Goal: Task Accomplishment & Management: Manage account settings

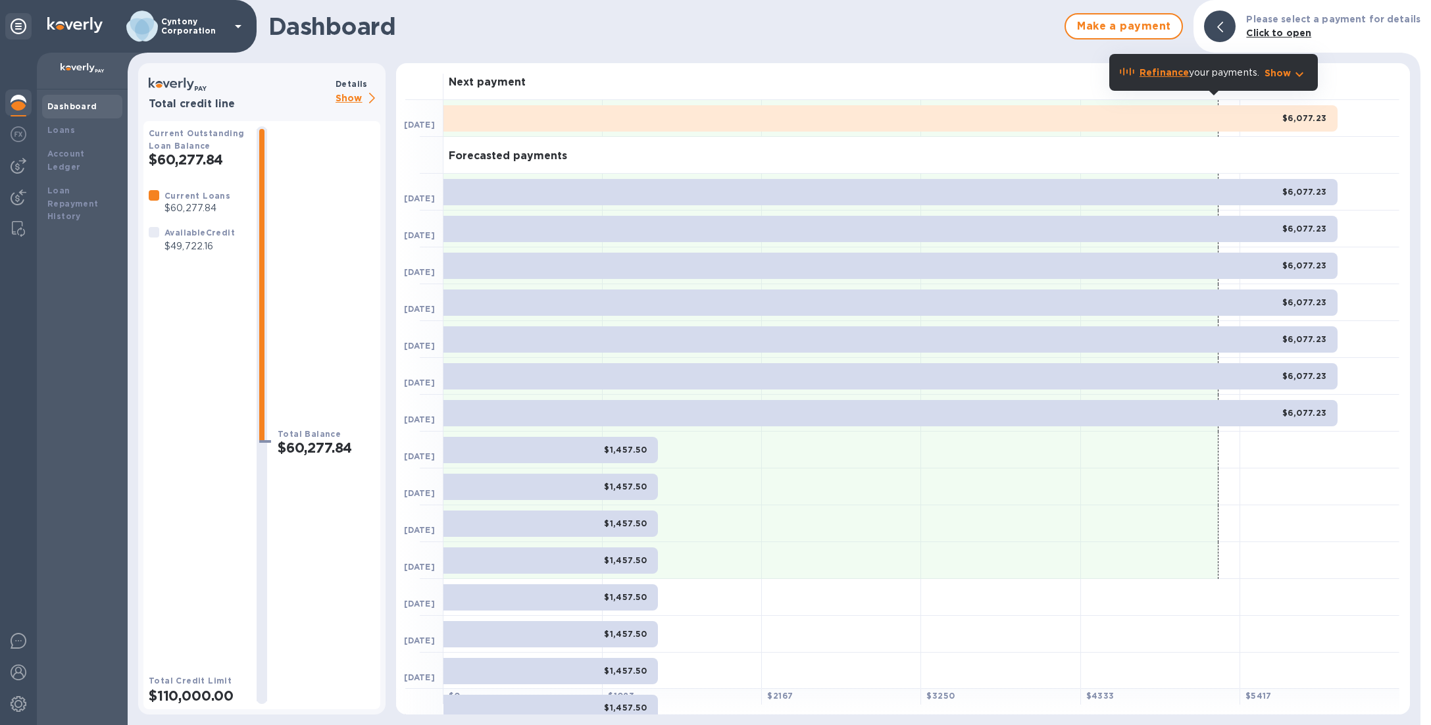
click at [172, 12] on div "Cyntony Corporation" at bounding box center [186, 27] width 120 height 32
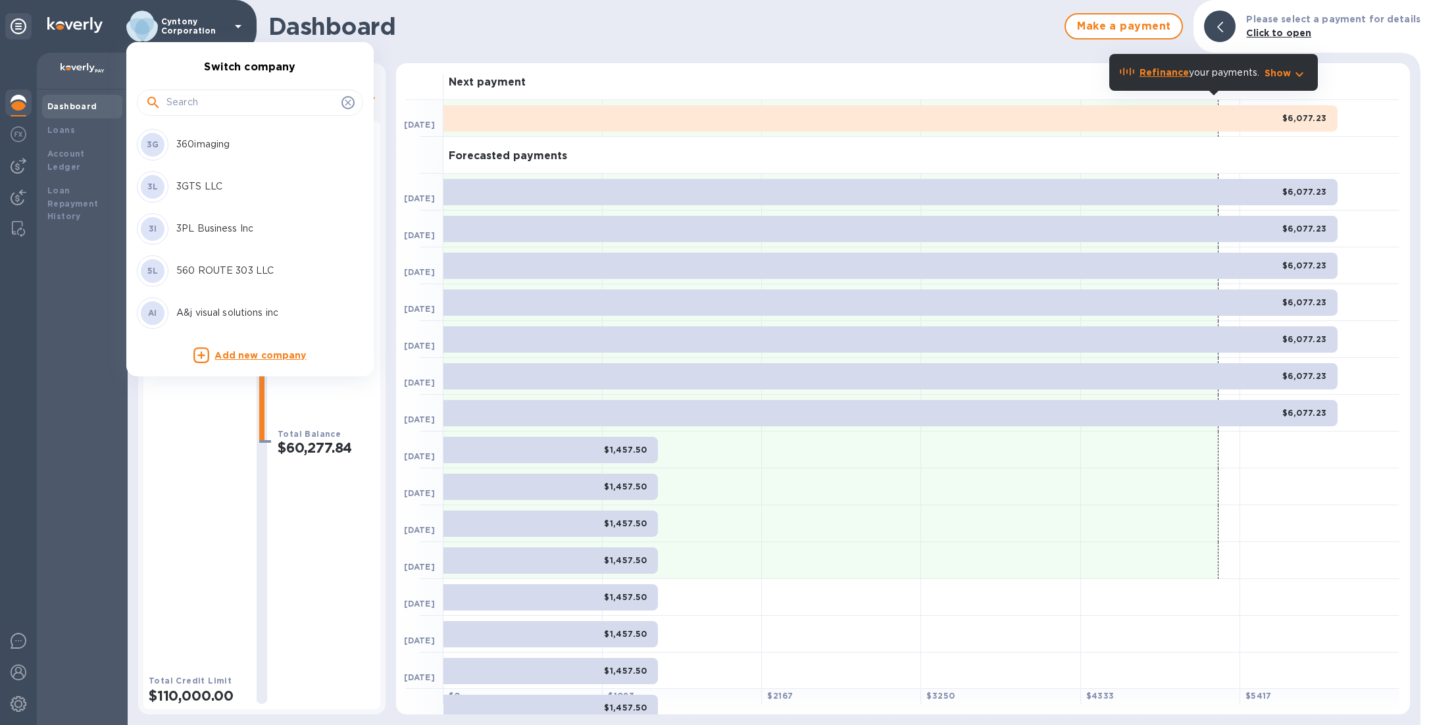
click at [213, 111] on input "text" at bounding box center [251, 103] width 170 height 20
click at [215, 107] on input "text" at bounding box center [251, 103] width 170 height 20
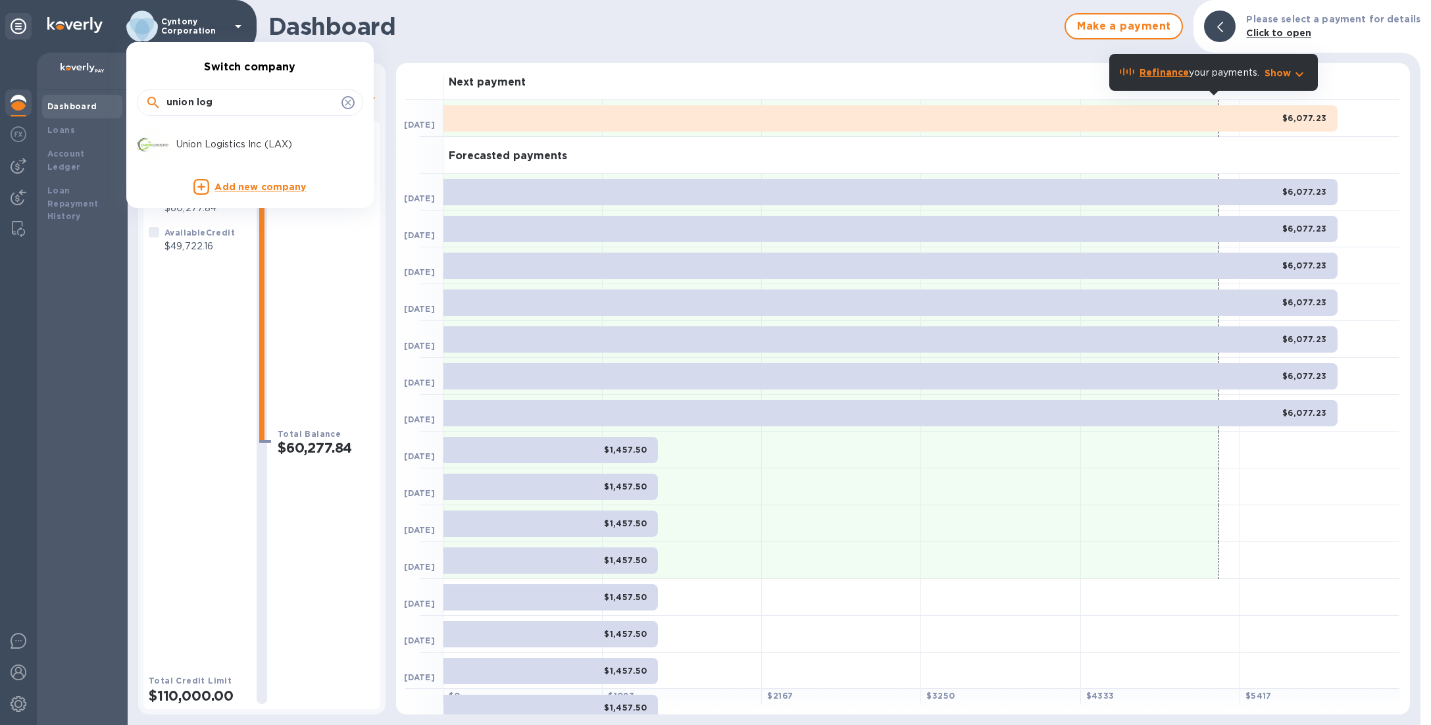
type input "union log"
click at [224, 134] on div "Union Logistics Inc (LAX)" at bounding box center [239, 145] width 205 height 32
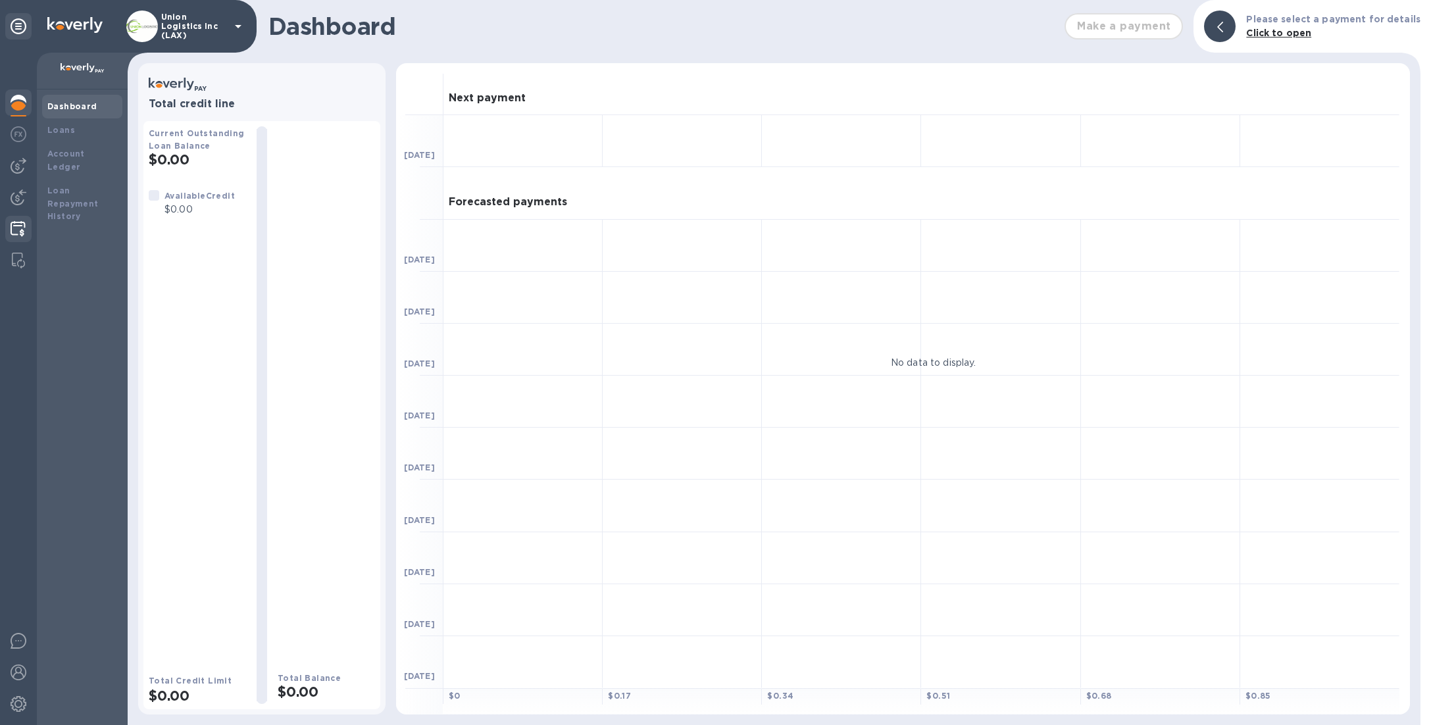
click at [19, 227] on img at bounding box center [18, 229] width 15 height 16
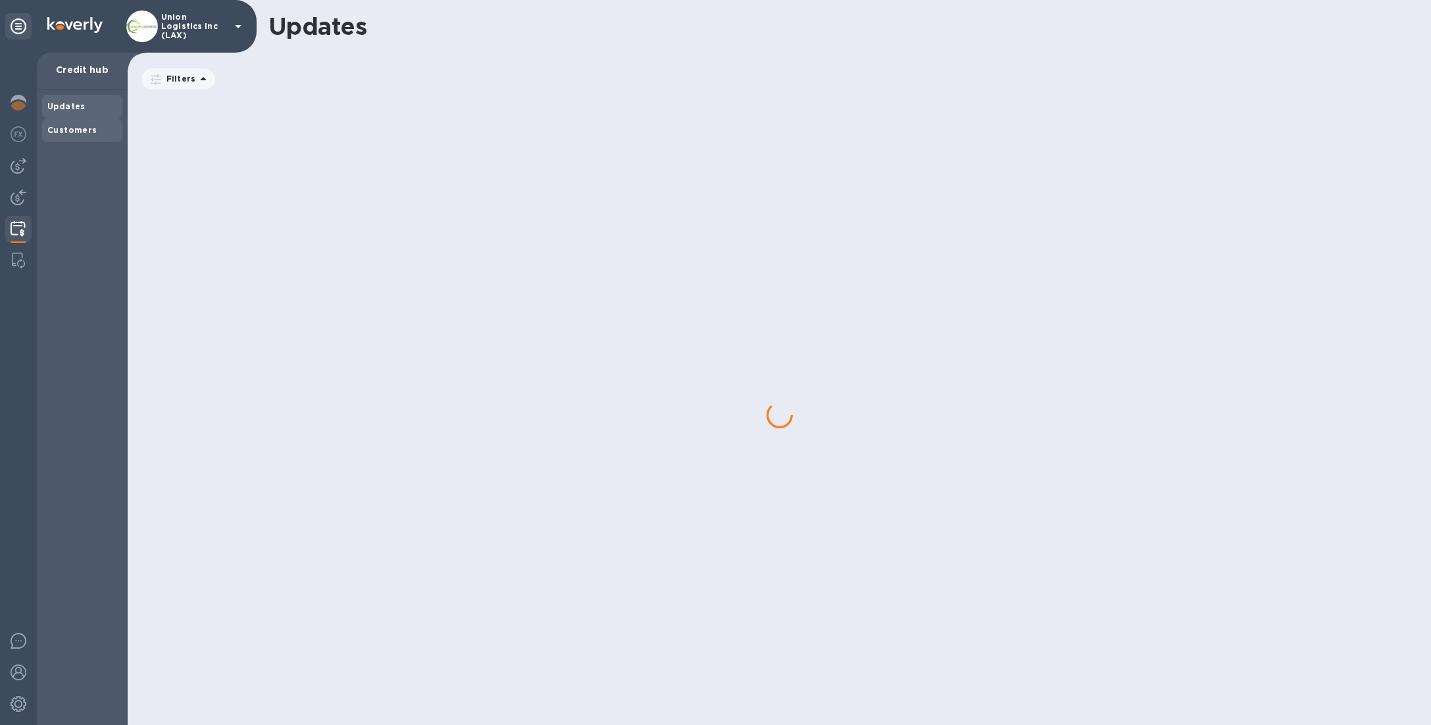
click at [111, 130] on div "Customers" at bounding box center [82, 130] width 70 height 13
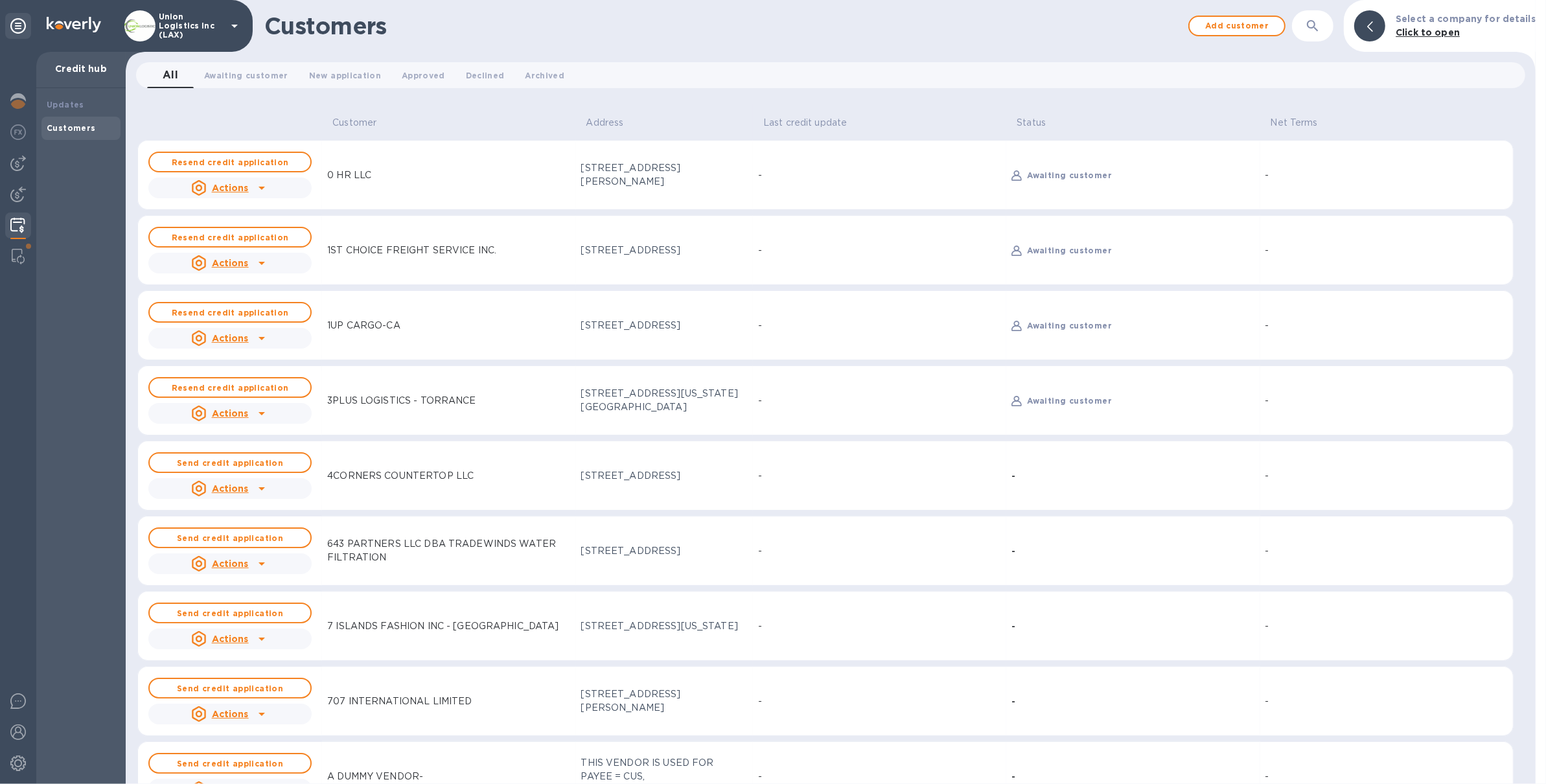
click at [213, 24] on p "Union Logistics Inc (LAX)" at bounding box center [191, 26] width 65 height 28
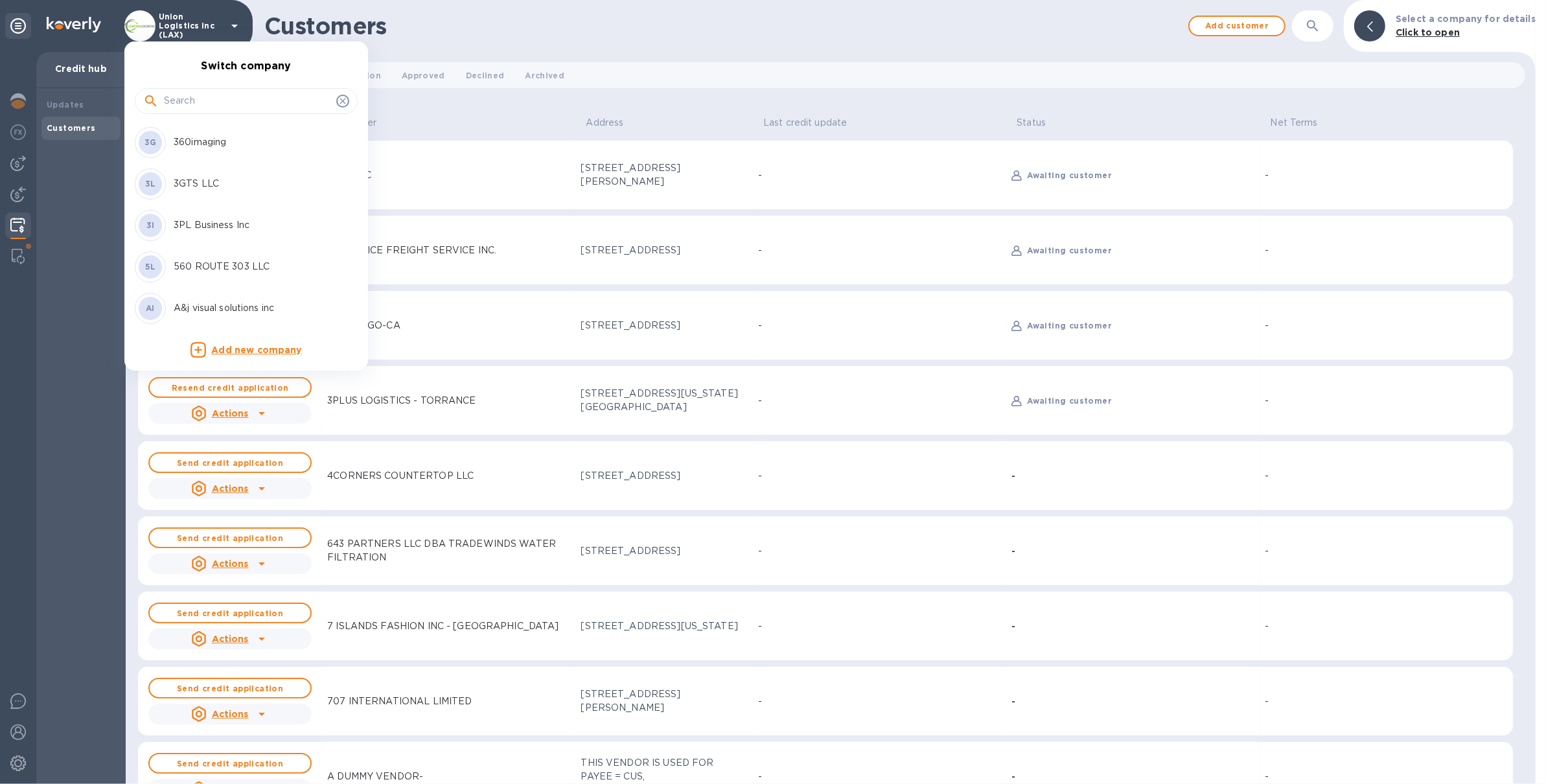
click at [16, 98] on div at bounding box center [773, 392] width 1546 height 784
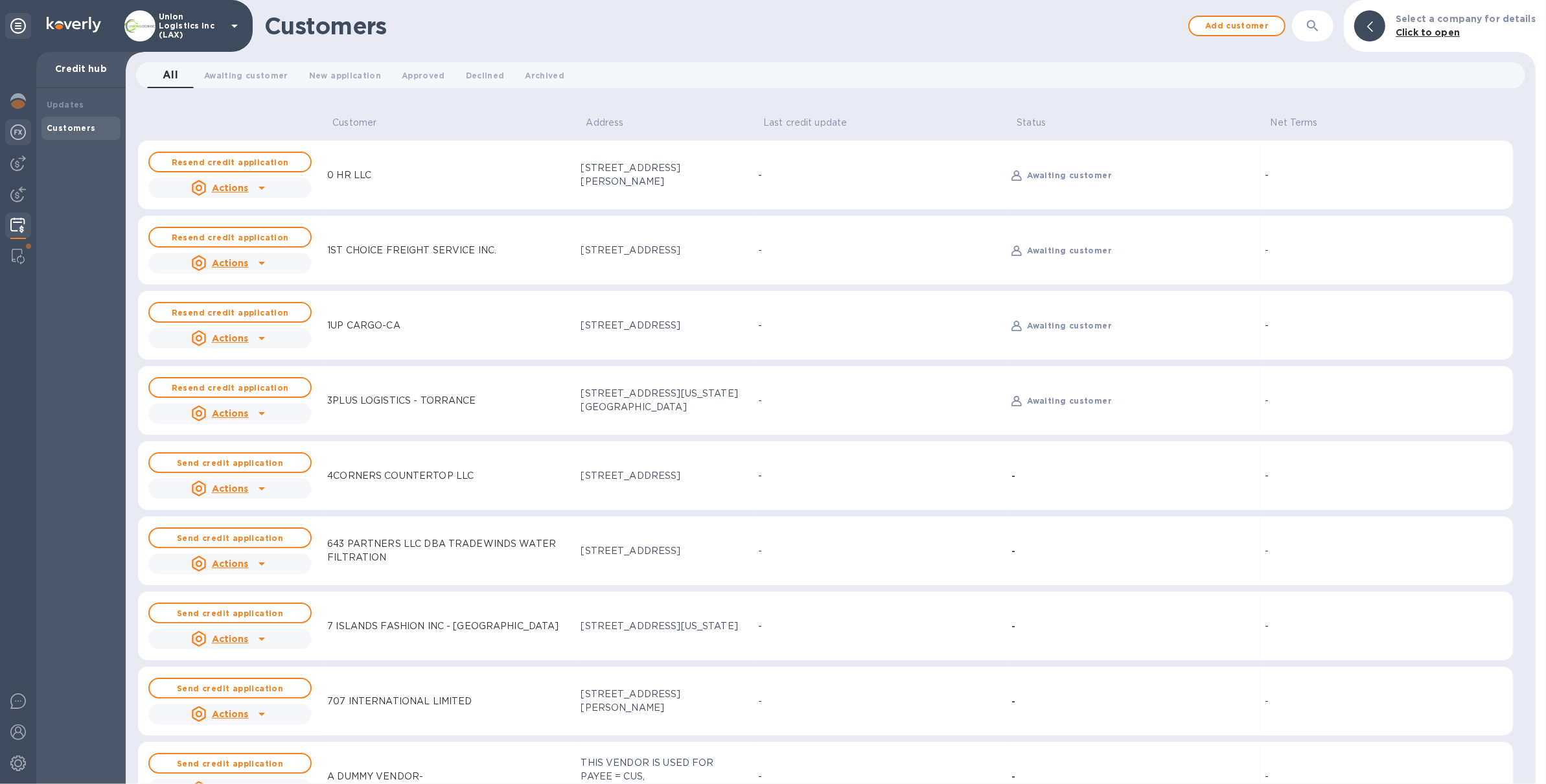
click at [17, 136] on img at bounding box center [19, 132] width 16 height 16
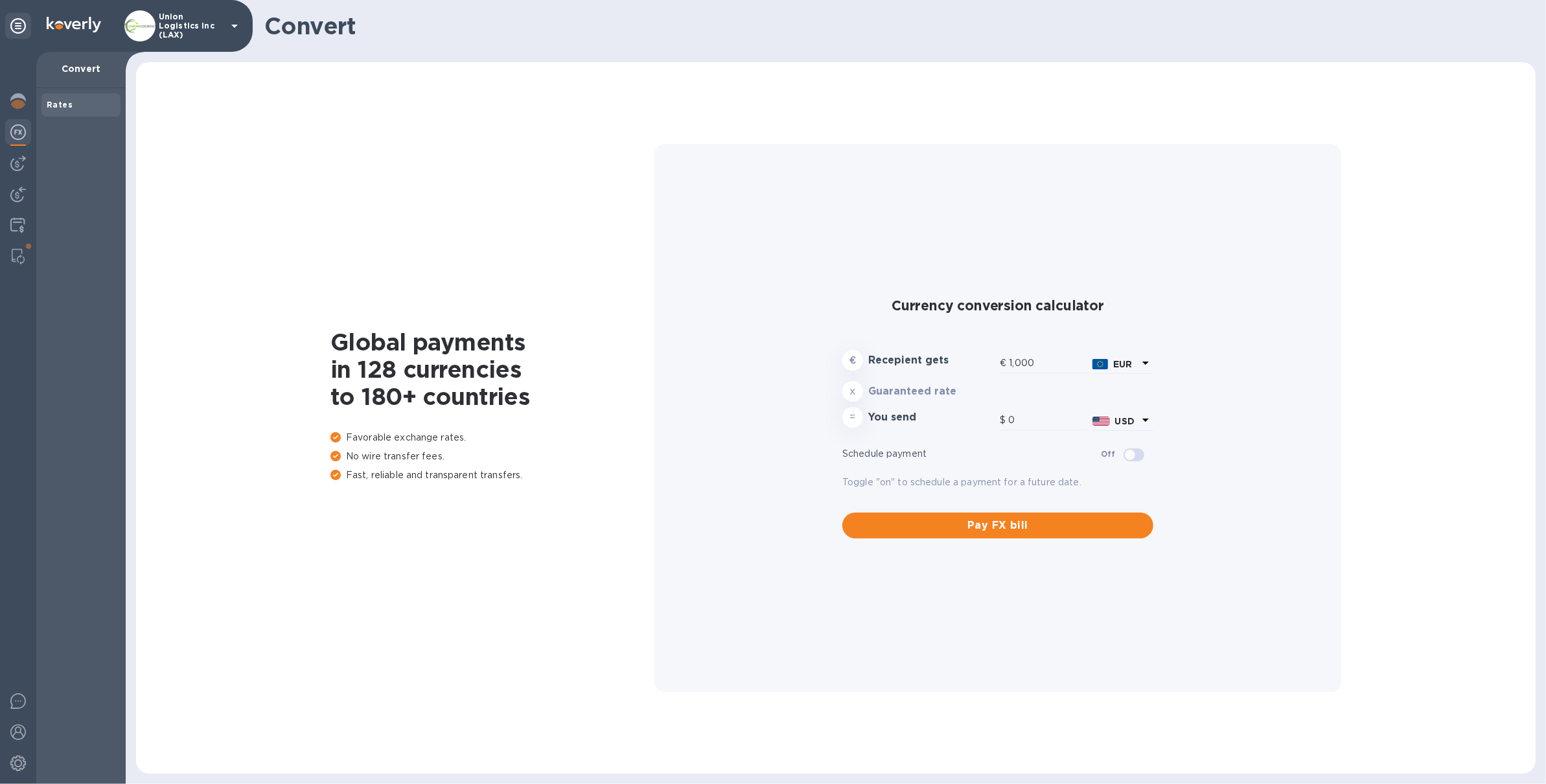
type input "1,180.29"
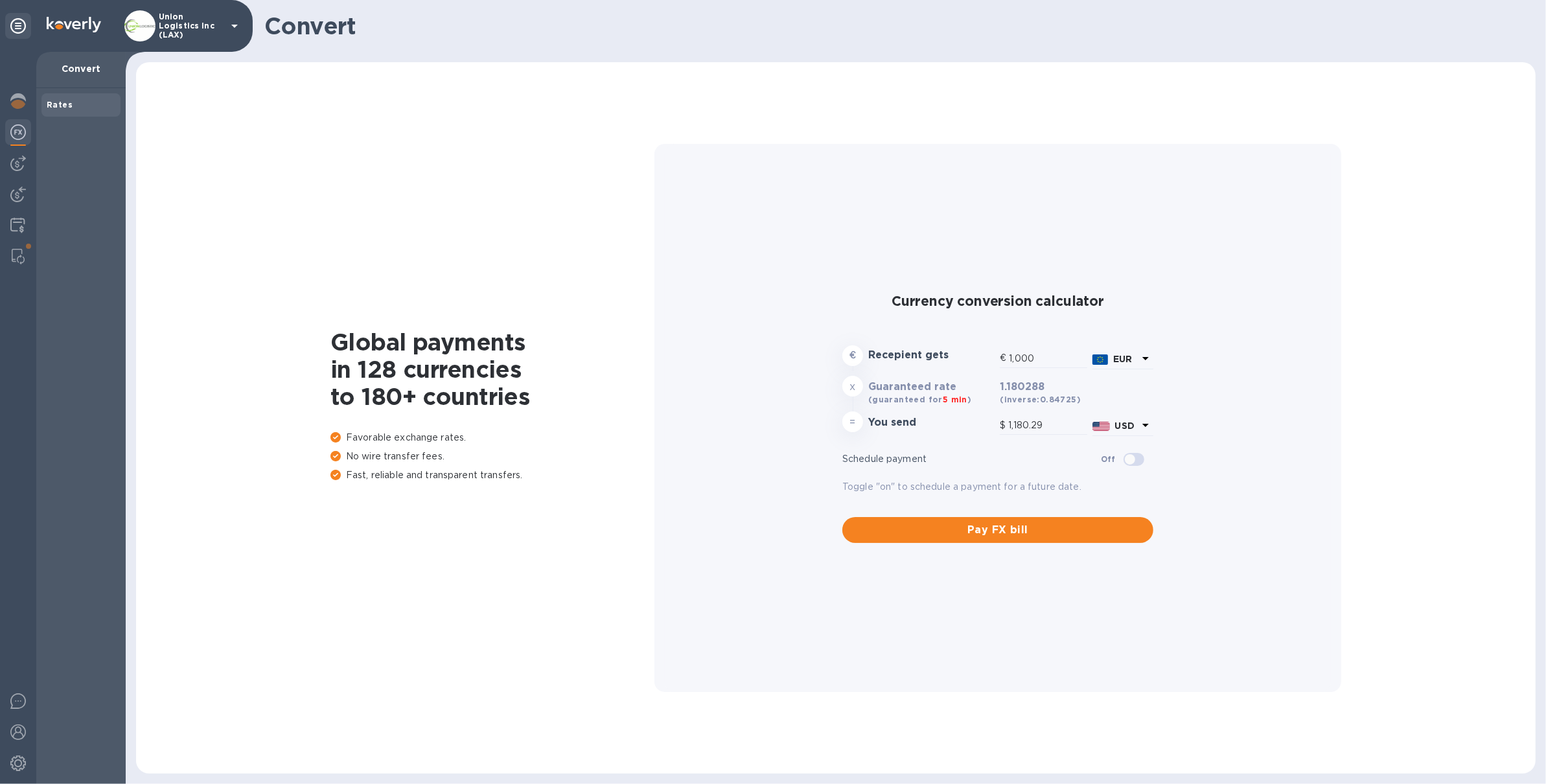
click at [1054, 346] on div "€ 1,000" at bounding box center [1043, 359] width 93 height 28
click at [20, 99] on img at bounding box center [19, 101] width 16 height 16
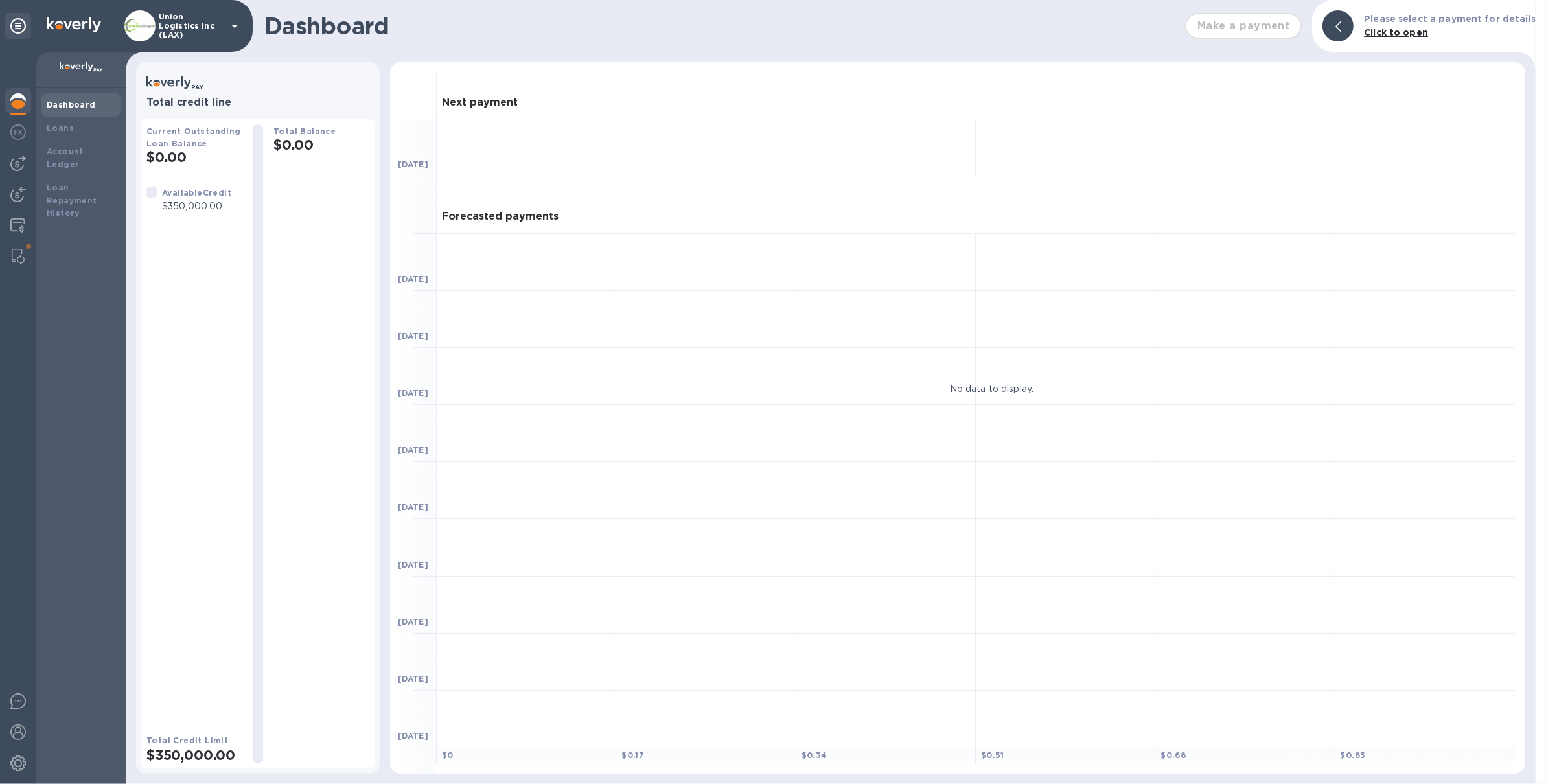
click at [223, 18] on p "Union Logistics Inc (LAX)" at bounding box center [191, 26] width 65 height 28
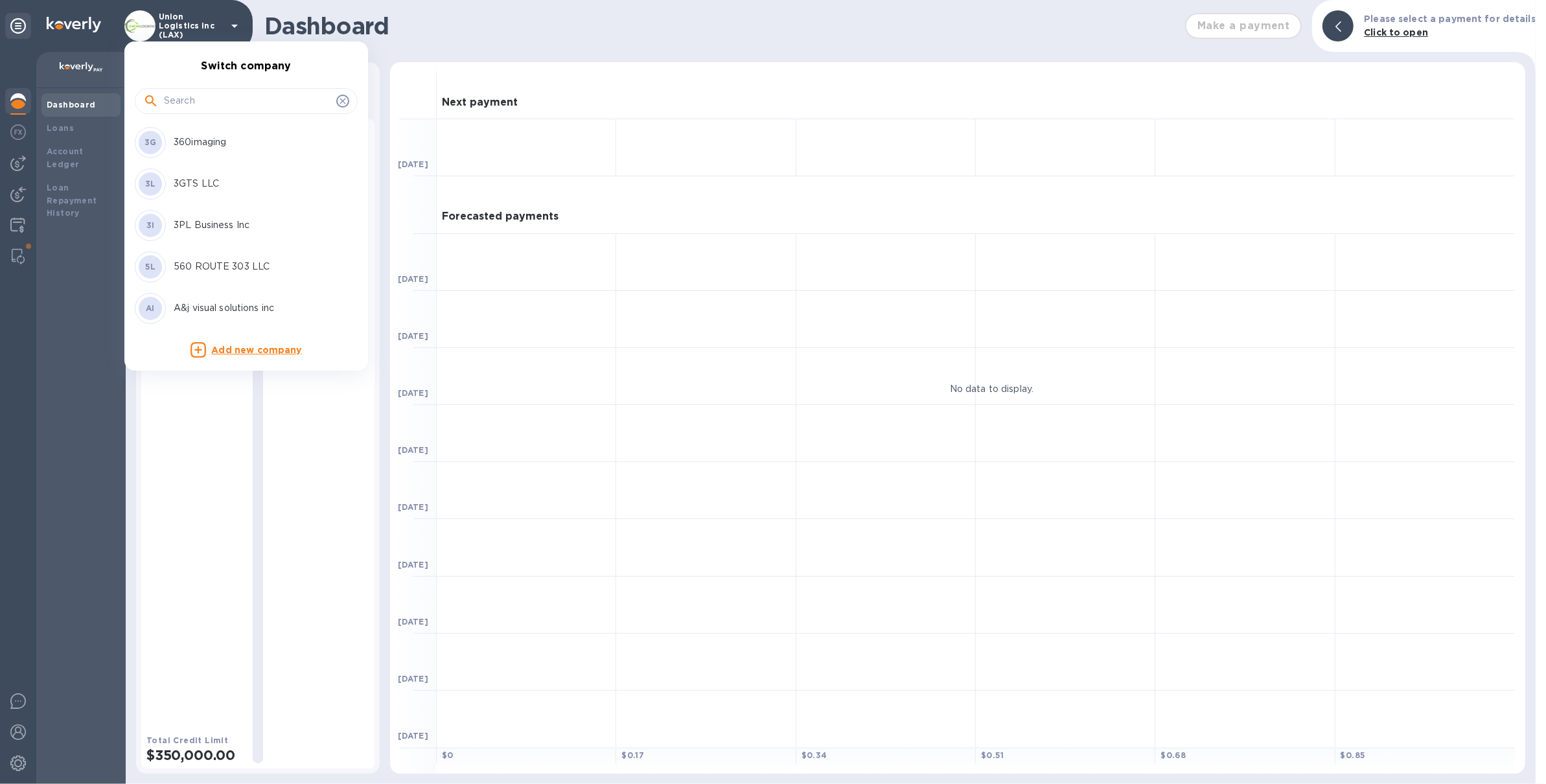
click at [198, 97] on input "text" at bounding box center [247, 101] width 168 height 20
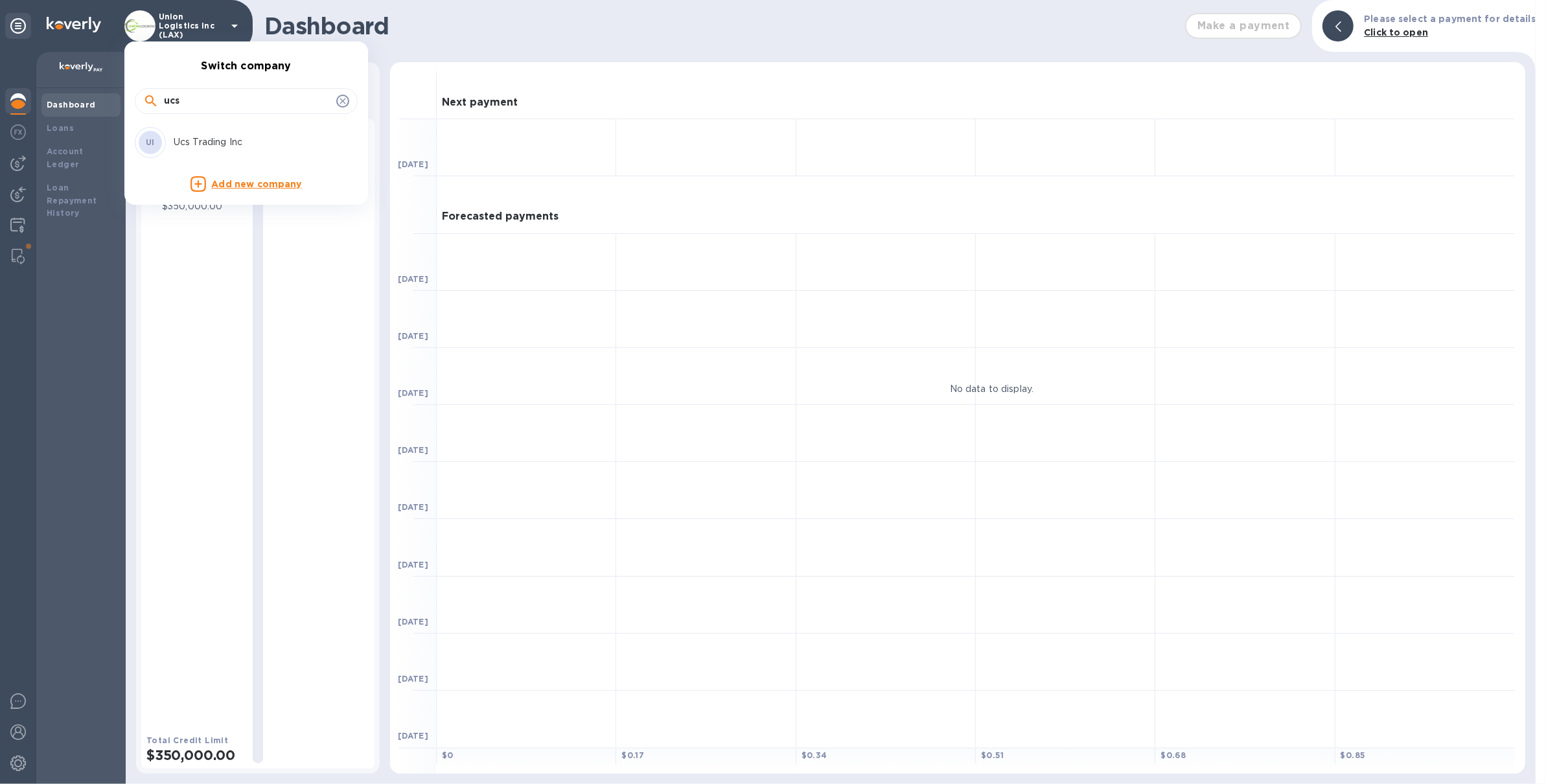
type input "ucs"
click at [207, 138] on p "Ucs Trading Inc" at bounding box center [255, 142] width 164 height 14
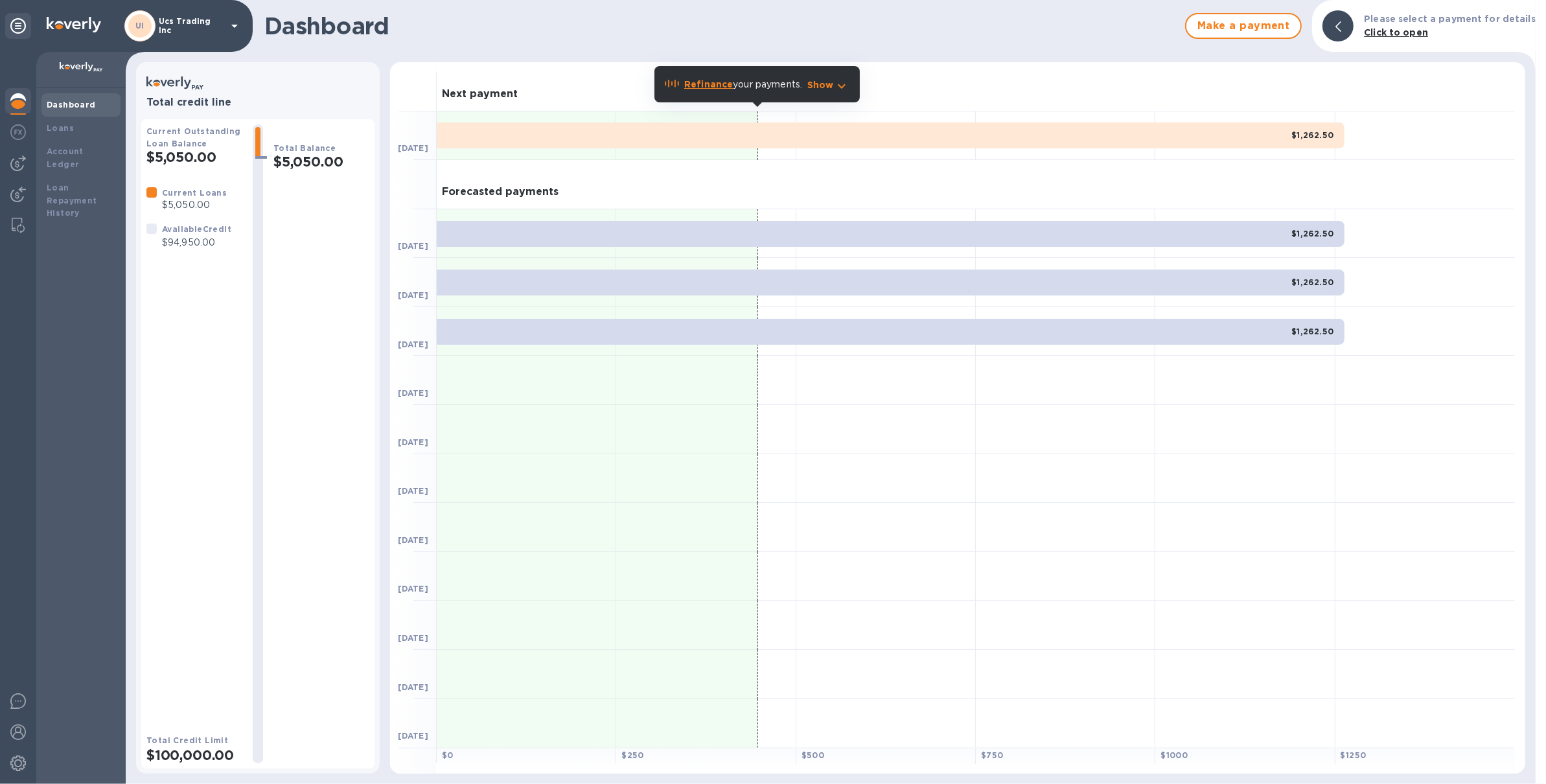
click at [208, 25] on p "Ucs Trading Inc" at bounding box center [191, 26] width 65 height 18
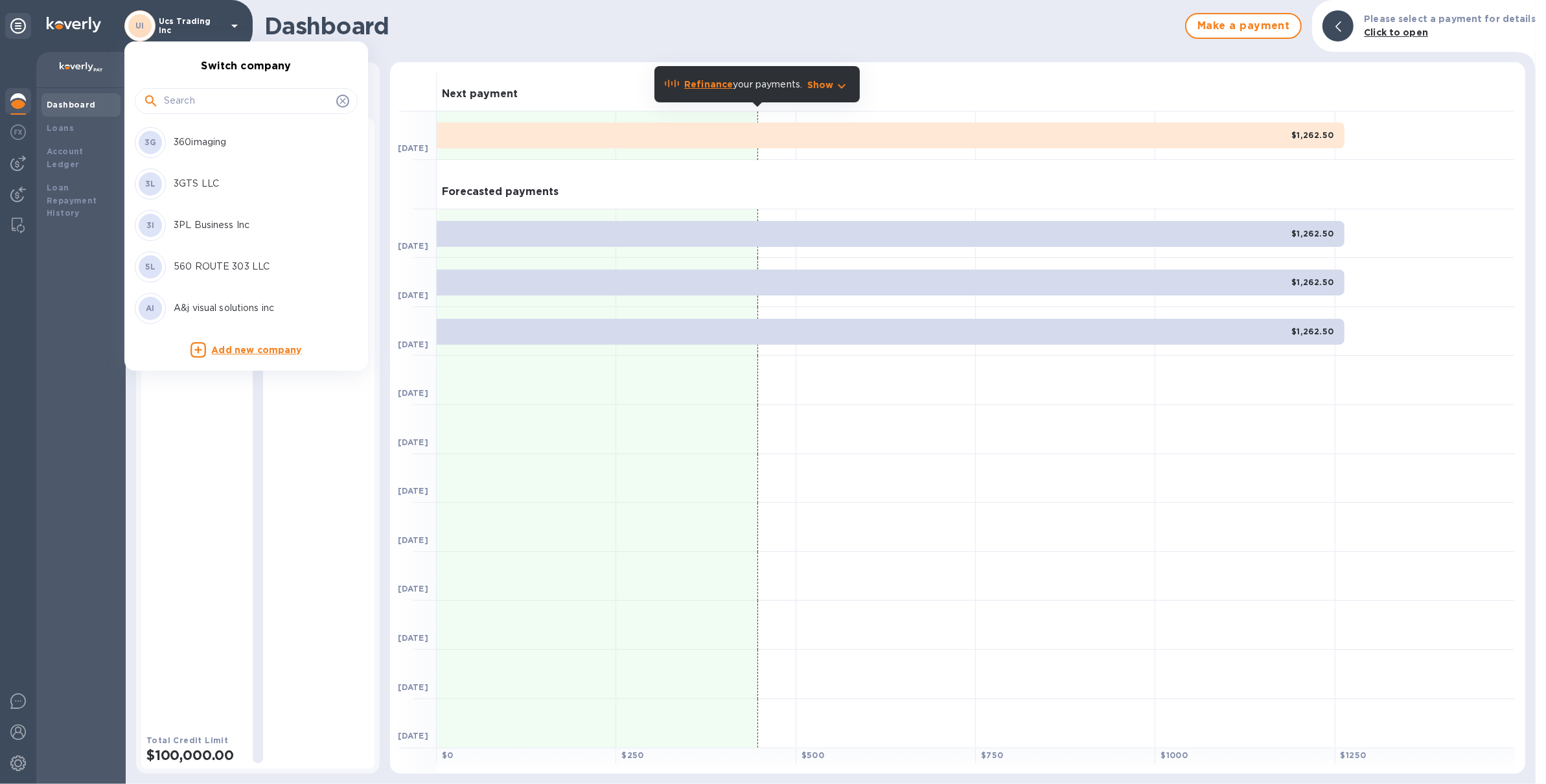
click at [235, 104] on input "text" at bounding box center [247, 101] width 168 height 20
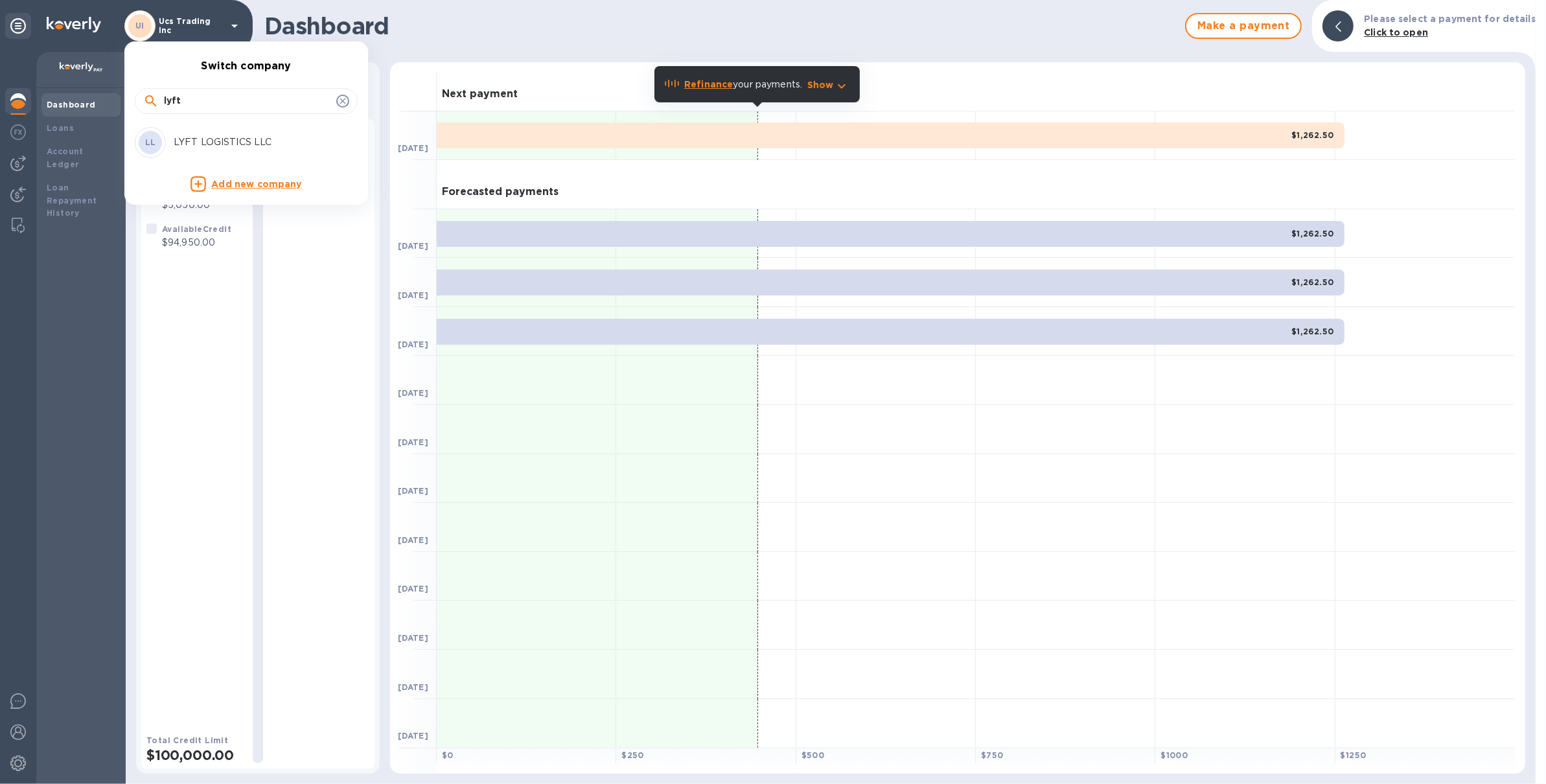
type input "lyft"
click at [253, 143] on p "LYFT LOGISTICS LLC" at bounding box center [255, 142] width 164 height 14
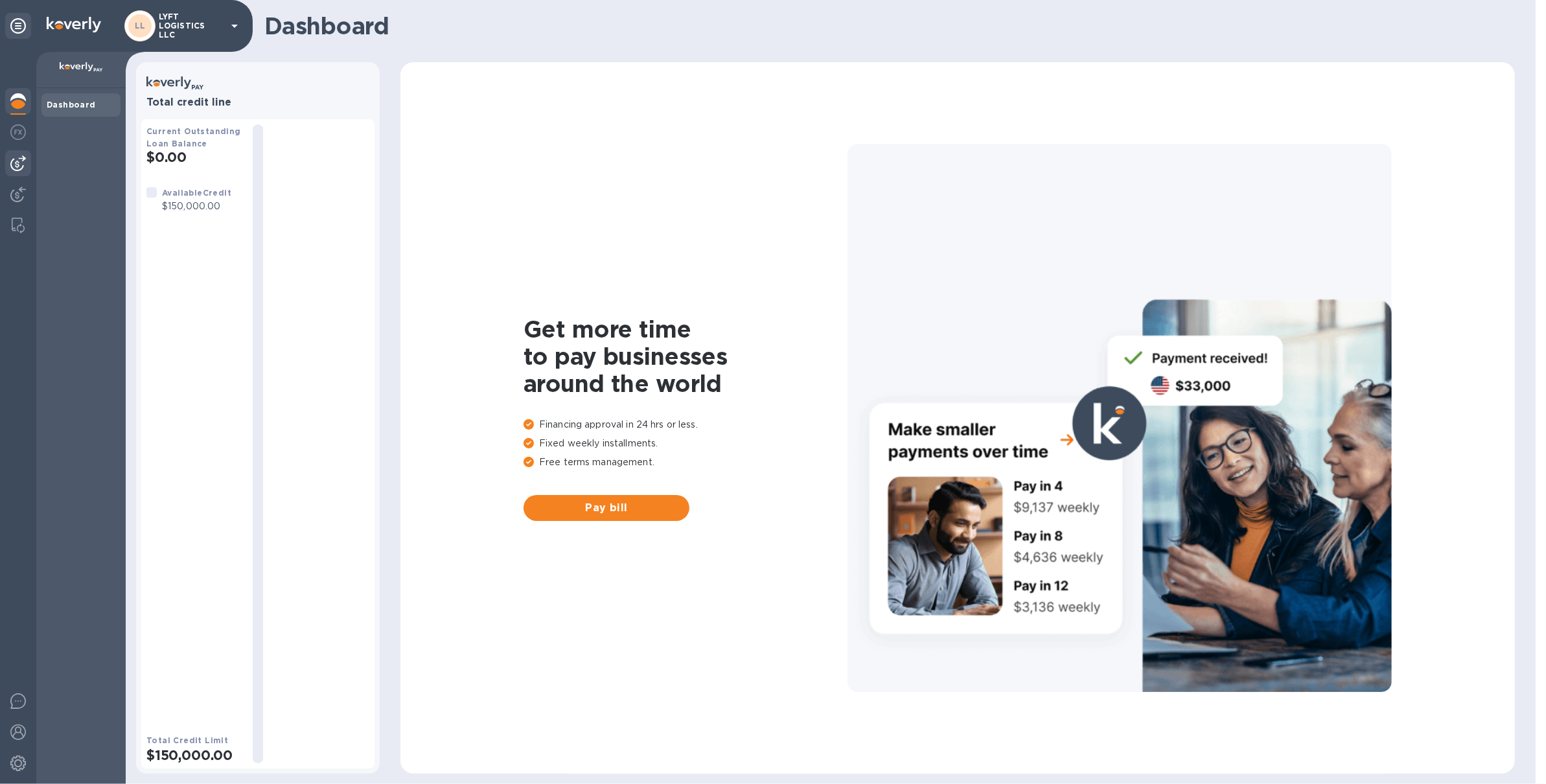
click at [24, 151] on div at bounding box center [18, 163] width 26 height 26
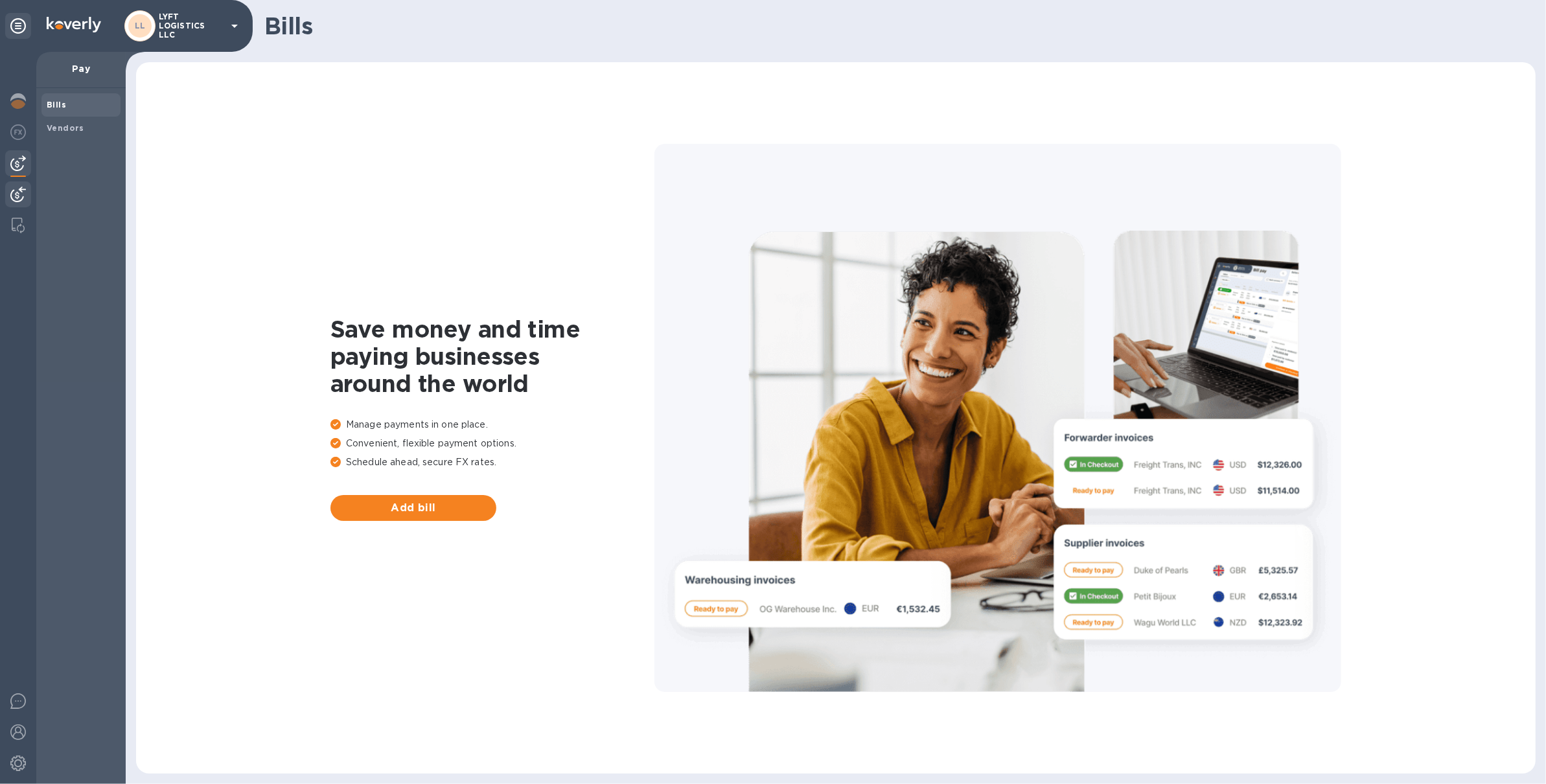
click at [19, 184] on div at bounding box center [18, 195] width 26 height 29
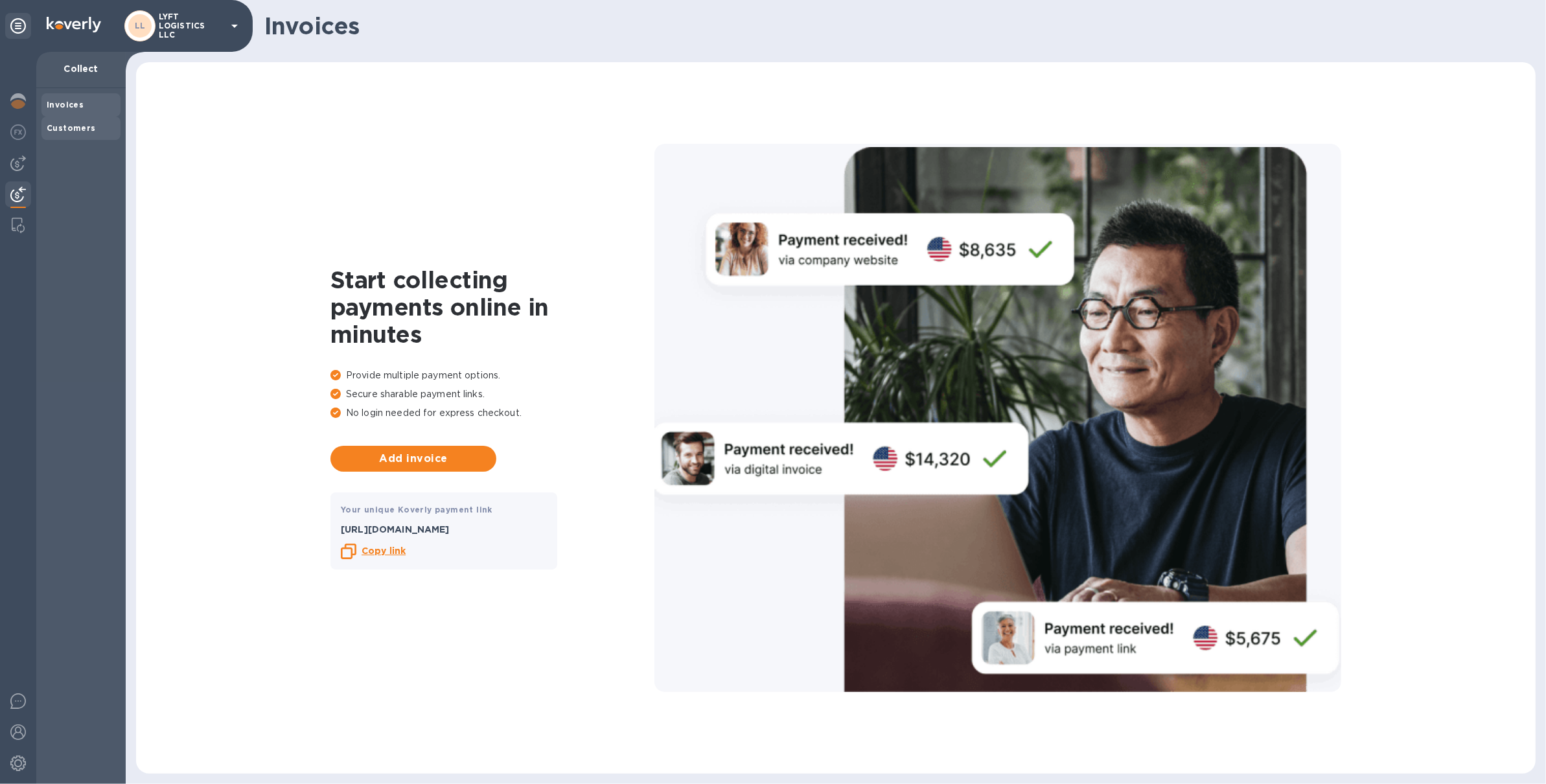
click at [98, 122] on div "Customers" at bounding box center [81, 128] width 69 height 13
click at [91, 106] on div "Invoices" at bounding box center [81, 104] width 69 height 13
click at [164, 14] on div "LL LYFT LOGISTICS LLC" at bounding box center [183, 27] width 118 height 32
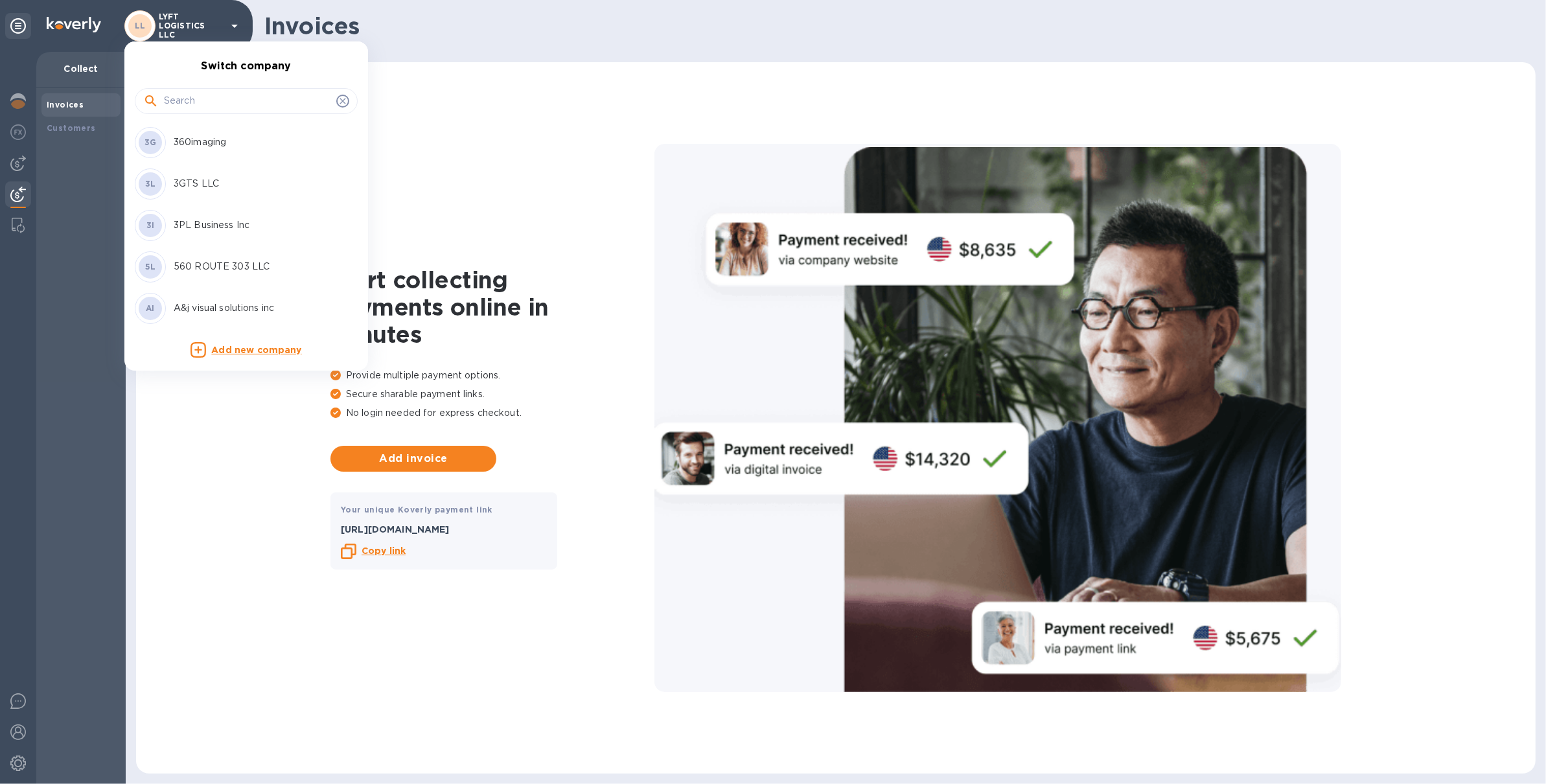
click at [239, 103] on input "text" at bounding box center [247, 101] width 168 height 20
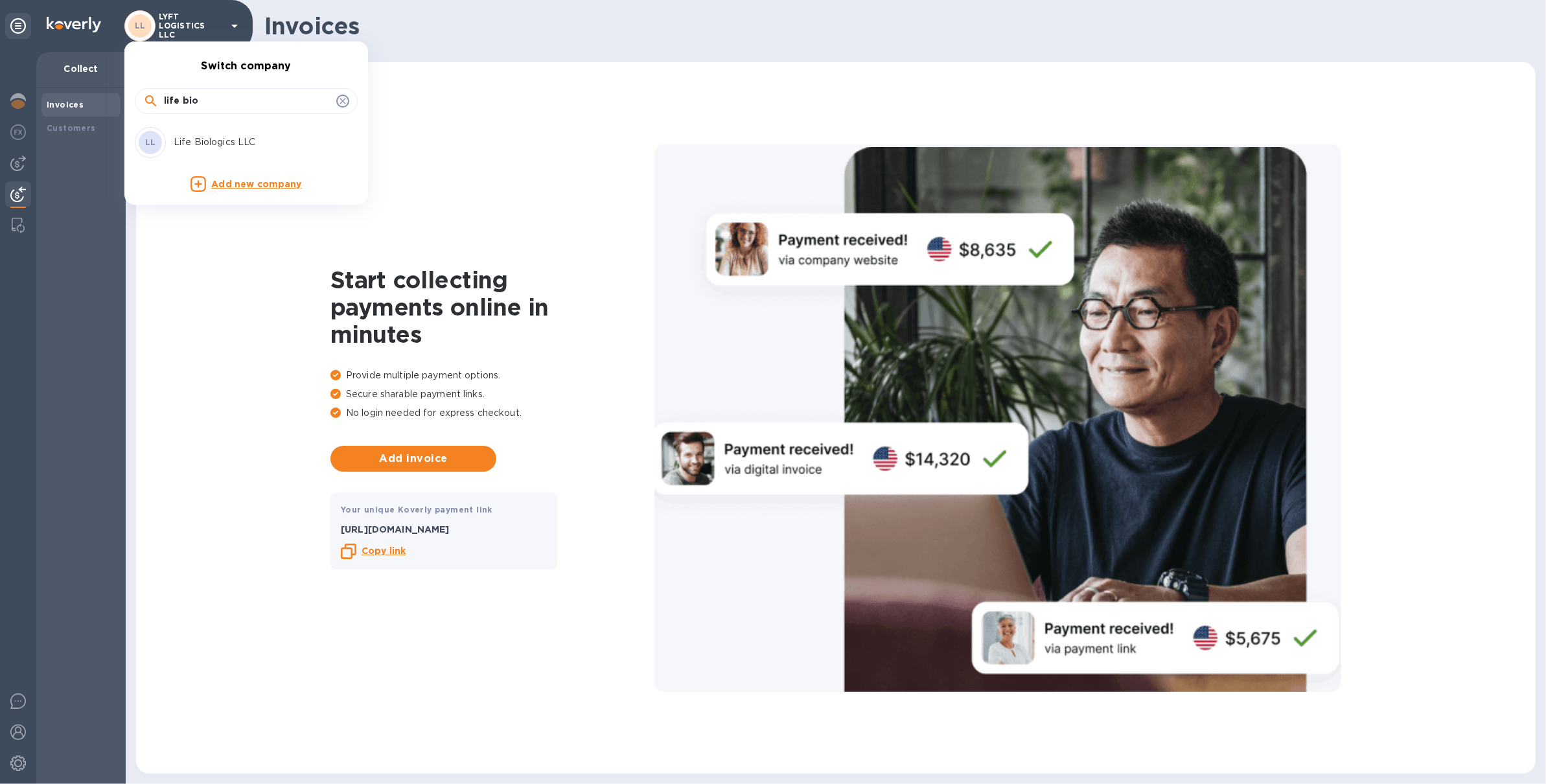
type input "life bio"
click at [254, 135] on p "Life Biologics LLC" at bounding box center [255, 142] width 164 height 14
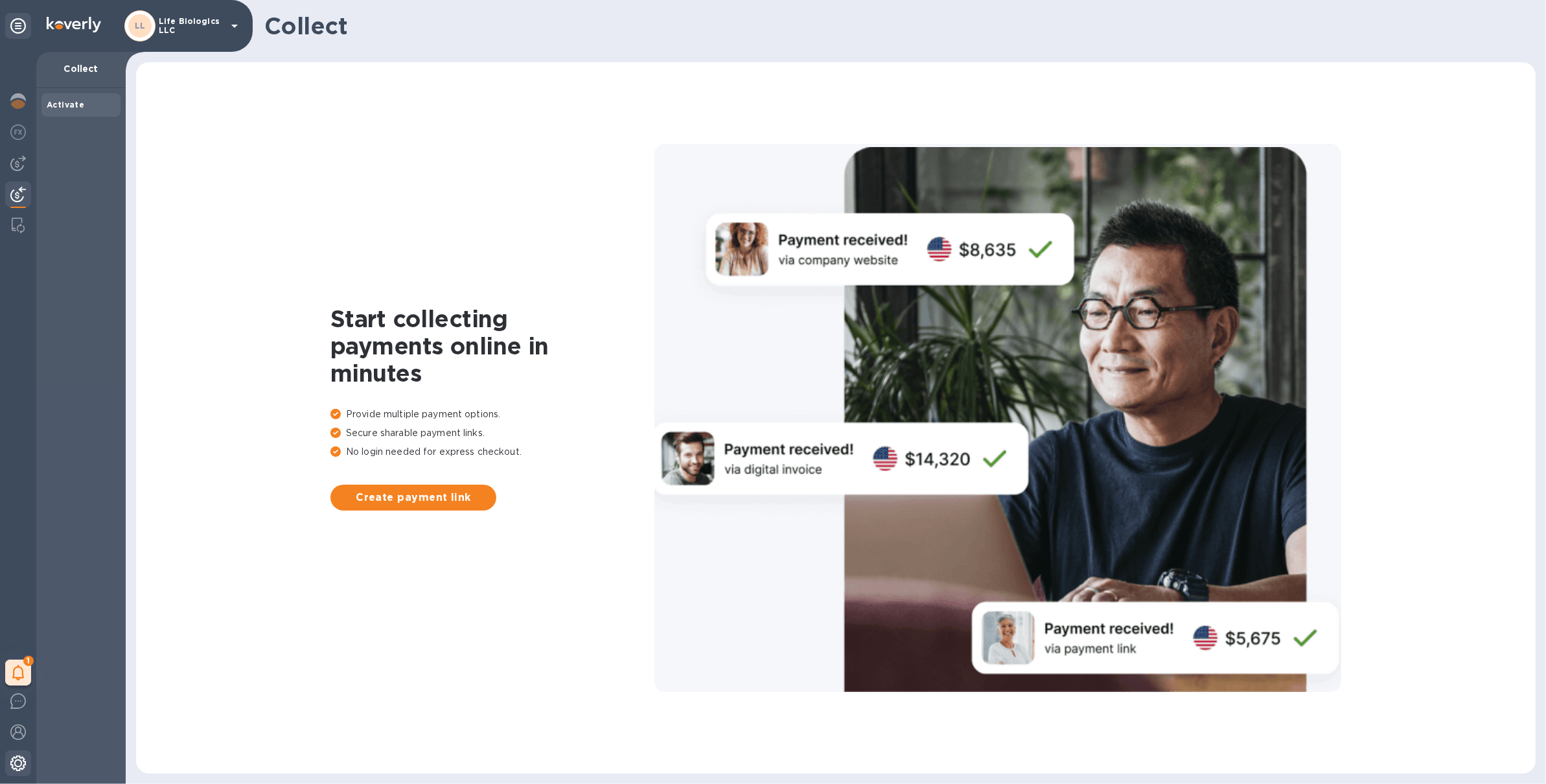
click at [13, 763] on img at bounding box center [19, 763] width 16 height 16
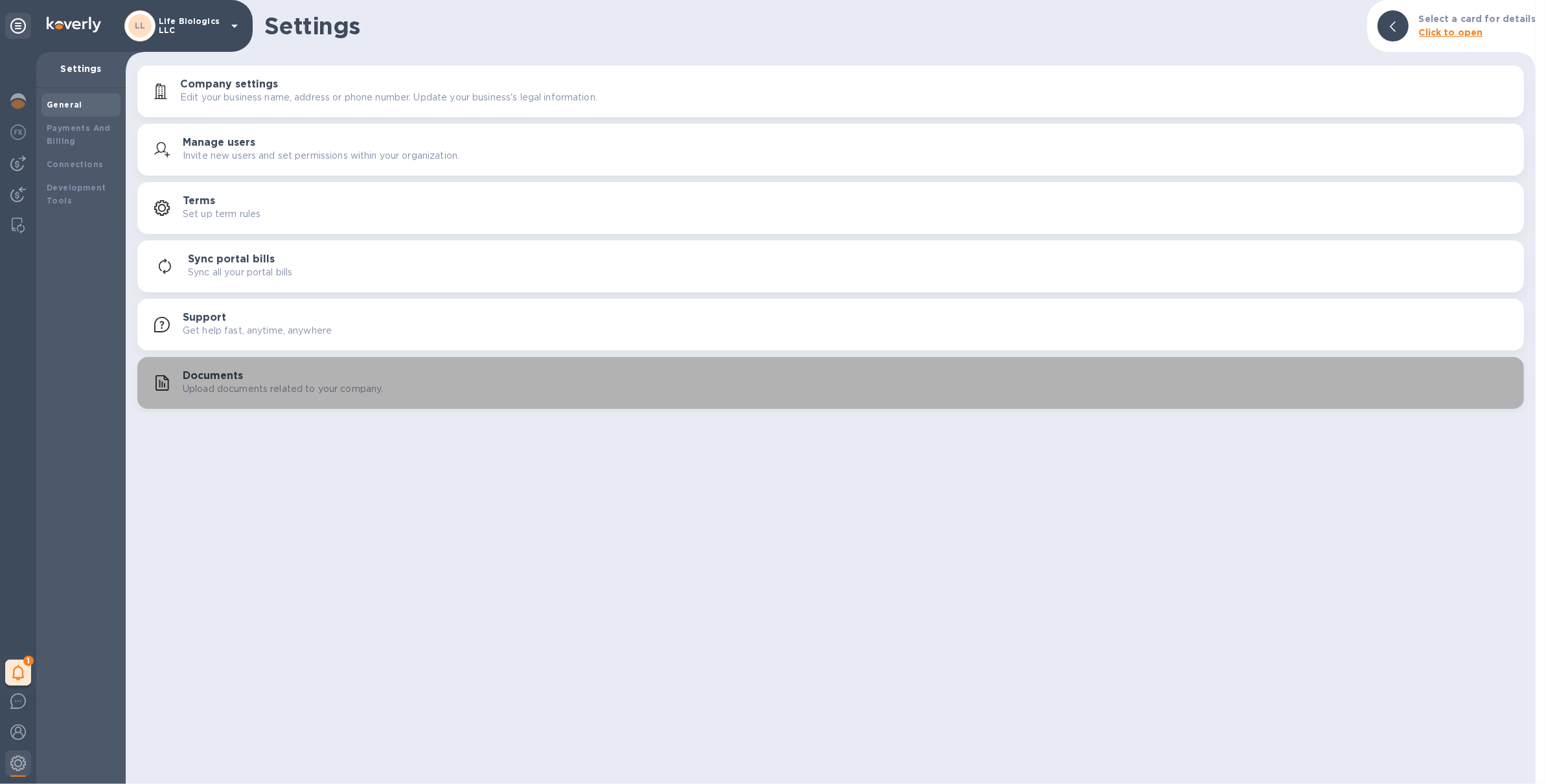
drag, startPoint x: 214, startPoint y: 364, endPoint x: 391, endPoint y: 330, distance: 180.2
click at [214, 365] on button "Documents Upload documents related to your company." at bounding box center [831, 382] width 1387 height 52
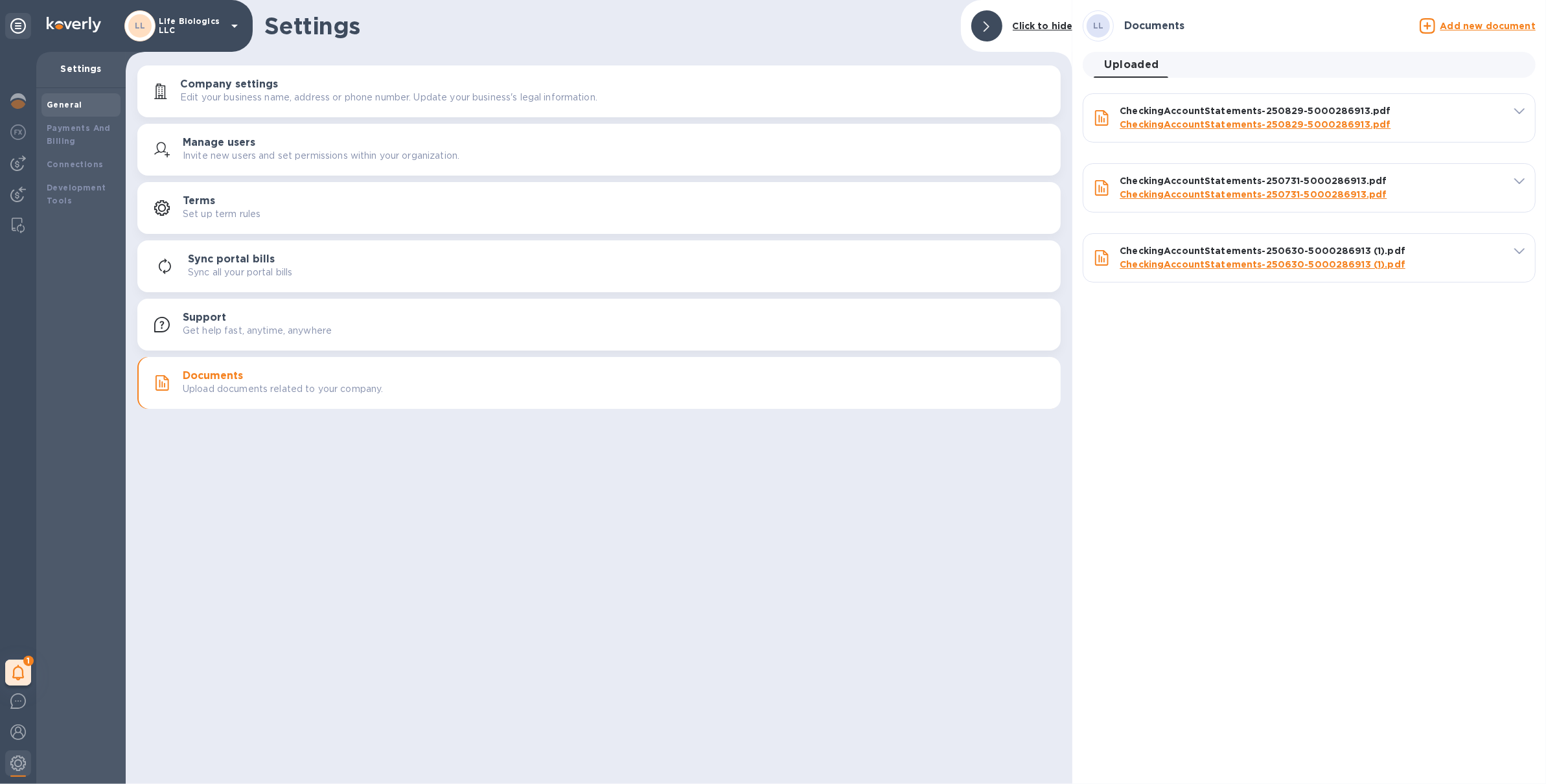
click at [1486, 28] on u "Add new document" at bounding box center [1488, 26] width 96 height 11
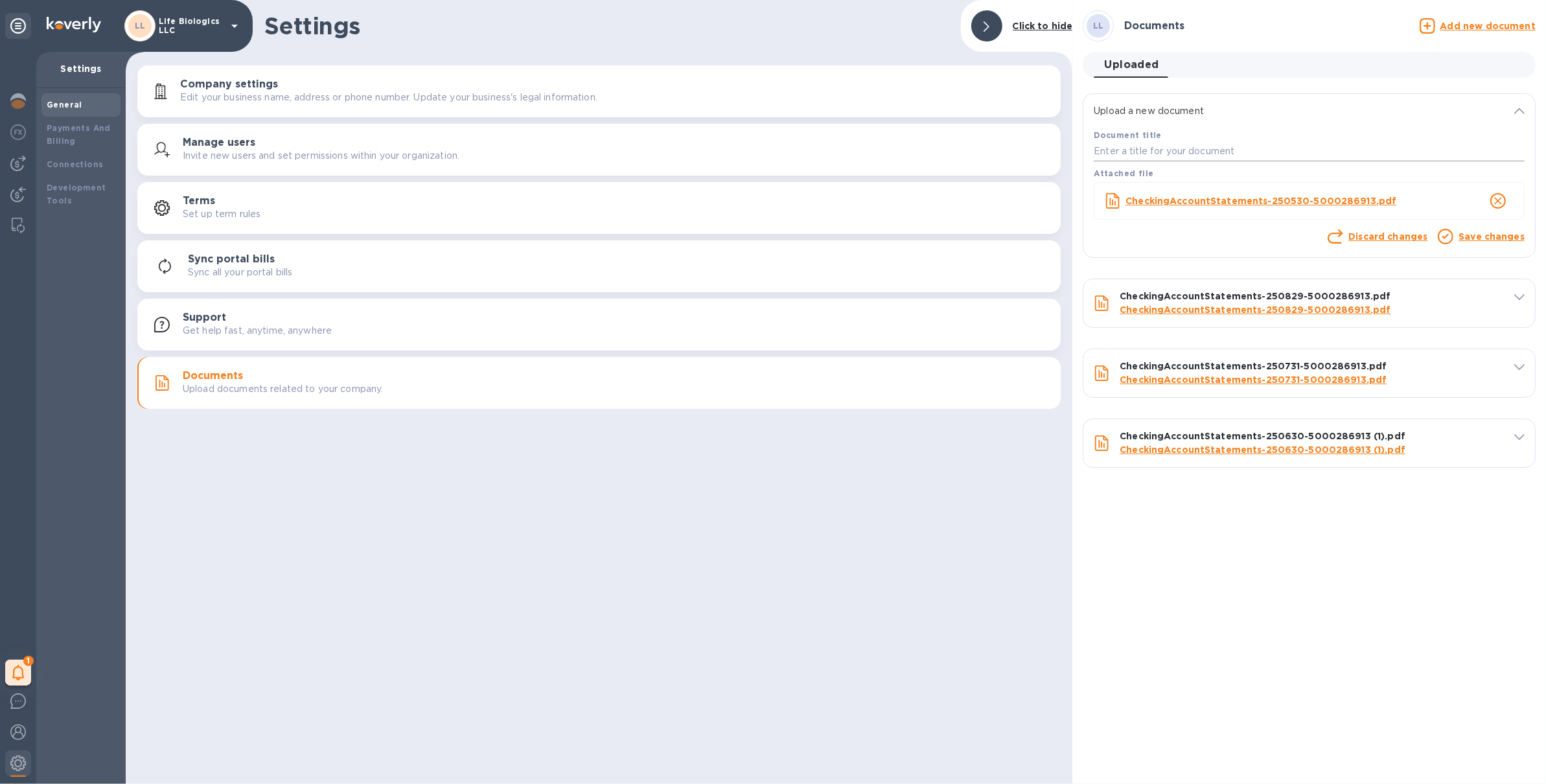
click at [1229, 160] on input "text" at bounding box center [1309, 152] width 431 height 20
type input "1"
click at [1476, 239] on link "Save changes" at bounding box center [1492, 236] width 66 height 11
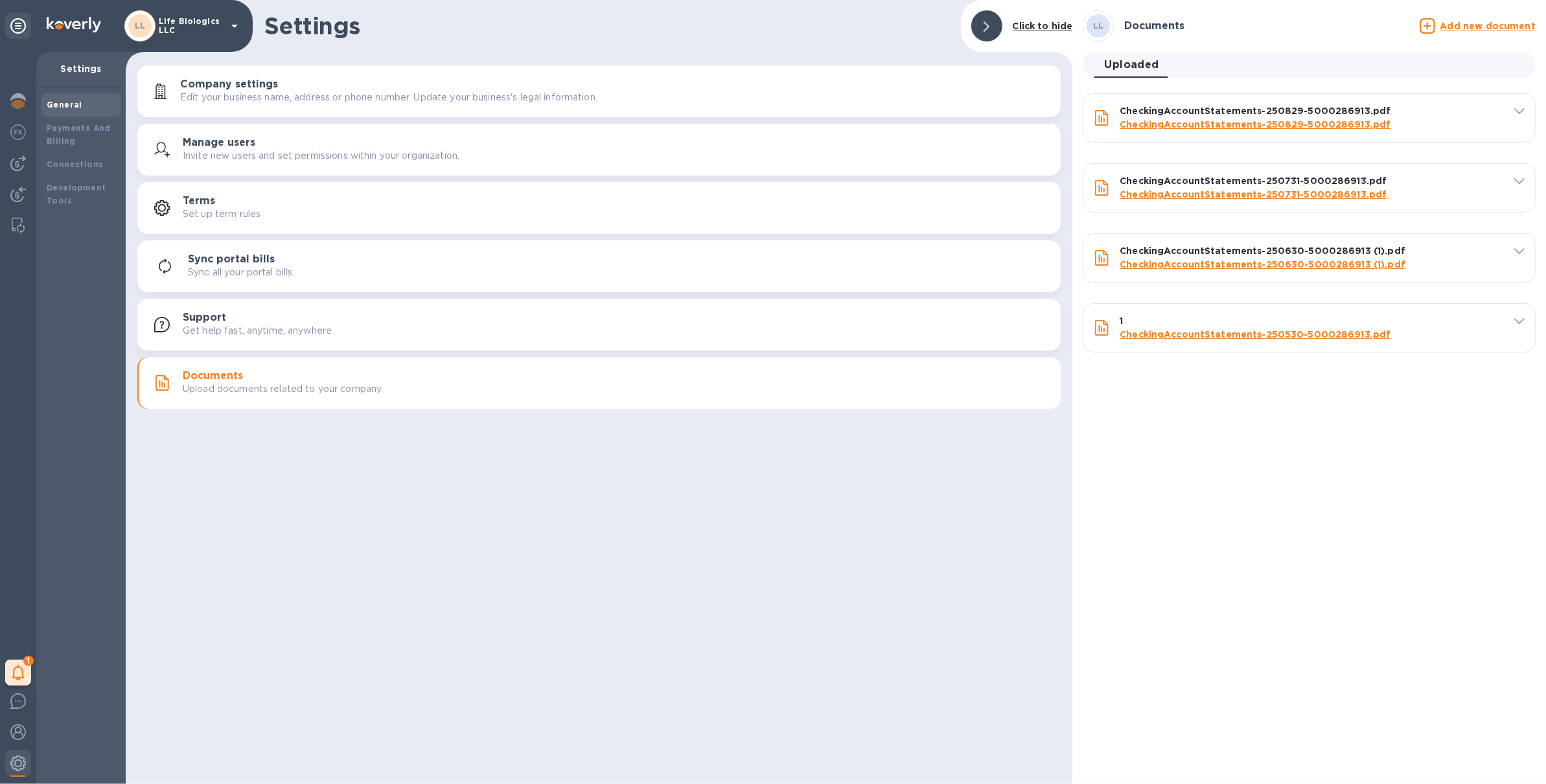
click at [1474, 27] on u "Add new document" at bounding box center [1488, 26] width 96 height 11
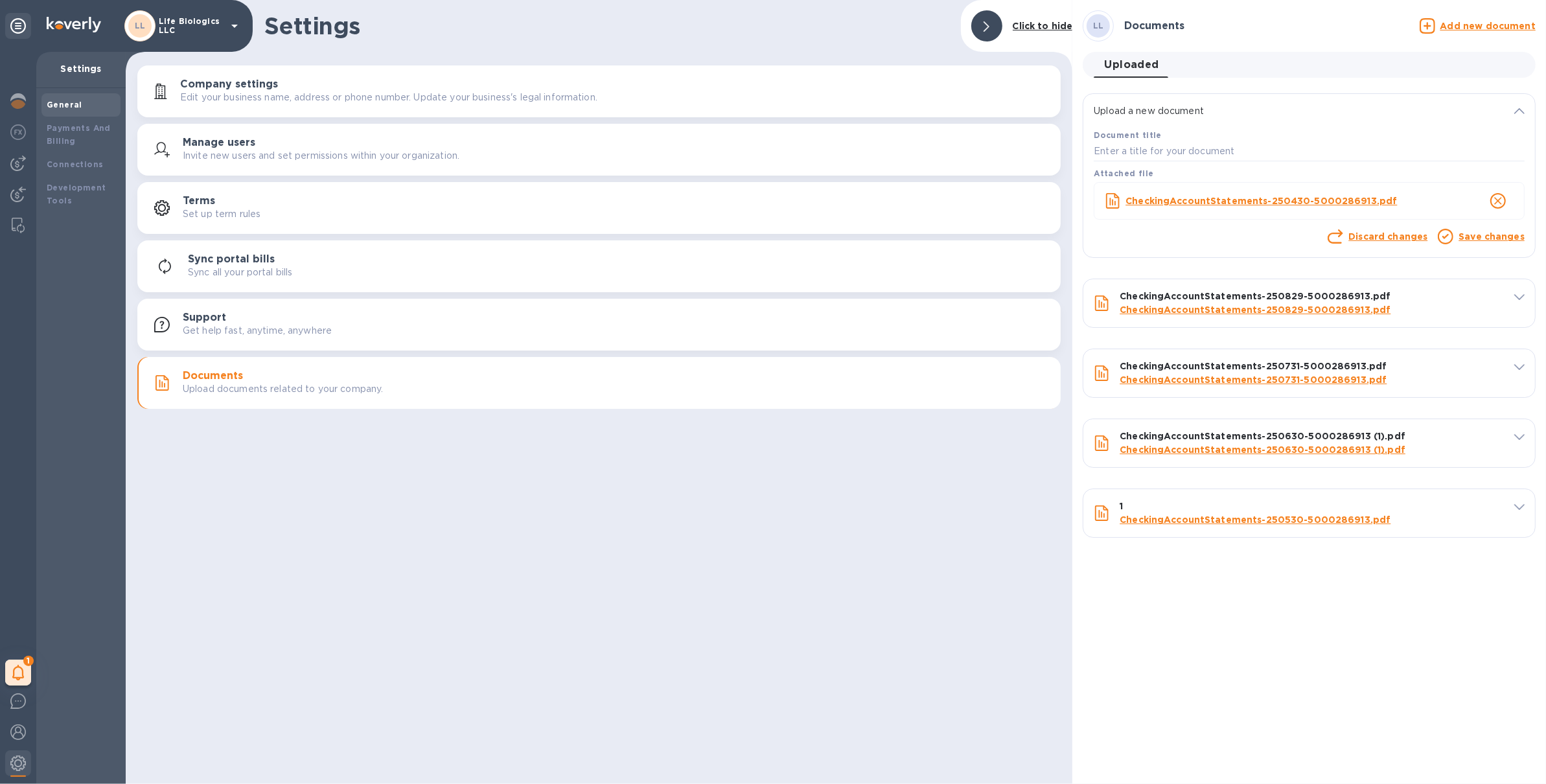
click at [1186, 135] on div "Document title" at bounding box center [1310, 145] width 437 height 38
click at [1185, 153] on input "text" at bounding box center [1309, 152] width 431 height 20
type input "2"
click at [1482, 237] on link "Save changes" at bounding box center [1492, 236] width 66 height 11
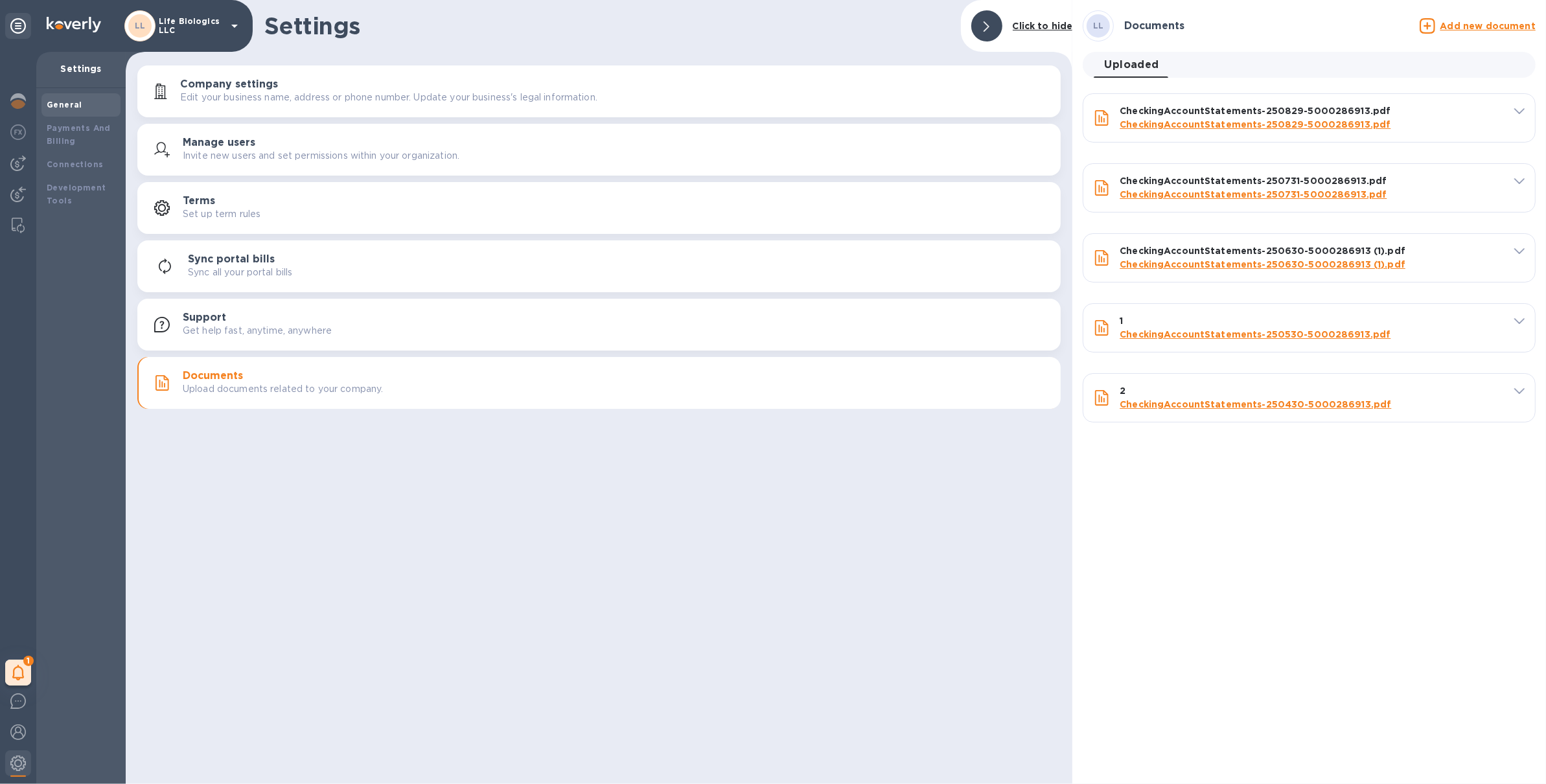
click at [1476, 24] on u "Add new document" at bounding box center [1488, 26] width 96 height 11
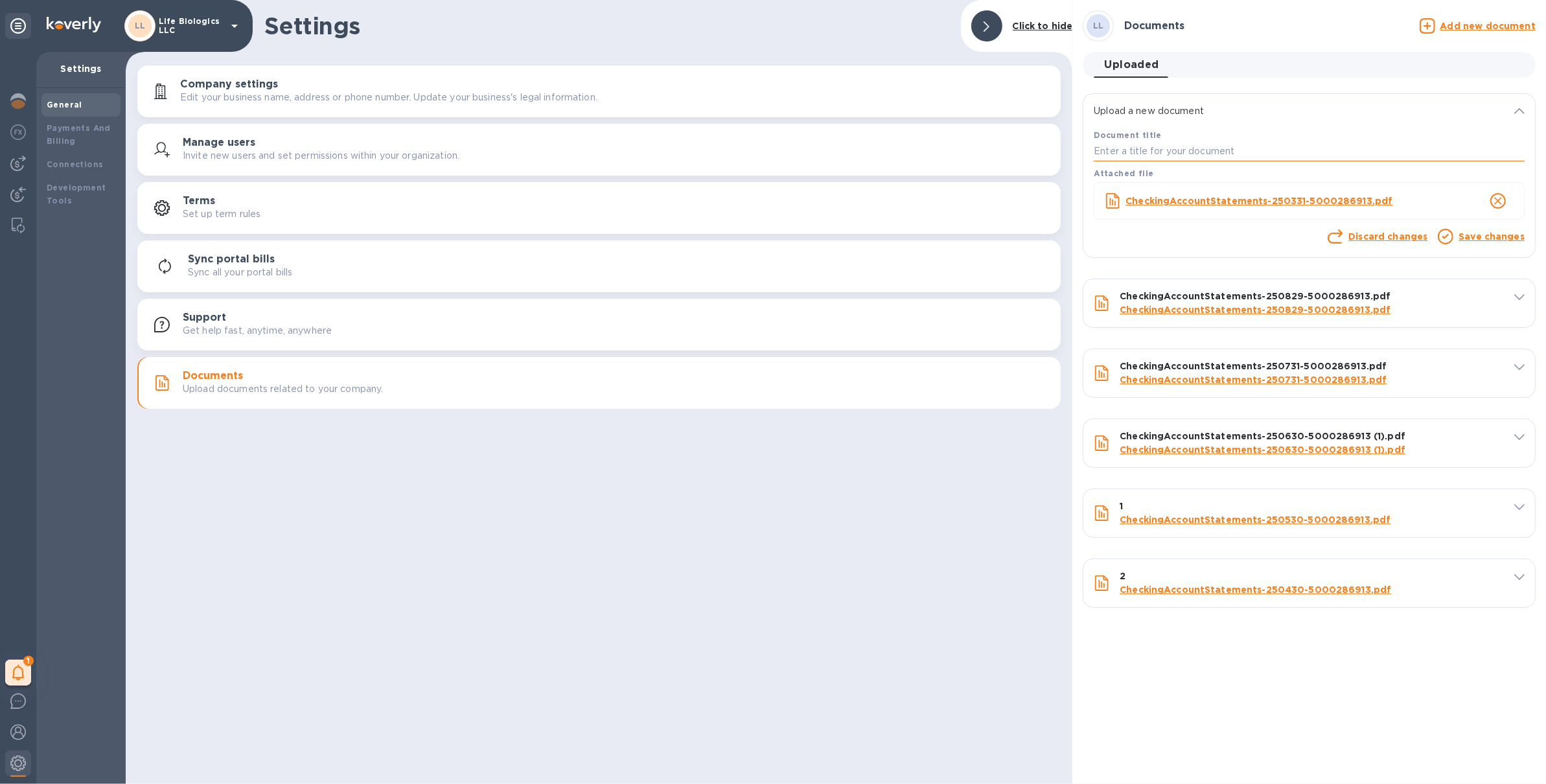
click at [1288, 154] on input "text" at bounding box center [1309, 152] width 431 height 20
type input "3"
click at [1497, 238] on link "Save changes" at bounding box center [1492, 236] width 66 height 11
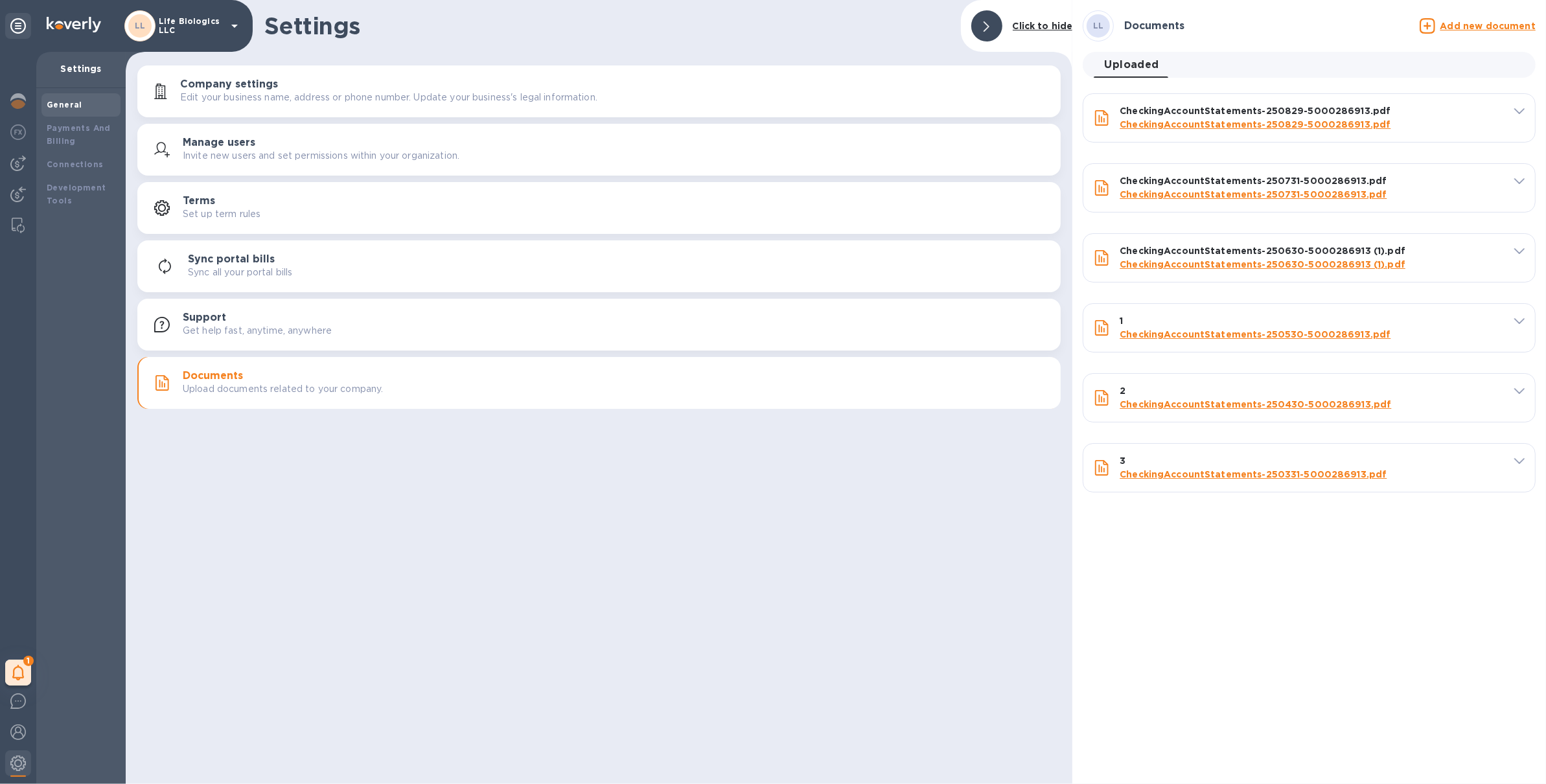
click at [1484, 30] on u "Add new document" at bounding box center [1488, 26] width 96 height 11
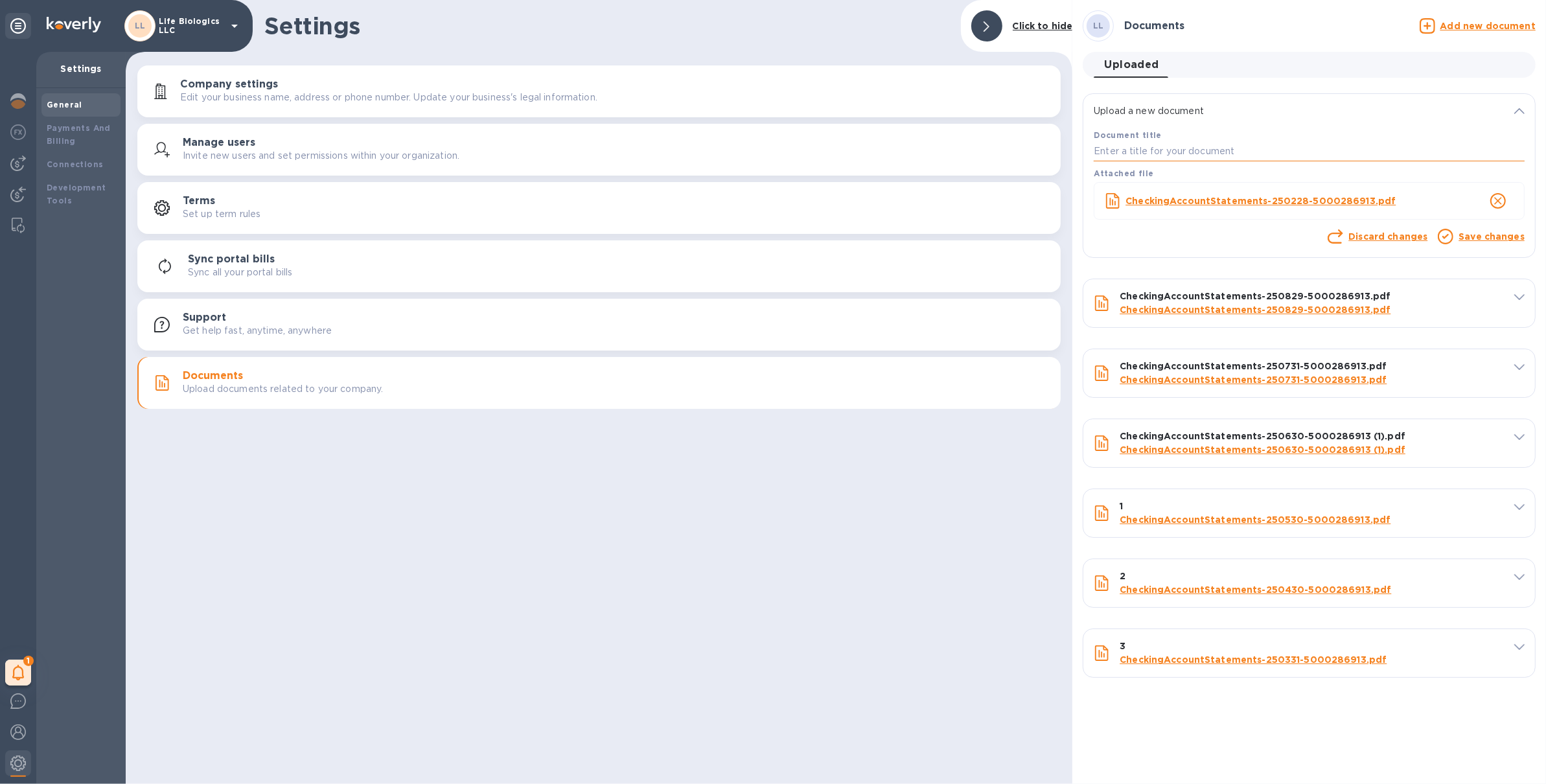
click at [1207, 153] on input "text" at bounding box center [1309, 152] width 431 height 20
type input "4"
click at [1503, 231] on link "Save changes" at bounding box center [1492, 236] width 66 height 11
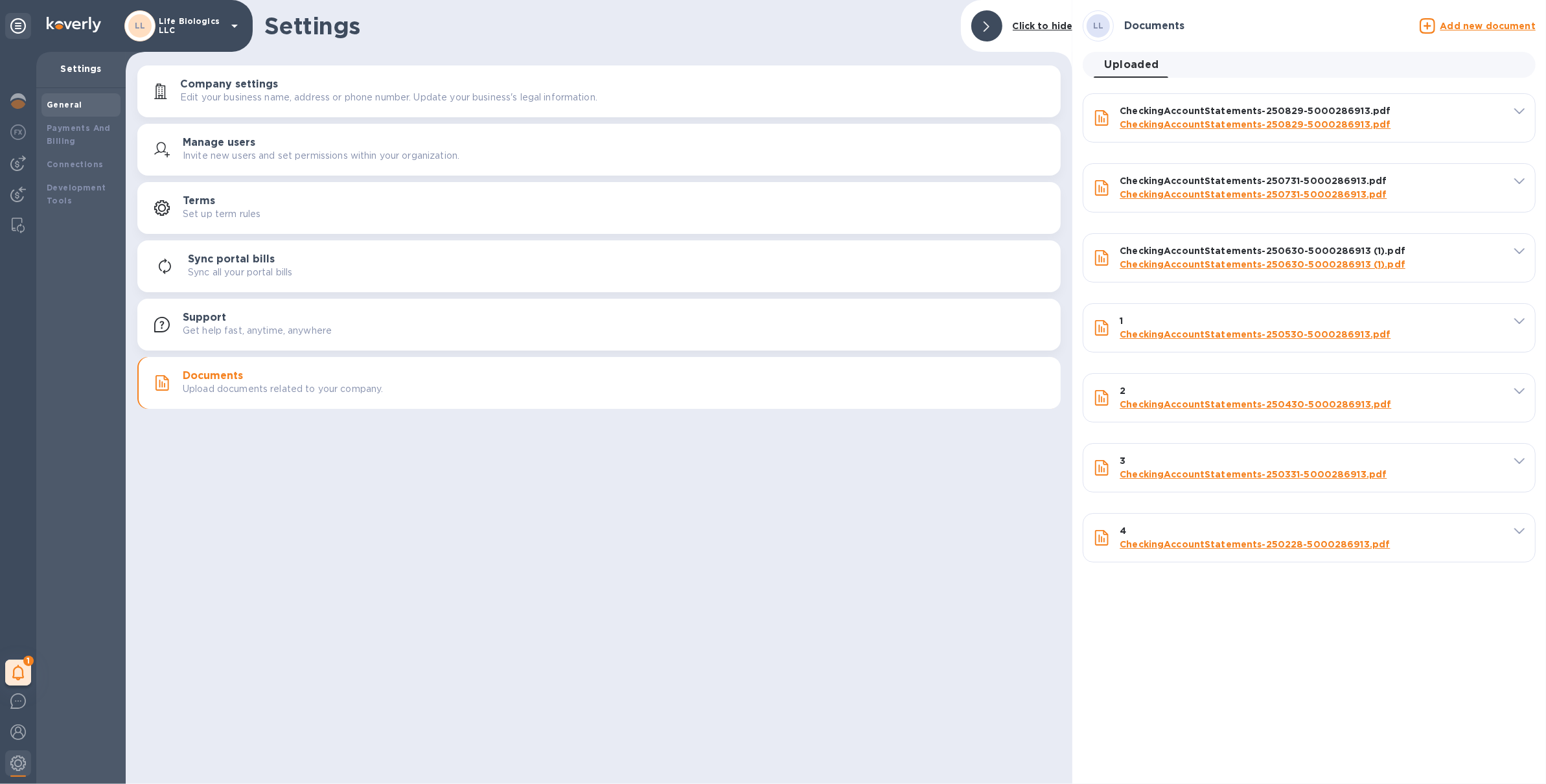
click at [1458, 26] on u "Add new document" at bounding box center [1488, 26] width 96 height 11
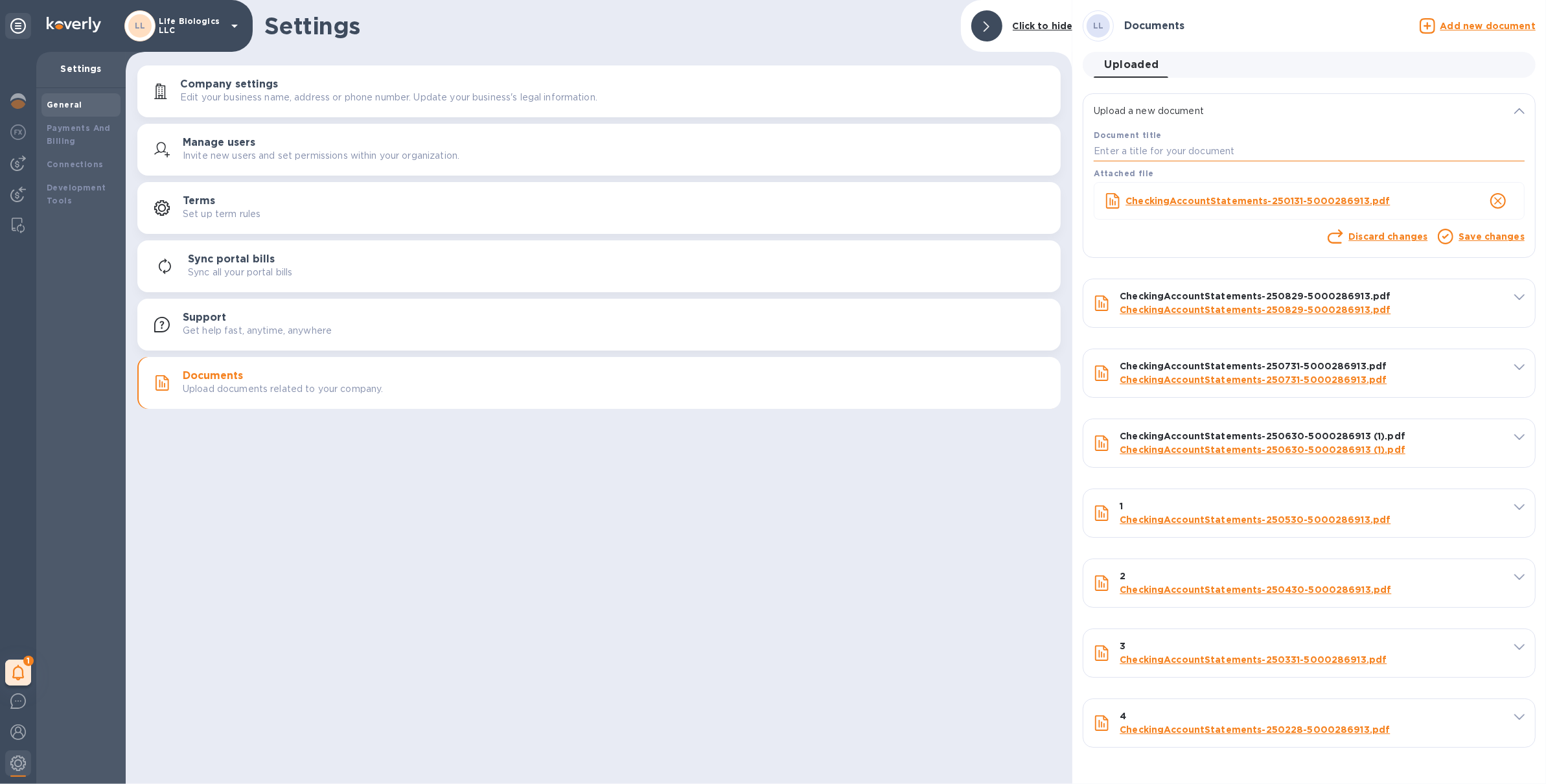
click at [1234, 153] on input "text" at bounding box center [1309, 152] width 431 height 20
type input "4"
type input "5"
click at [1466, 231] on link "Save changes" at bounding box center [1492, 236] width 66 height 11
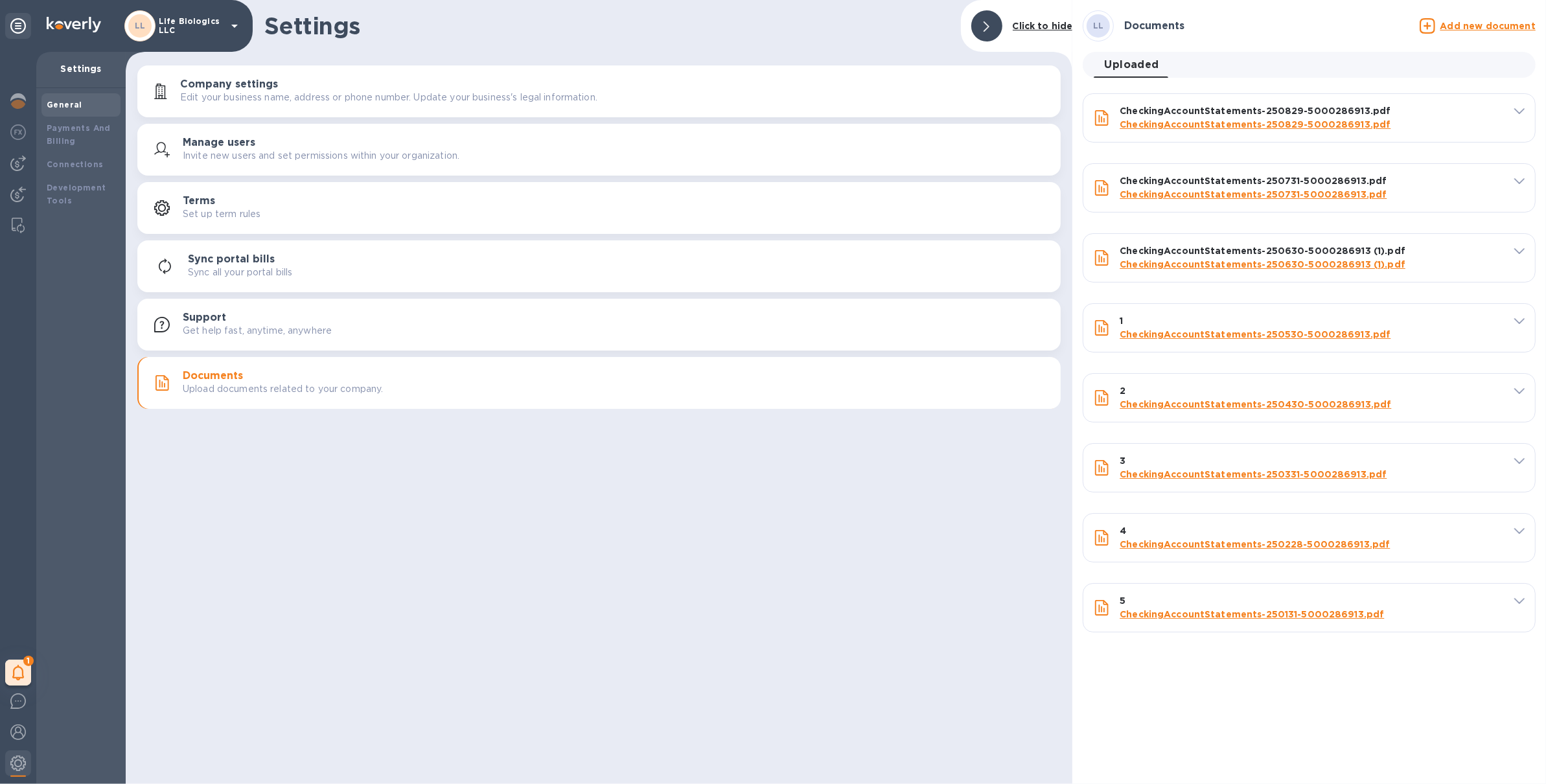
click at [185, 33] on p "Life Biologics LLC" at bounding box center [191, 26] width 65 height 18
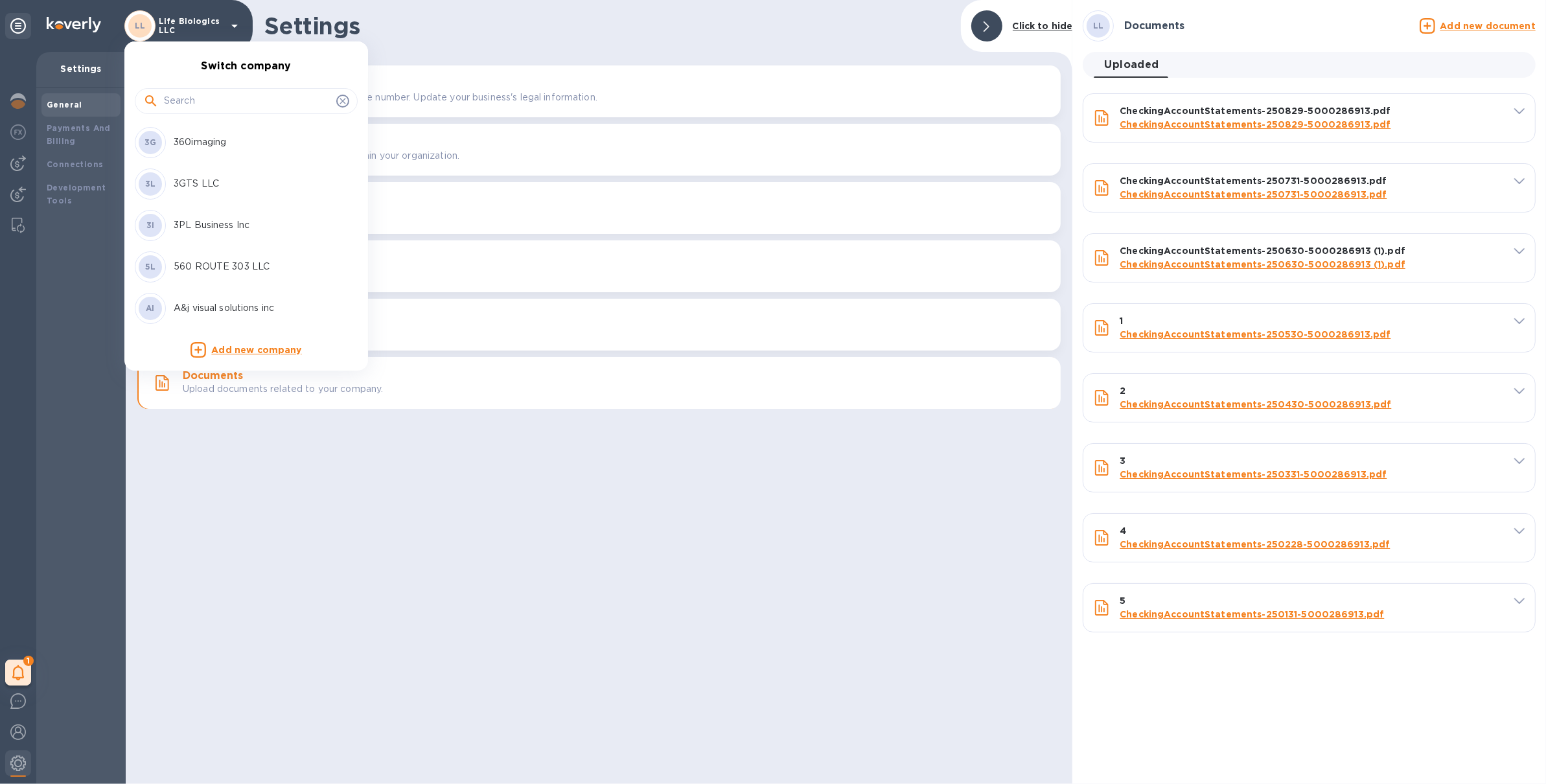
click at [202, 99] on input "text" at bounding box center [247, 101] width 168 height 20
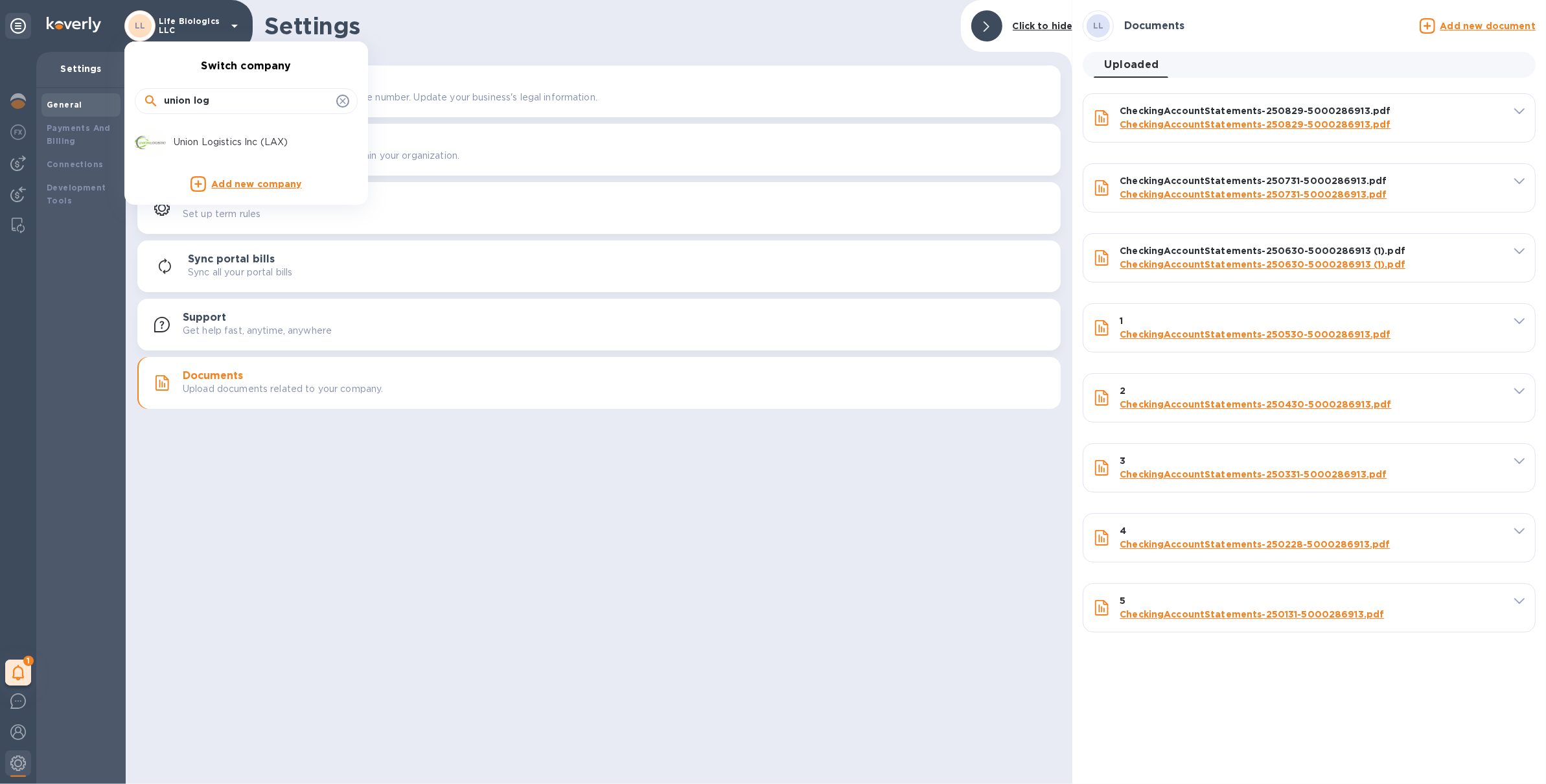
type input "union log"
click at [225, 149] on p "Union Logistics Inc (LAX)" at bounding box center [255, 142] width 164 height 14
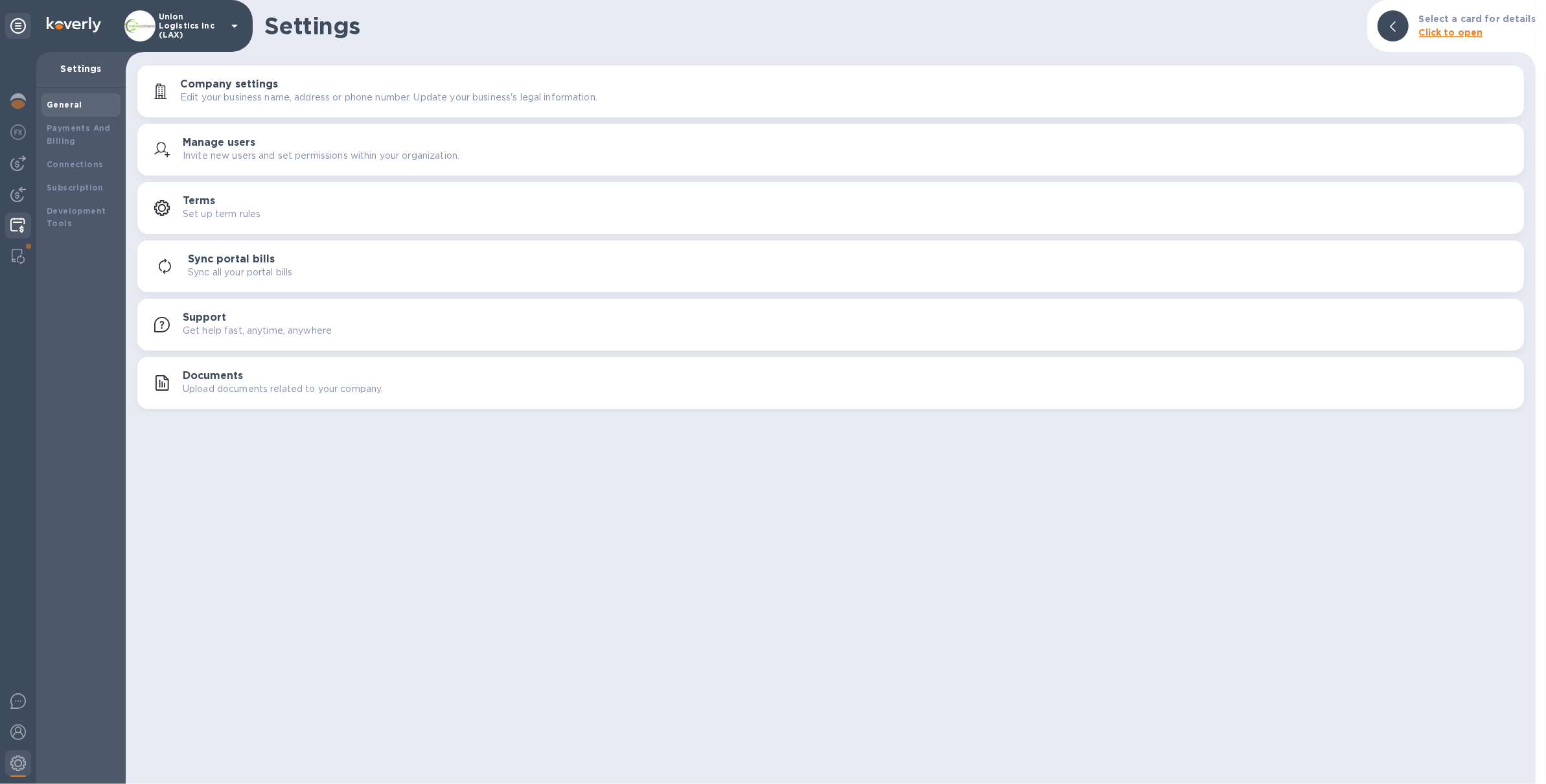
click at [19, 223] on img at bounding box center [18, 226] width 15 height 16
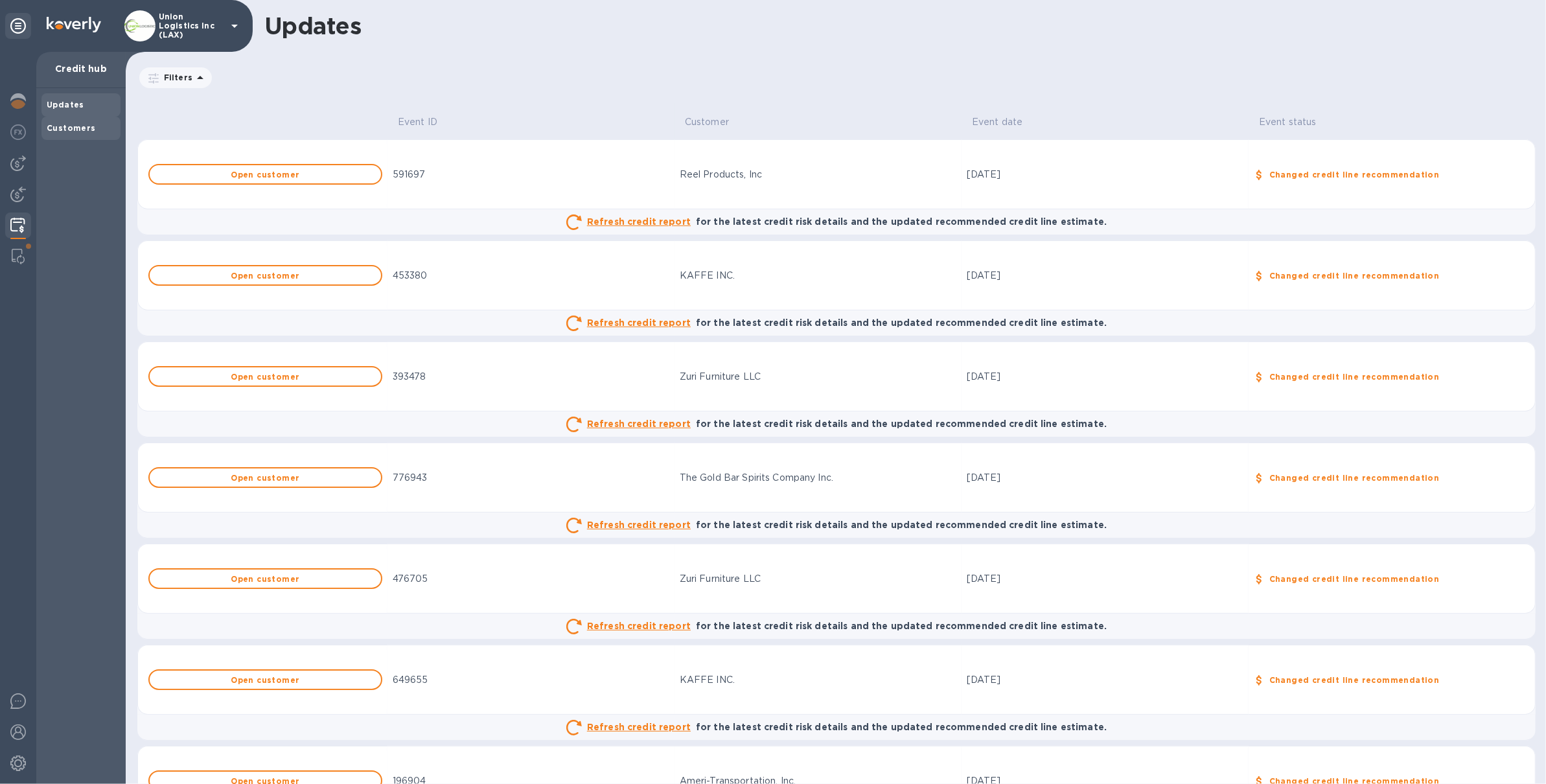
click at [89, 127] on b "Customers" at bounding box center [71, 128] width 49 height 10
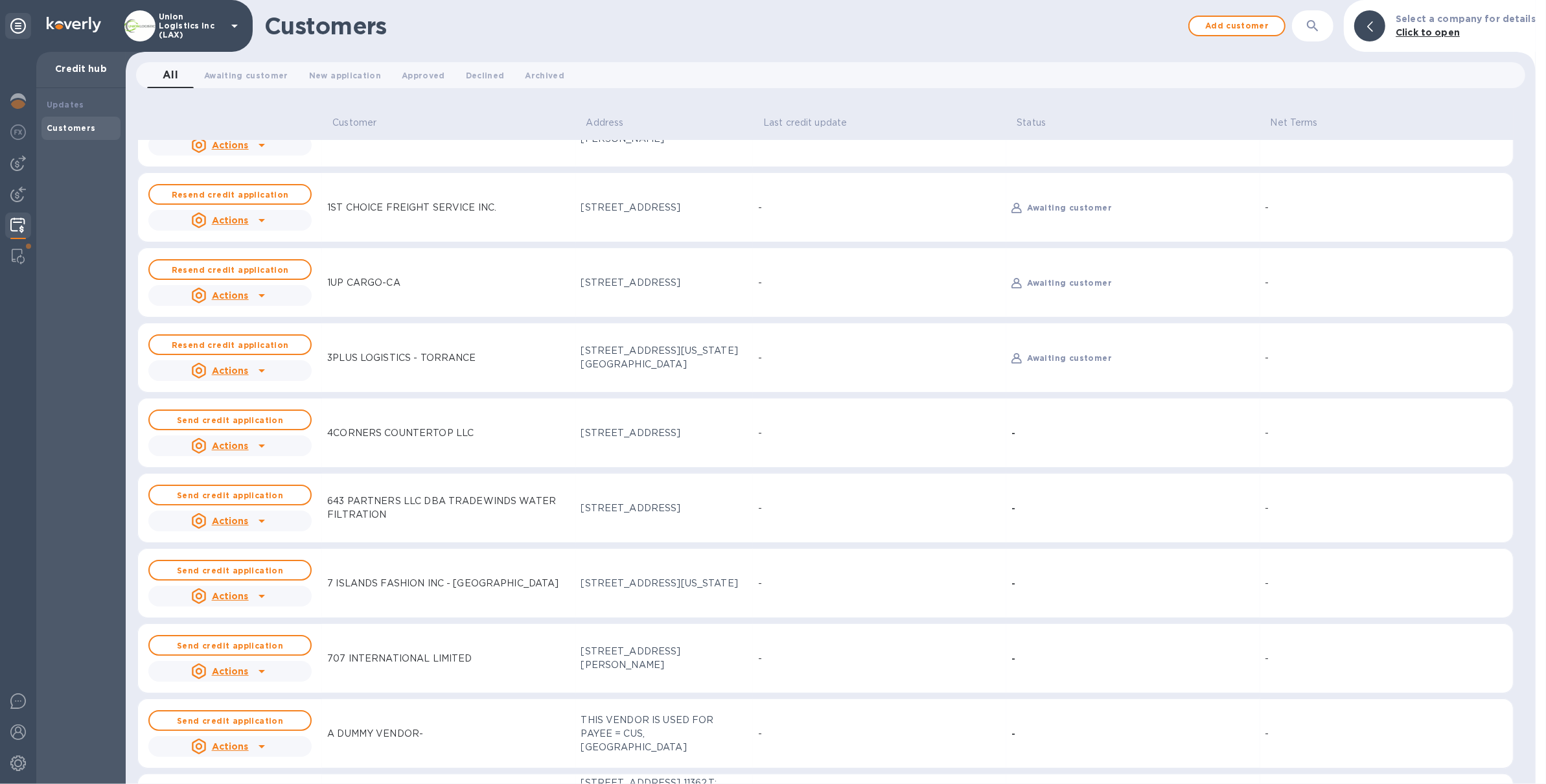
scroll to position [17, 0]
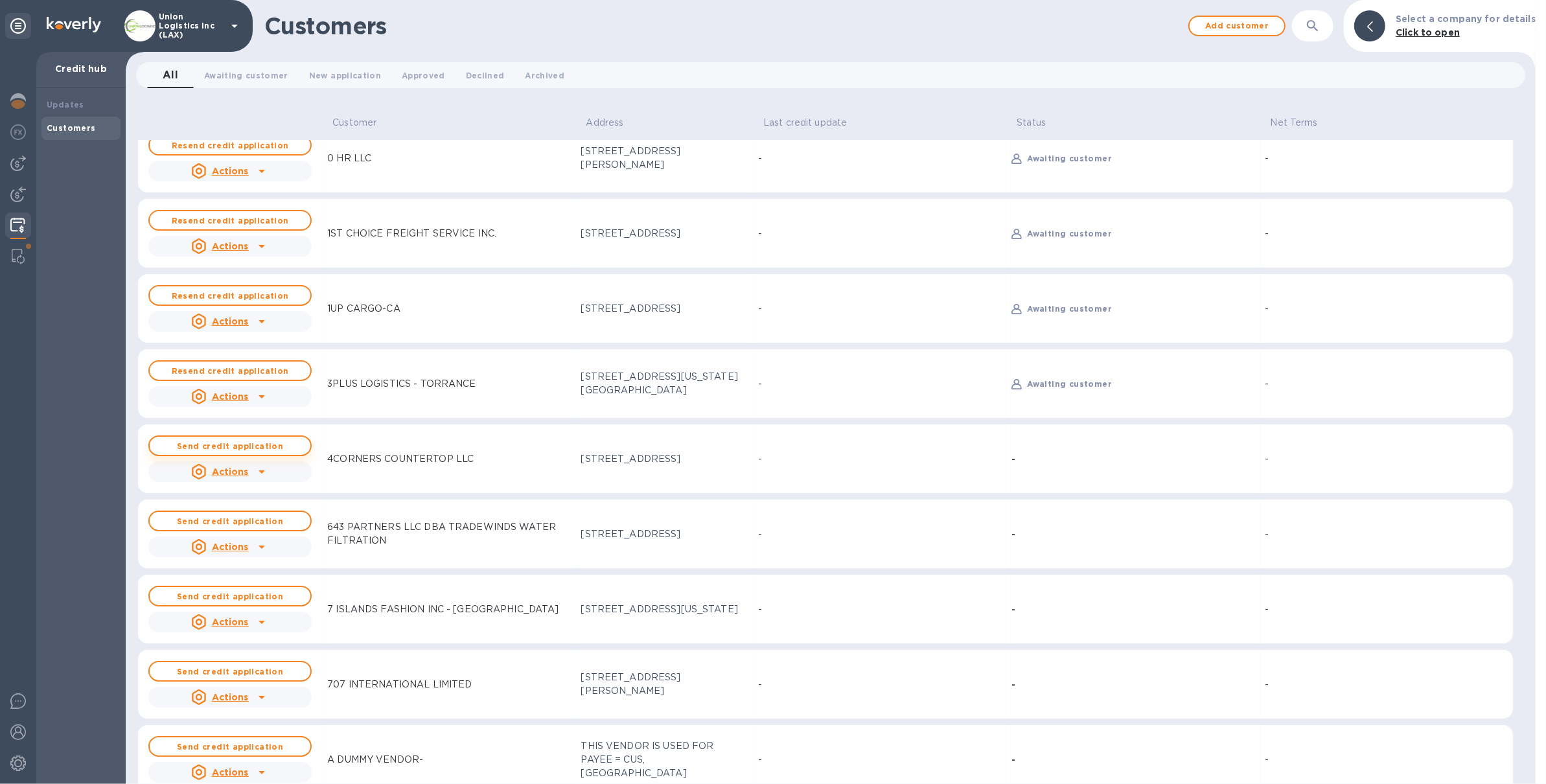
click at [240, 450] on b "Send credit application" at bounding box center [231, 446] width 106 height 10
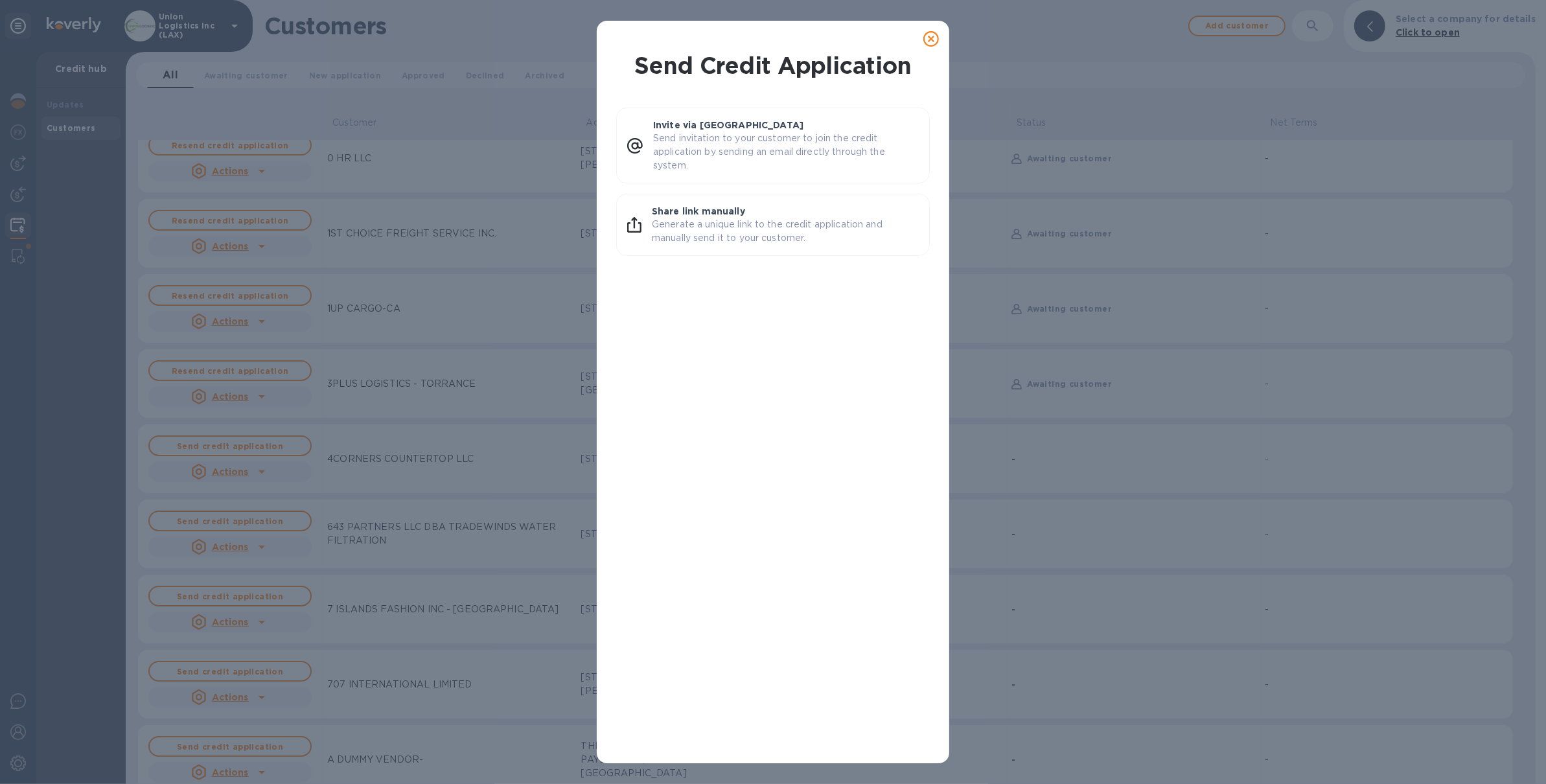
click at [934, 42] on icon at bounding box center [931, 39] width 16 height 16
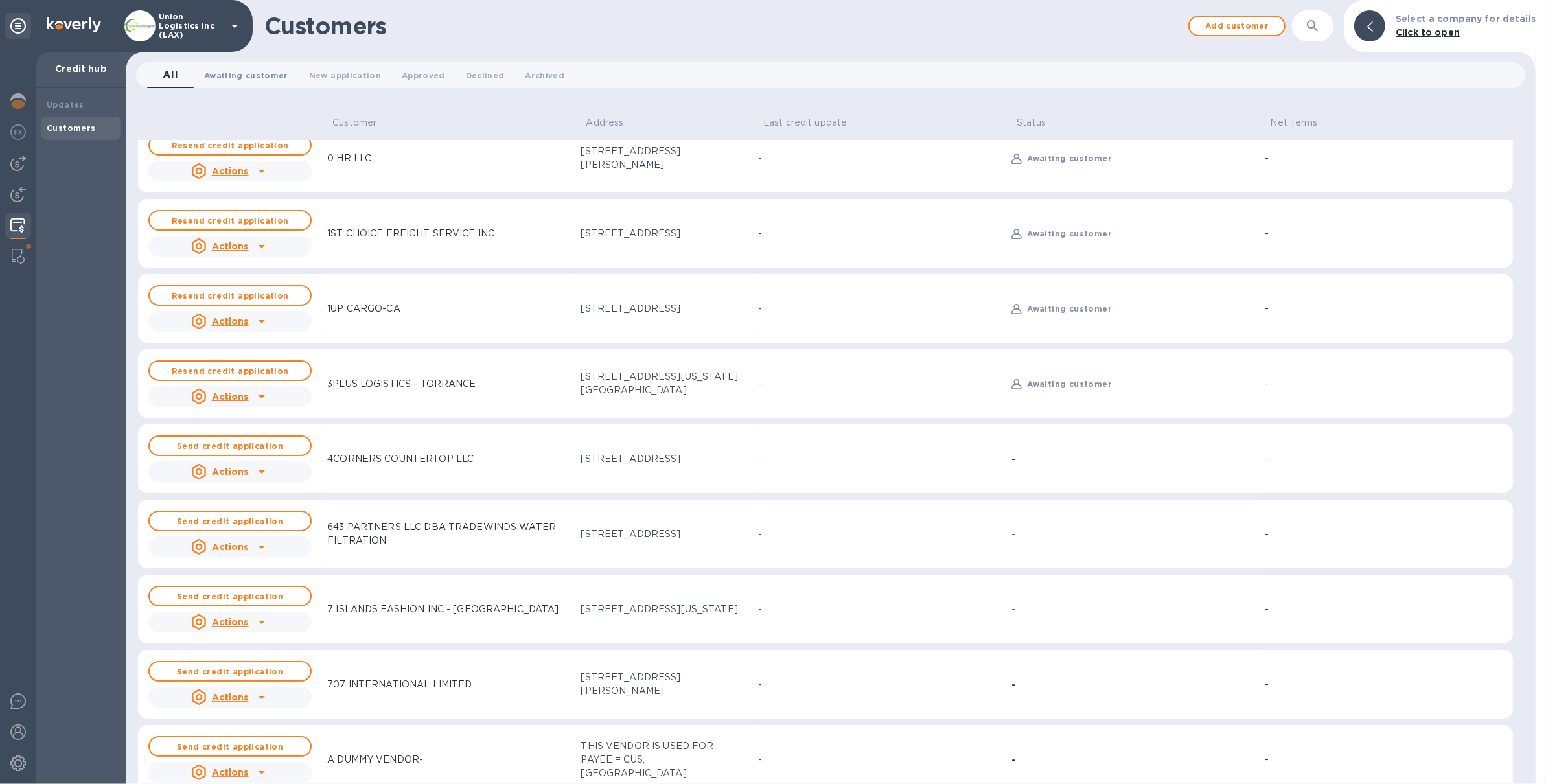
click at [272, 81] on span "Awaiting customer 0" at bounding box center [246, 76] width 85 height 14
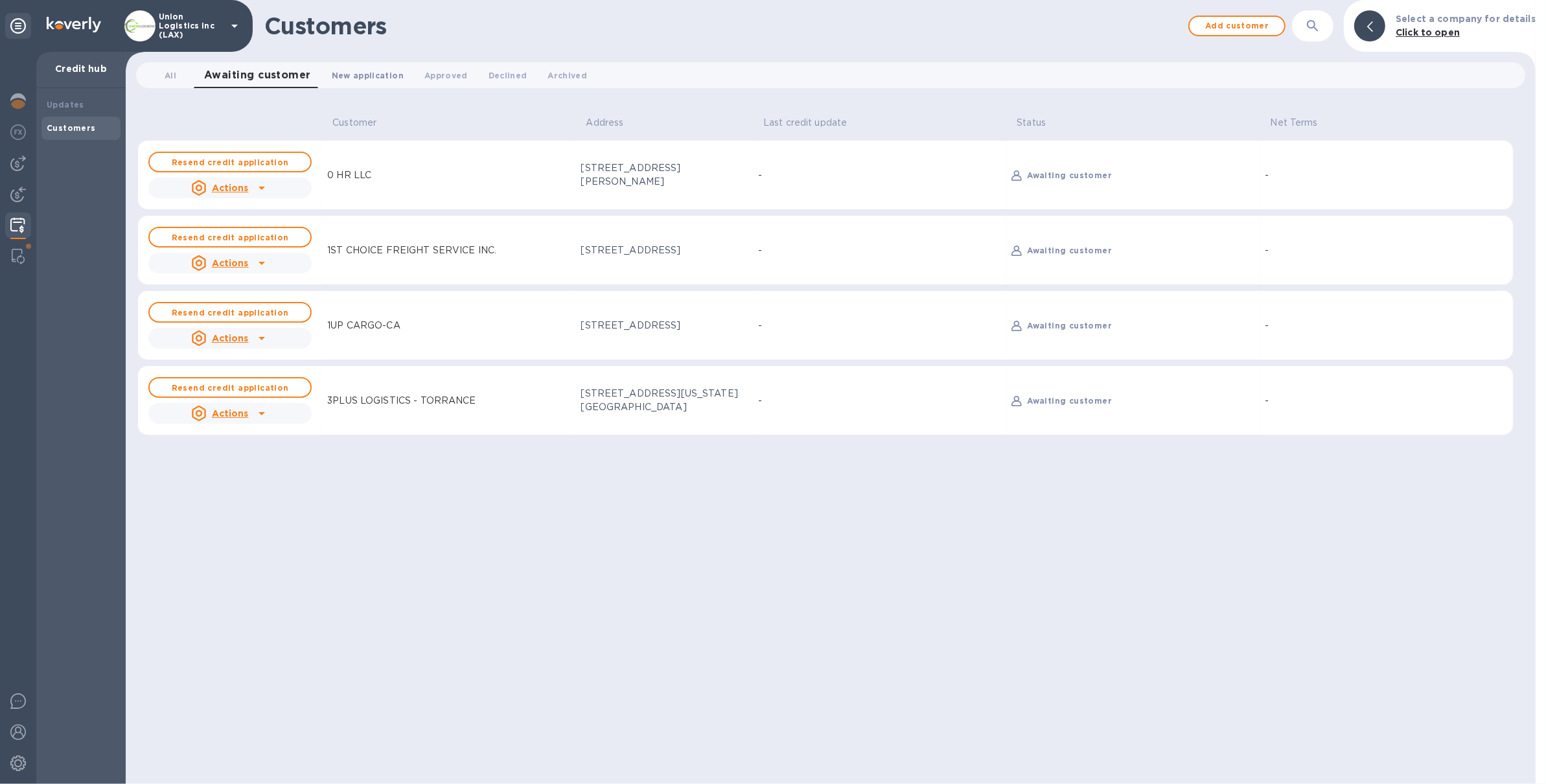
click at [339, 77] on span "New application 0" at bounding box center [368, 76] width 72 height 14
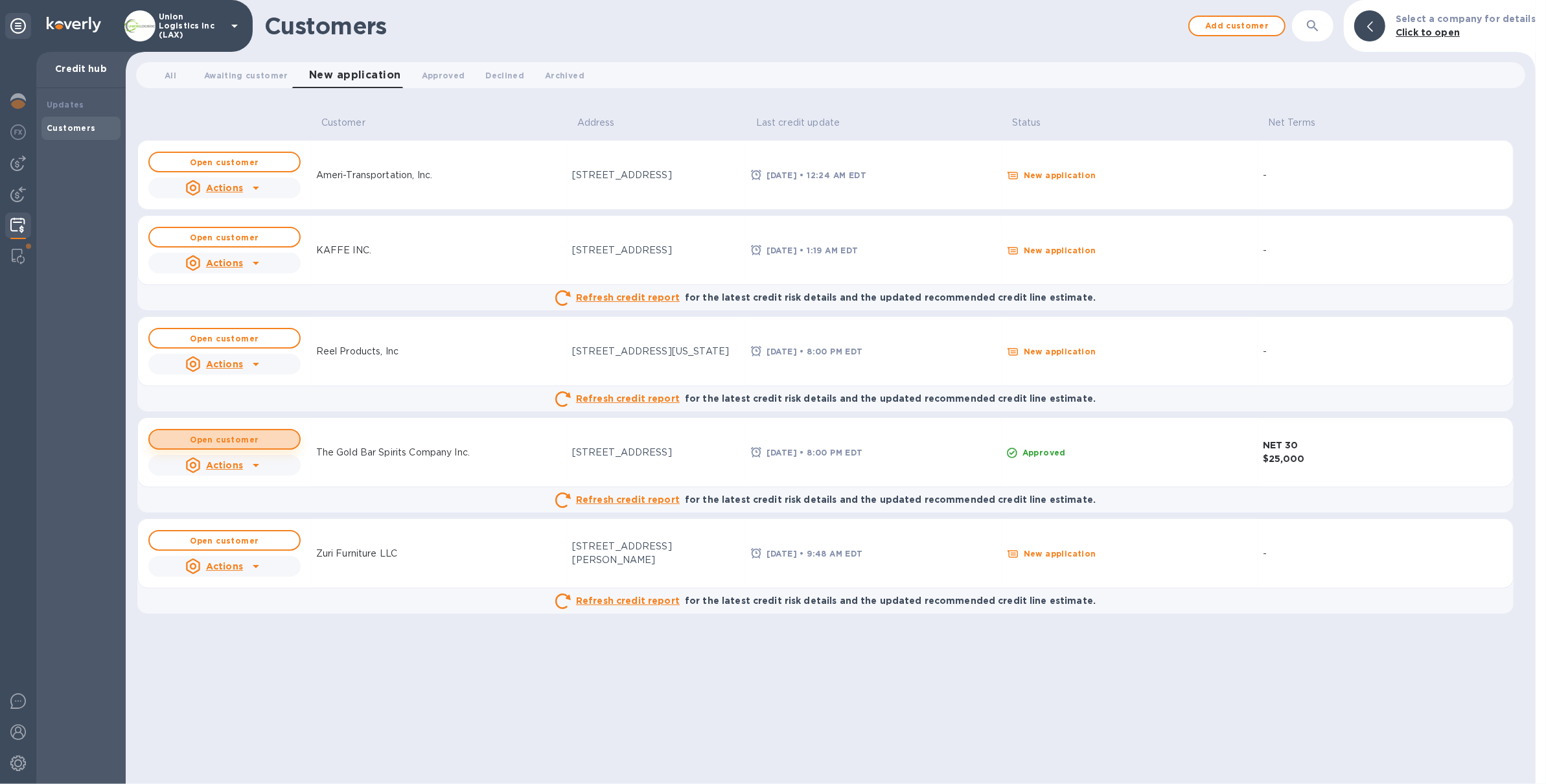
click at [259, 448] on button "Open customer" at bounding box center [225, 438] width 153 height 21
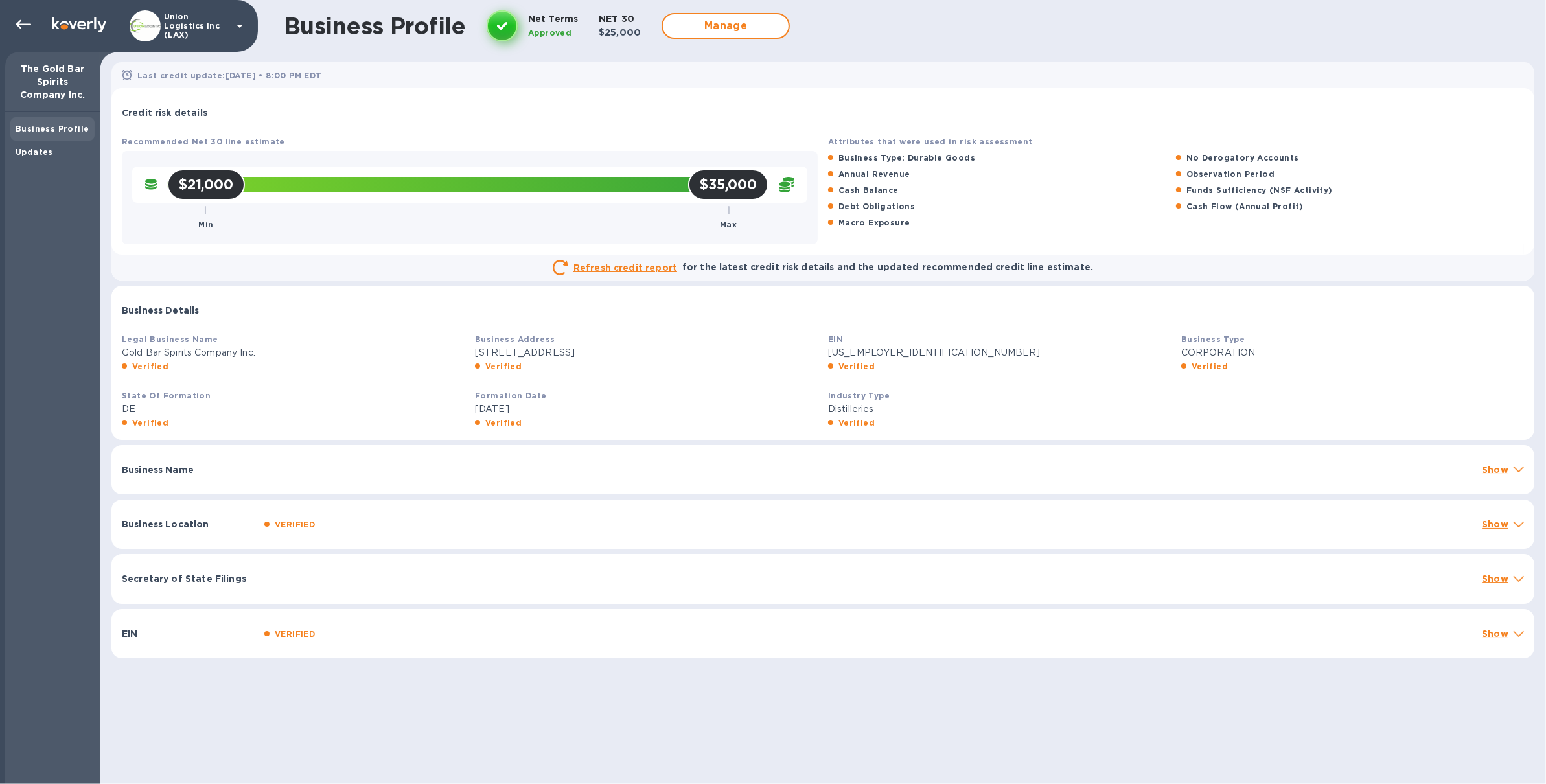
click at [243, 478] on div "Business Name Show" at bounding box center [823, 470] width 1423 height 49
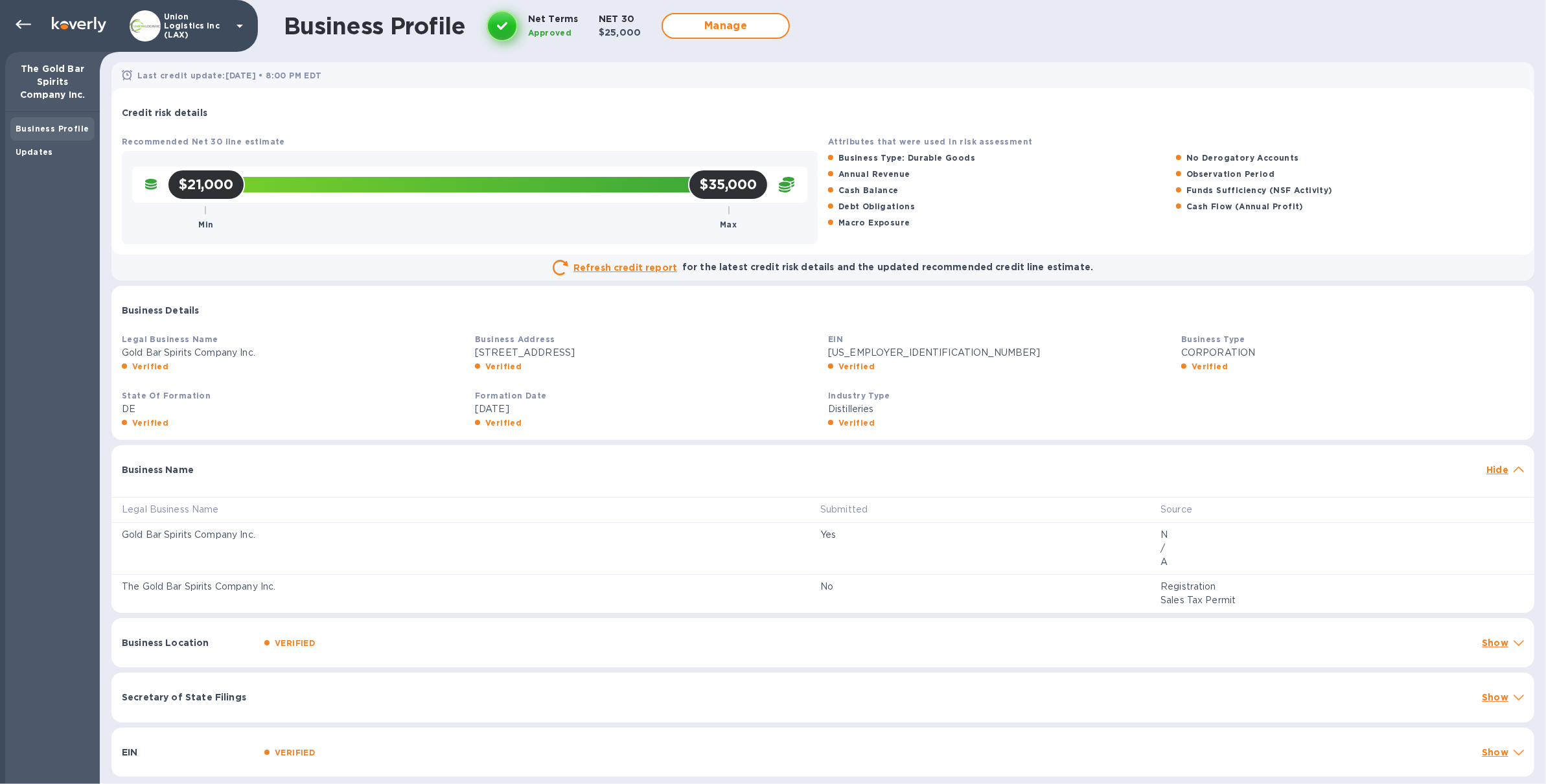
scroll to position [2, 0]
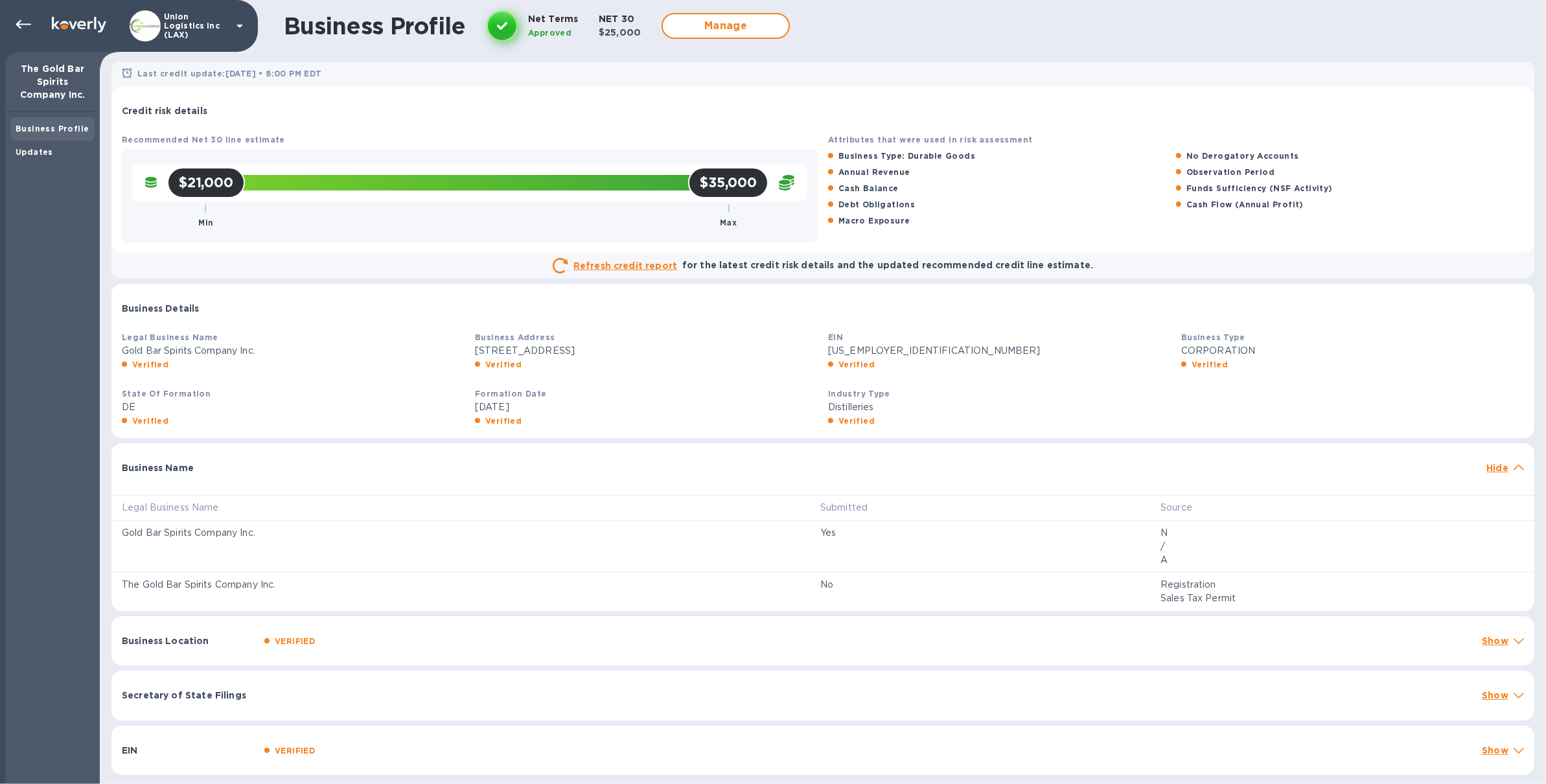
click at [278, 637] on b "VERIFIED" at bounding box center [295, 641] width 40 height 10
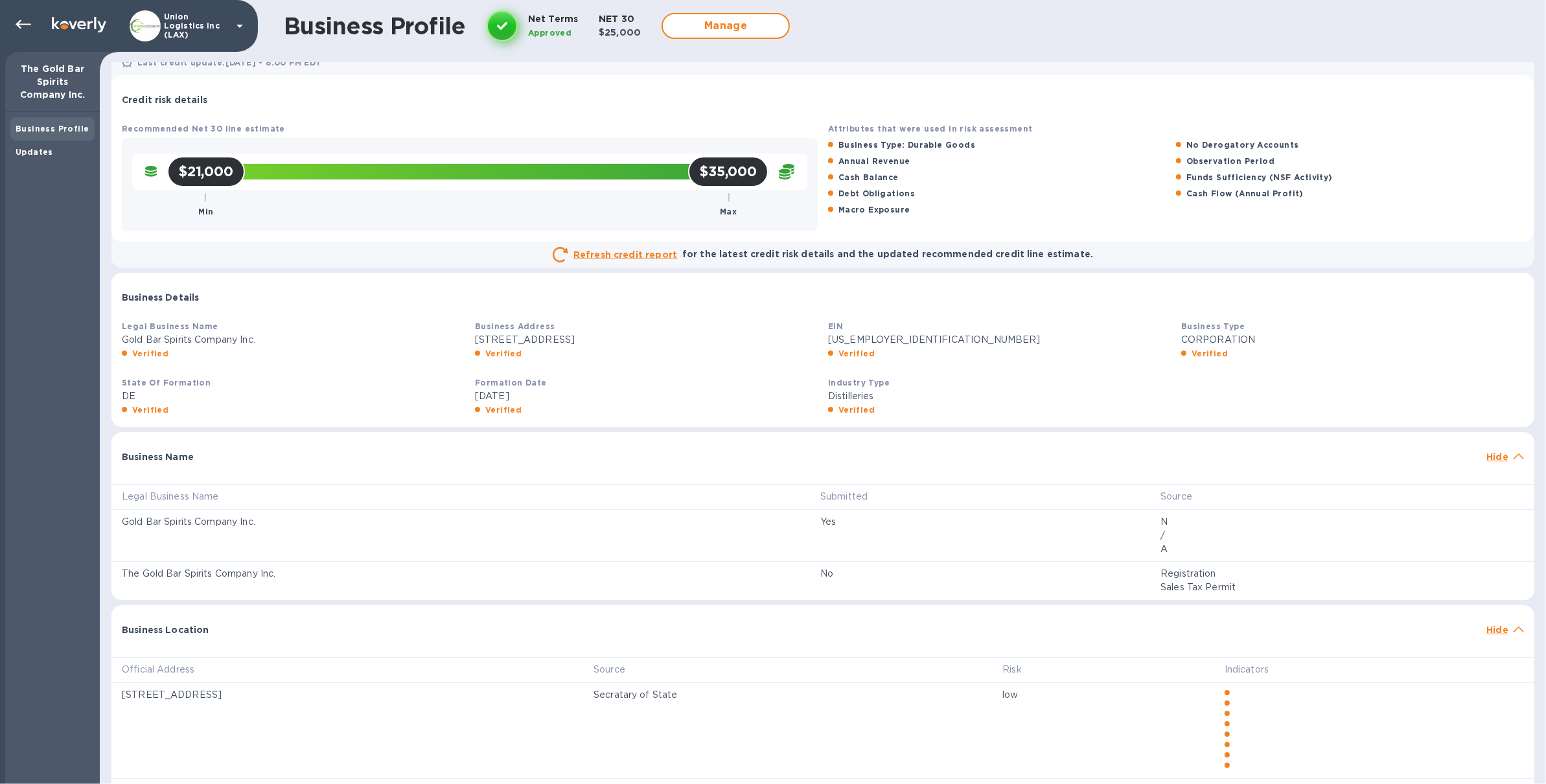
scroll to position [30, 0]
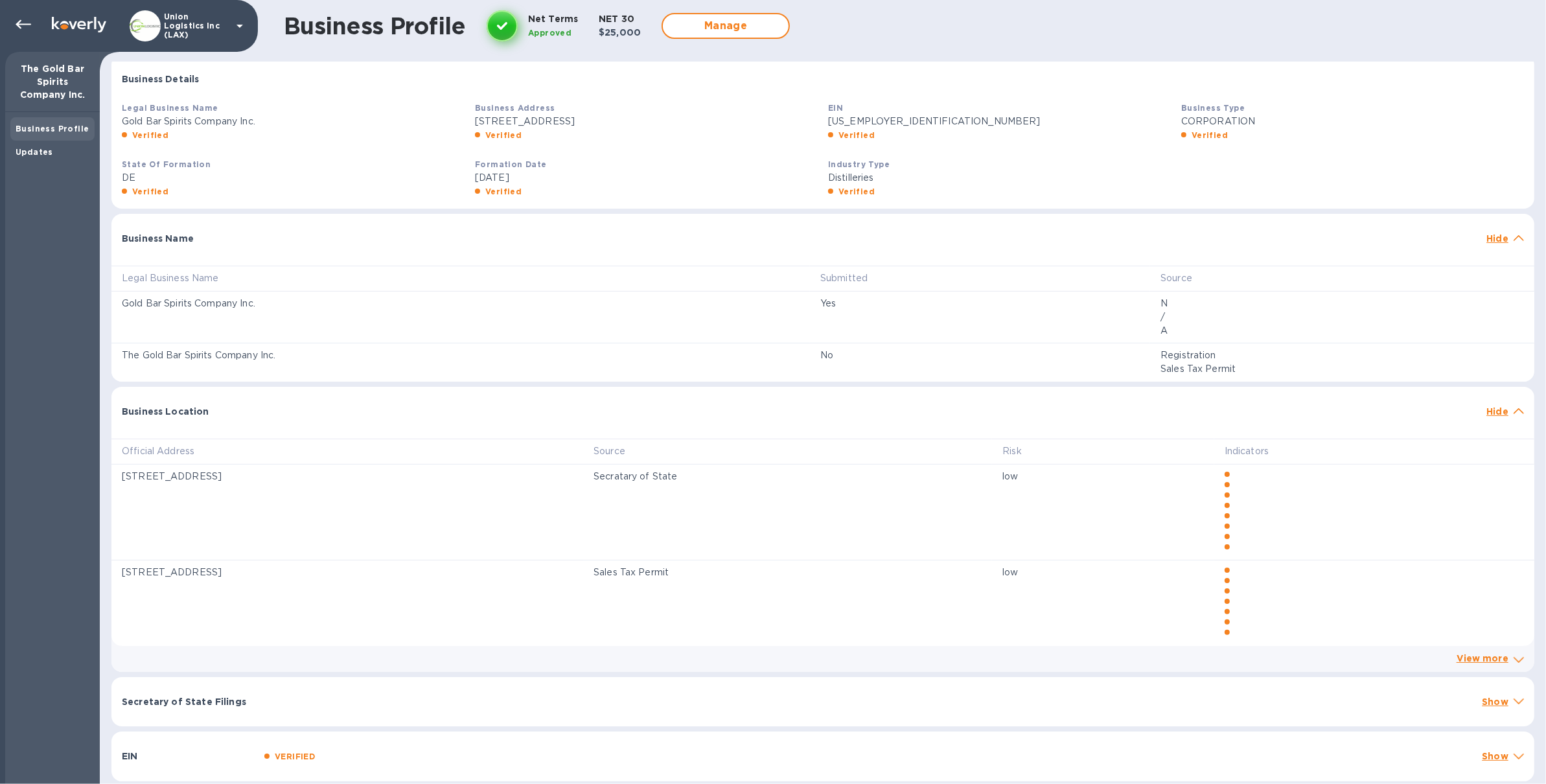
click at [282, 713] on div "Secretary of State Filings Show" at bounding box center [823, 701] width 1423 height 49
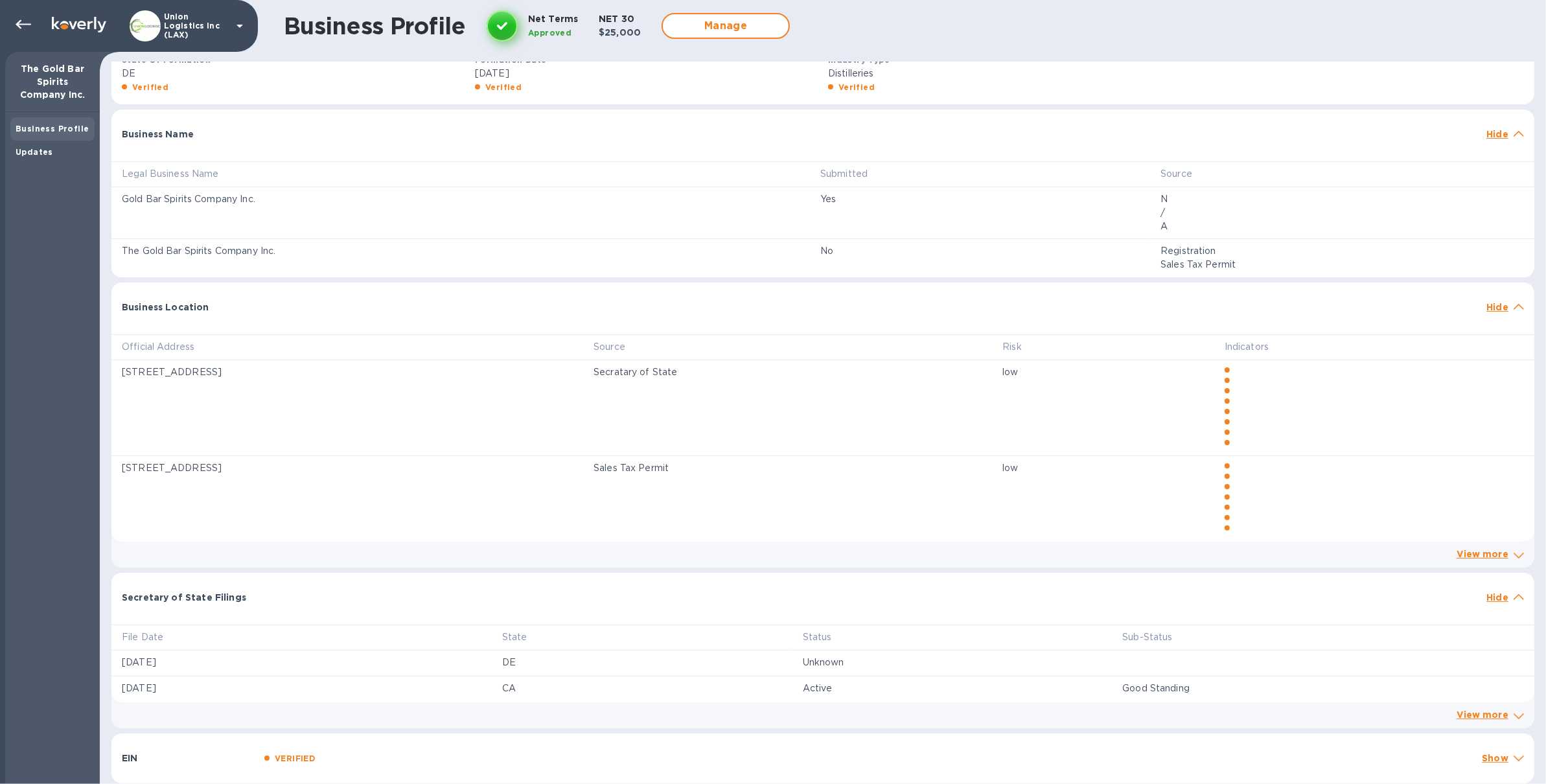
click at [327, 755] on div "VERIFIED" at bounding box center [868, 757] width 1213 height 19
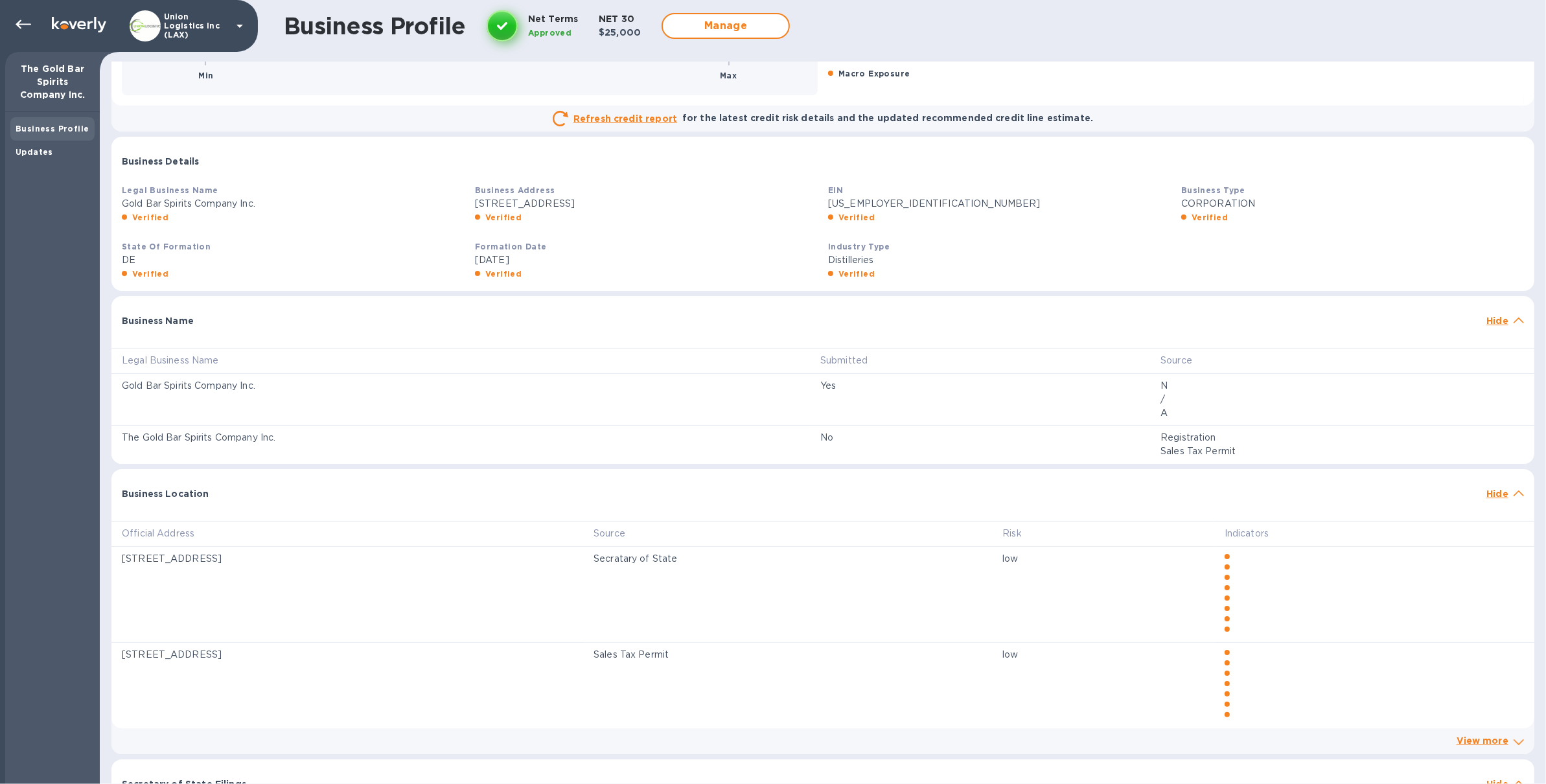
scroll to position [0, 0]
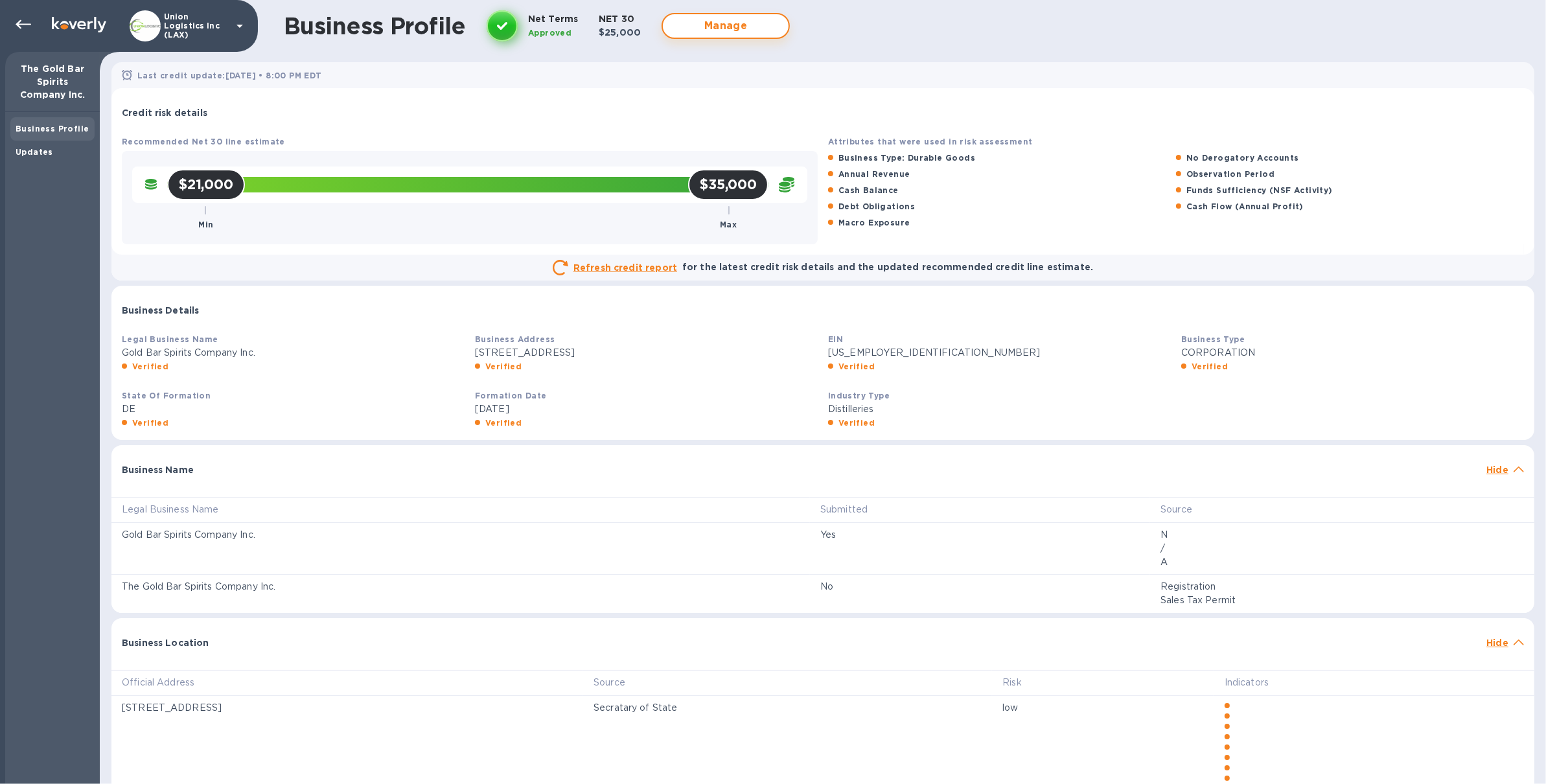
click at [711, 28] on span "Manage" at bounding box center [725, 26] width 105 height 16
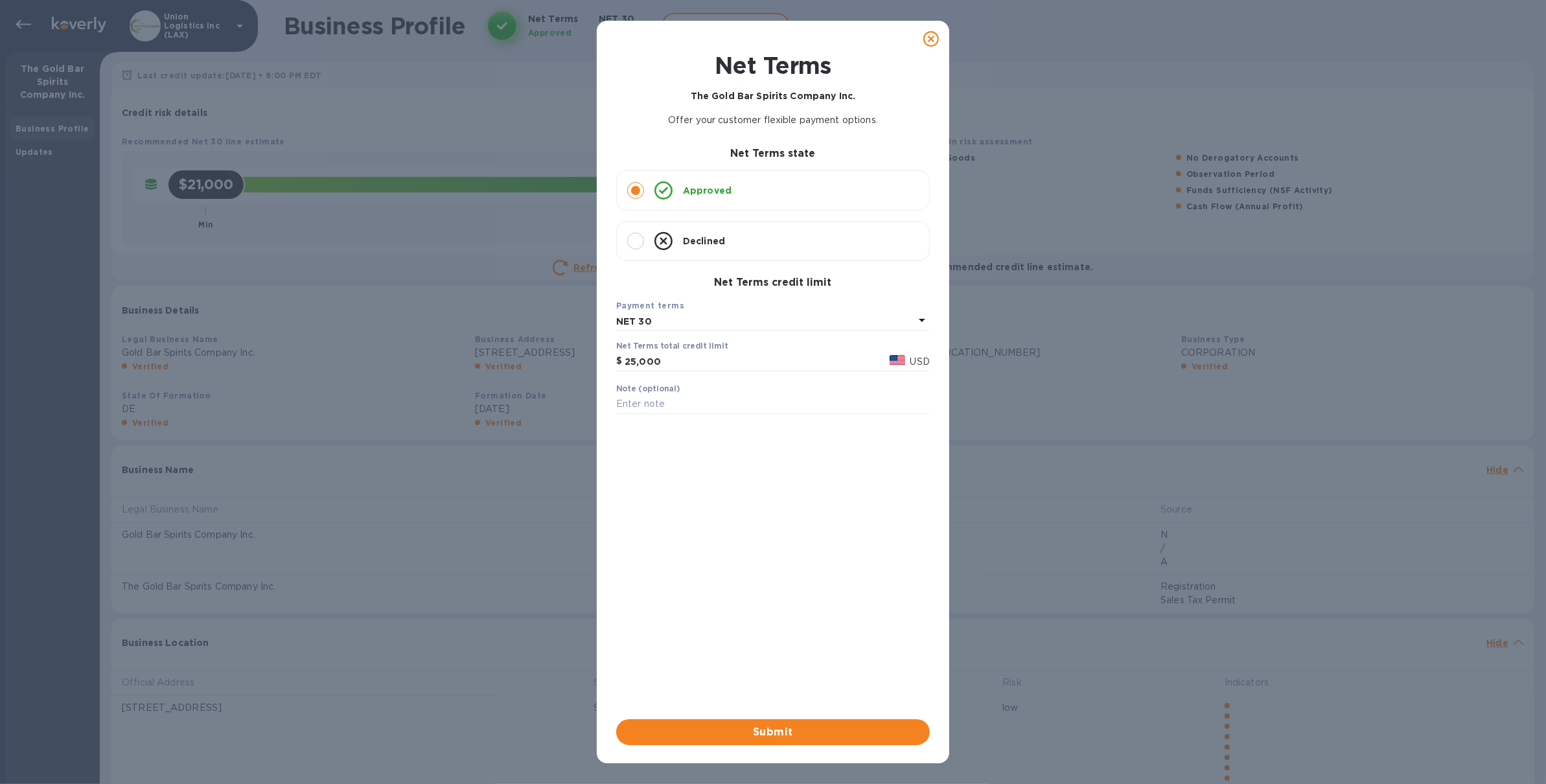
click at [929, 36] on icon at bounding box center [931, 39] width 16 height 16
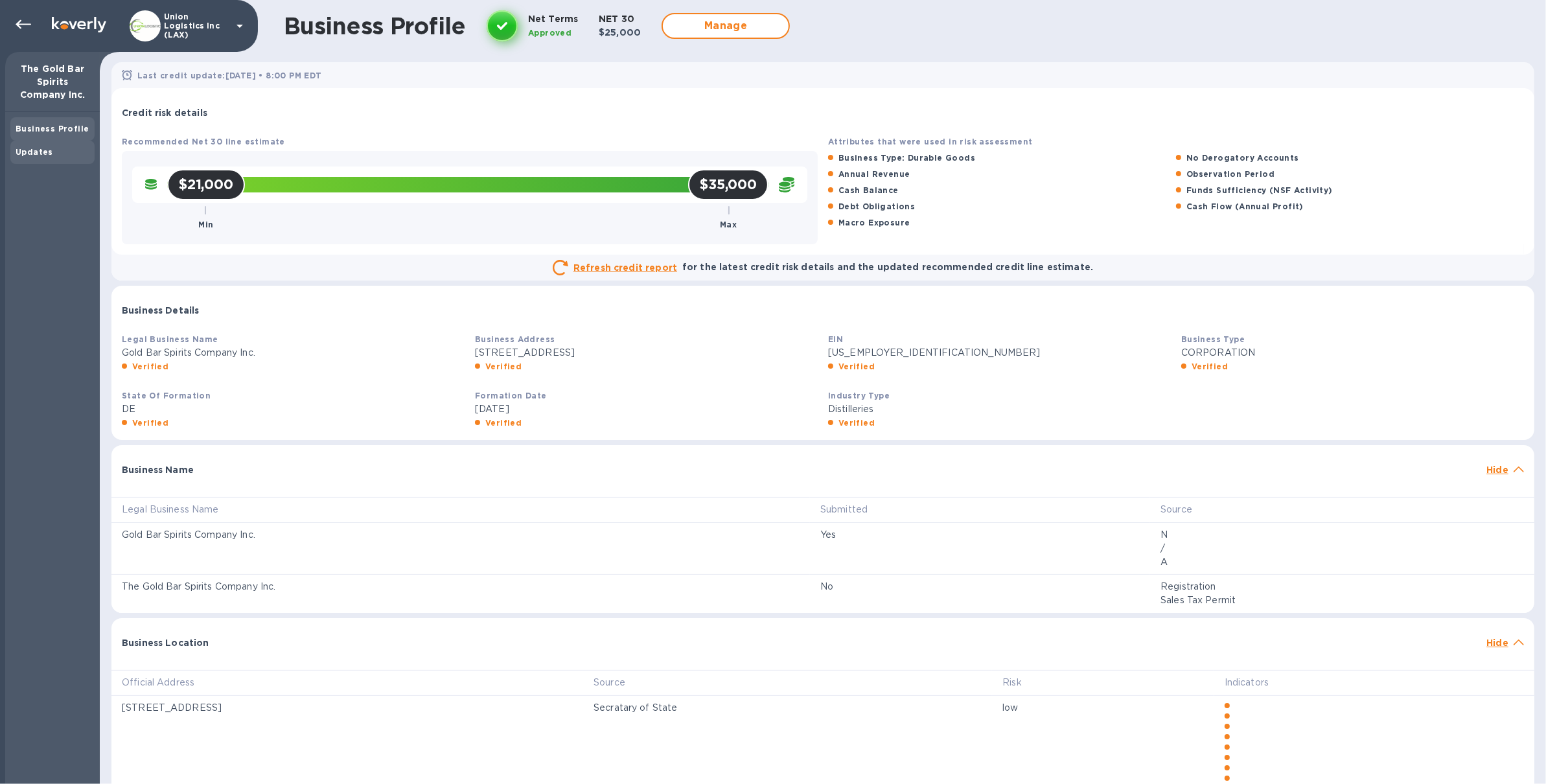
click at [48, 158] on div "Updates" at bounding box center [52, 152] width 74 height 13
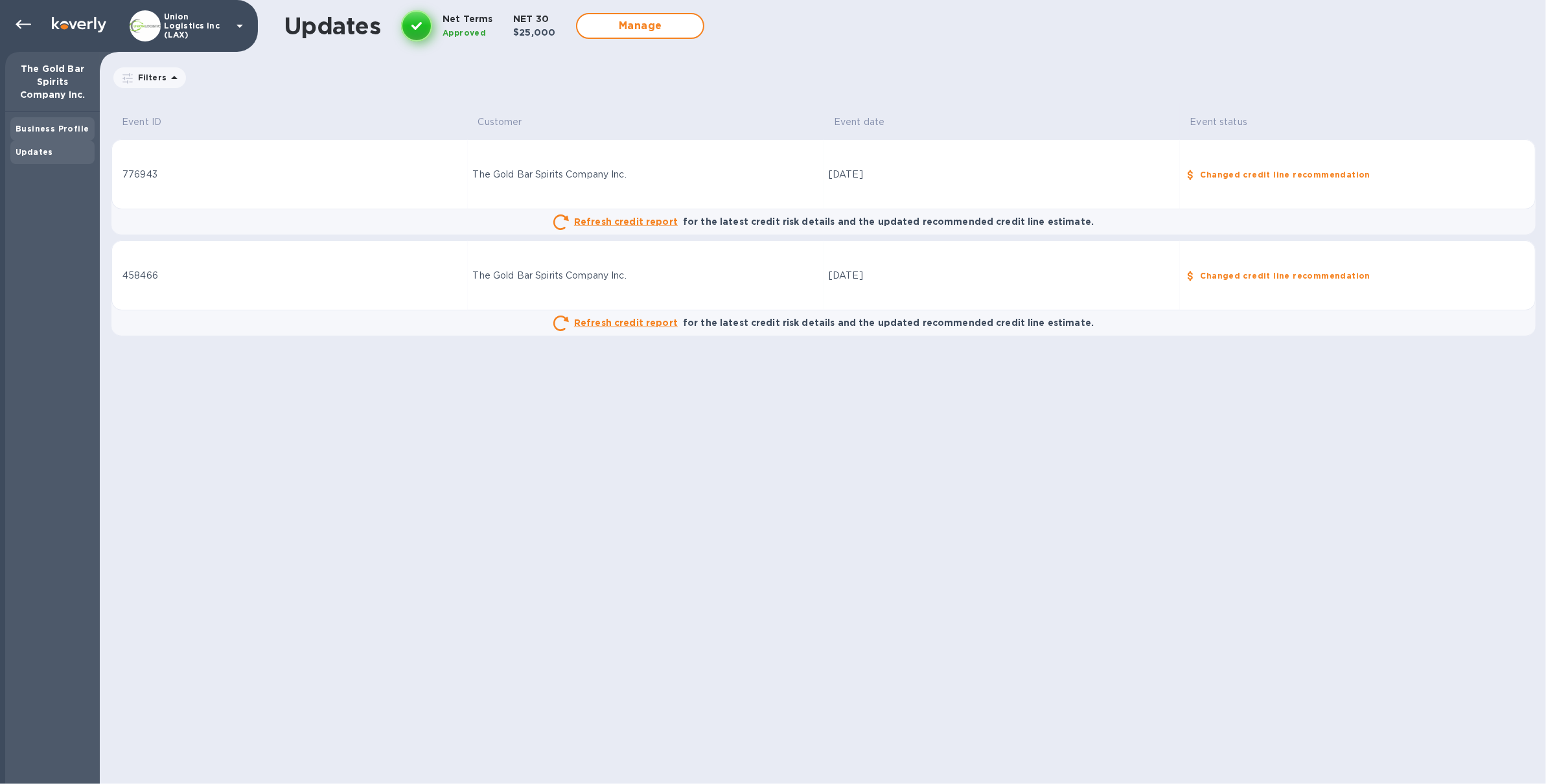
click at [43, 136] on div "Business Profile" at bounding box center [53, 129] width 85 height 24
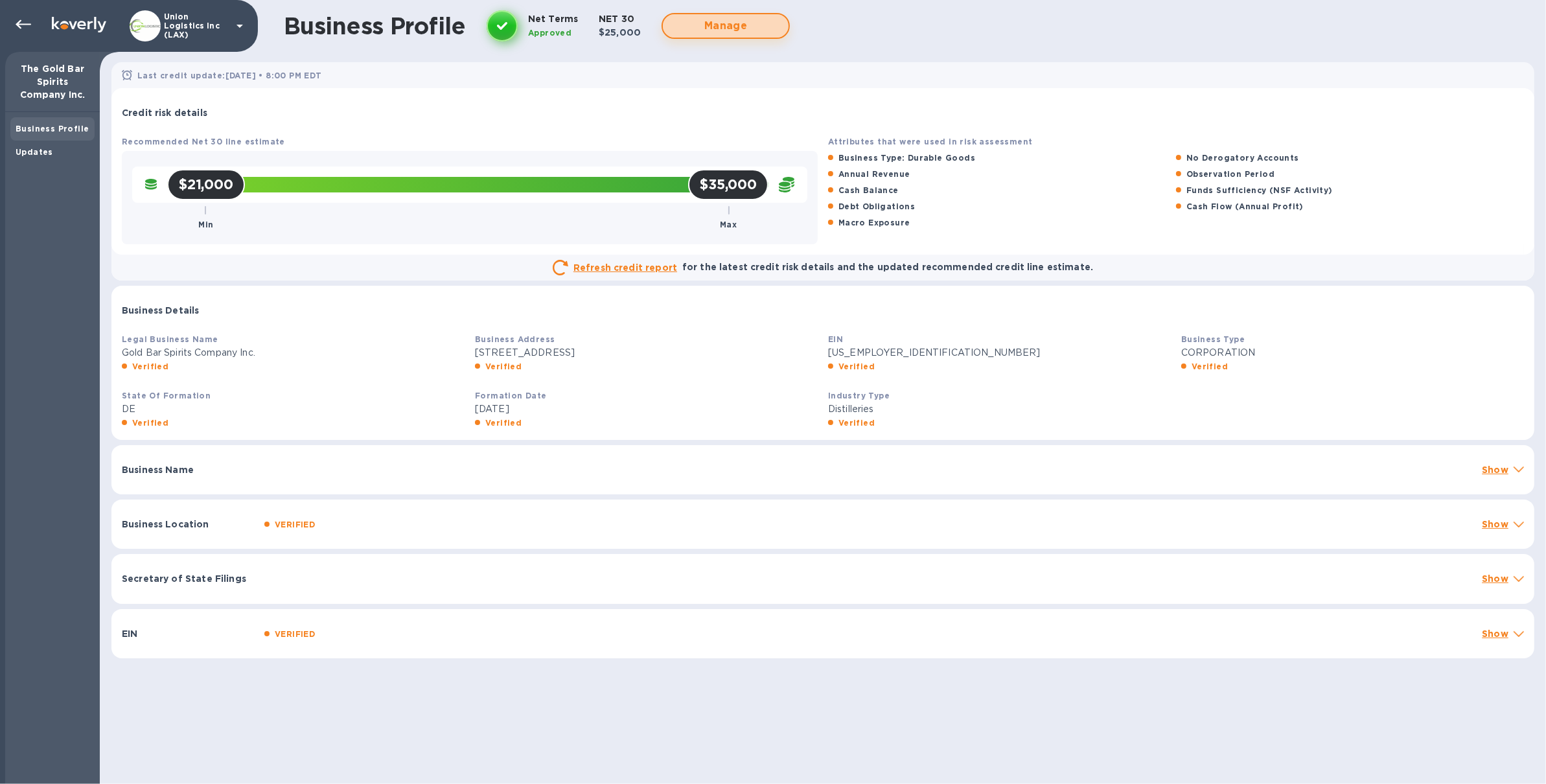
click at [750, 27] on span "Manage" at bounding box center [725, 26] width 105 height 16
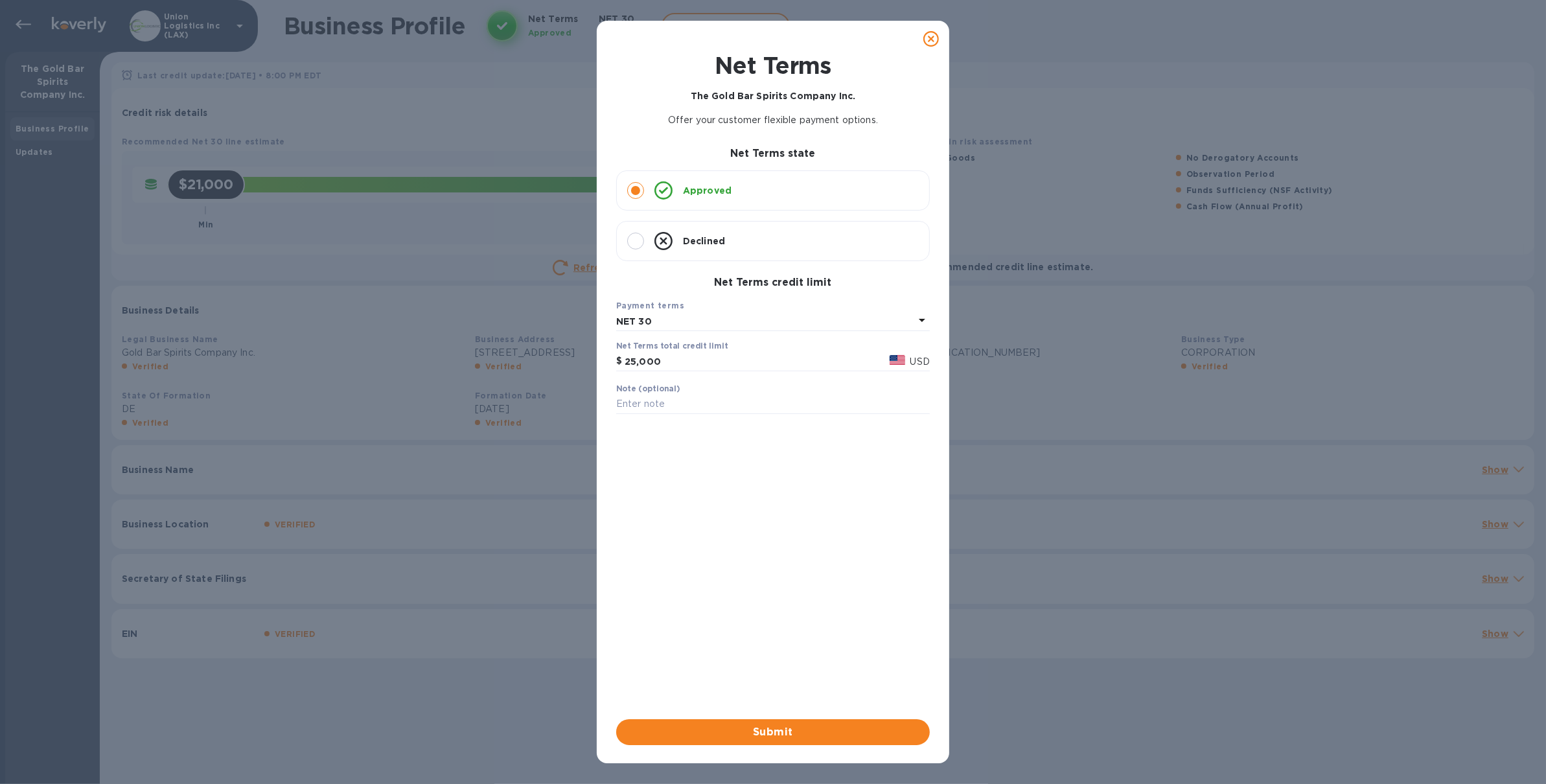
click at [931, 38] on icon at bounding box center [931, 39] width 16 height 16
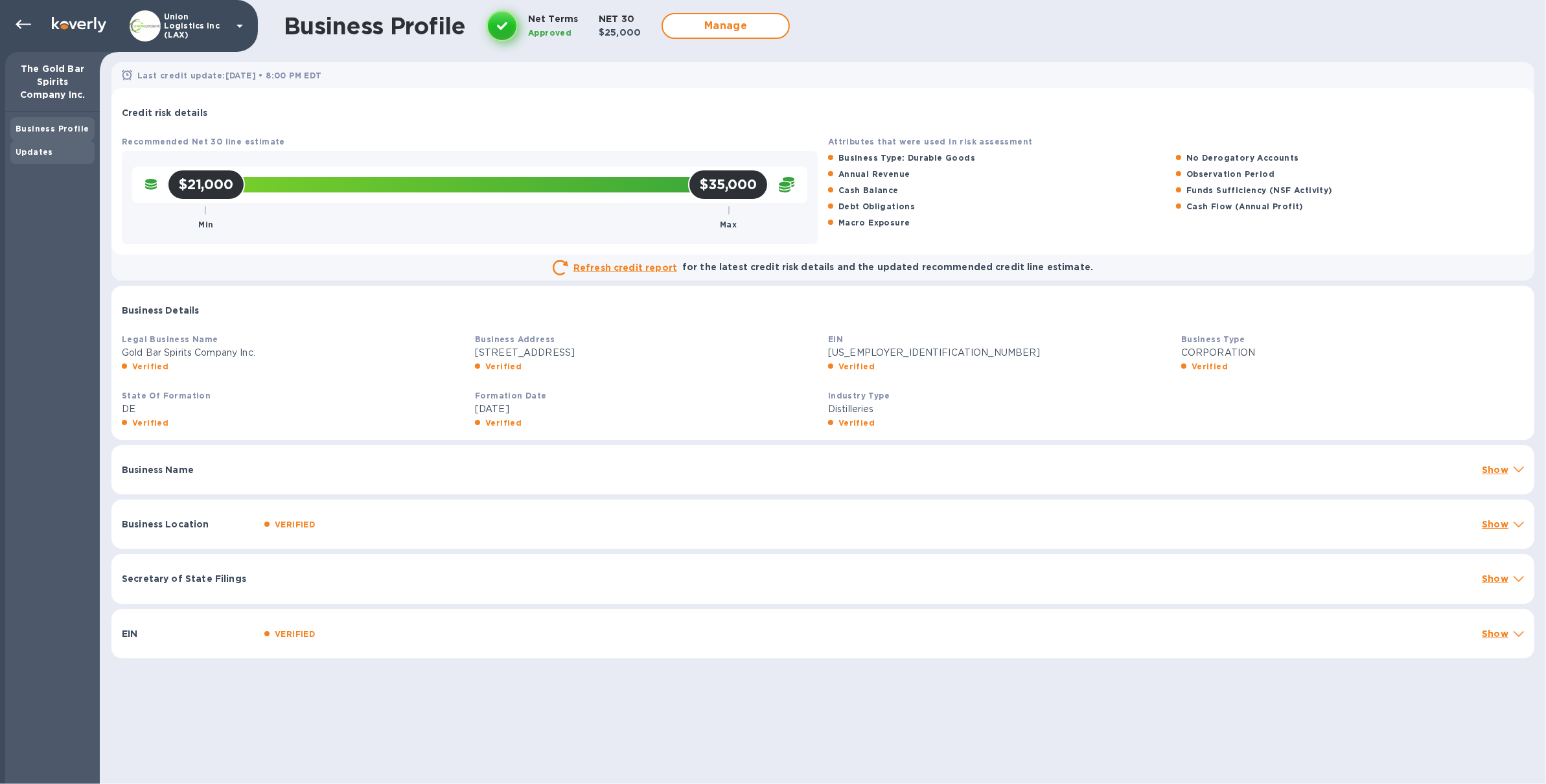
click at [67, 147] on div "Updates" at bounding box center [52, 152] width 74 height 13
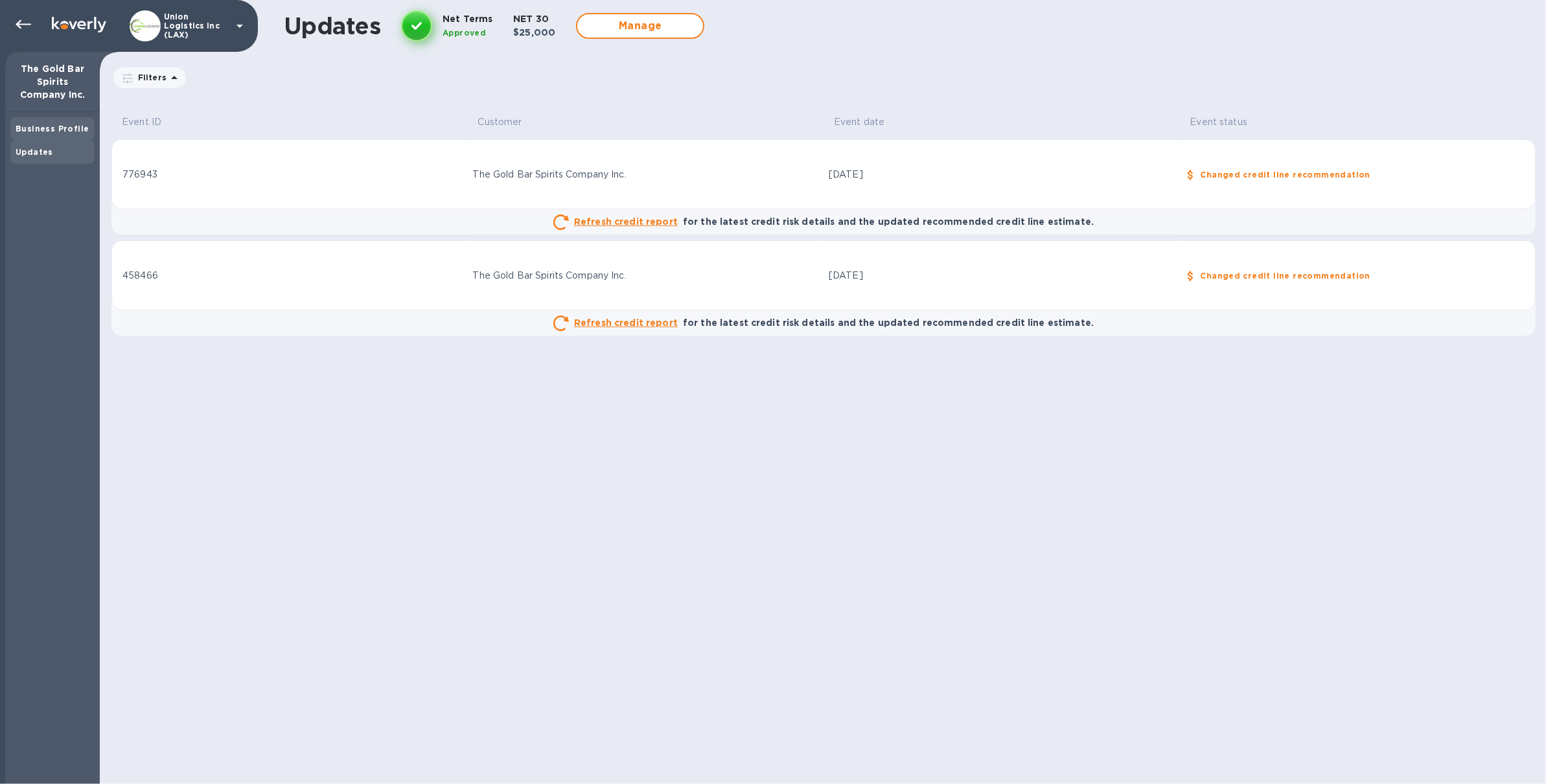
click at [75, 136] on div "Business Profile" at bounding box center [53, 129] width 85 height 24
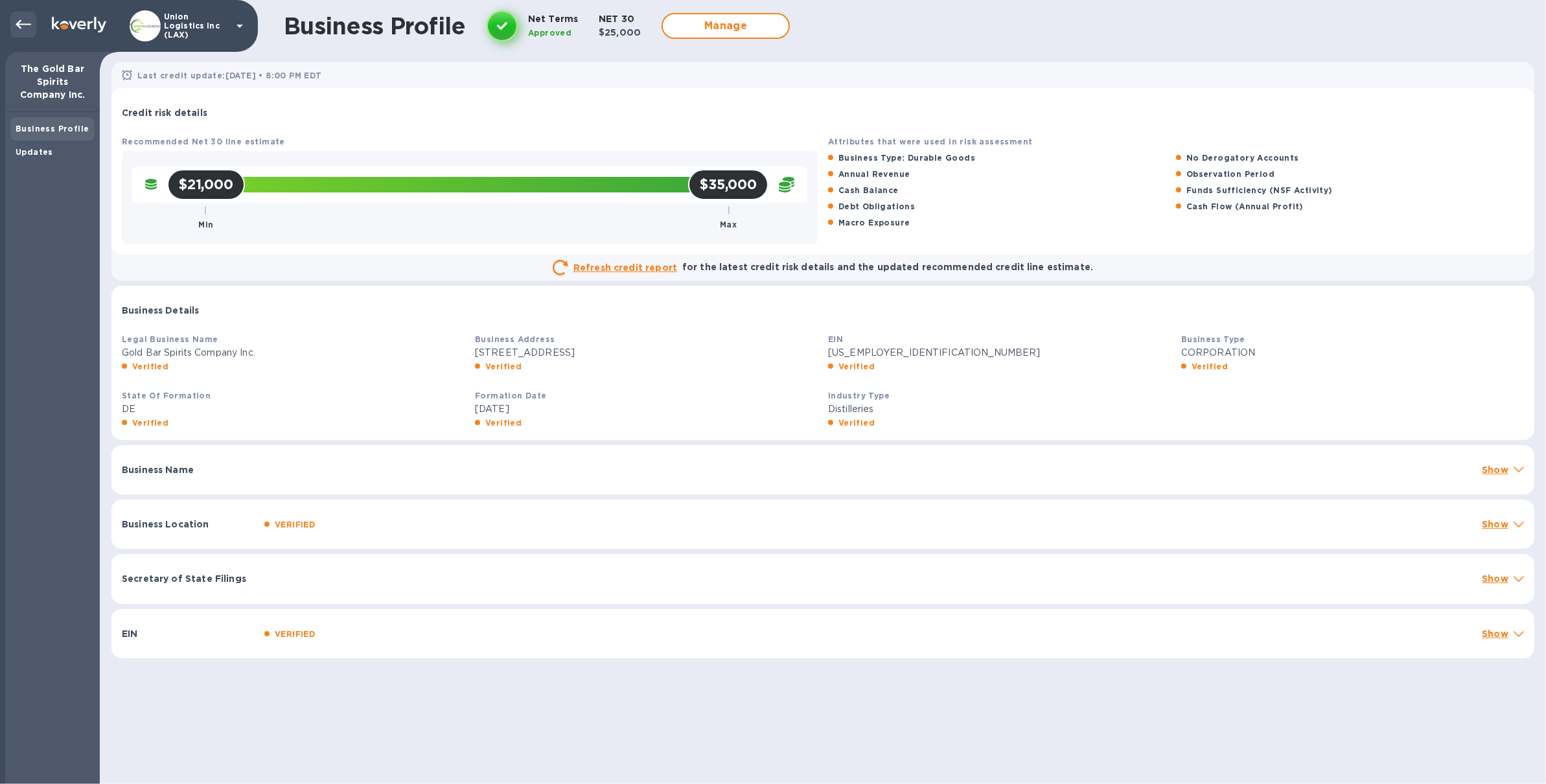
click at [30, 26] on icon at bounding box center [24, 25] width 16 height 16
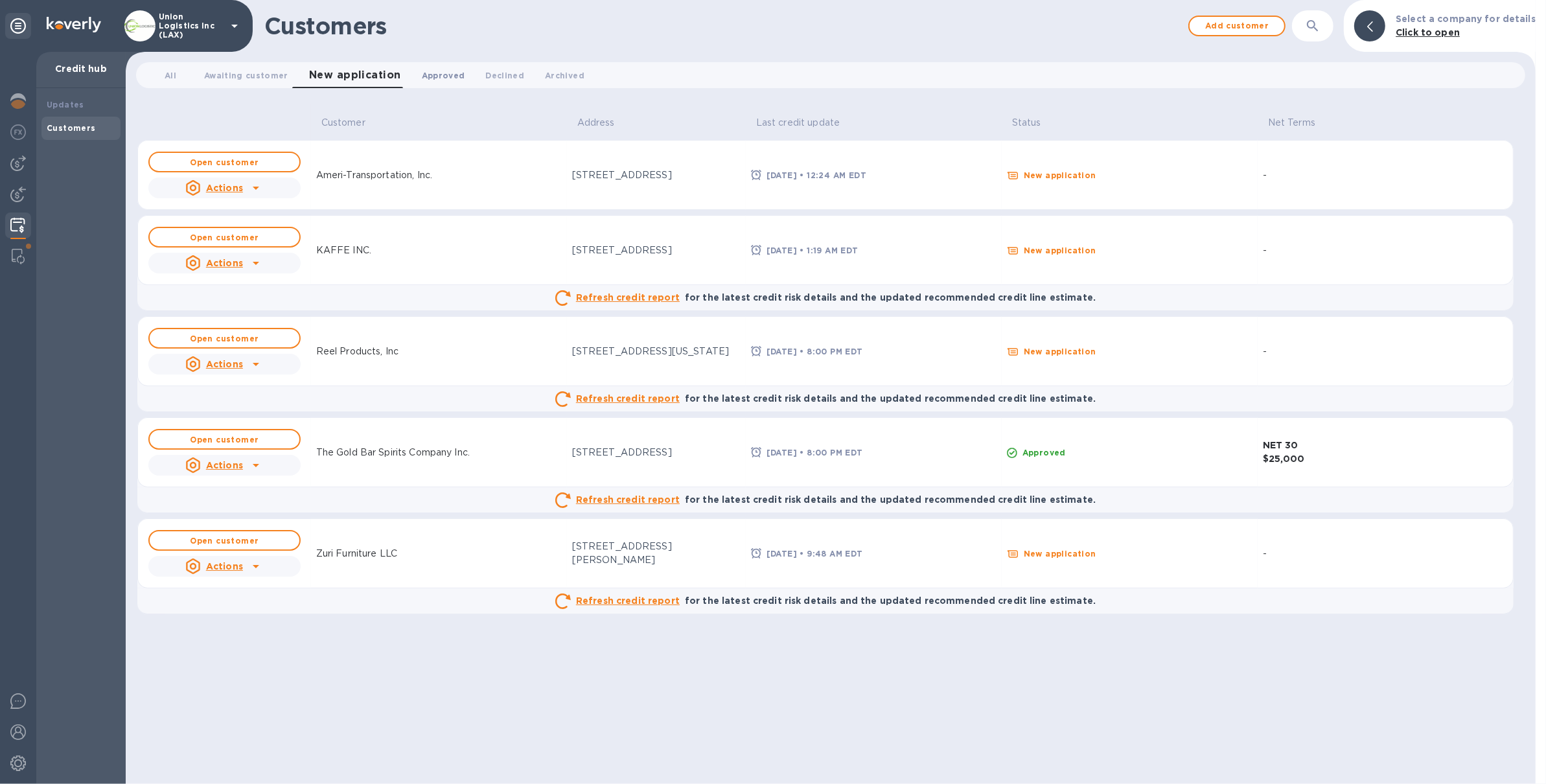
click at [431, 74] on span "Approved 0" at bounding box center [443, 76] width 43 height 14
click at [319, 359] on div "Reel Products, Inc" at bounding box center [358, 352] width 93 height 24
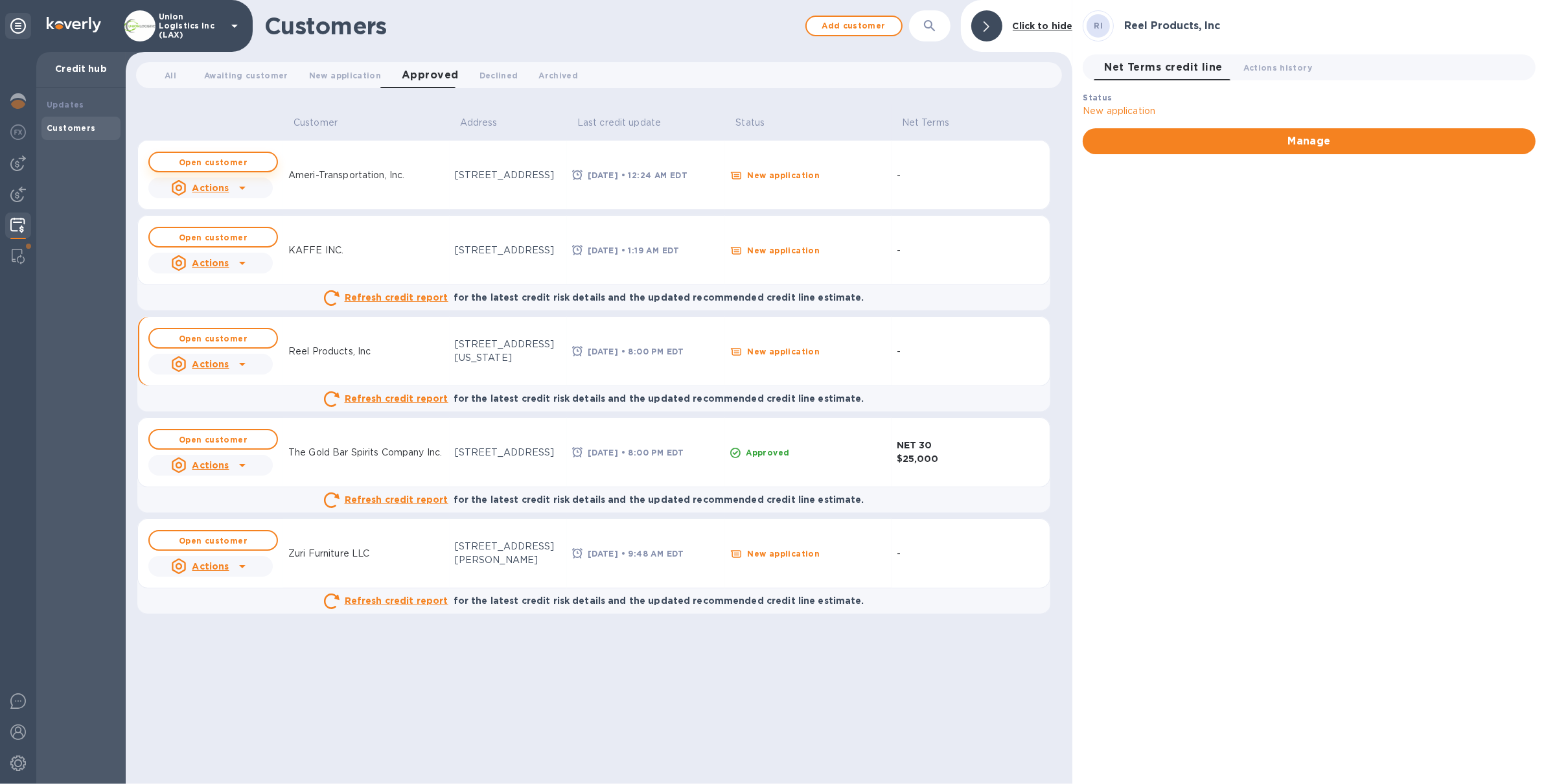
click at [250, 165] on span "Open customer" at bounding box center [213, 162] width 106 height 9
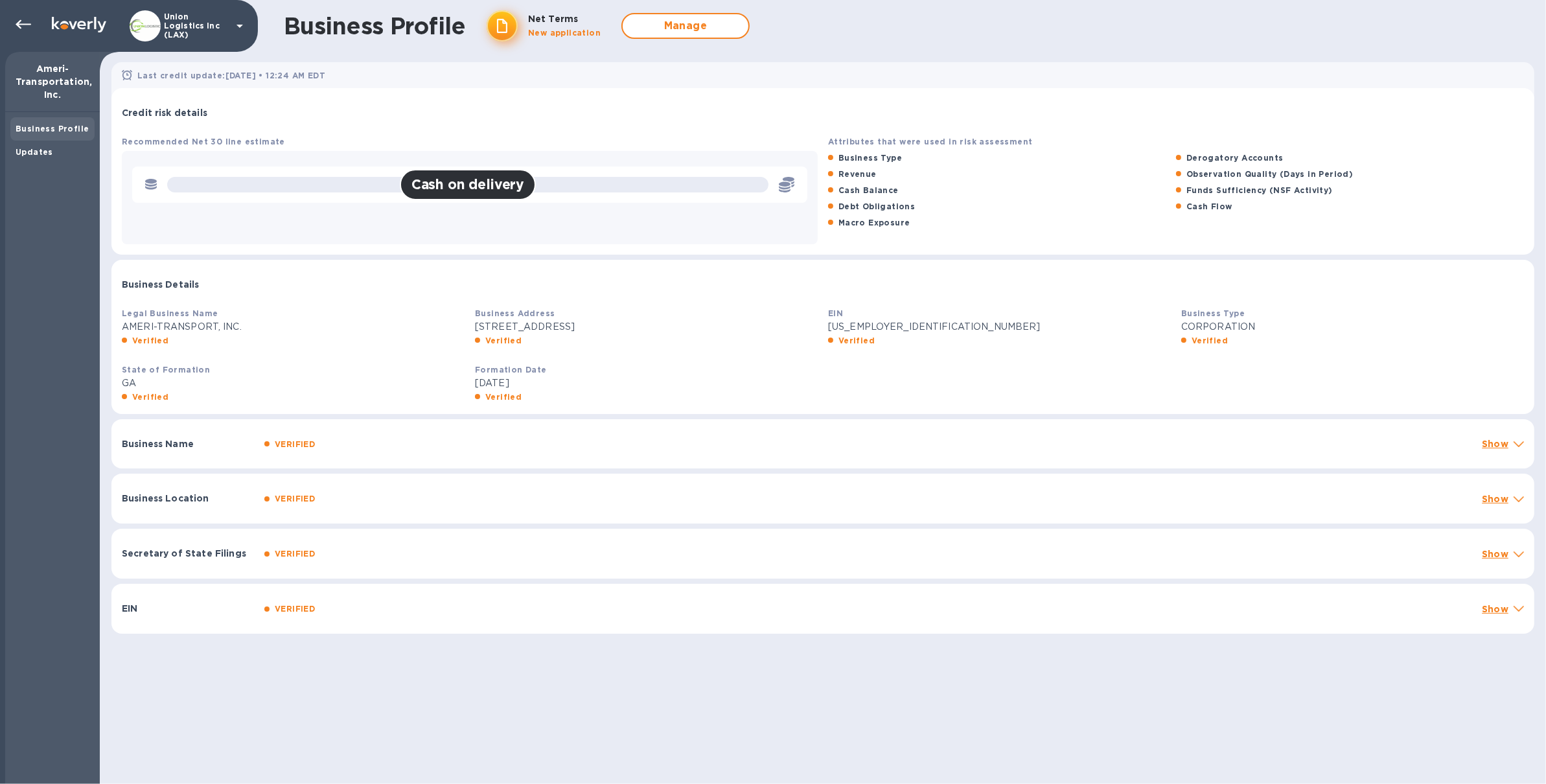
click at [206, 28] on p "Union Logistics Inc (LAX)" at bounding box center [196, 26] width 65 height 28
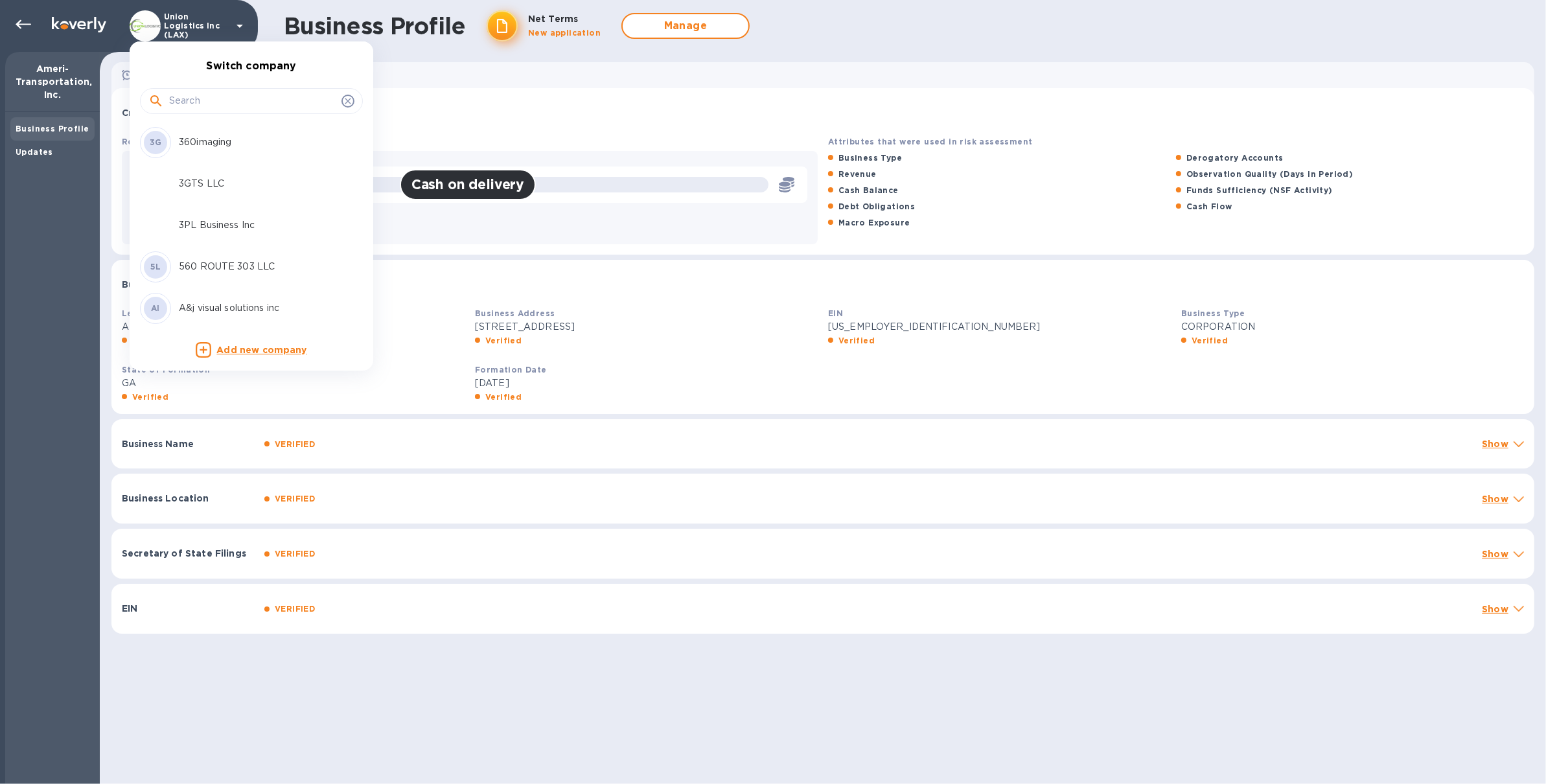
click at [209, 97] on input "text" at bounding box center [253, 101] width 168 height 20
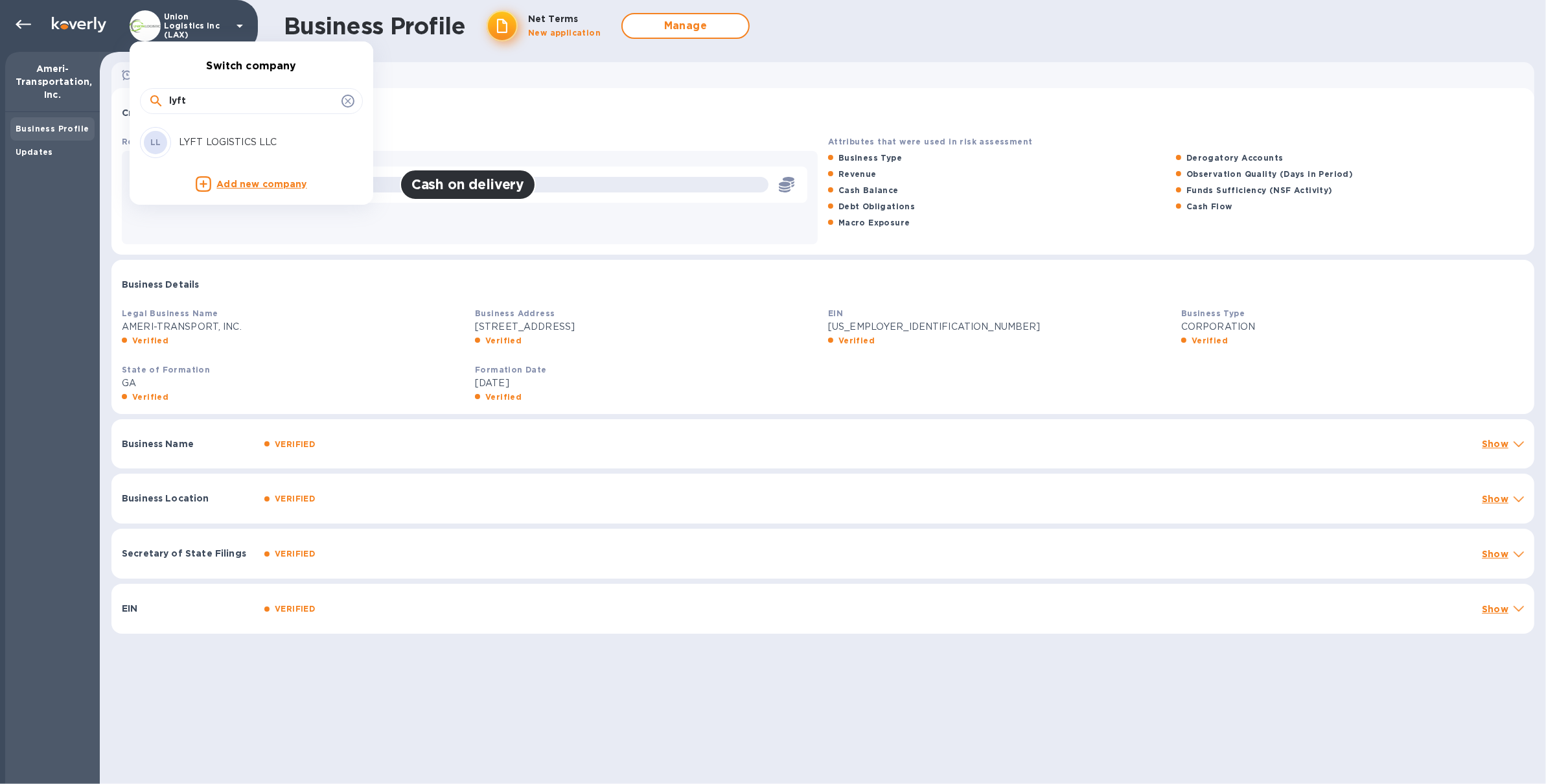
type input "lyft"
click at [224, 136] on p "LYFT LOGISTICS LLC" at bounding box center [261, 142] width 164 height 14
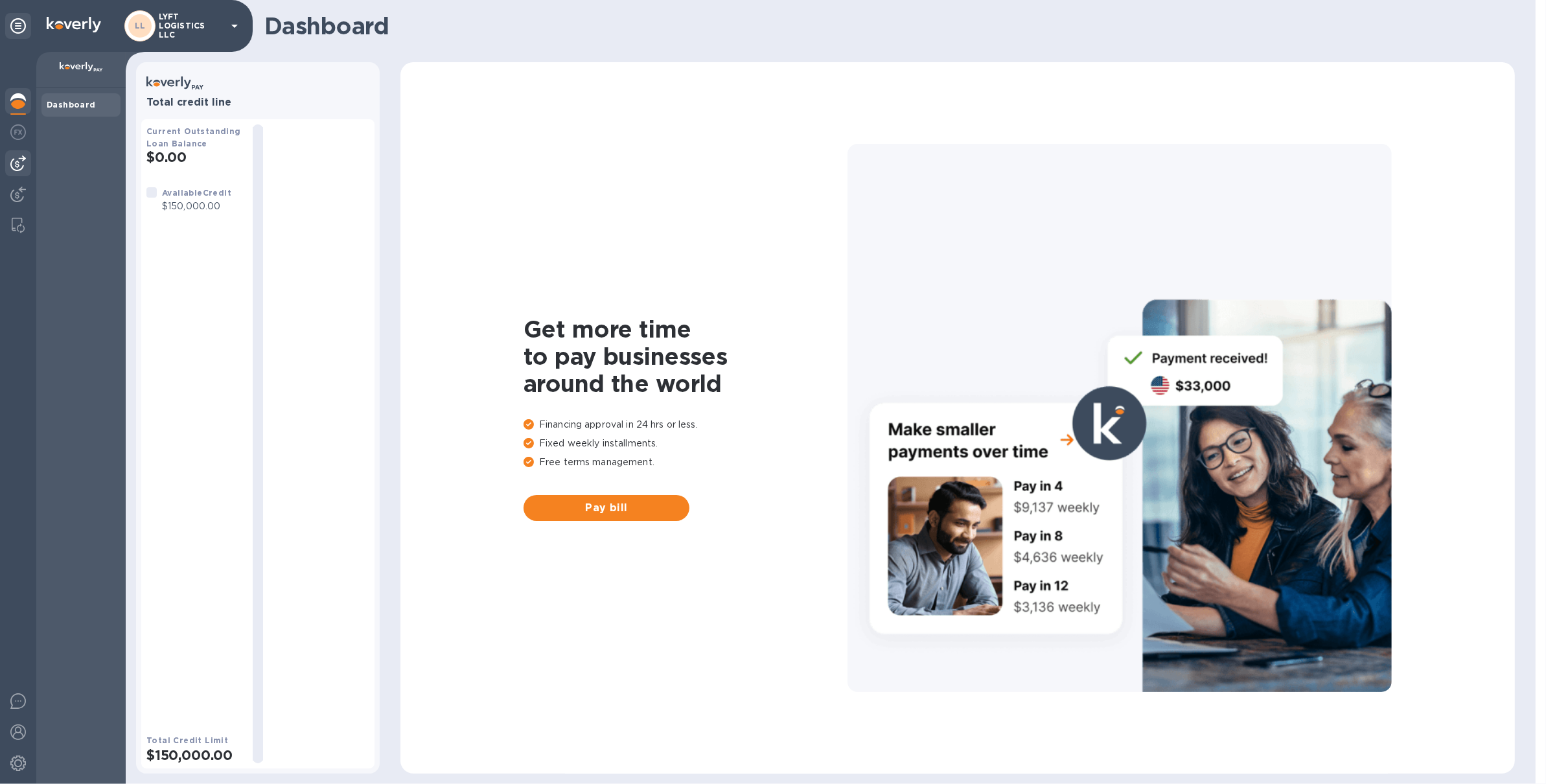
click at [21, 175] on div at bounding box center [18, 163] width 26 height 26
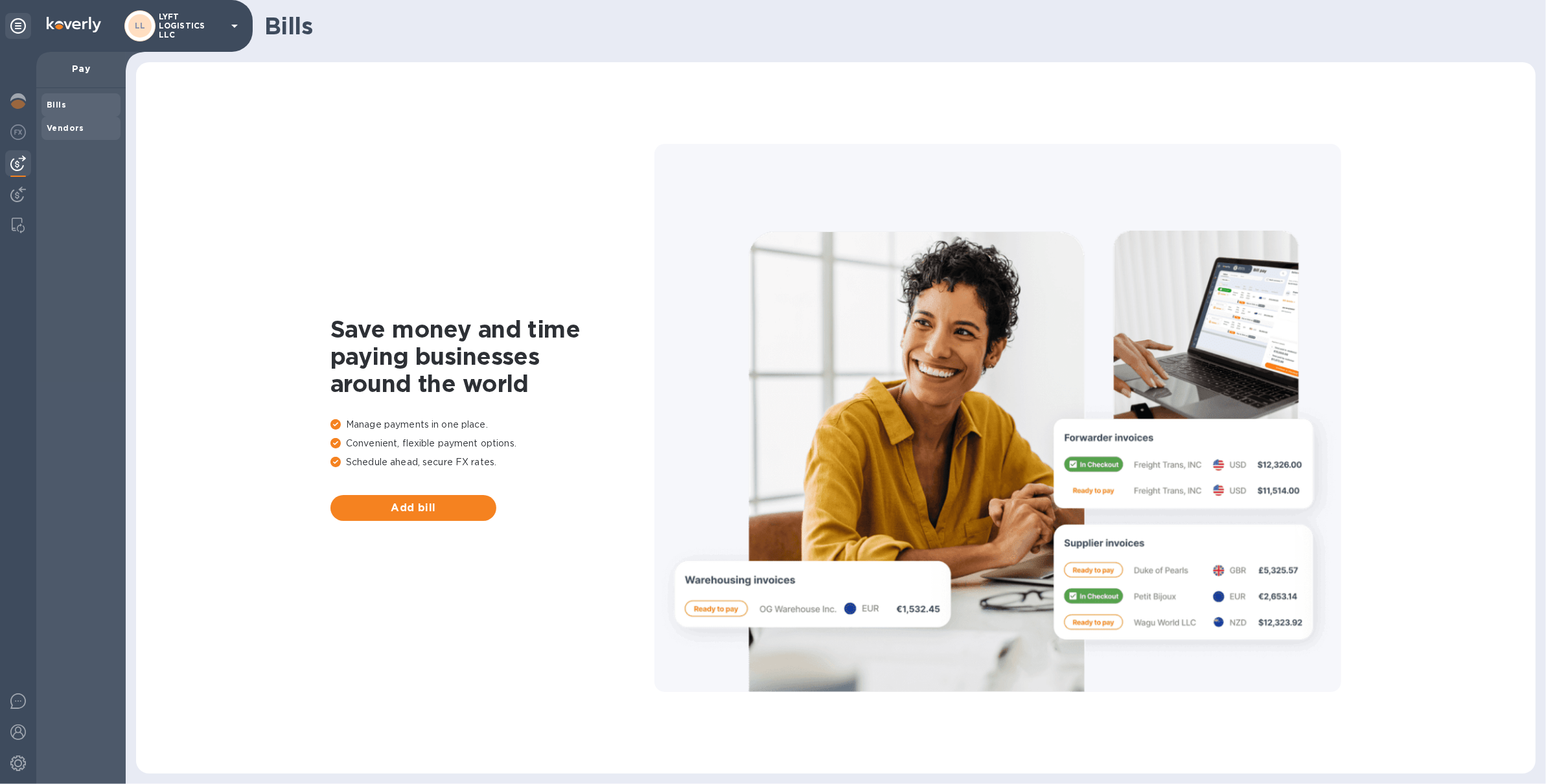
click at [65, 130] on b "Vendors" at bounding box center [65, 128] width 37 height 10
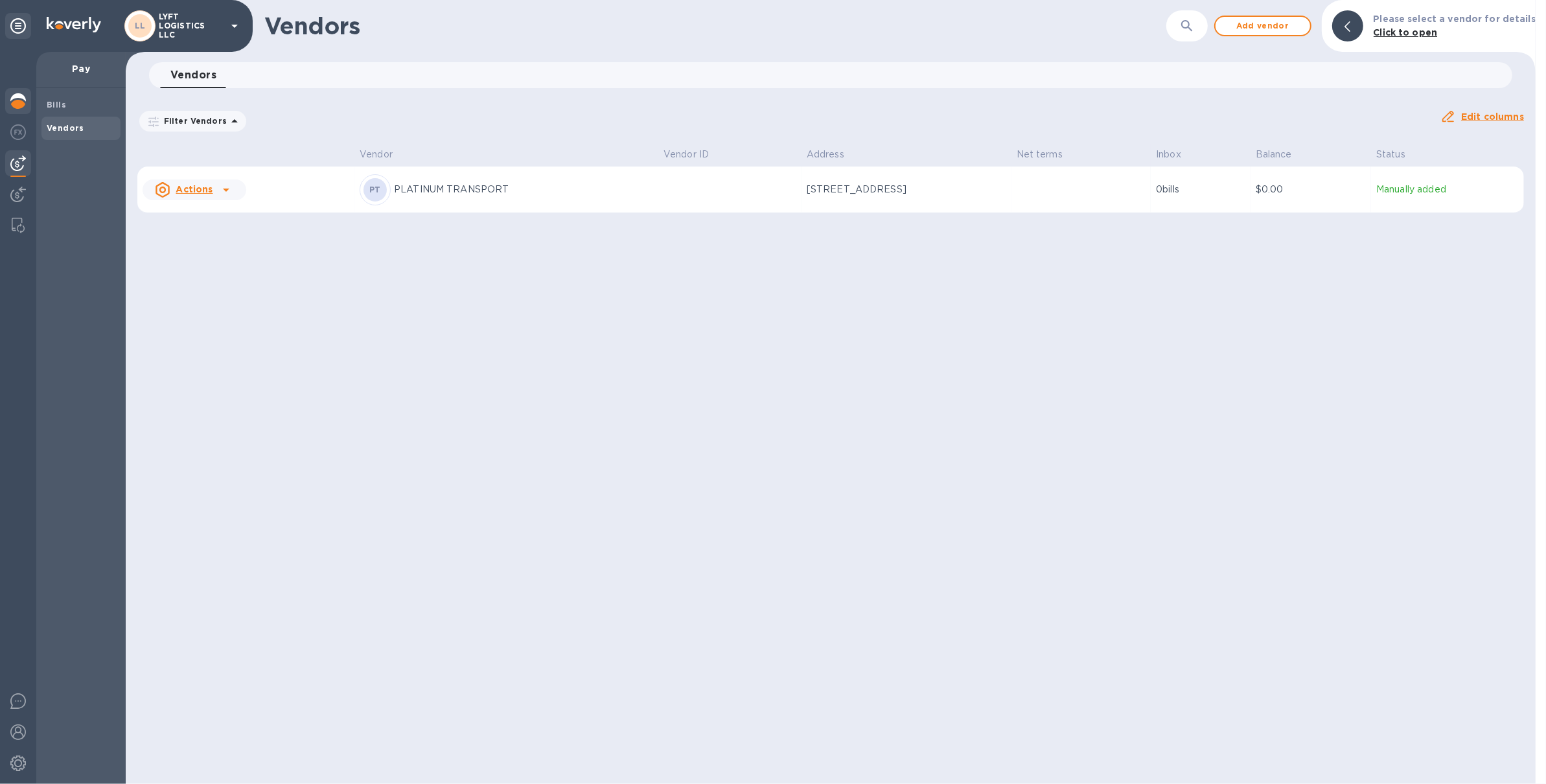
click at [21, 105] on img at bounding box center [19, 101] width 16 height 16
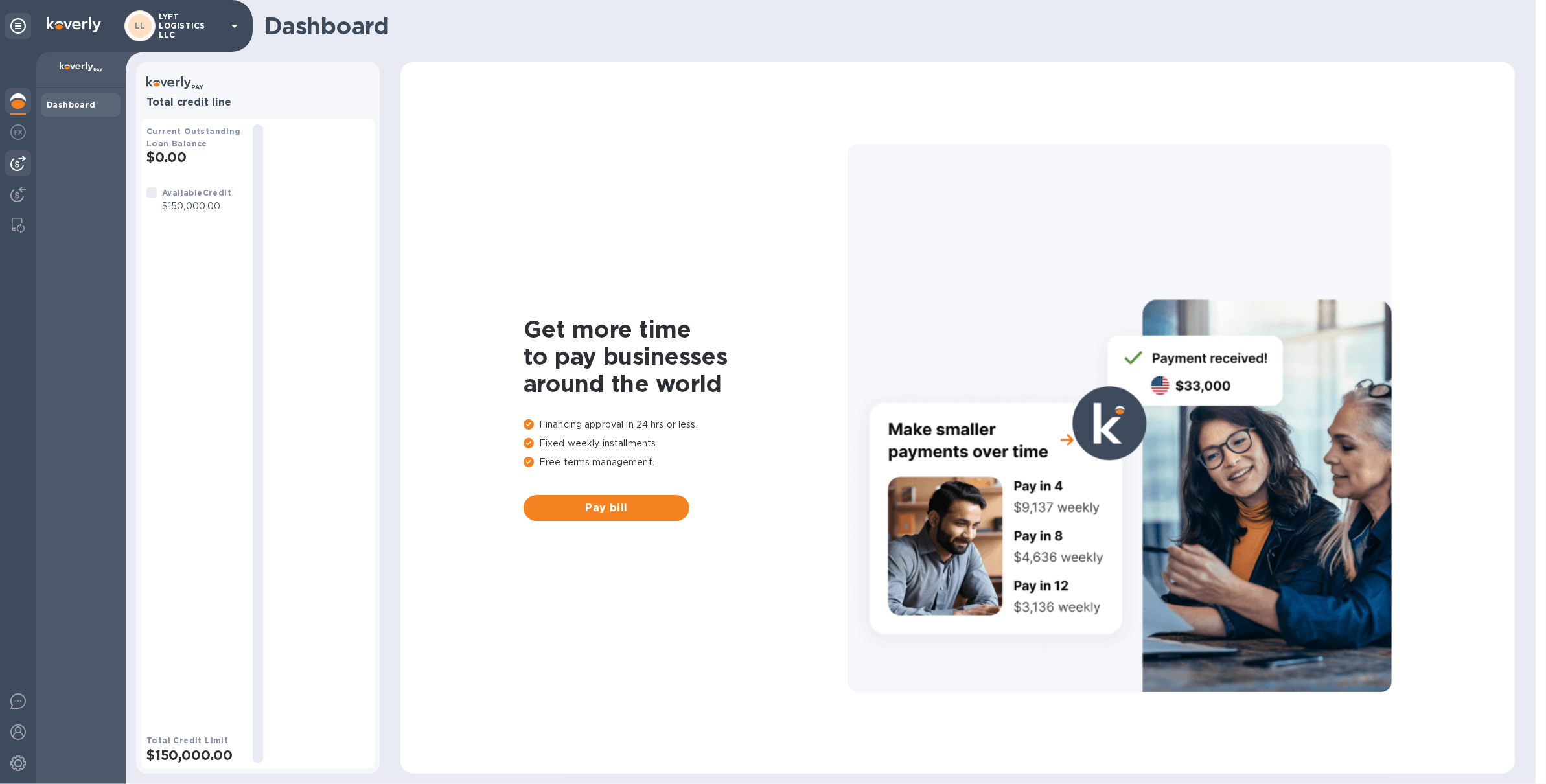
click at [18, 163] on img at bounding box center [19, 163] width 16 height 16
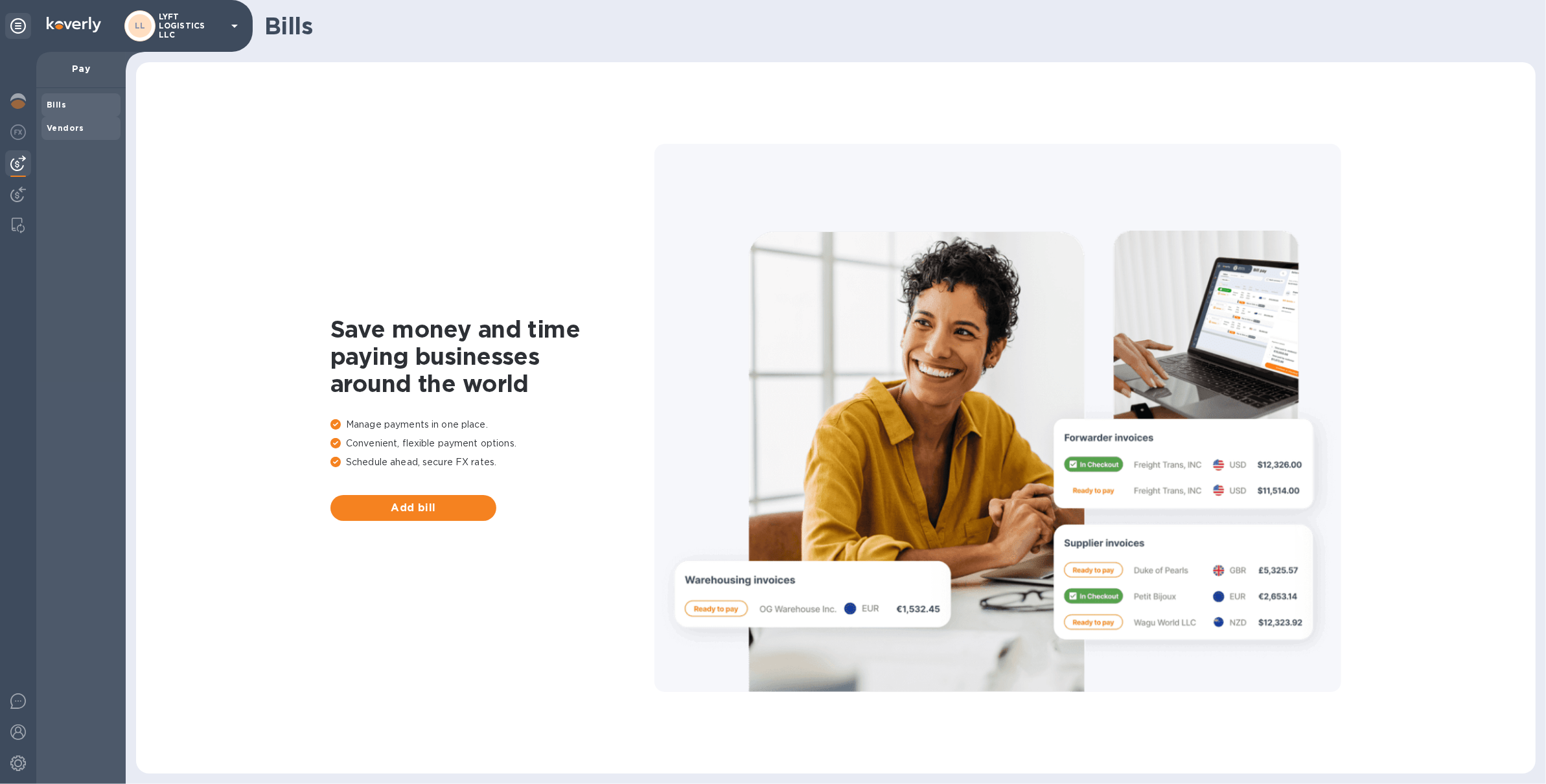
click at [65, 130] on b "Vendors" at bounding box center [65, 128] width 37 height 10
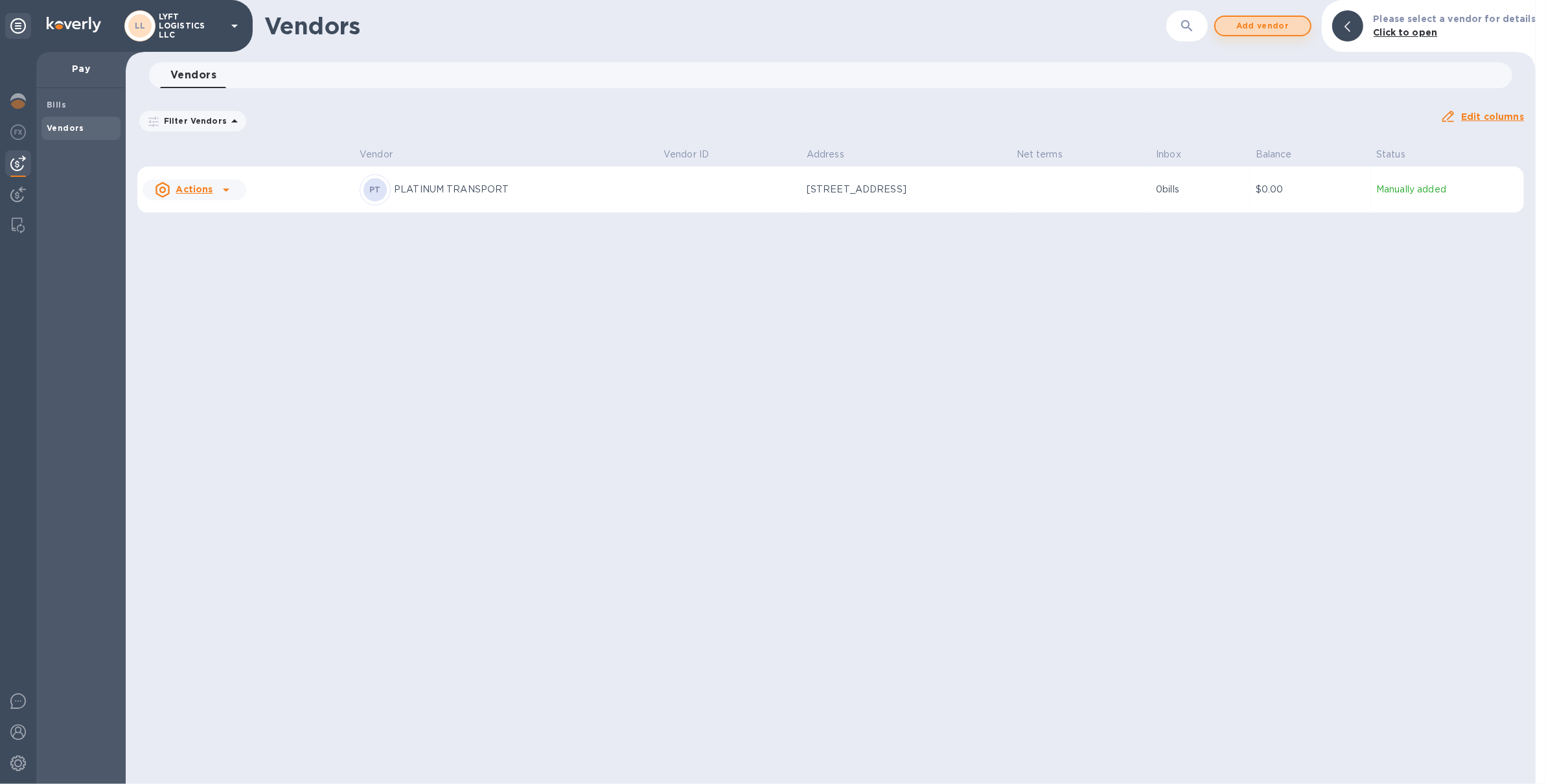
click at [1246, 33] on span "Add vendor" at bounding box center [1262, 26] width 74 height 16
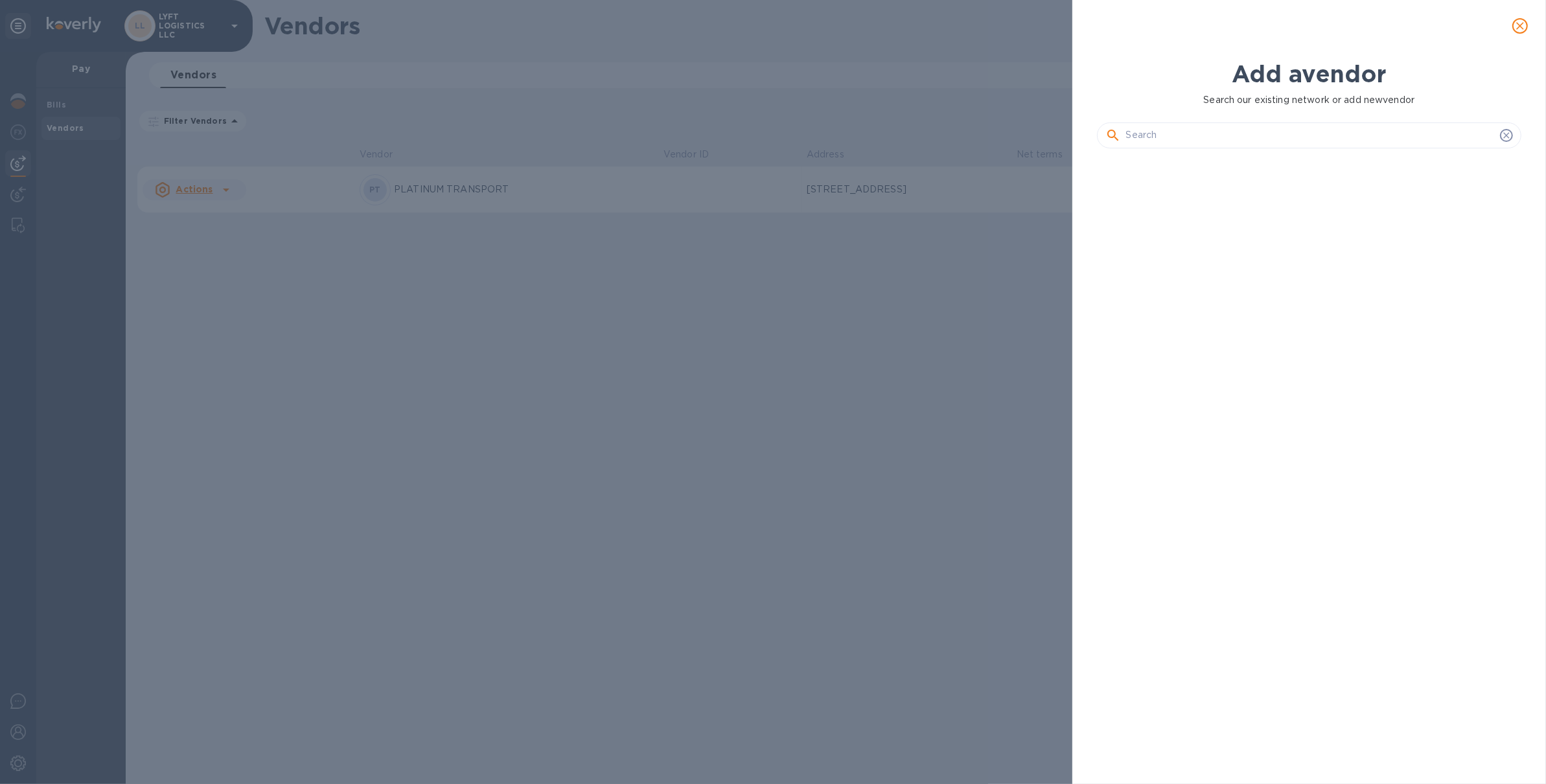
scroll to position [578, 430]
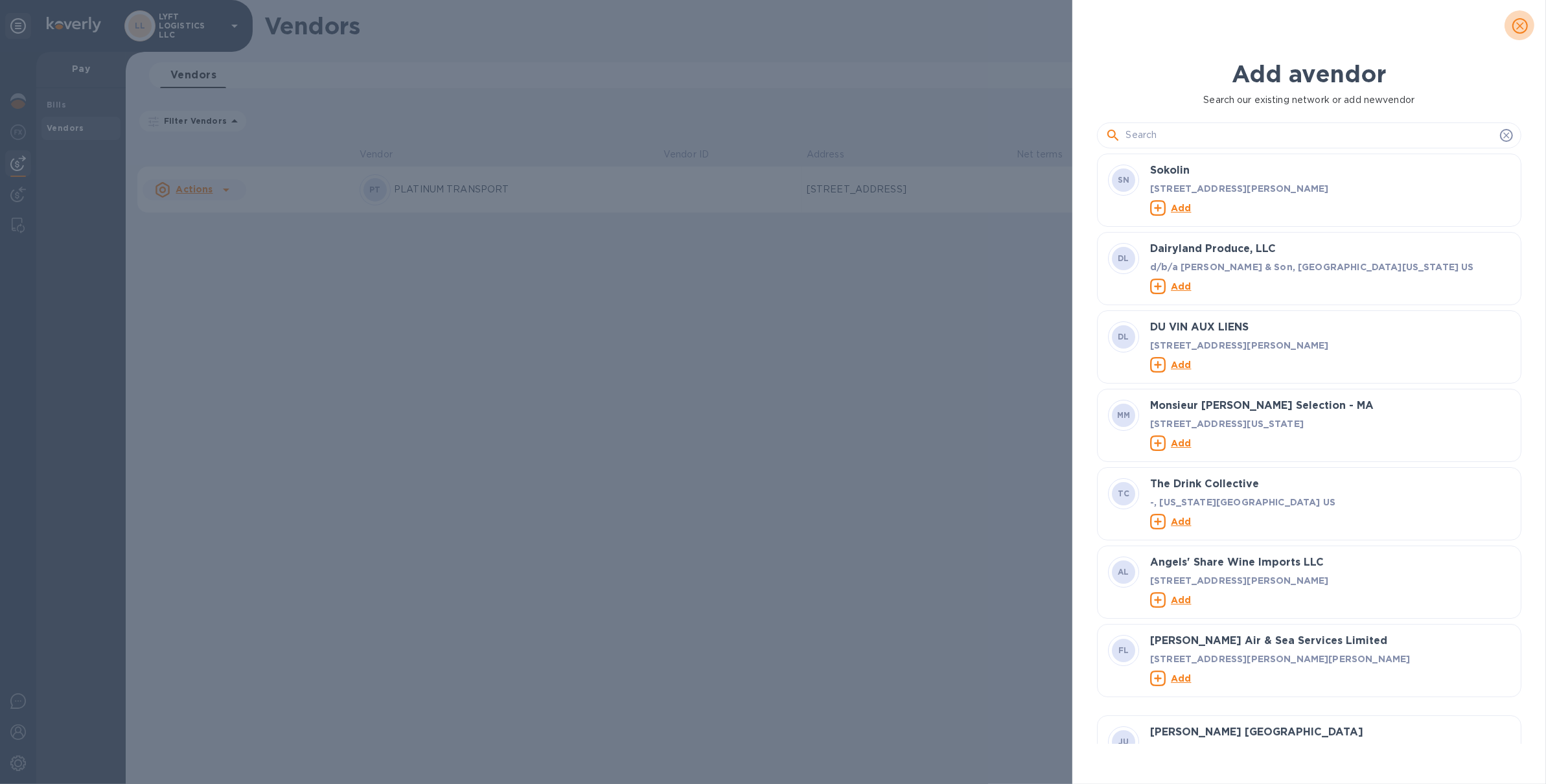
click at [1513, 18] on span "close" at bounding box center [1520, 26] width 16 height 16
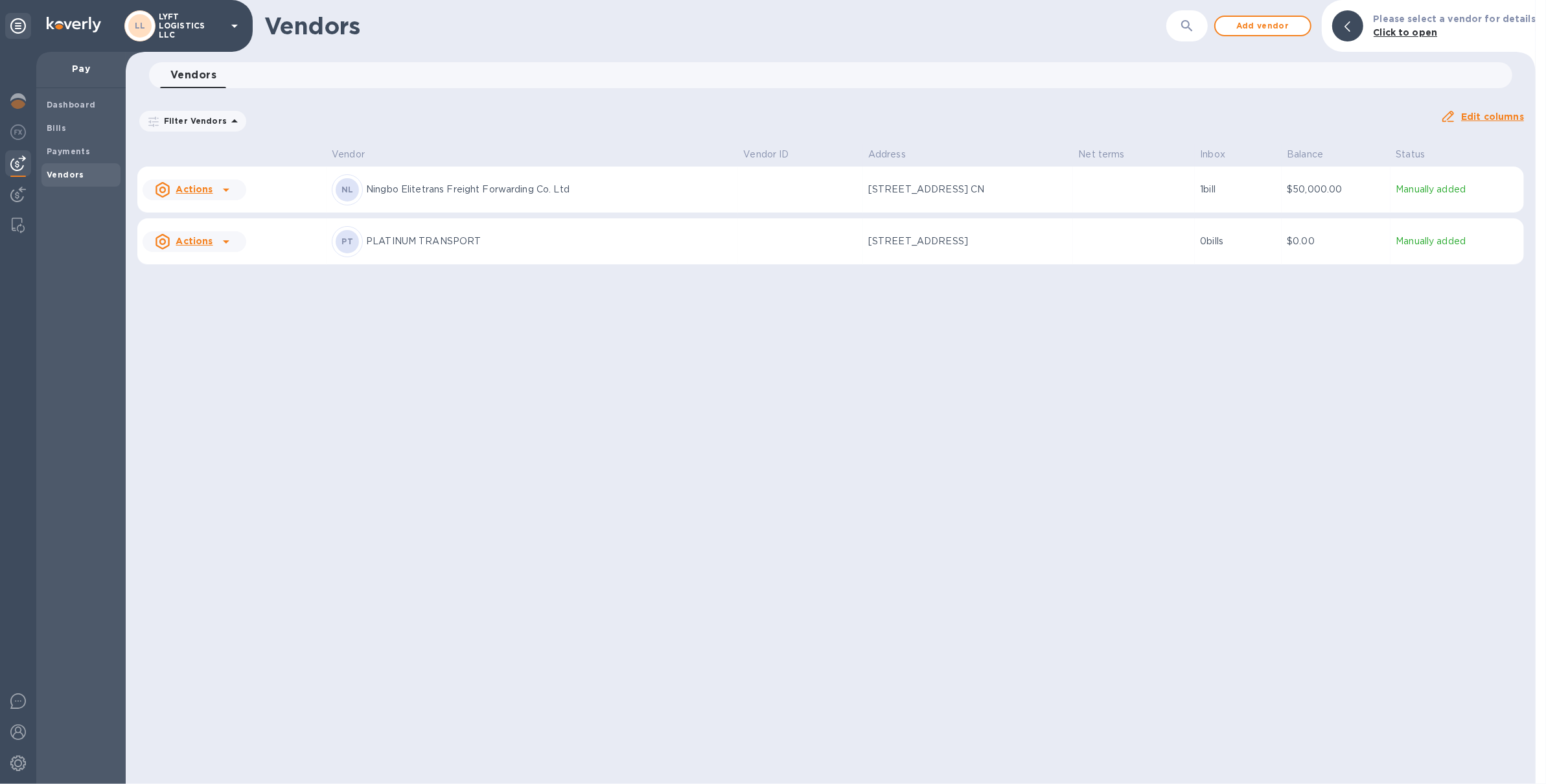
click at [179, 20] on p "LYFT LOGISTICS LLC" at bounding box center [191, 26] width 65 height 28
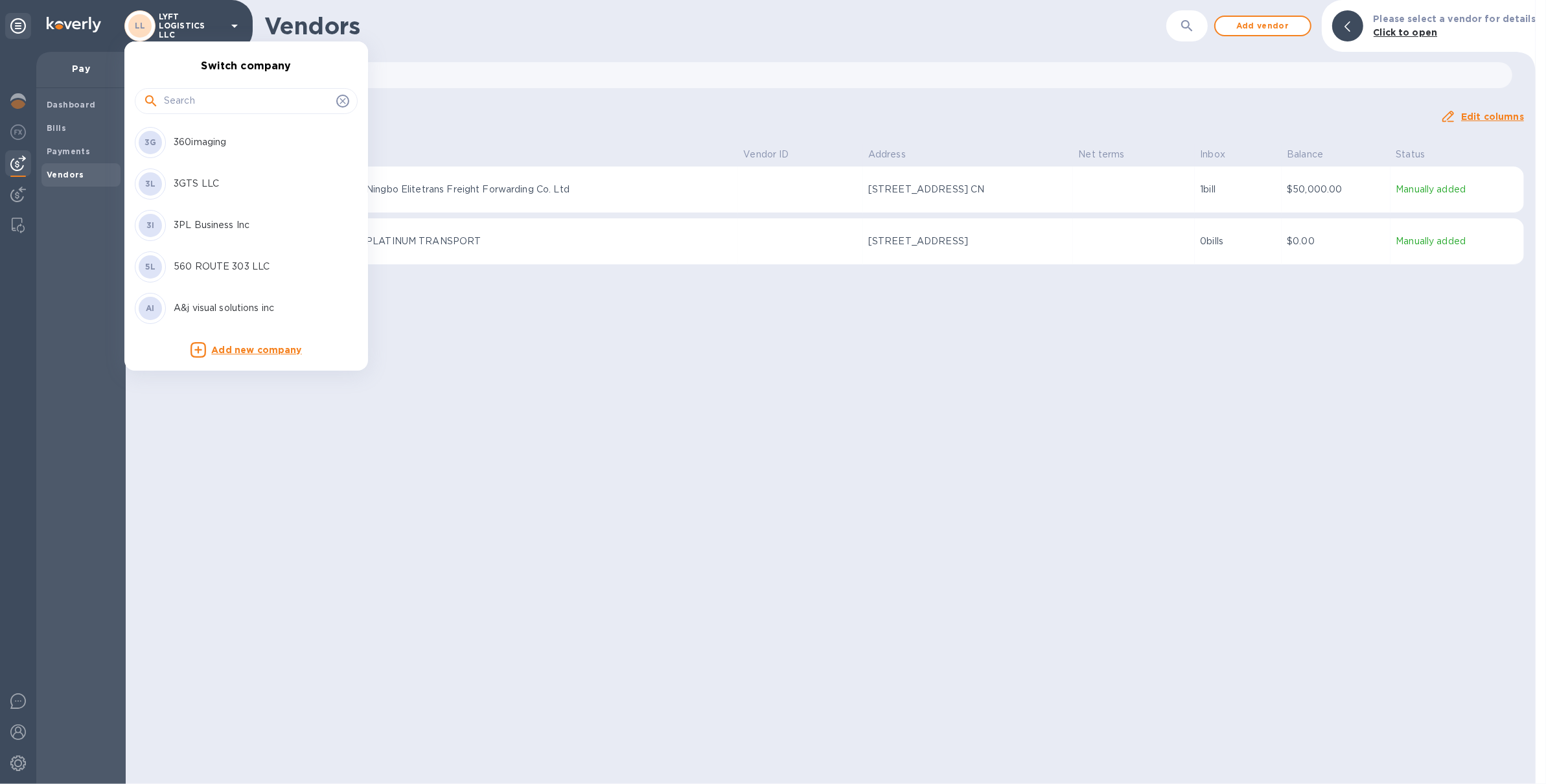
click at [192, 93] on input "text" at bounding box center [247, 101] width 168 height 20
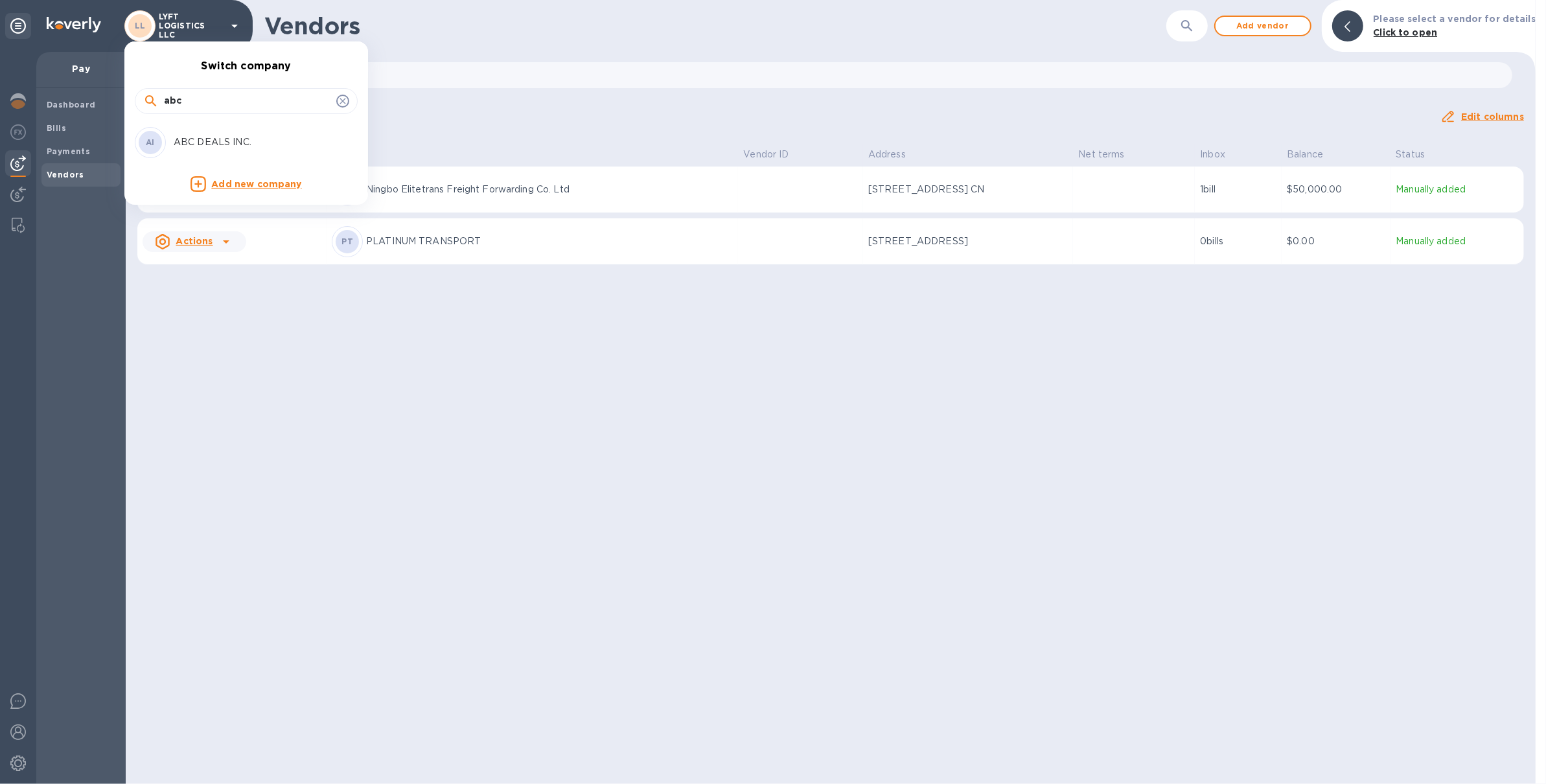
type input "abc"
click at [258, 146] on p "ABC DEALS INC." at bounding box center [255, 142] width 164 height 14
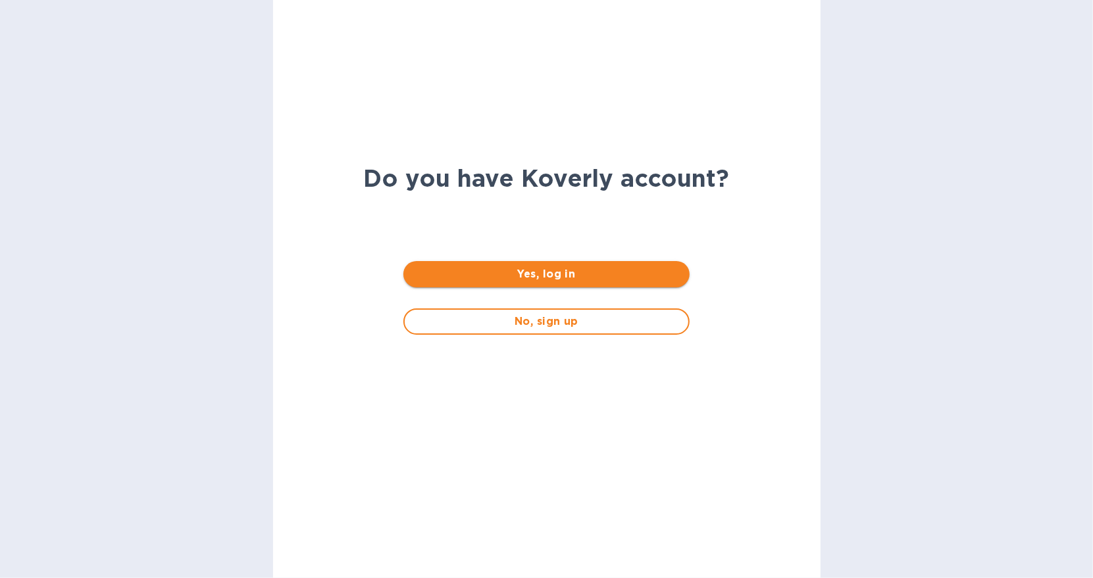
click at [576, 276] on span "Yes, log in" at bounding box center [546, 274] width 265 height 16
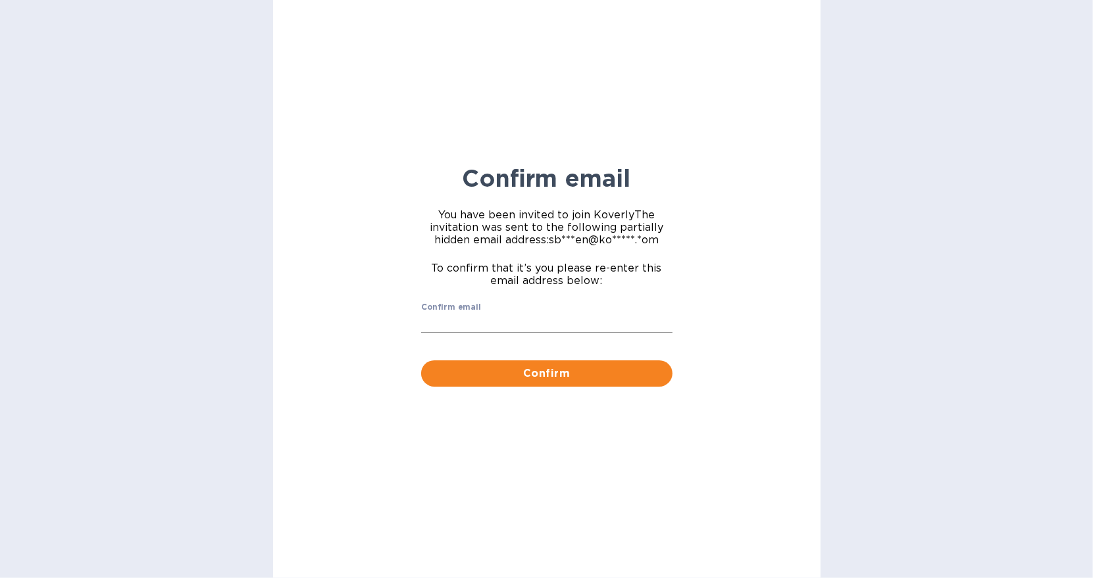
click at [487, 322] on input "Confirm email" at bounding box center [546, 323] width 251 height 20
type input "[EMAIL_ADDRESS][DOMAIN_NAME]"
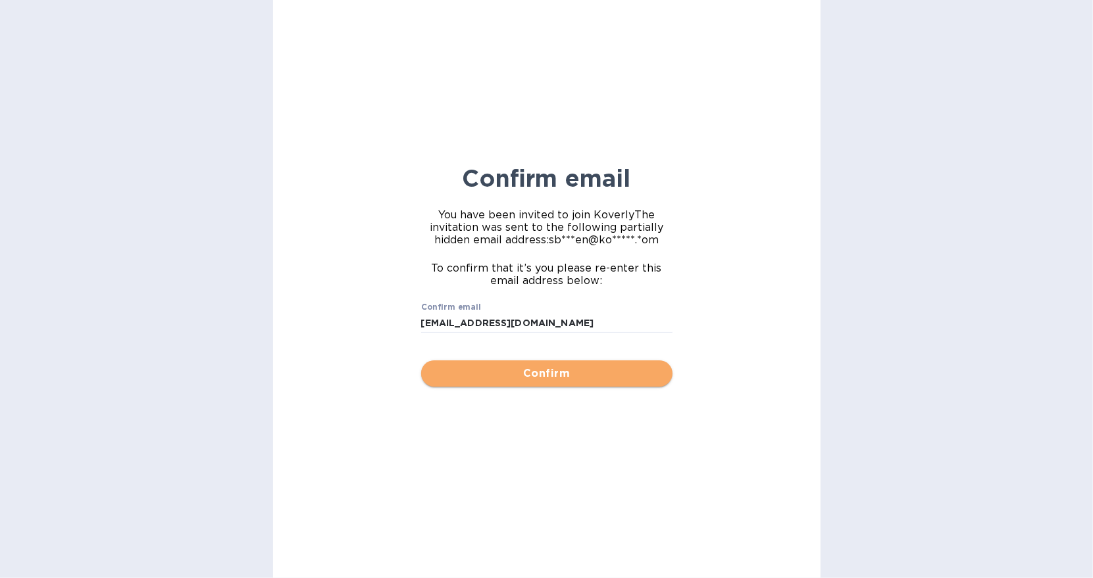
click at [530, 368] on span "Confirm" at bounding box center [546, 374] width 230 height 16
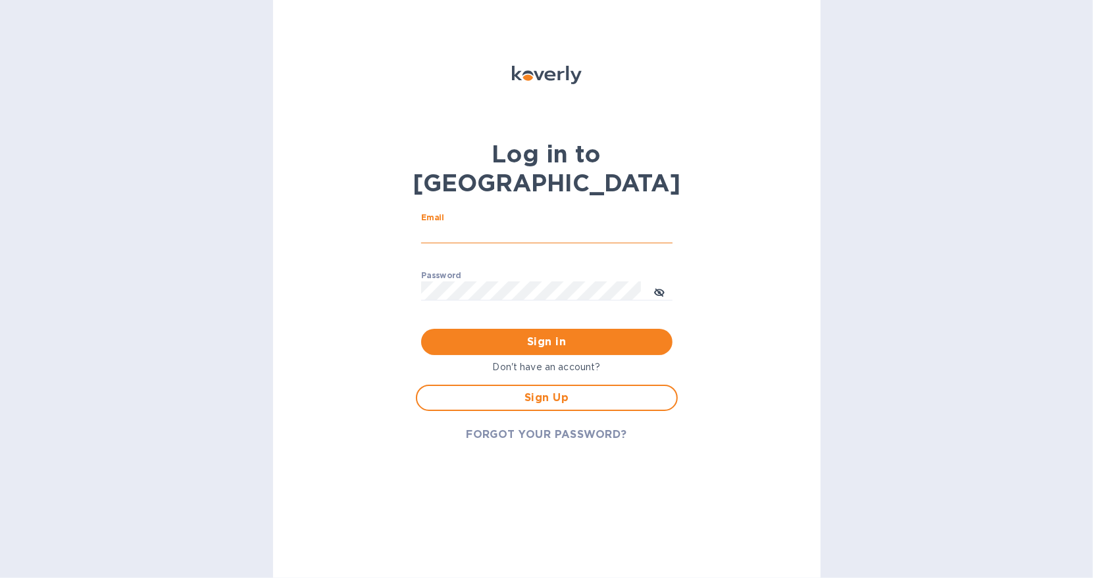
click at [464, 224] on input "Email" at bounding box center [546, 234] width 251 height 20
type input "[EMAIL_ADDRESS][DOMAIN_NAME]"
click at [540, 334] on span "Sign in" at bounding box center [546, 342] width 230 height 16
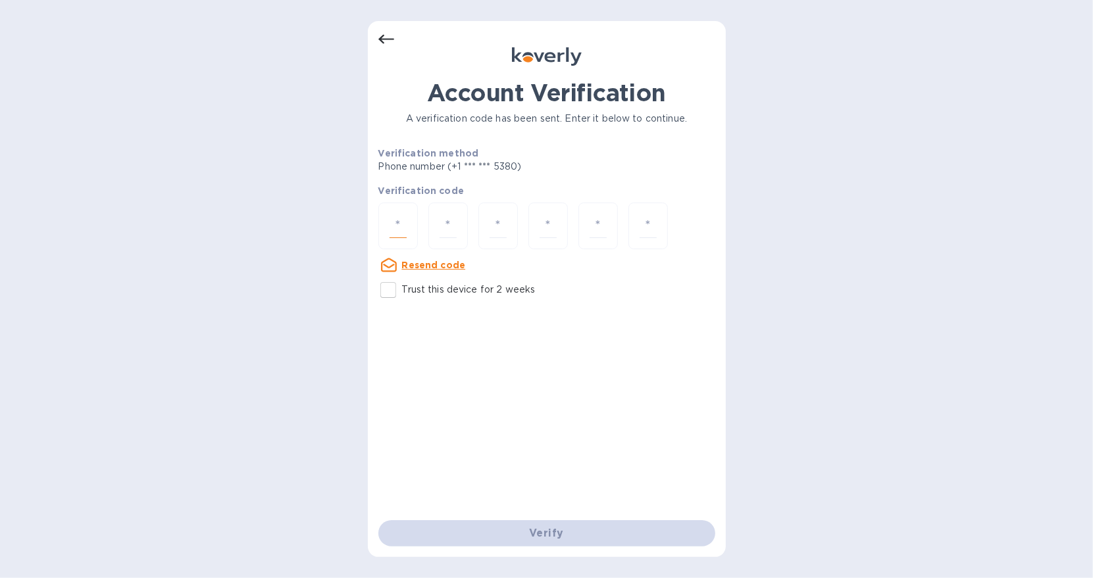
click at [403, 225] on input "number" at bounding box center [397, 226] width 17 height 24
type input "5"
type input "6"
type input "5"
type input "6"
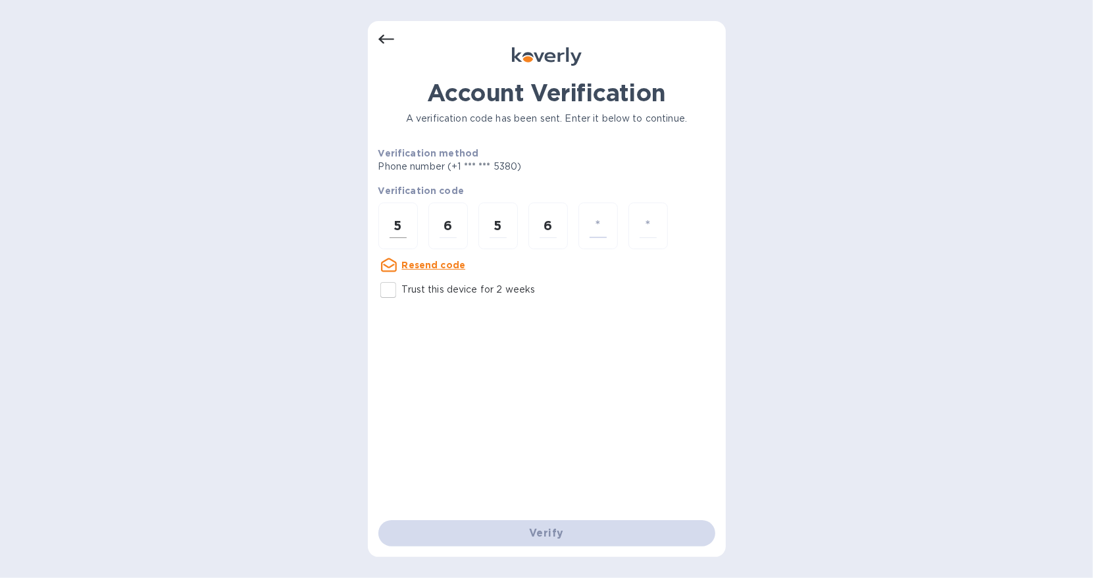
type input "7"
type input "3"
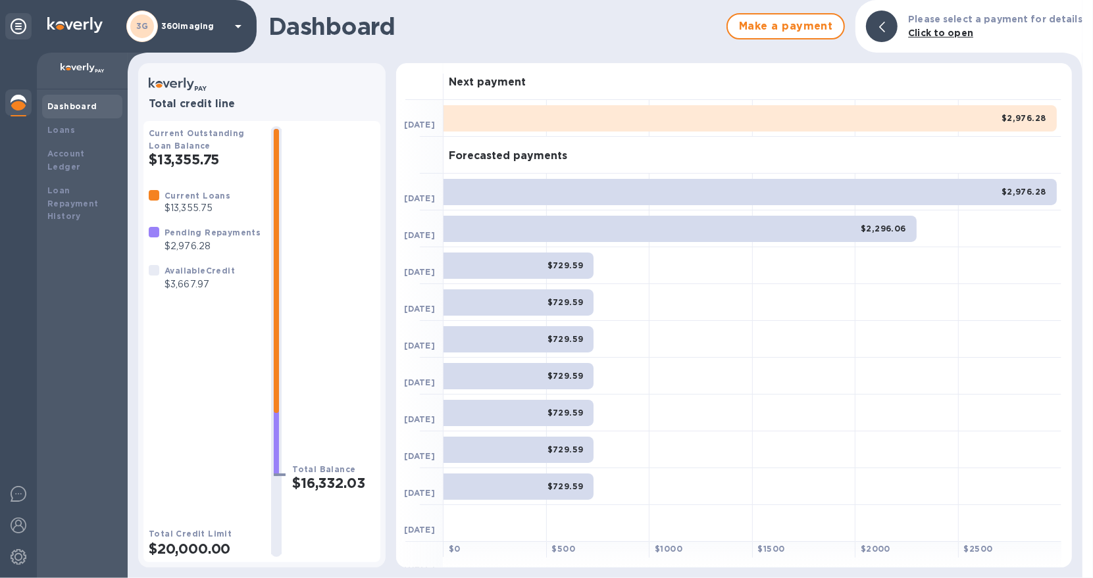
click at [193, 34] on div "3G 360imaging" at bounding box center [186, 27] width 120 height 32
click at [171, 26] on p "360imaging" at bounding box center [194, 26] width 66 height 9
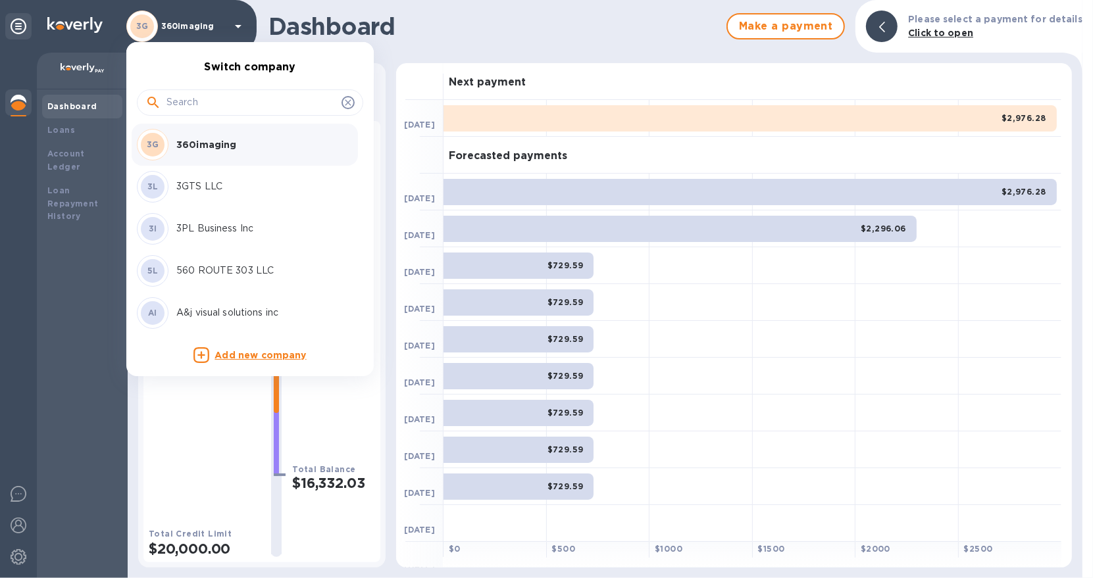
click at [288, 109] on input "text" at bounding box center [251, 103] width 170 height 20
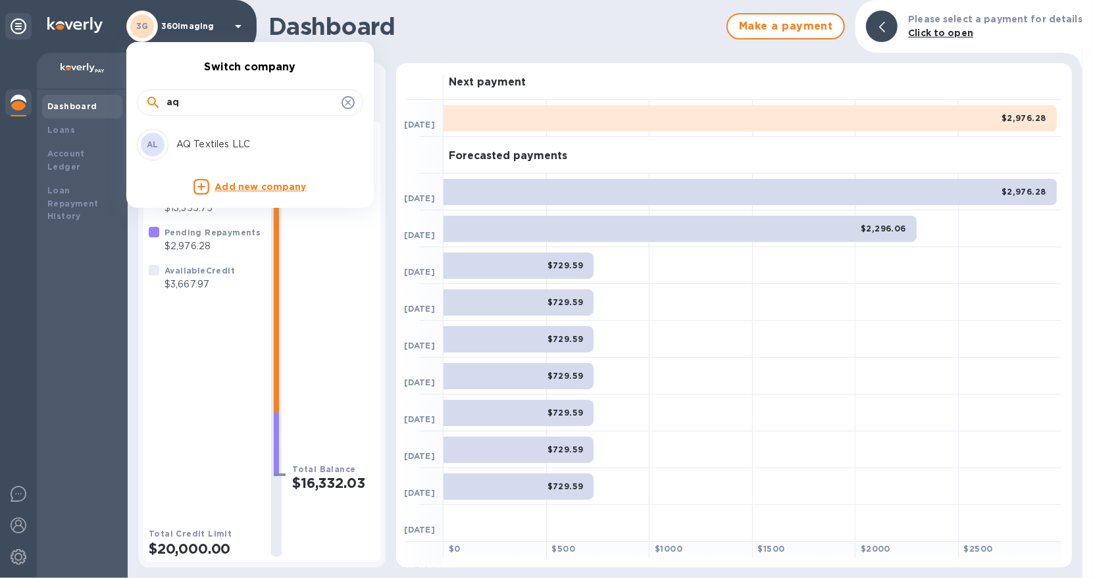
type input "aq"
click at [288, 141] on p "AQ Textiles LLC" at bounding box center [259, 144] width 166 height 14
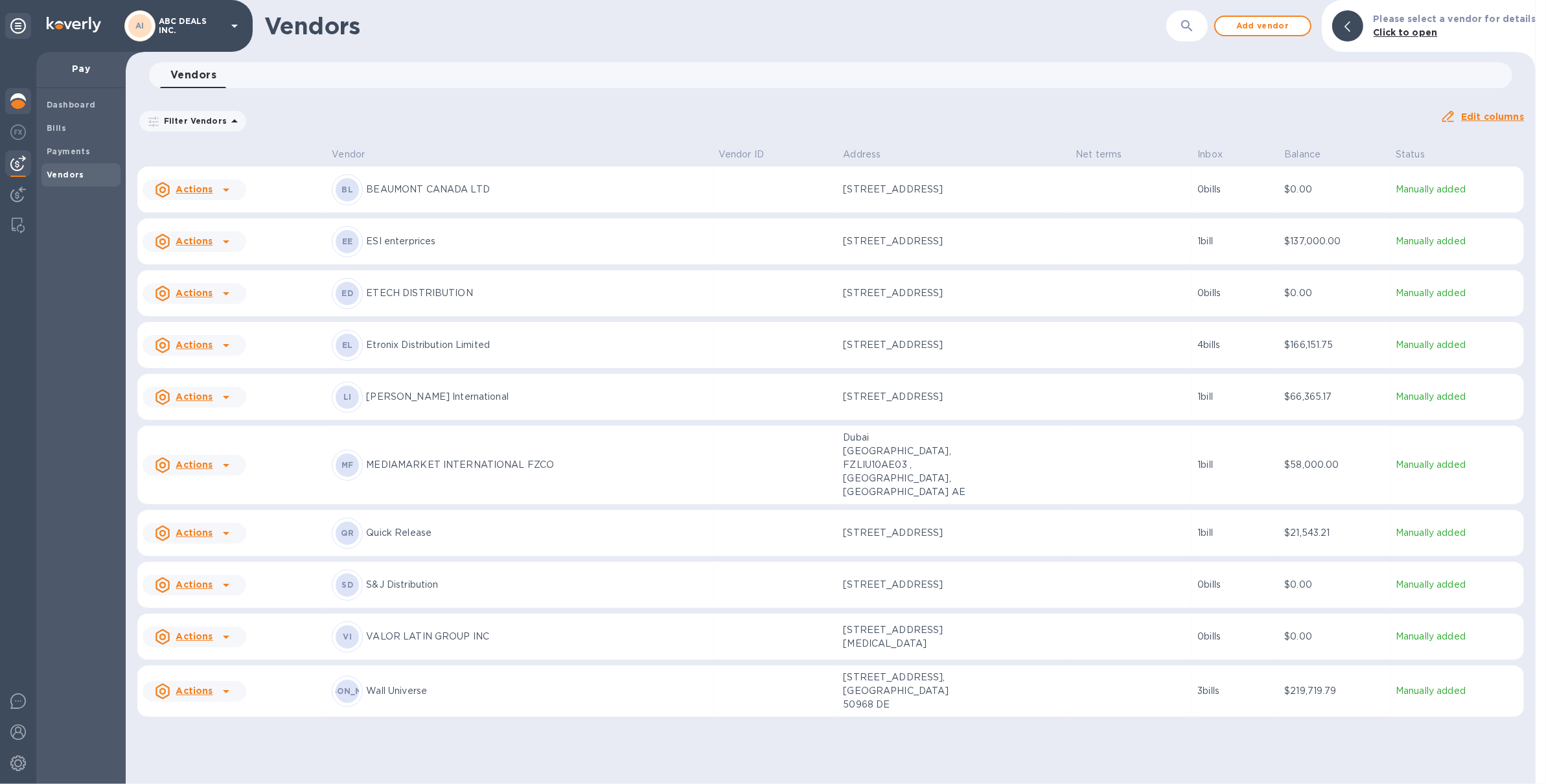
click at [9, 101] on div at bounding box center [18, 101] width 26 height 29
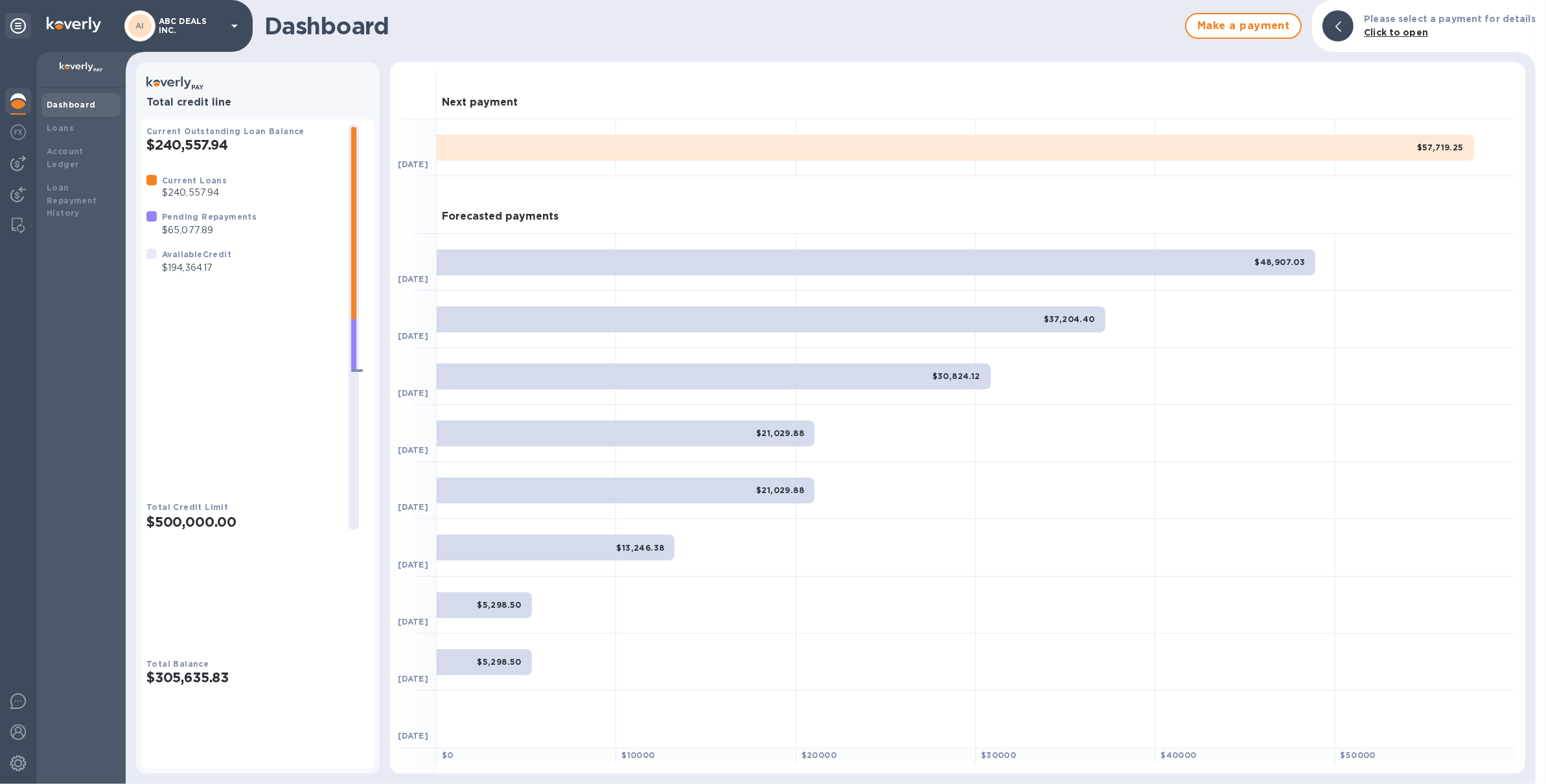
click at [194, 32] on p "ABC DEALS INC." at bounding box center [191, 26] width 65 height 18
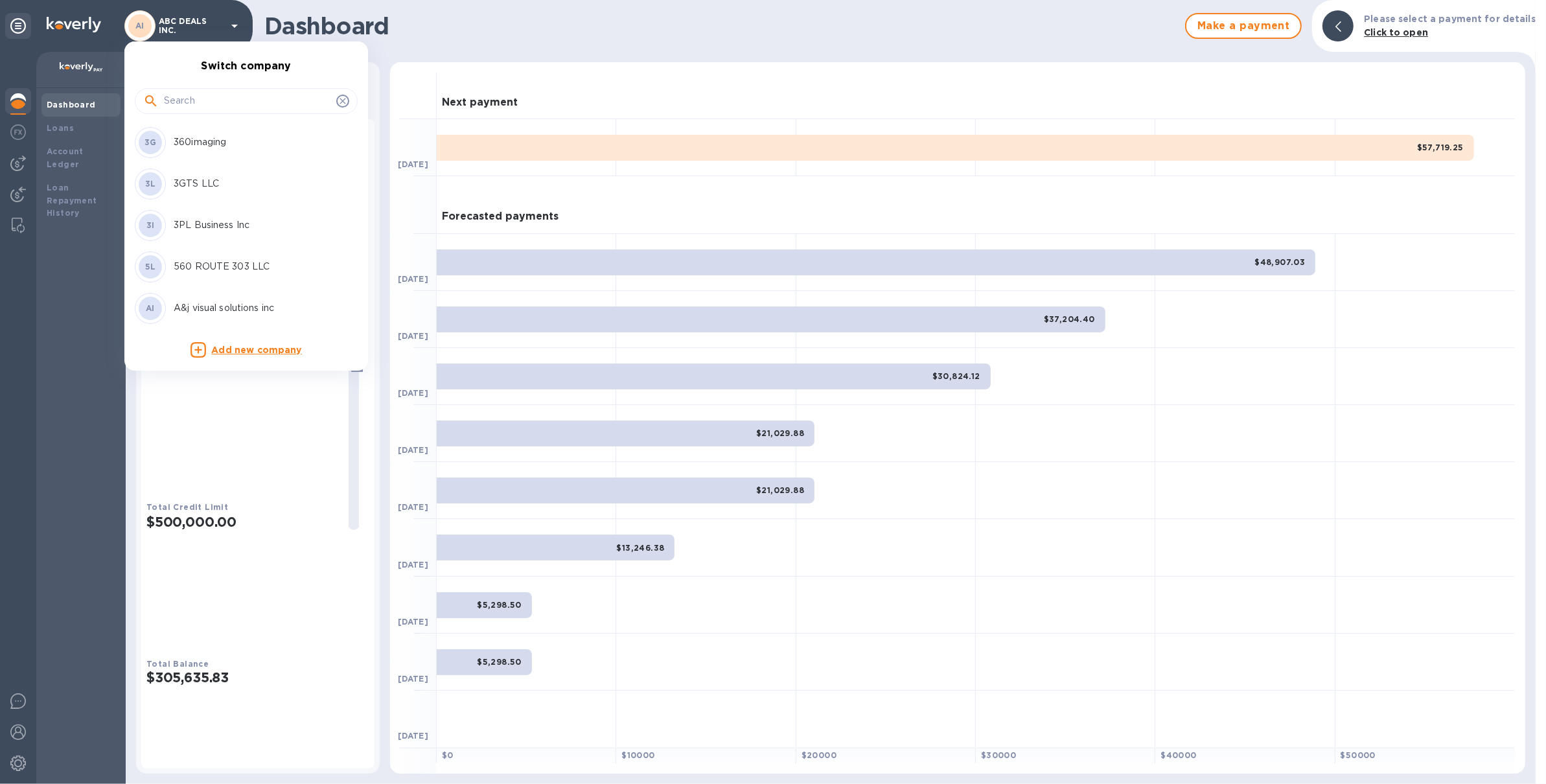
drag, startPoint x: 206, startPoint y: 85, endPoint x: 204, endPoint y: 95, distance: 10.2
click at [205, 89] on div at bounding box center [246, 99] width 223 height 44
click at [204, 95] on input "text" at bounding box center [247, 101] width 168 height 20
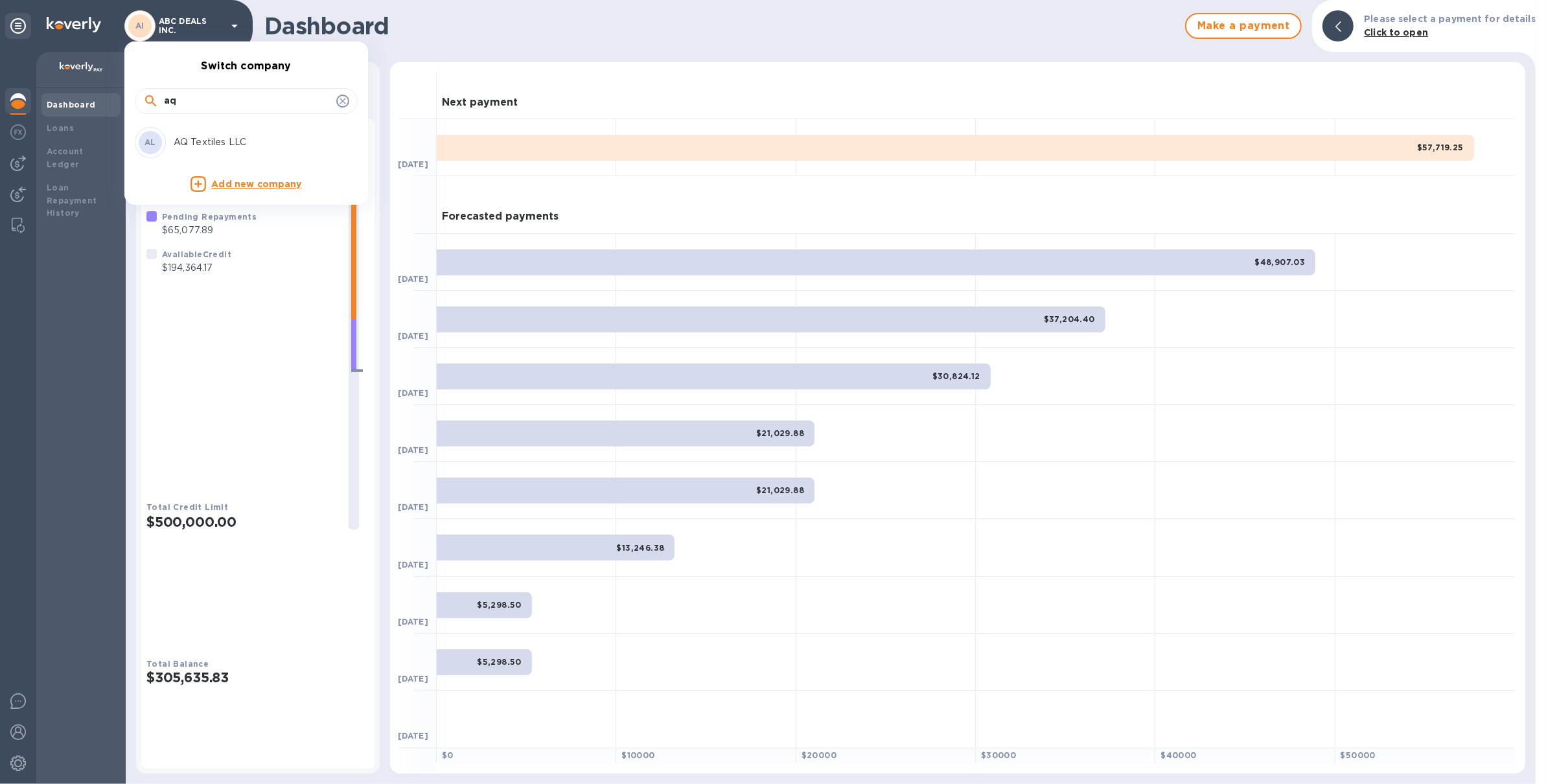
type input "aq"
click at [216, 141] on p "AQ Textiles LLC" at bounding box center [255, 142] width 164 height 14
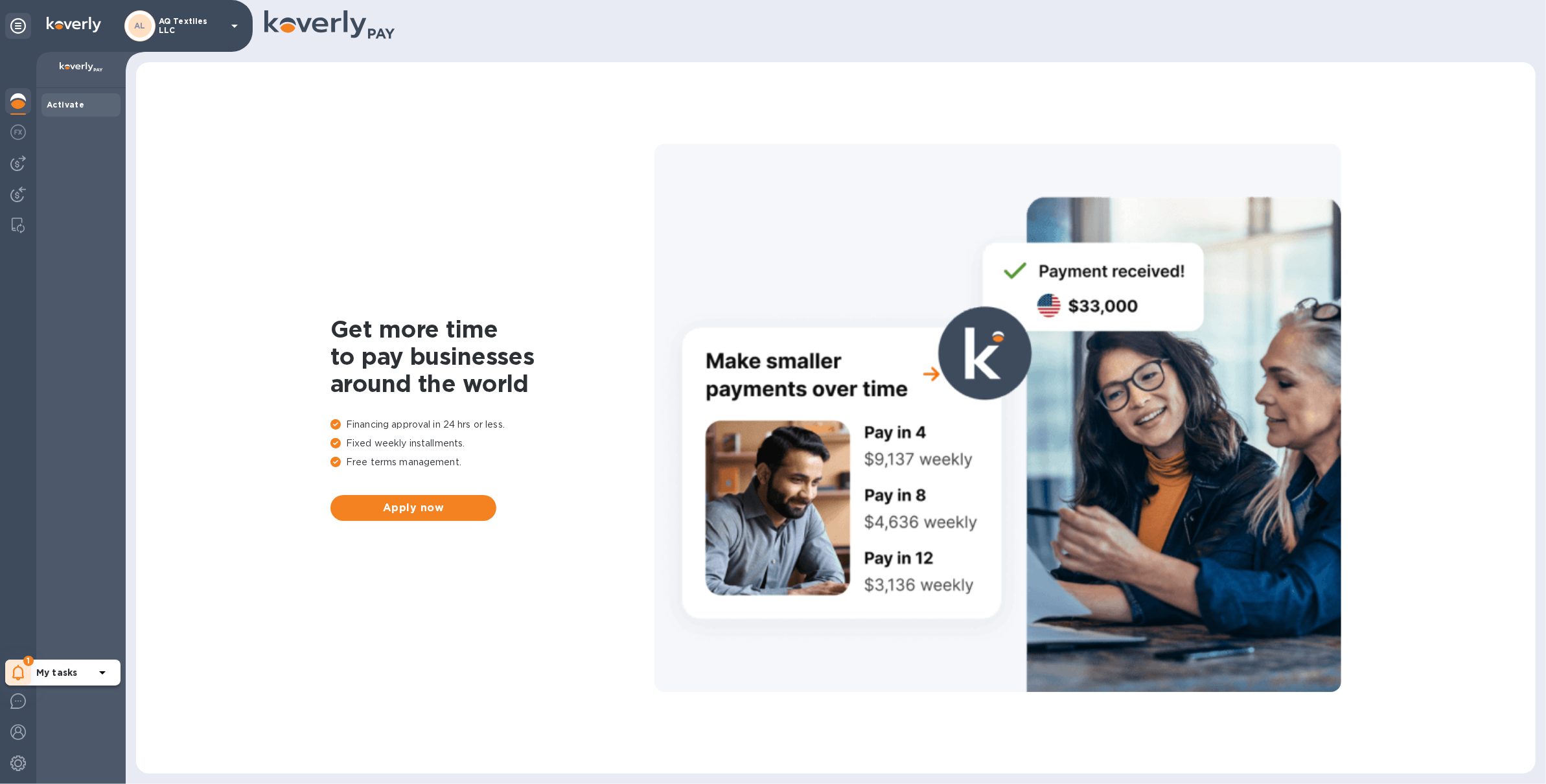
click at [26, 672] on div "1" at bounding box center [18, 673] width 26 height 26
click at [16, 773] on div at bounding box center [18, 764] width 26 height 29
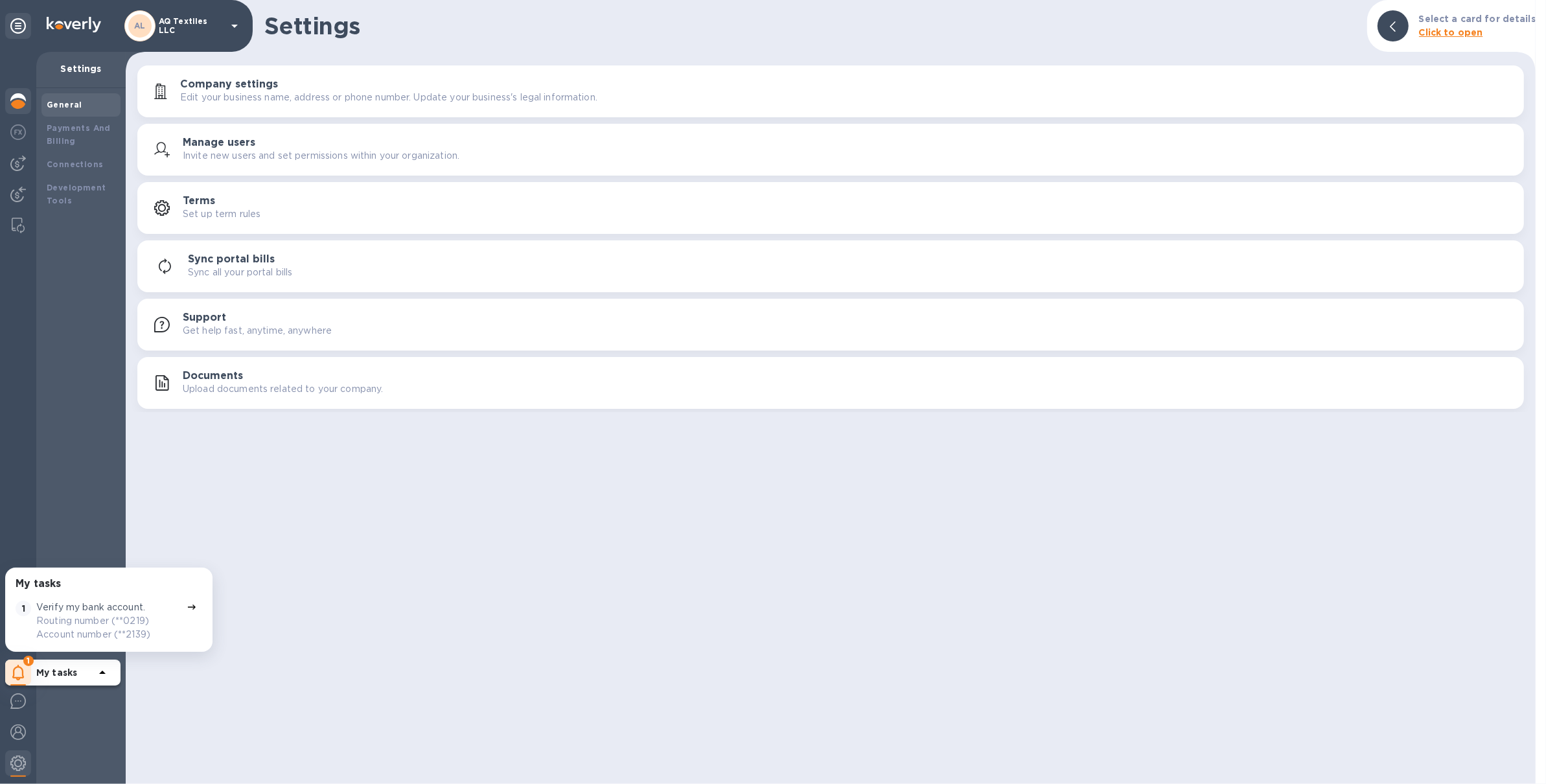
click at [20, 100] on img at bounding box center [19, 101] width 16 height 16
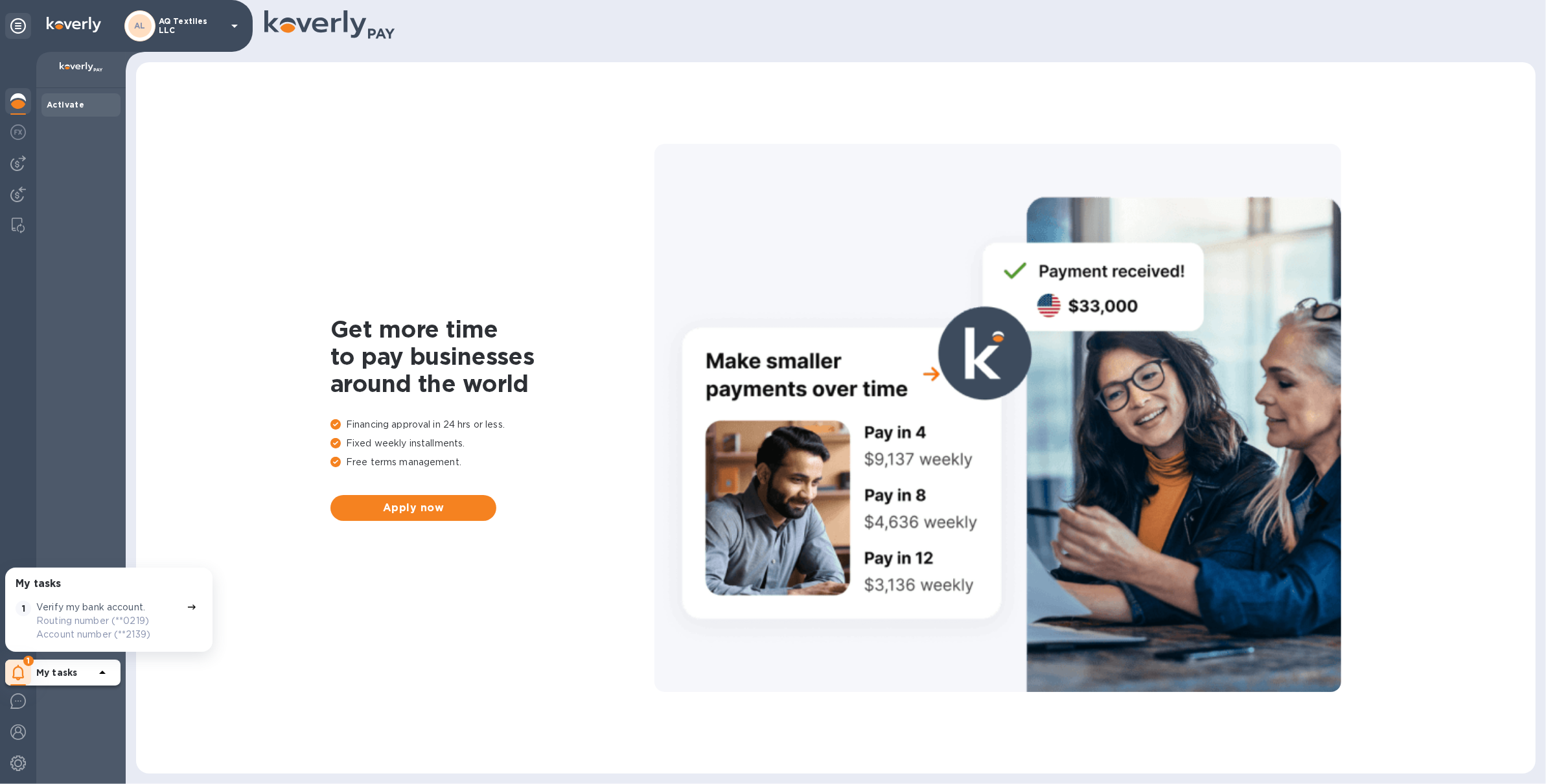
click at [425, 520] on div "Get more time to pay businesses around the world Financing approval in 24 hrs o…" at bounding box center [836, 418] width 1374 height 686
click at [426, 516] on button "Apply now" at bounding box center [413, 508] width 166 height 26
click at [24, 170] on img at bounding box center [19, 163] width 16 height 16
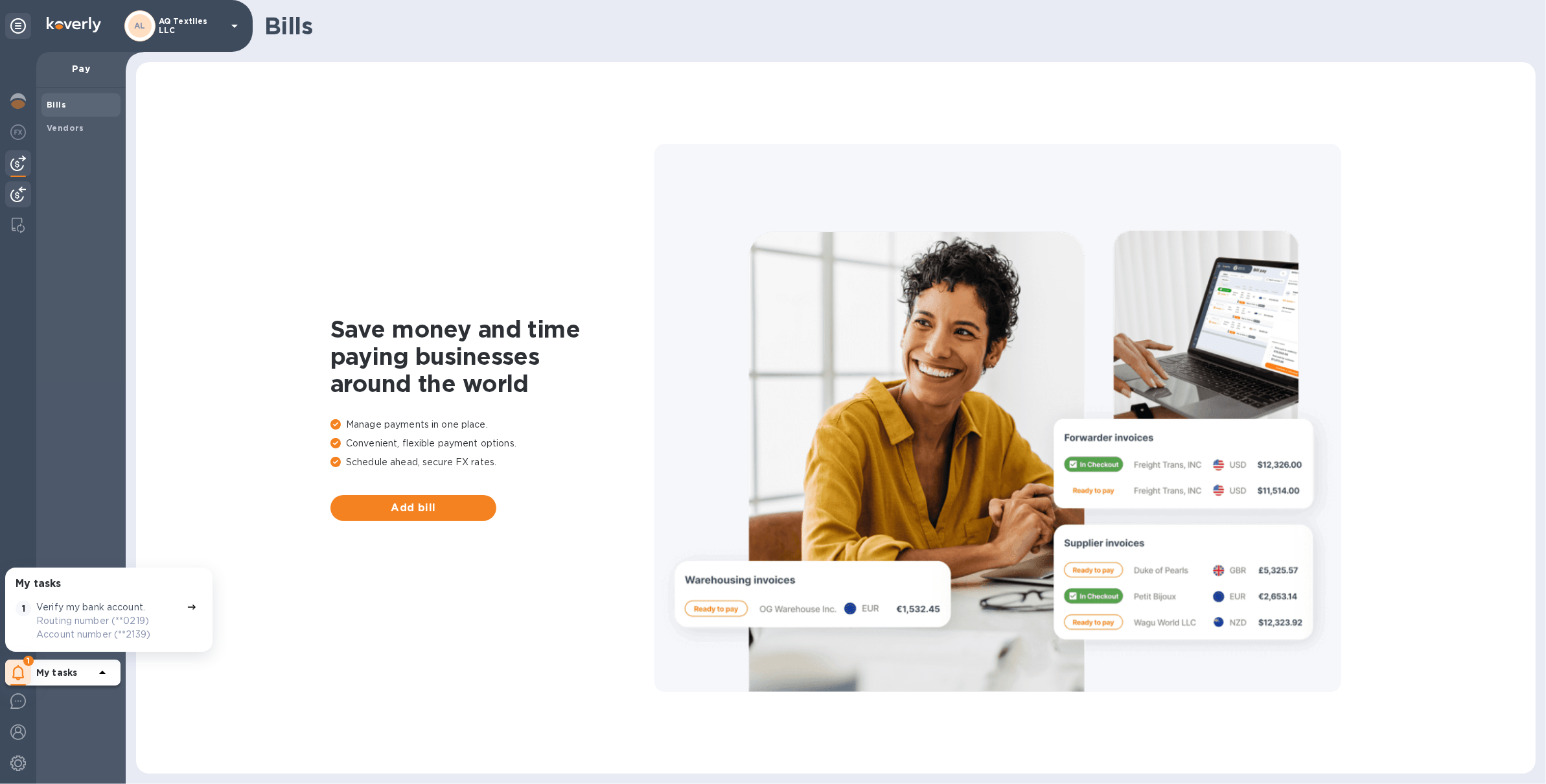
click at [29, 190] on div at bounding box center [18, 195] width 26 height 29
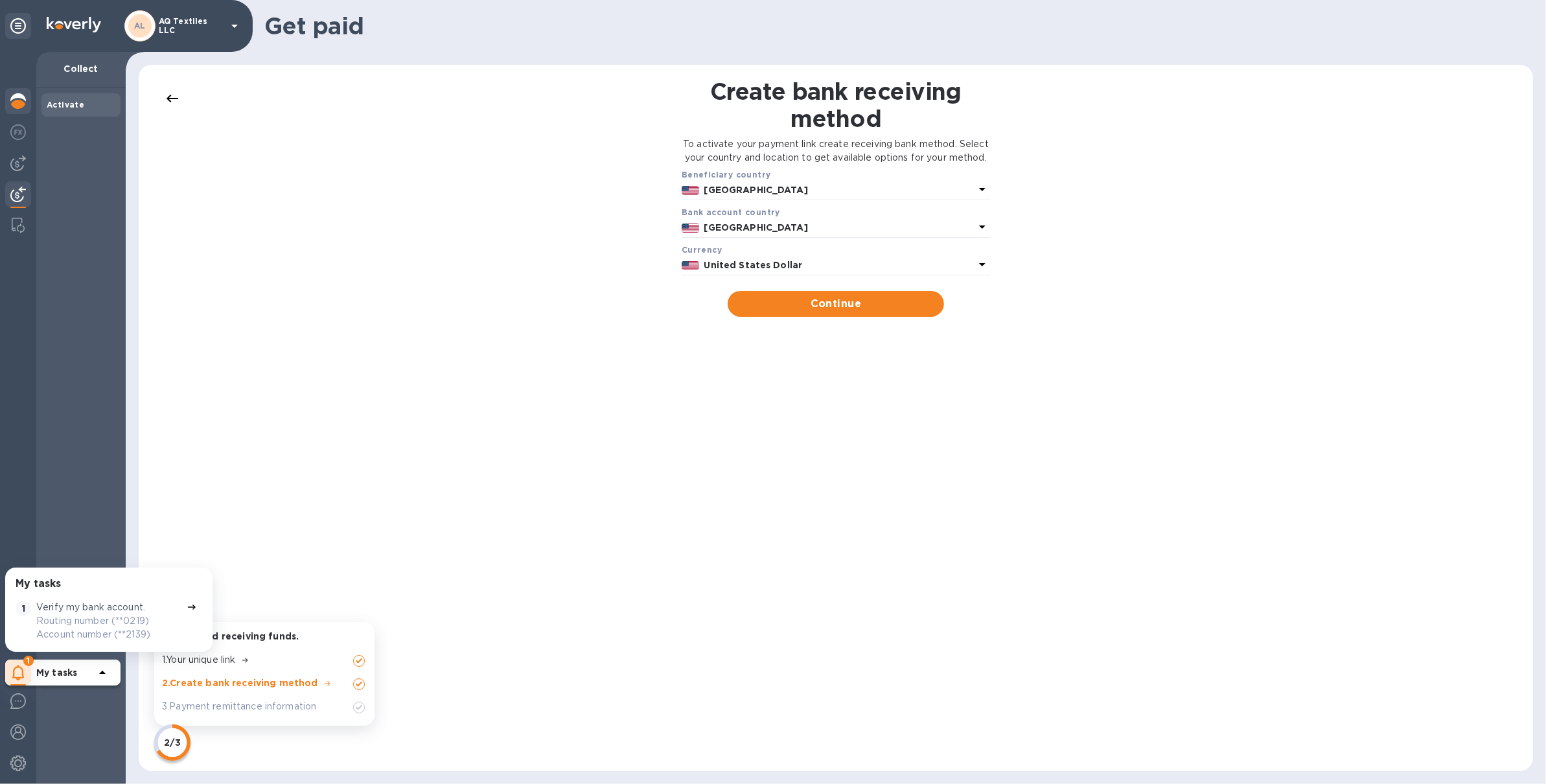
click at [24, 94] on img at bounding box center [19, 101] width 16 height 16
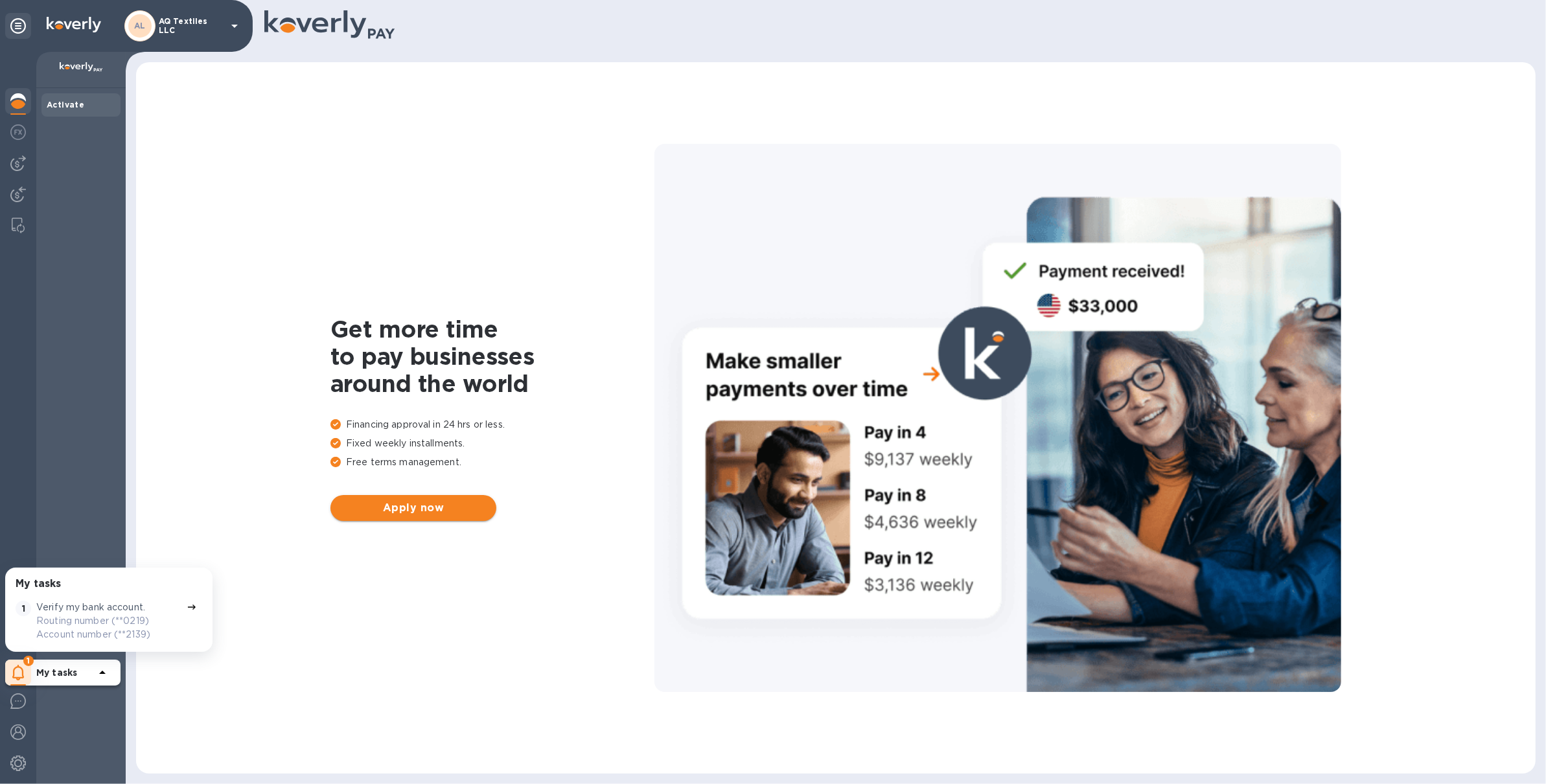
click at [453, 505] on span "Apply now" at bounding box center [413, 508] width 145 height 16
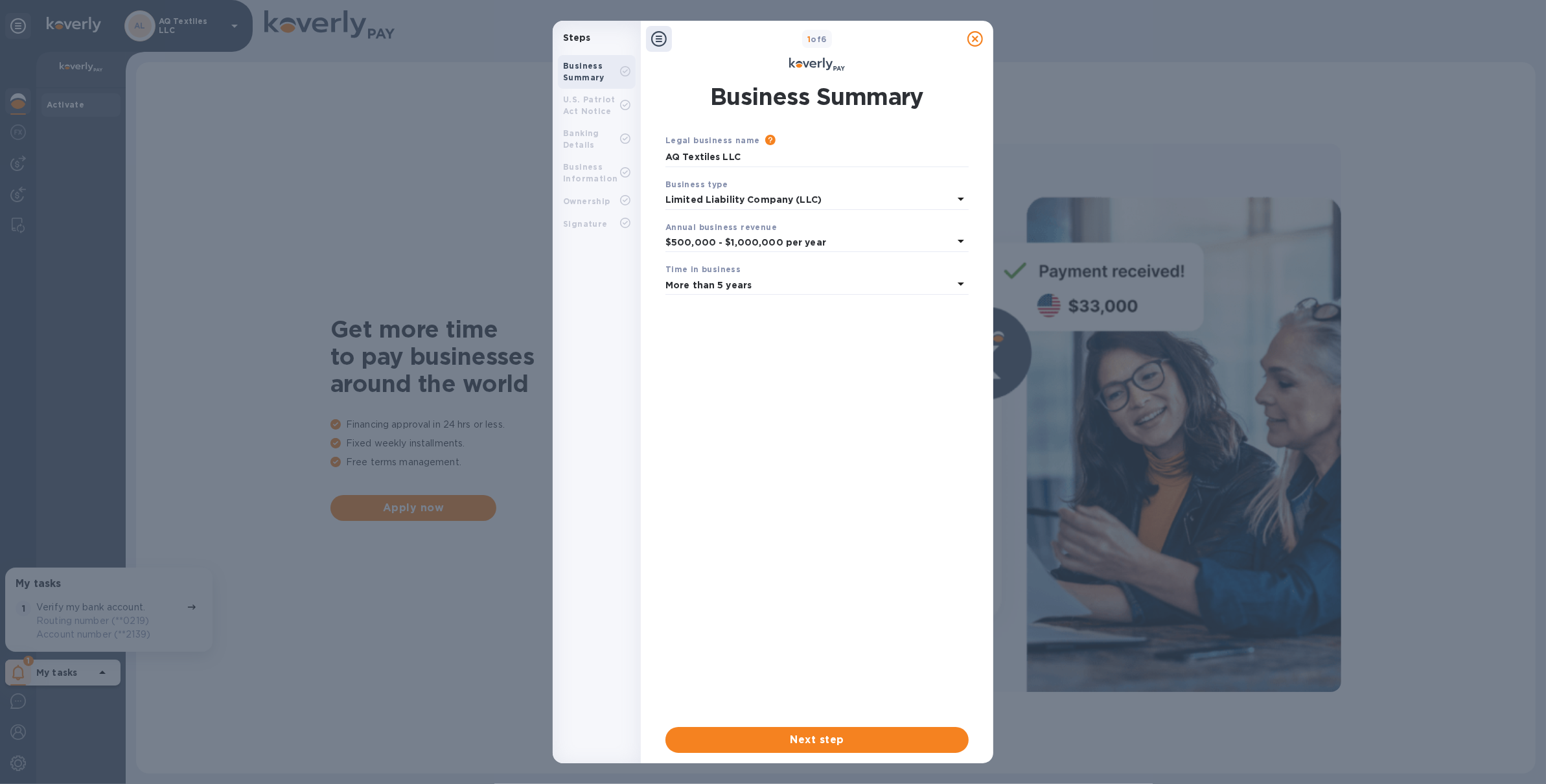
click at [594, 109] on b "U.S. Patriot Act Notice" at bounding box center [589, 105] width 52 height 22
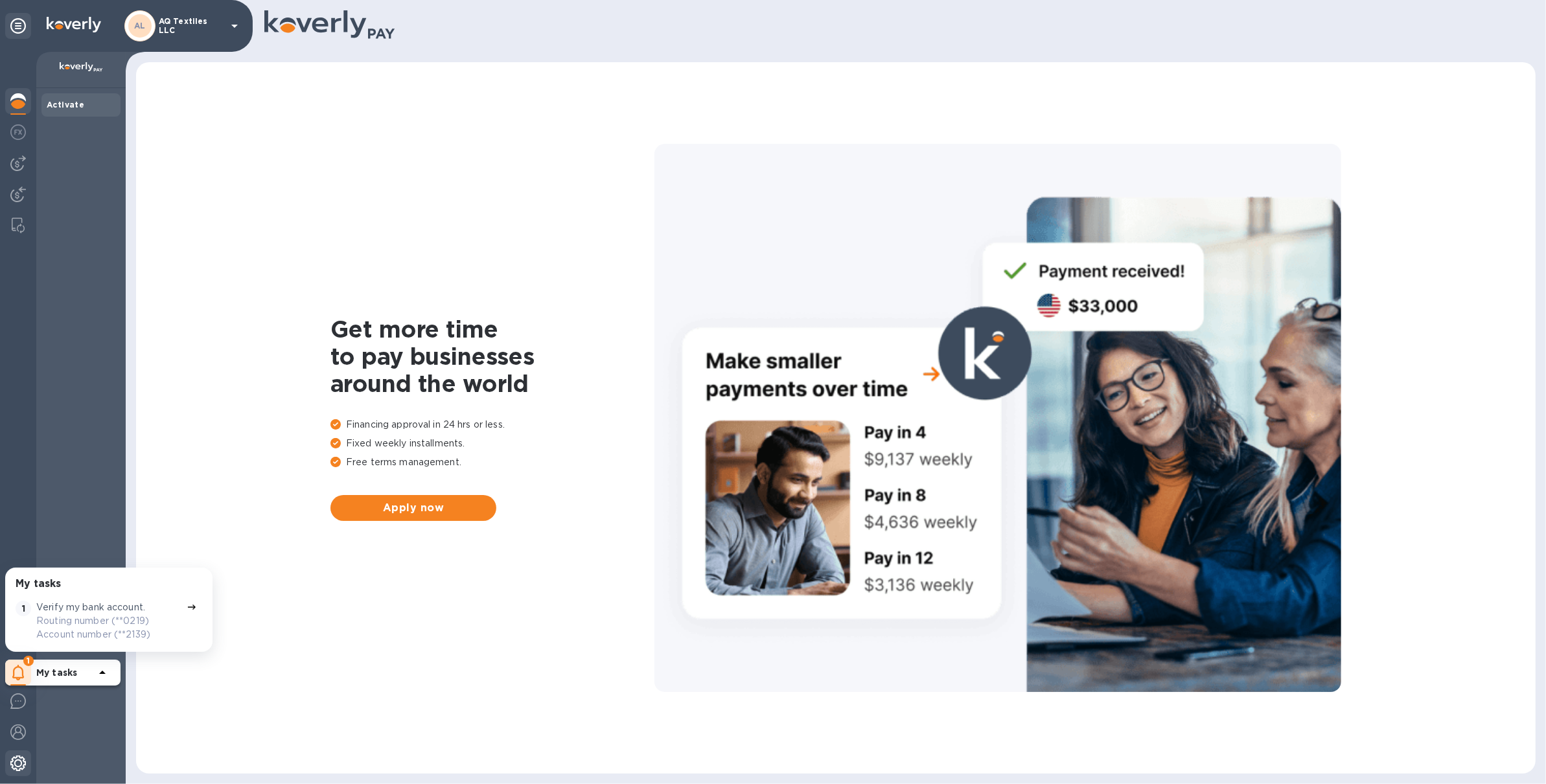
click at [25, 764] on img at bounding box center [19, 763] width 16 height 16
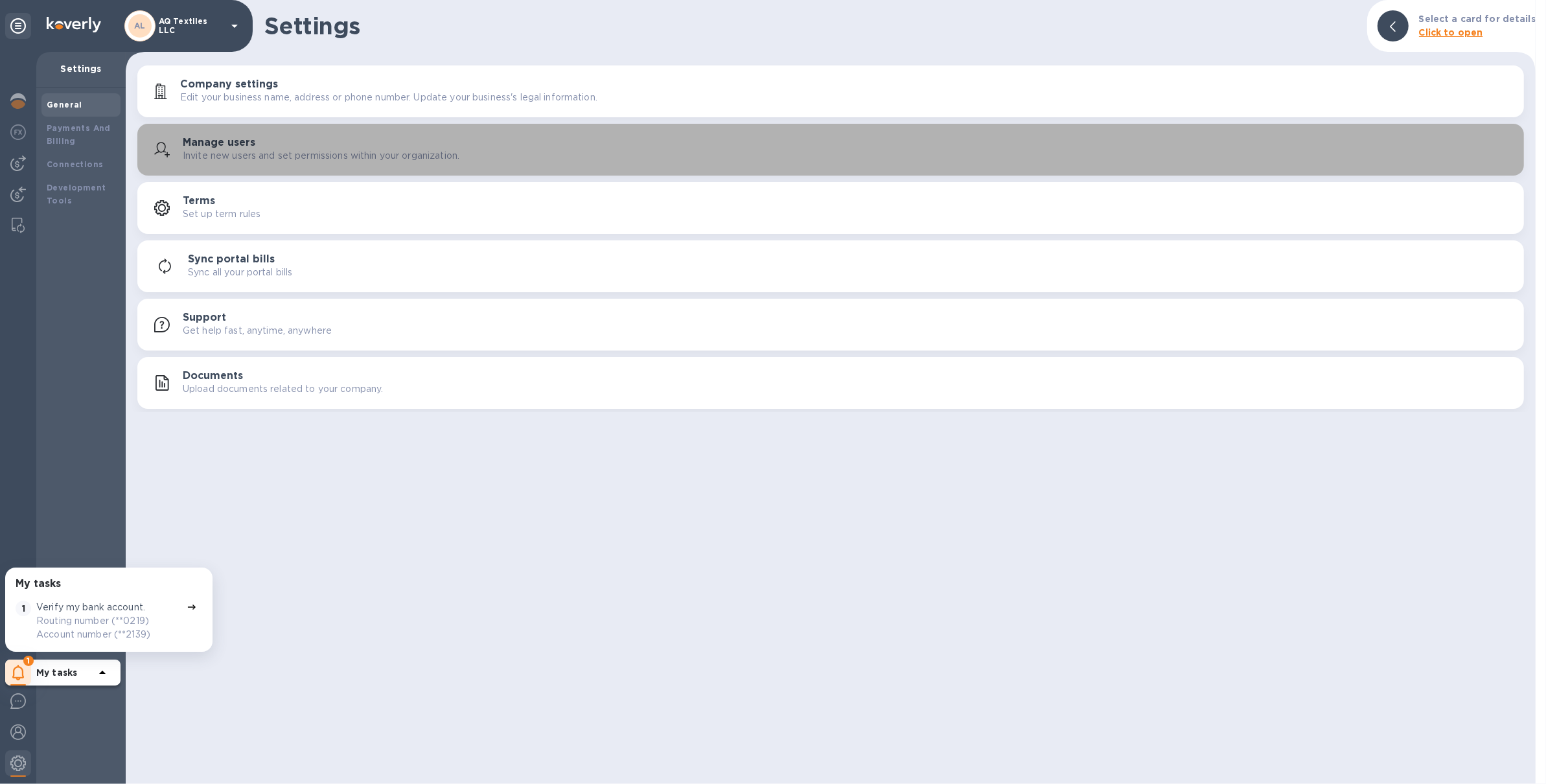
click at [351, 135] on div "Manage users Invite new users and set permissions within your organization." at bounding box center [831, 150] width 1372 height 32
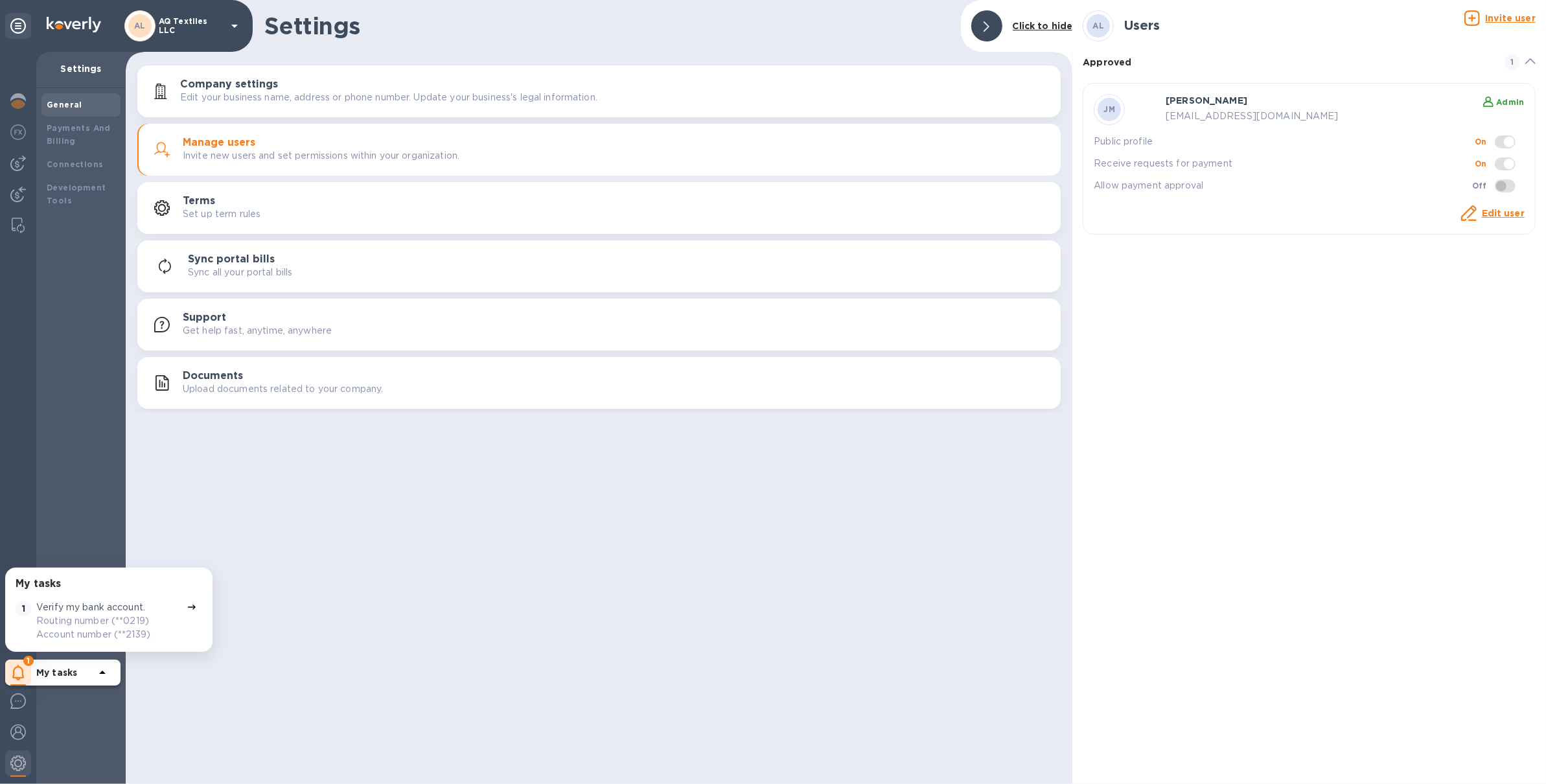
click at [273, 103] on p "Edit your business name, address or phone number. Update your business's legal …" at bounding box center [389, 98] width 418 height 14
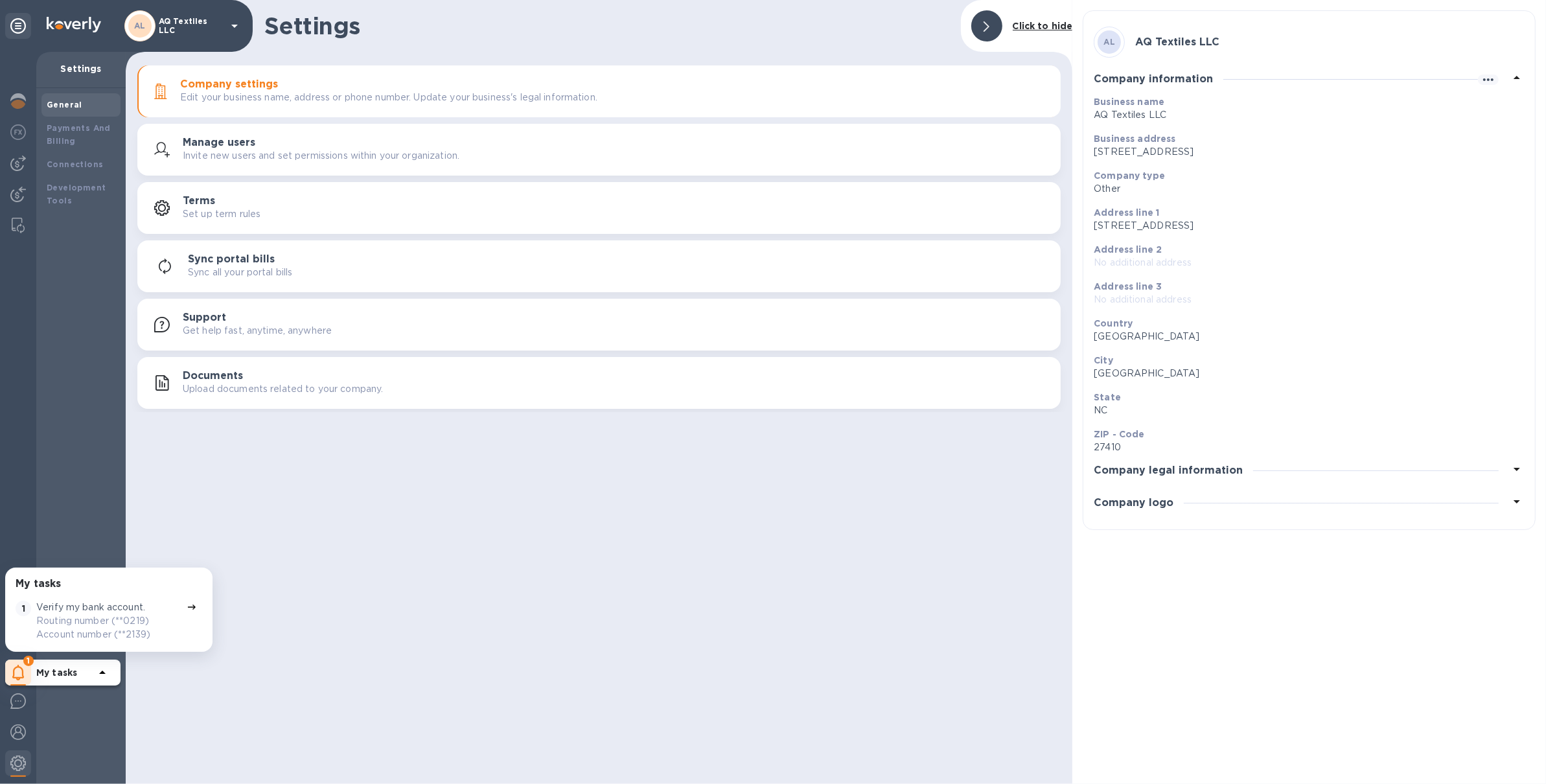
click at [1191, 508] on div "Company logo" at bounding box center [1309, 502] width 431 height 33
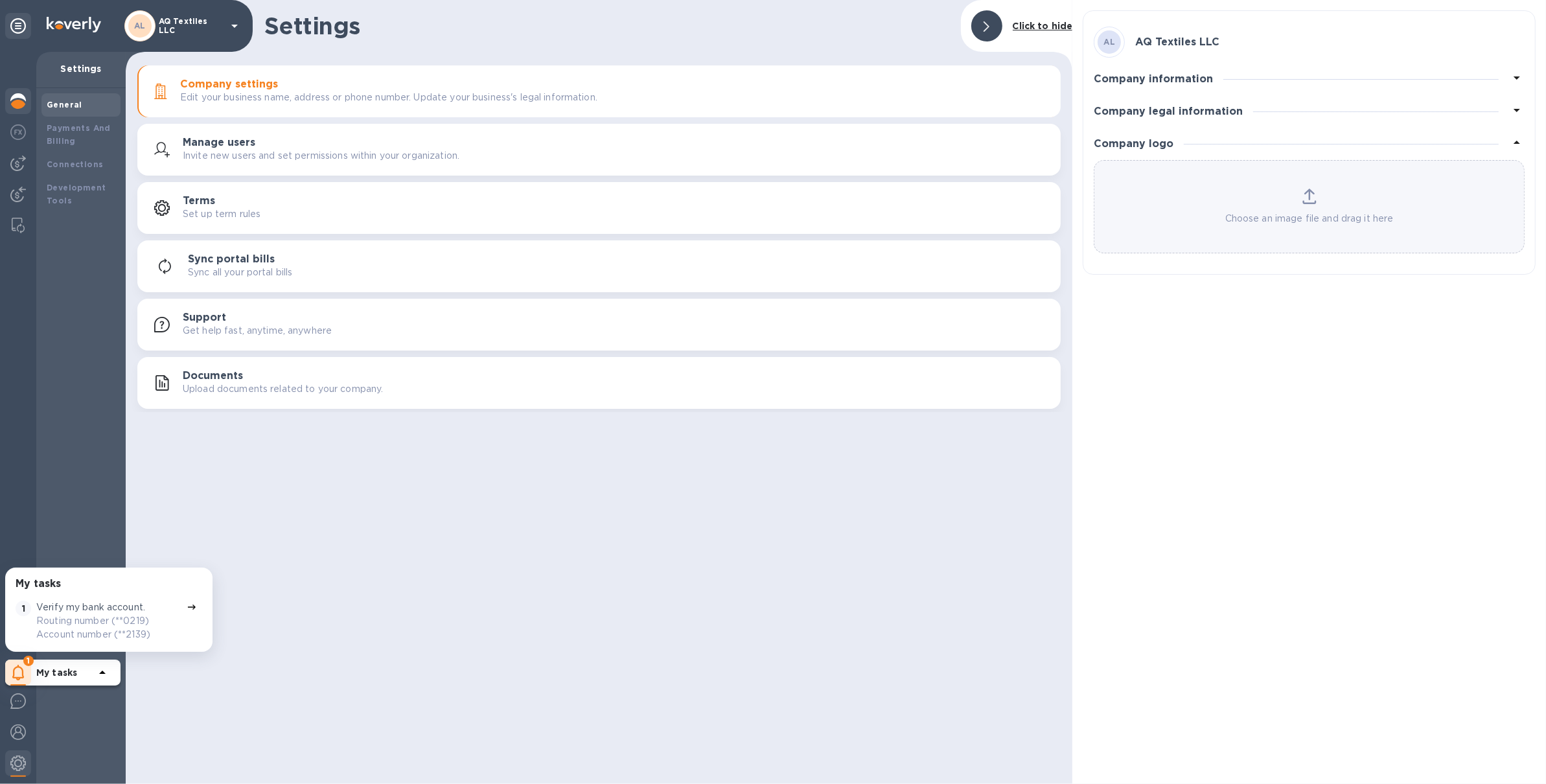
click at [22, 105] on img at bounding box center [19, 101] width 16 height 16
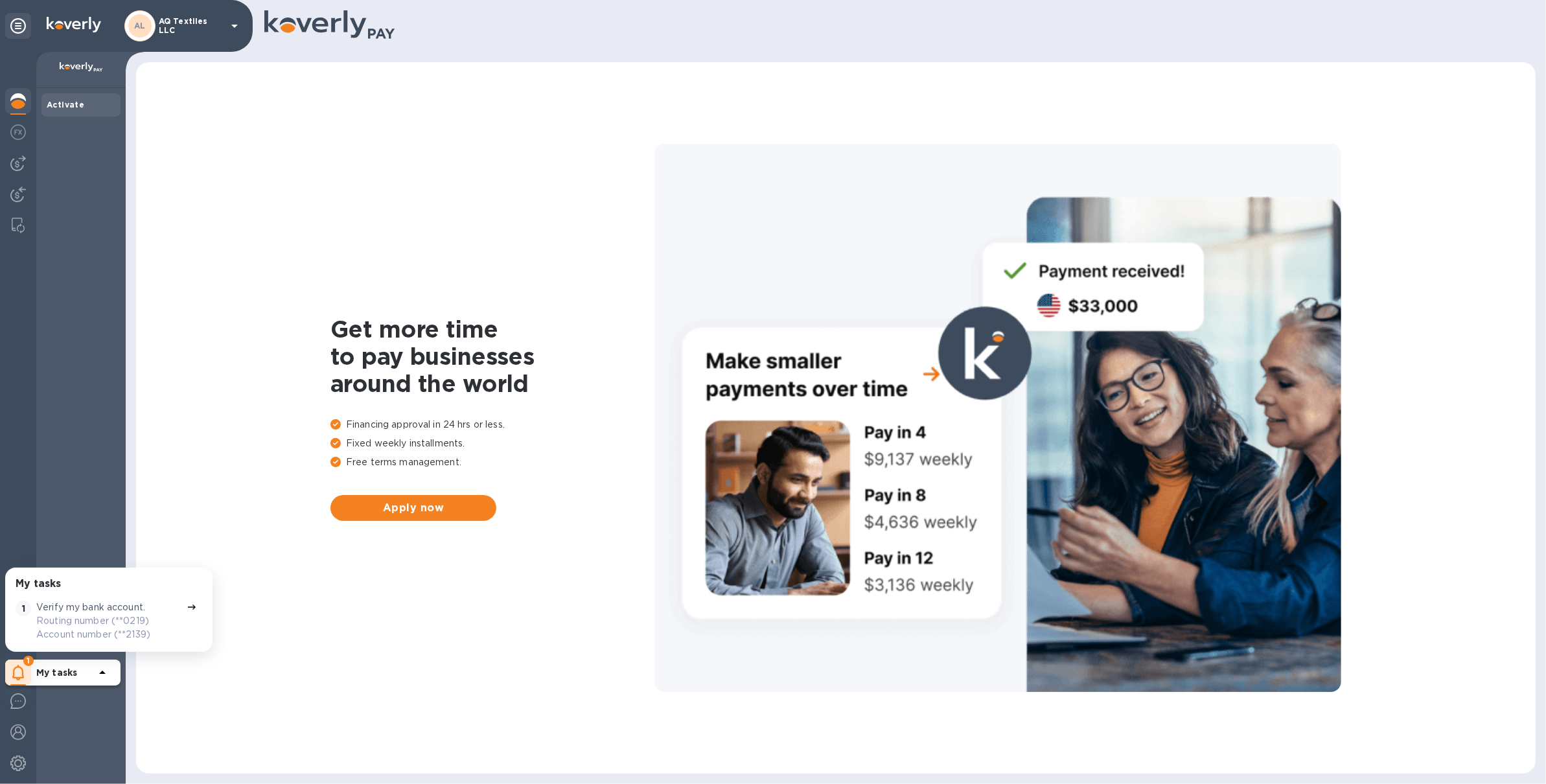
click at [214, 20] on div "AL AQ Textiles LLC" at bounding box center [183, 27] width 118 height 32
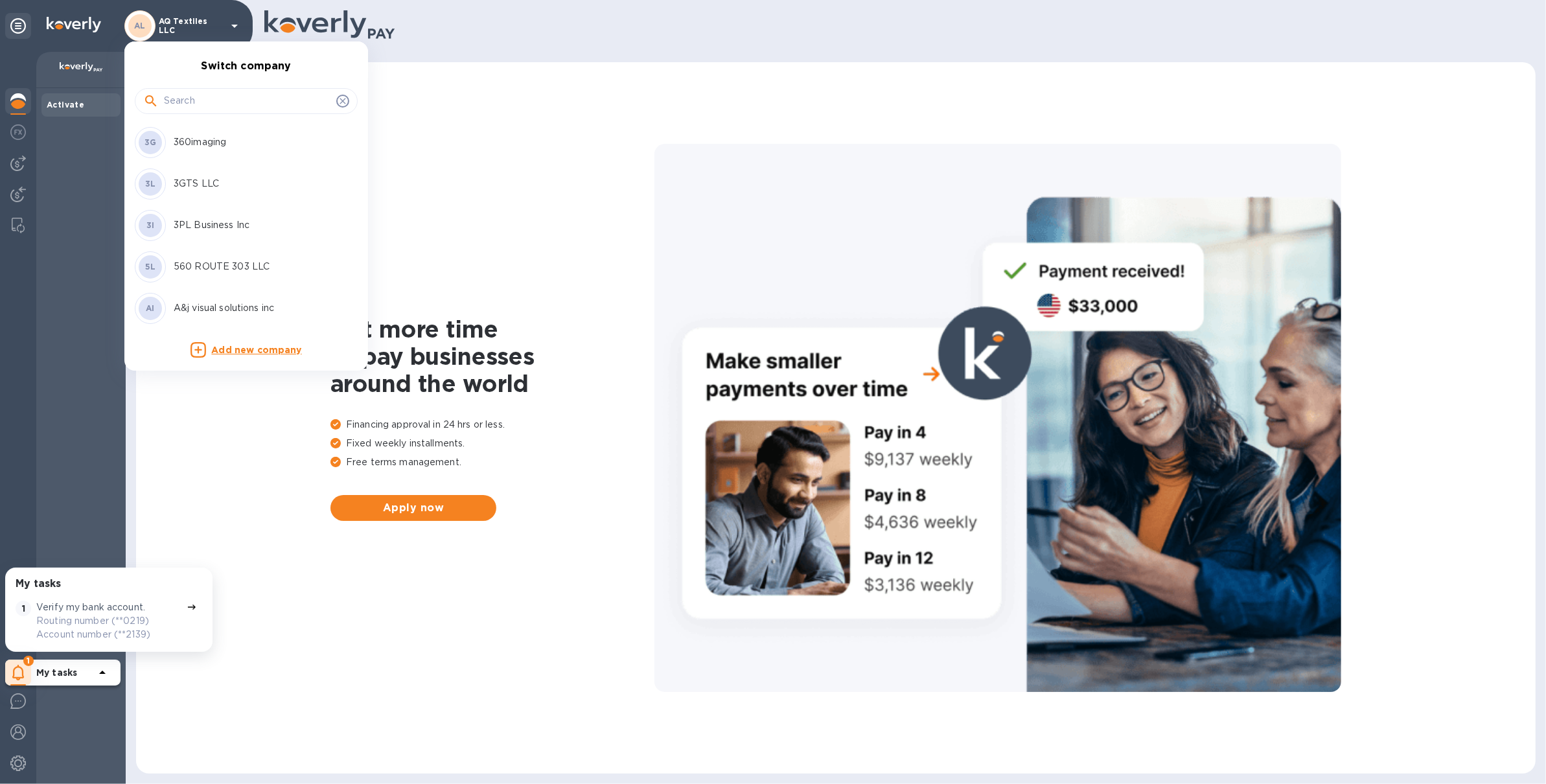
click at [223, 104] on input "text" at bounding box center [247, 101] width 168 height 20
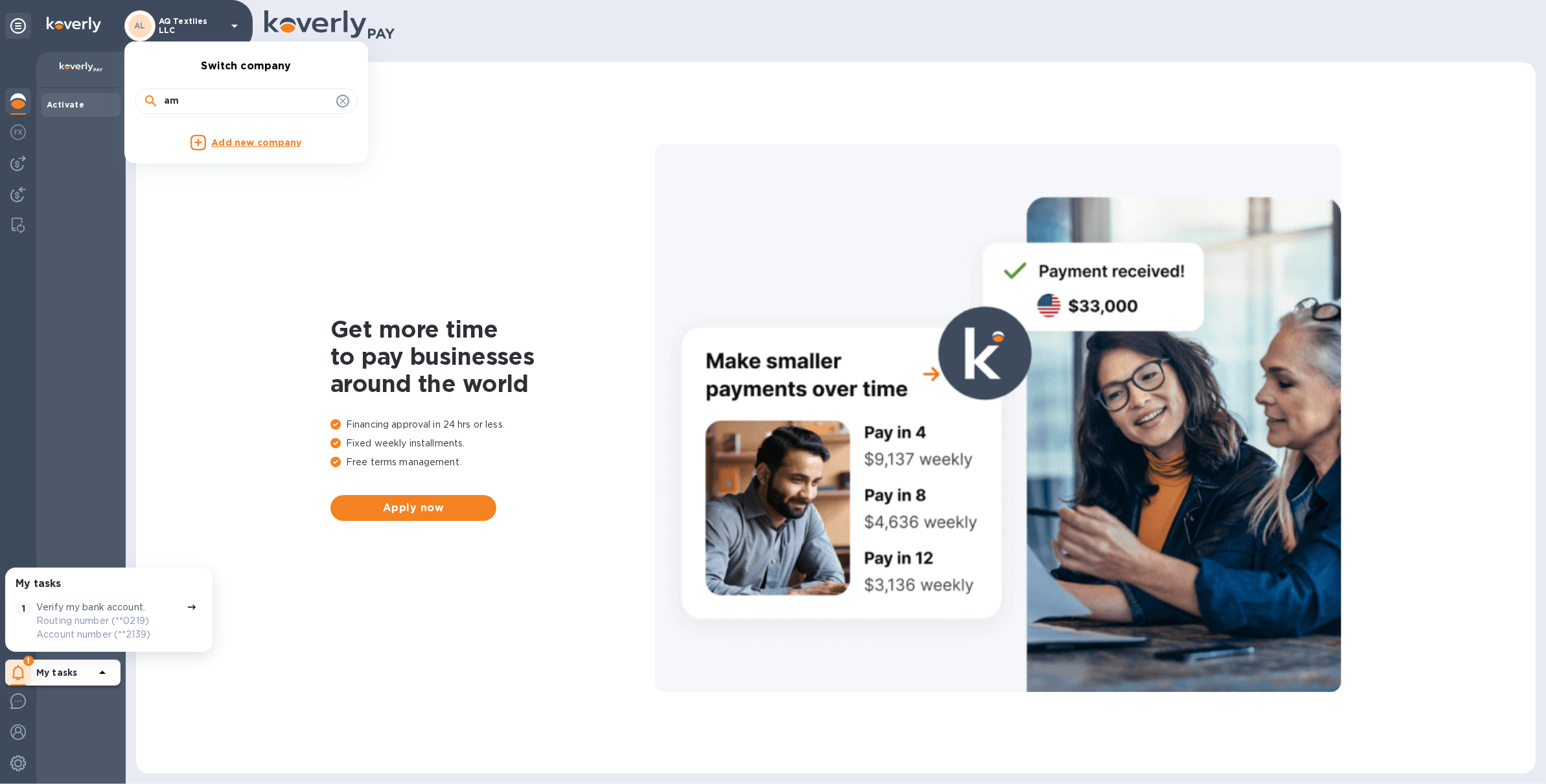
type input "a"
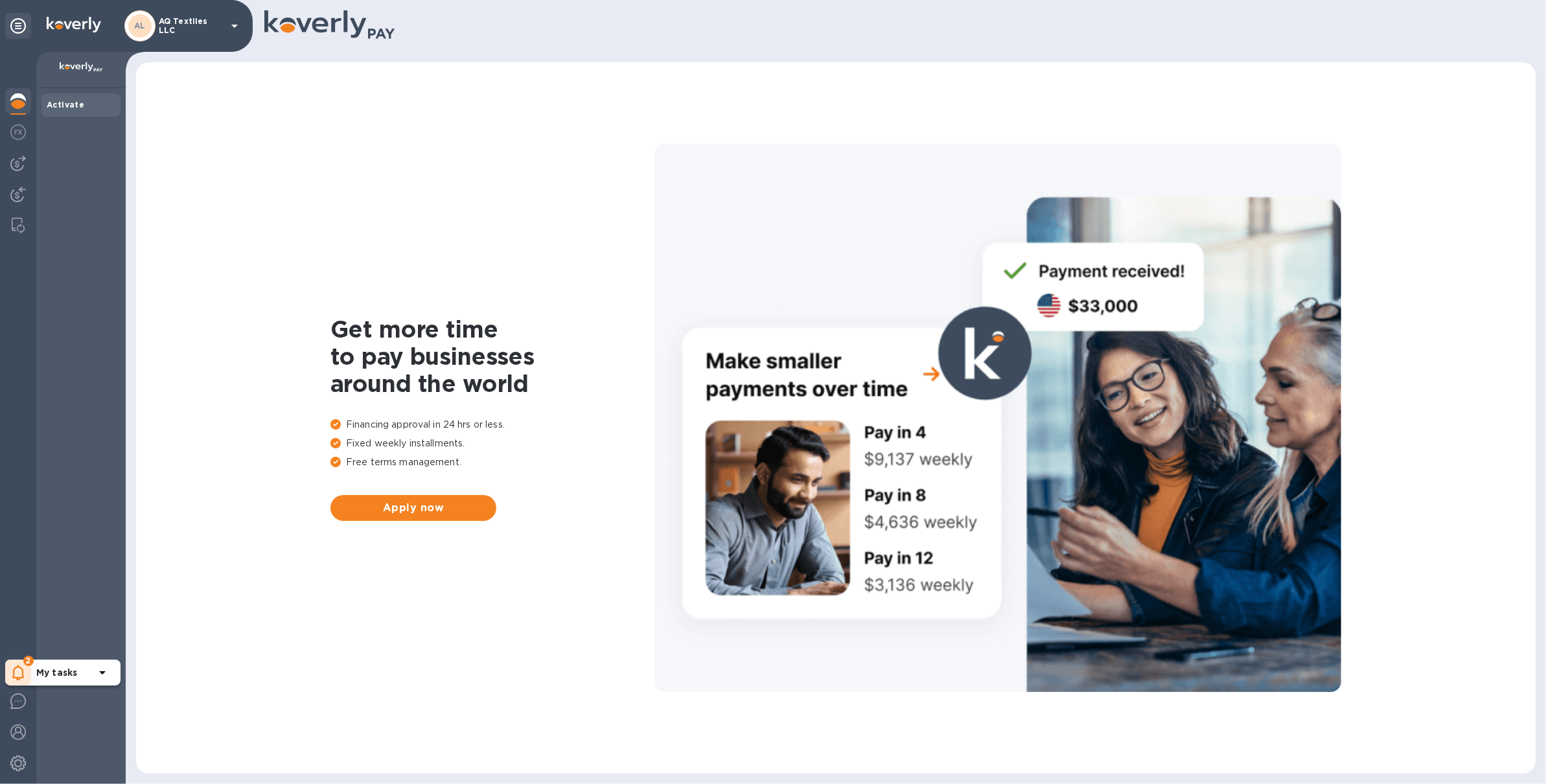
click at [23, 675] on icon at bounding box center [18, 673] width 12 height 16
click at [83, 633] on p "You have pending companies." at bounding box center [102, 632] width 133 height 14
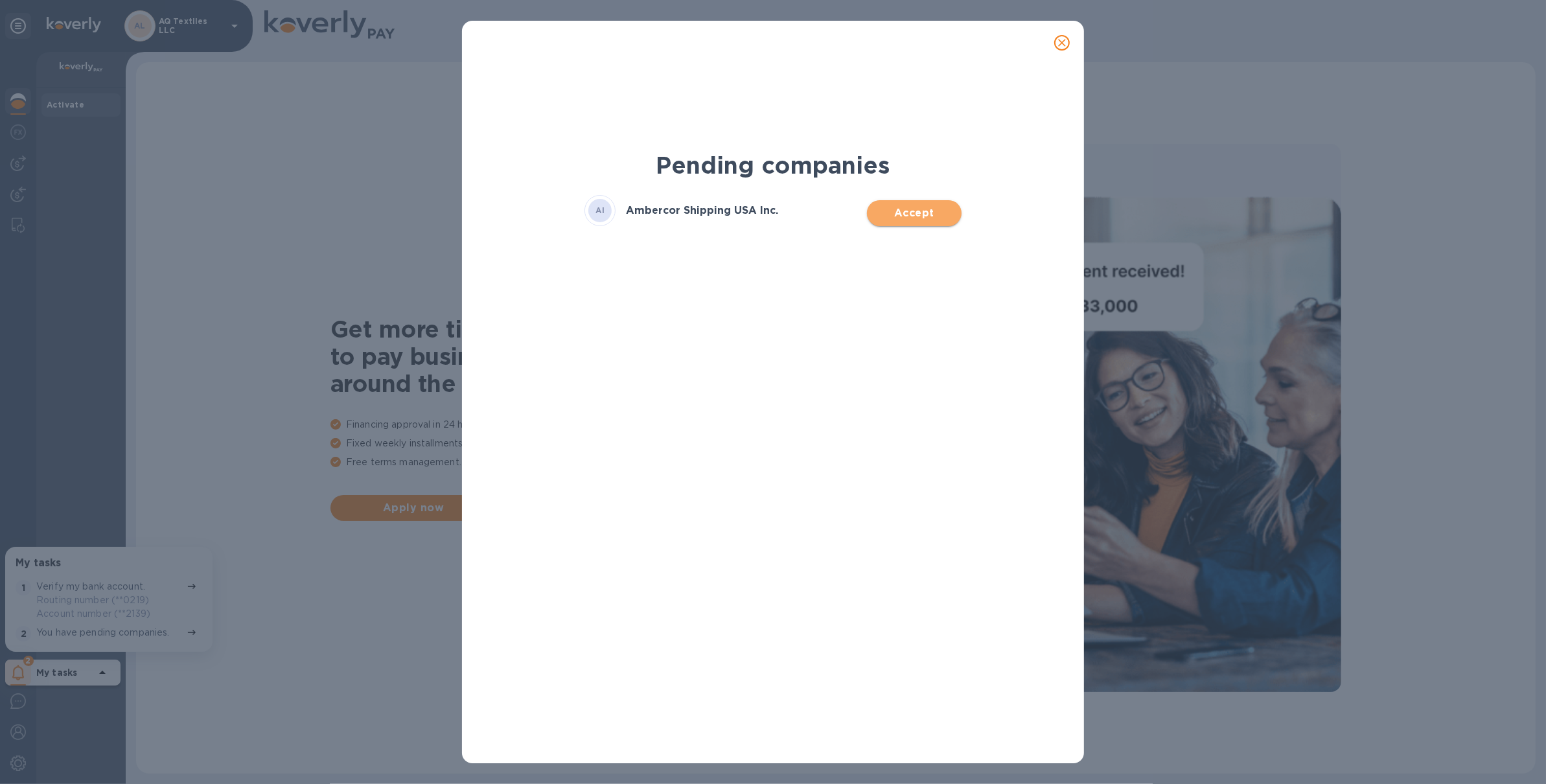
click at [940, 211] on span "Accept" at bounding box center [914, 214] width 73 height 16
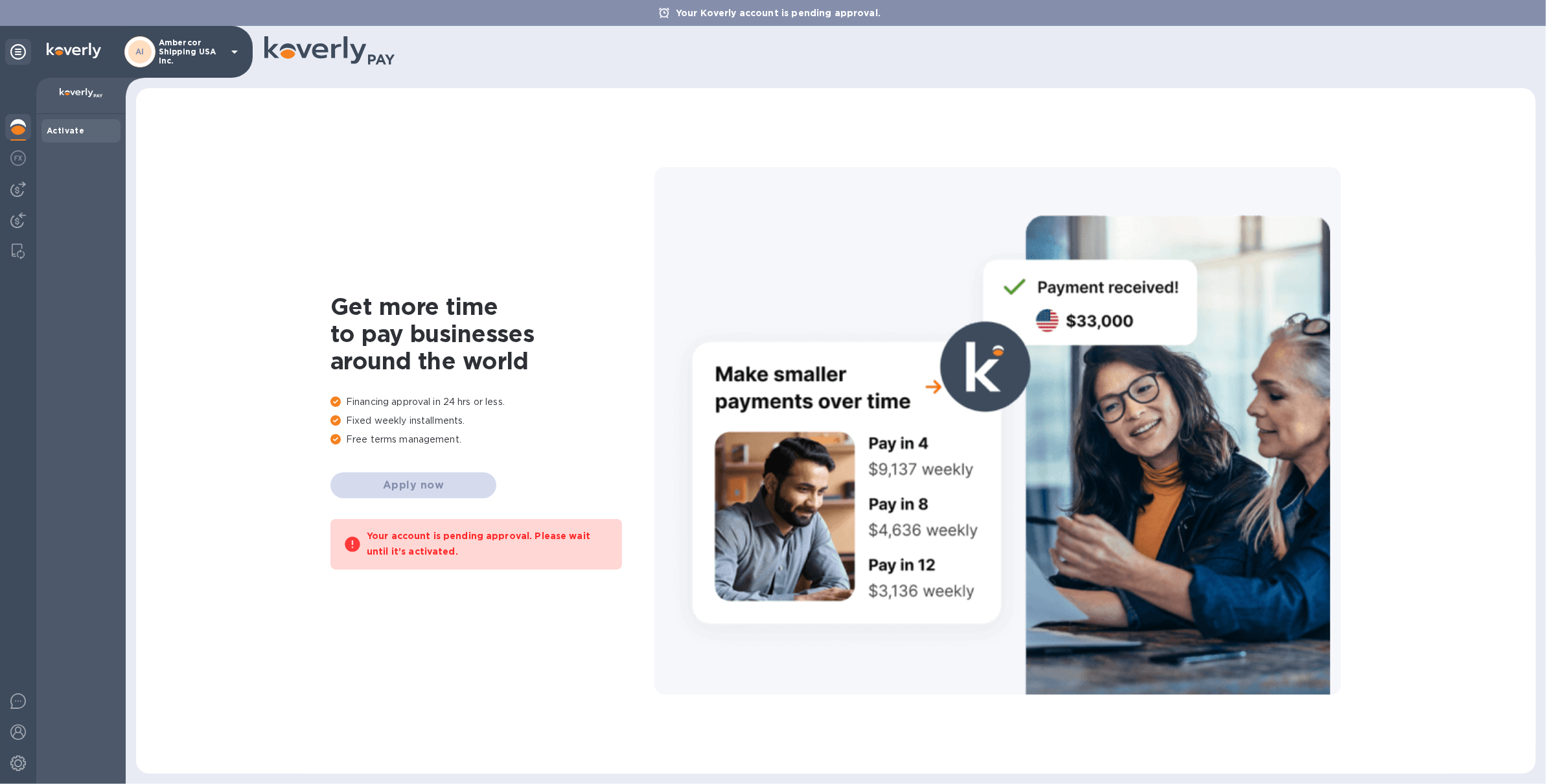
click at [19, 116] on div at bounding box center [18, 128] width 26 height 29
click at [22, 199] on div at bounding box center [18, 189] width 26 height 26
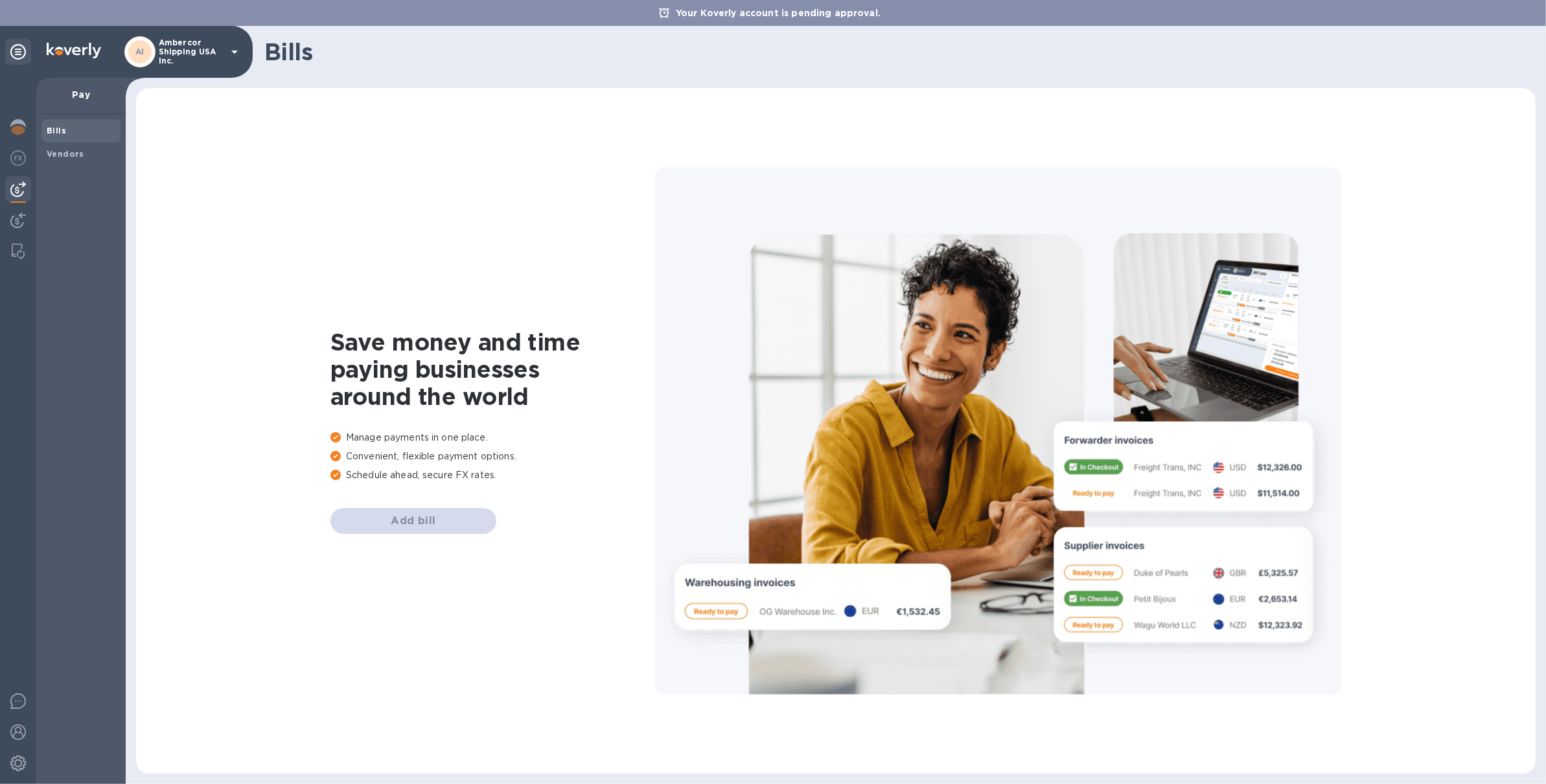
click at [213, 57] on p "Ambercor Shipping USA Inc." at bounding box center [191, 52] width 65 height 28
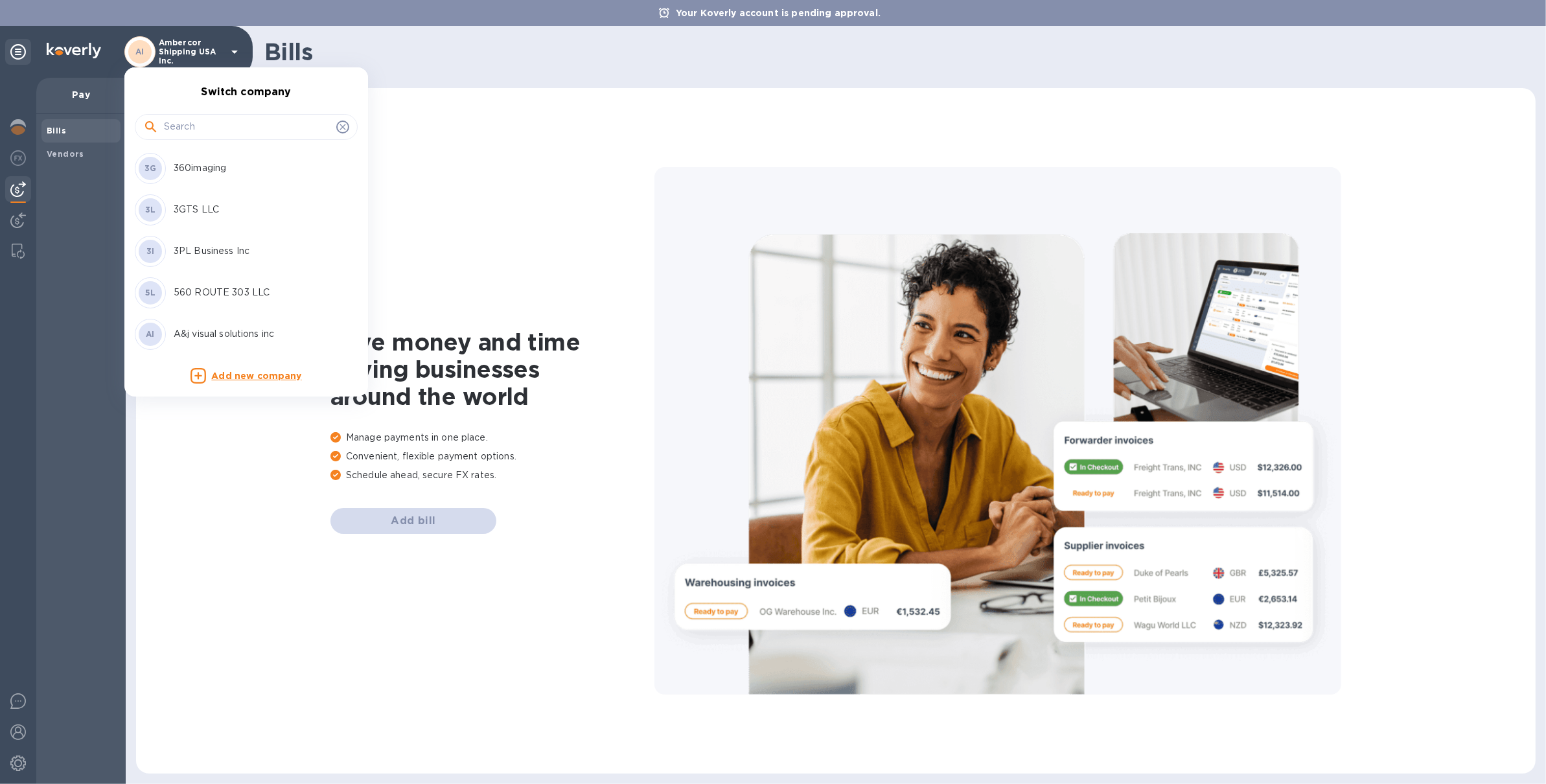
click at [216, 129] on input "text" at bounding box center [247, 127] width 168 height 20
type input "o"
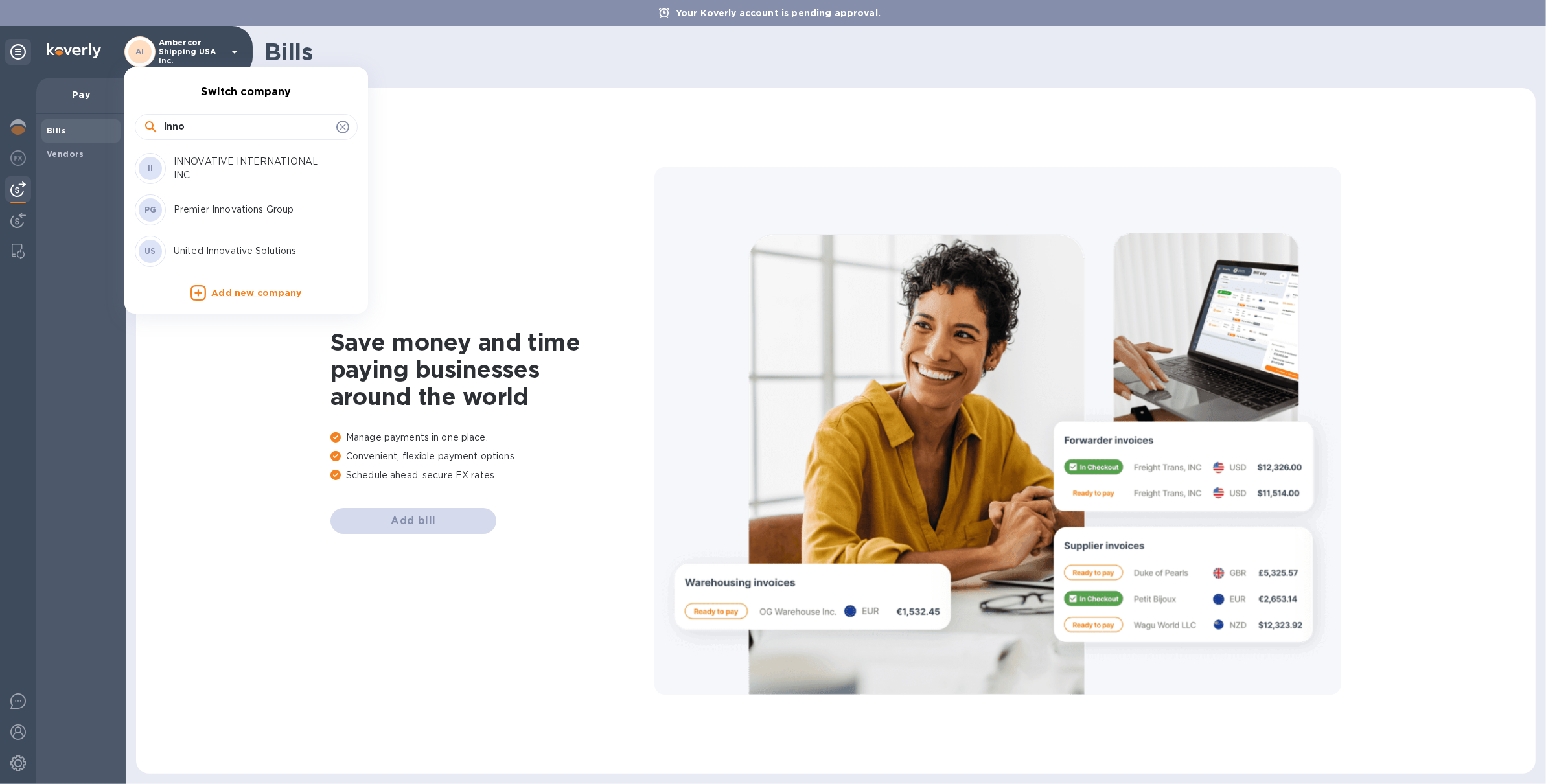
type input "inno"
click at [256, 170] on p "INNOVATIVE INTERNATIONAL INC" at bounding box center [255, 168] width 164 height 28
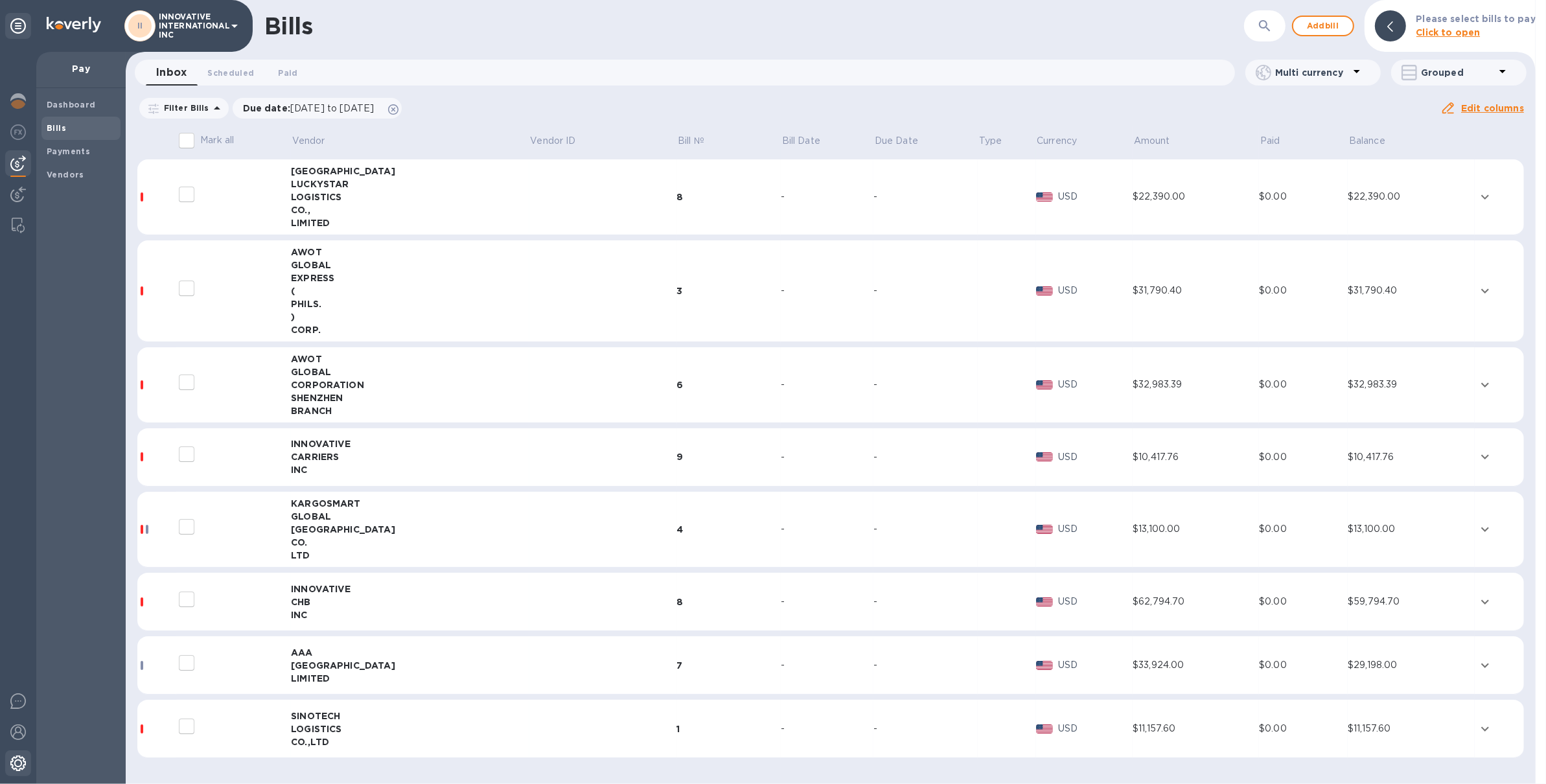
click at [20, 774] on div at bounding box center [18, 764] width 26 height 29
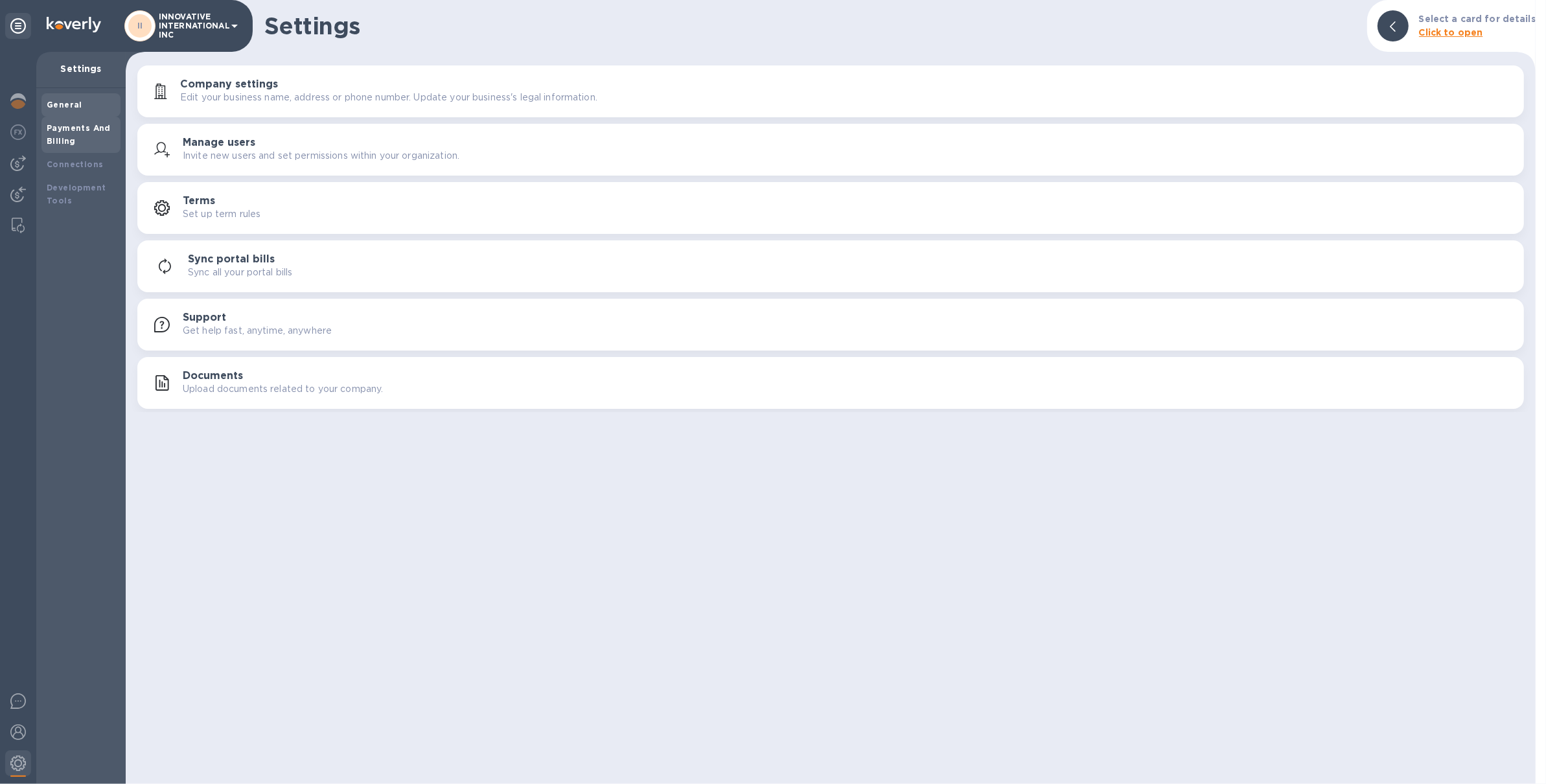
click at [102, 127] on b "Payments And Billing" at bounding box center [78, 134] width 64 height 23
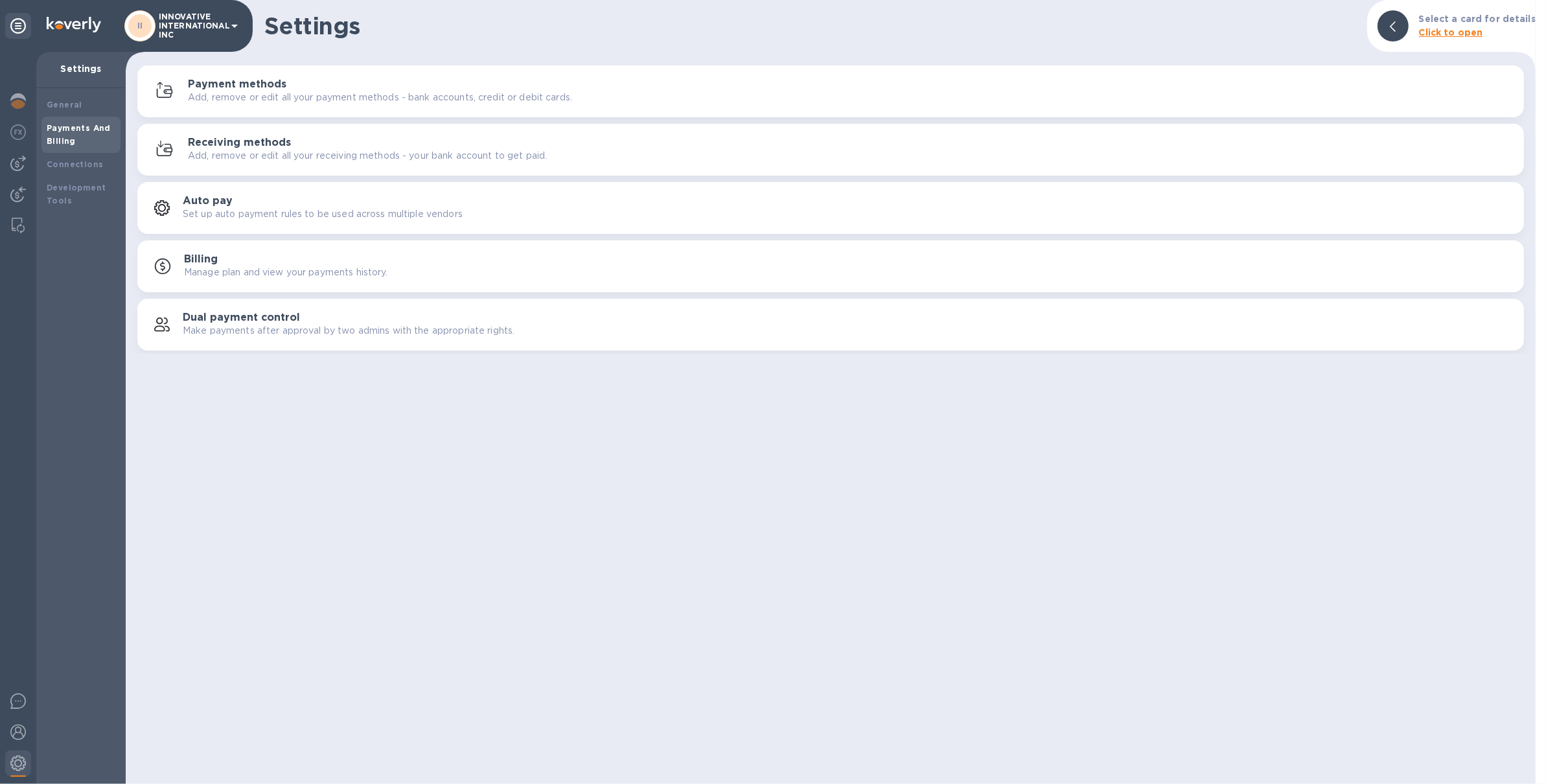
click at [298, 142] on div "Receiving methods Add, remove or edit all your receiving methods - your bank ac…" at bounding box center [851, 150] width 1326 height 26
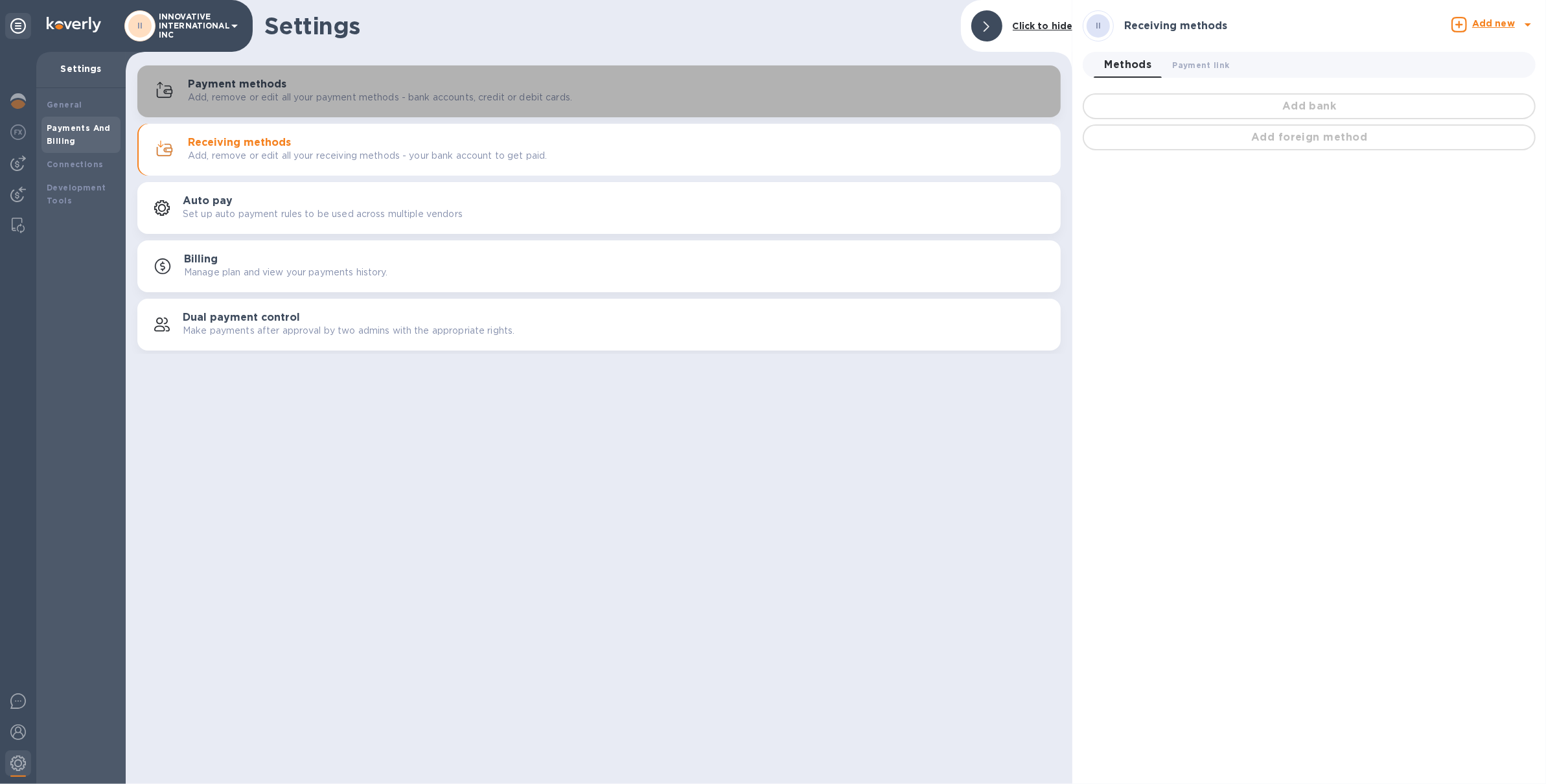
click at [662, 88] on div "Payment methods Add, remove or edit all your payment methods - bank accounts, c…" at bounding box center [619, 92] width 862 height 26
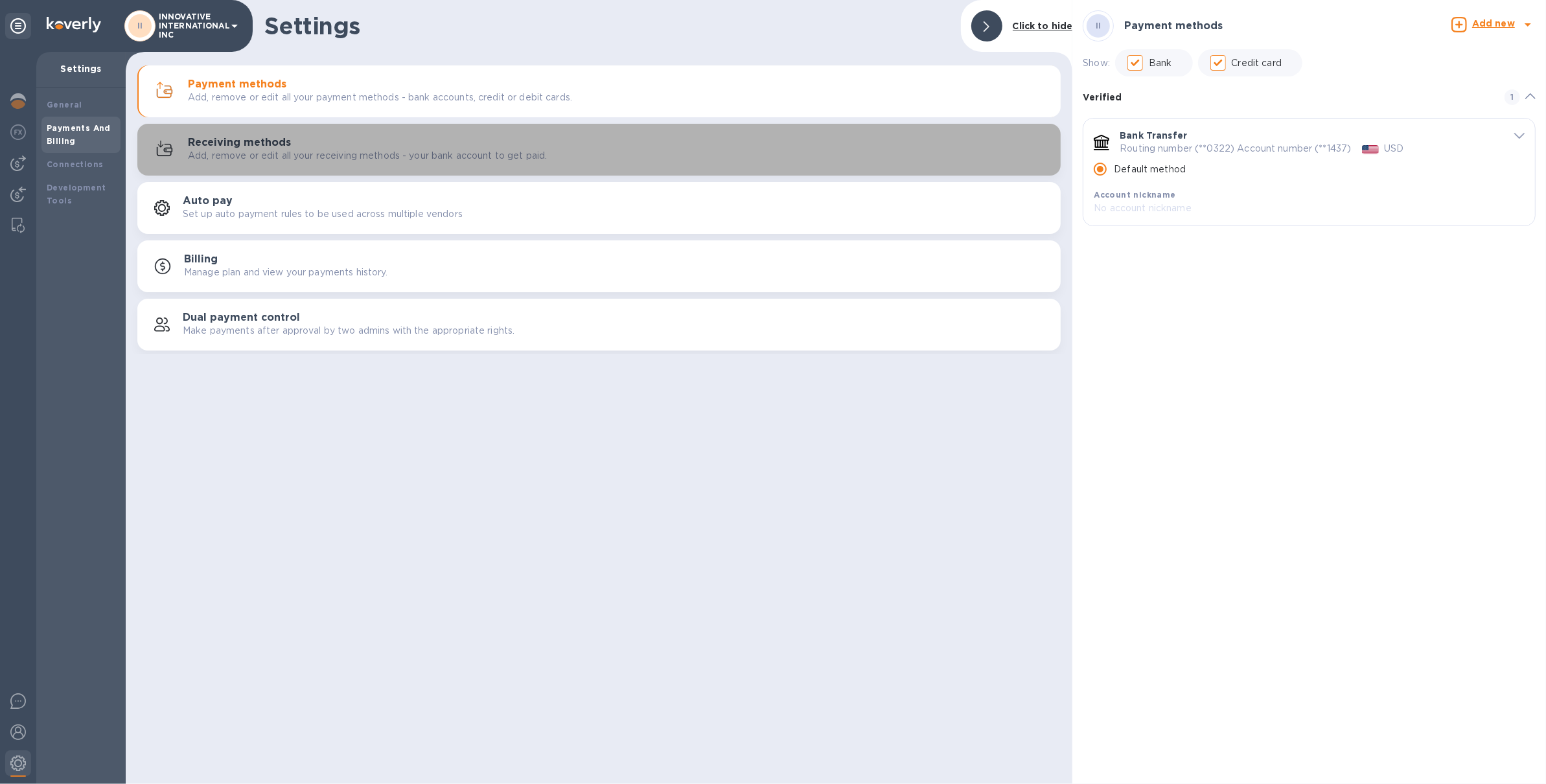
click at [679, 151] on div "Receiving methods Add, remove or edit all your receiving methods - your bank ac…" at bounding box center [619, 150] width 862 height 26
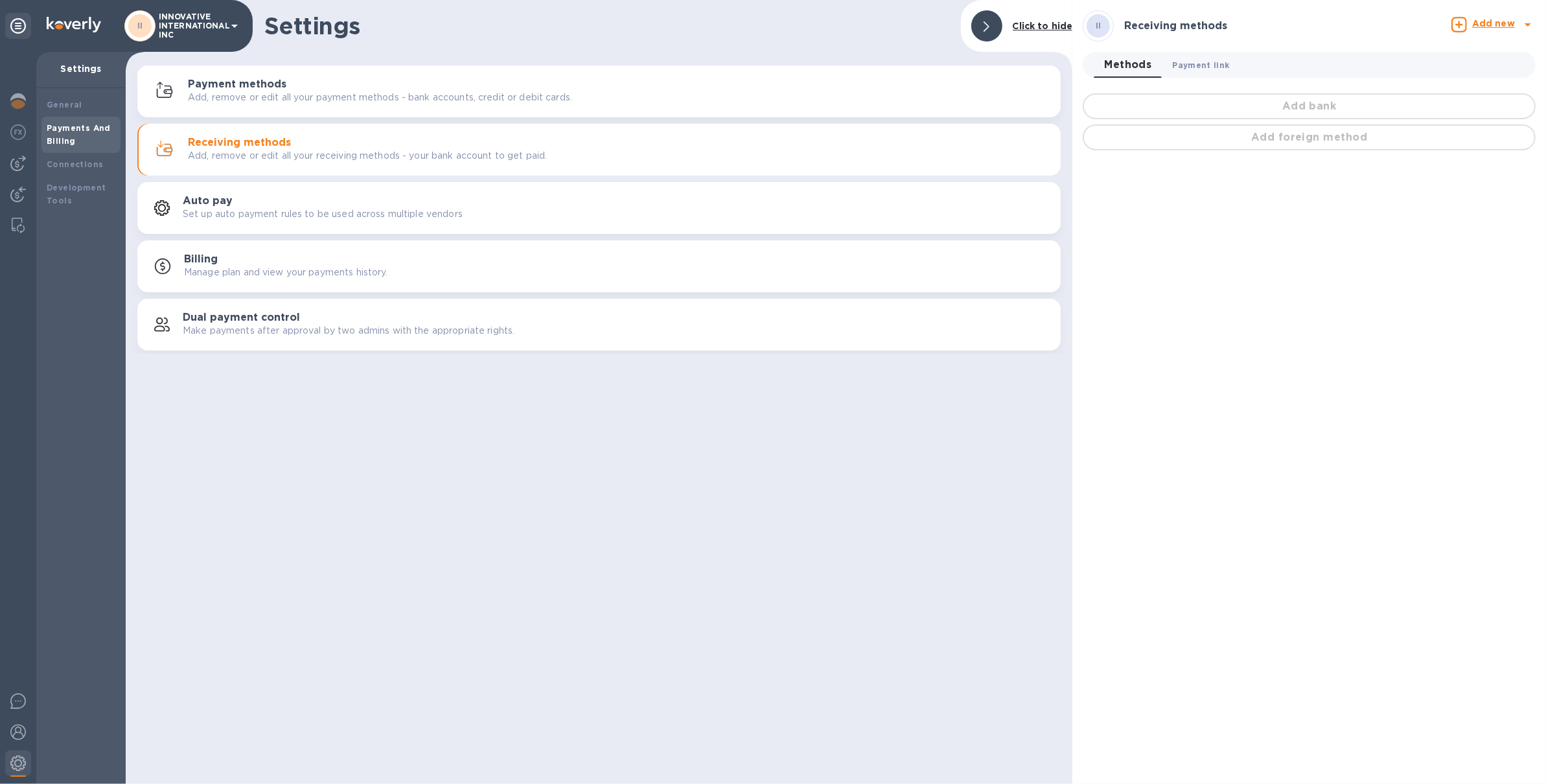
click at [1204, 61] on span "Payment link 0" at bounding box center [1202, 65] width 57 height 14
click at [562, 88] on div "Payment methods Add, remove or edit all your payment methods - bank accounts, c…" at bounding box center [619, 92] width 862 height 26
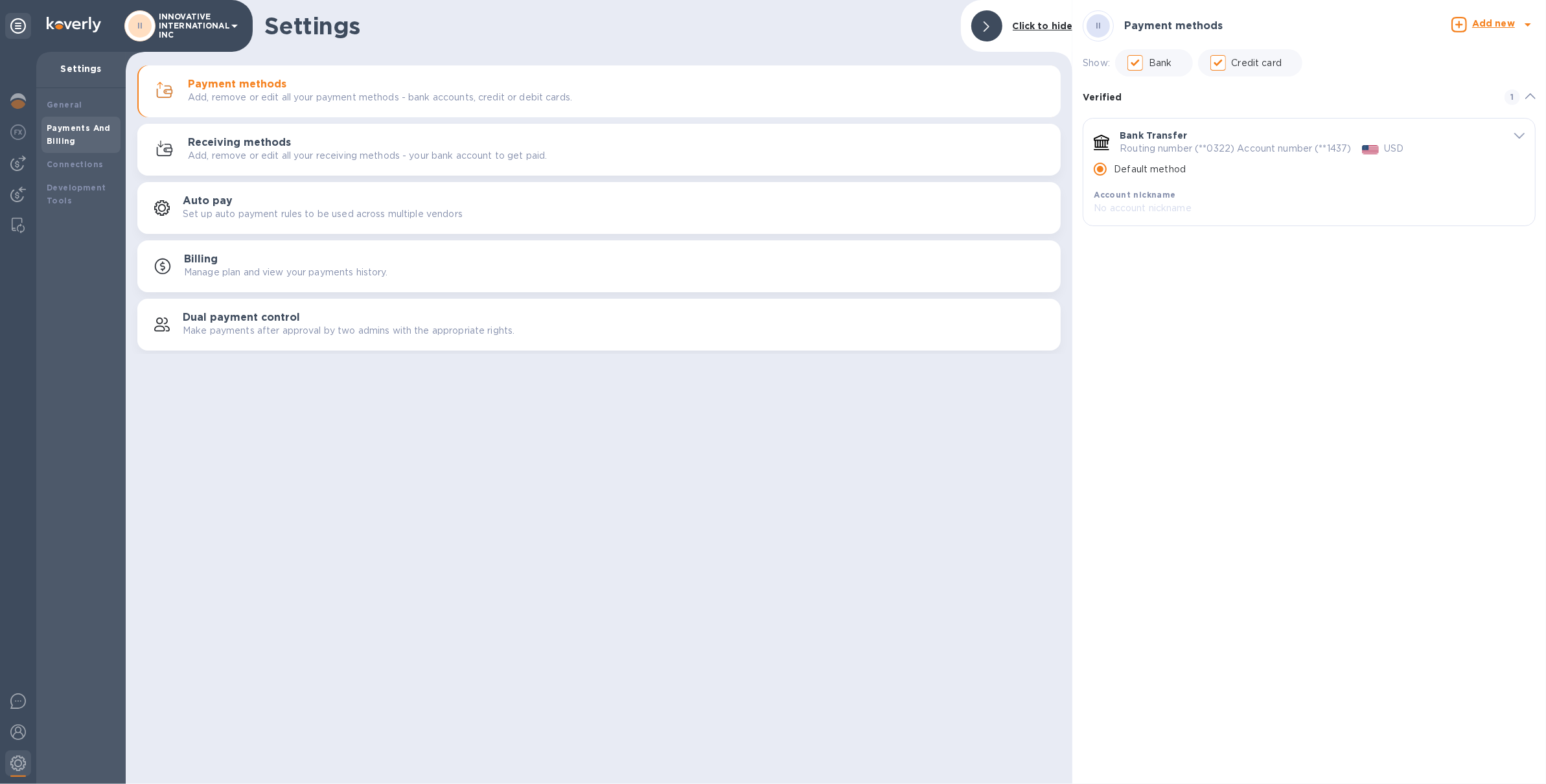
click at [332, 141] on div "Receiving methods Add, remove or edit all your receiving methods - your bank ac…" at bounding box center [619, 150] width 862 height 26
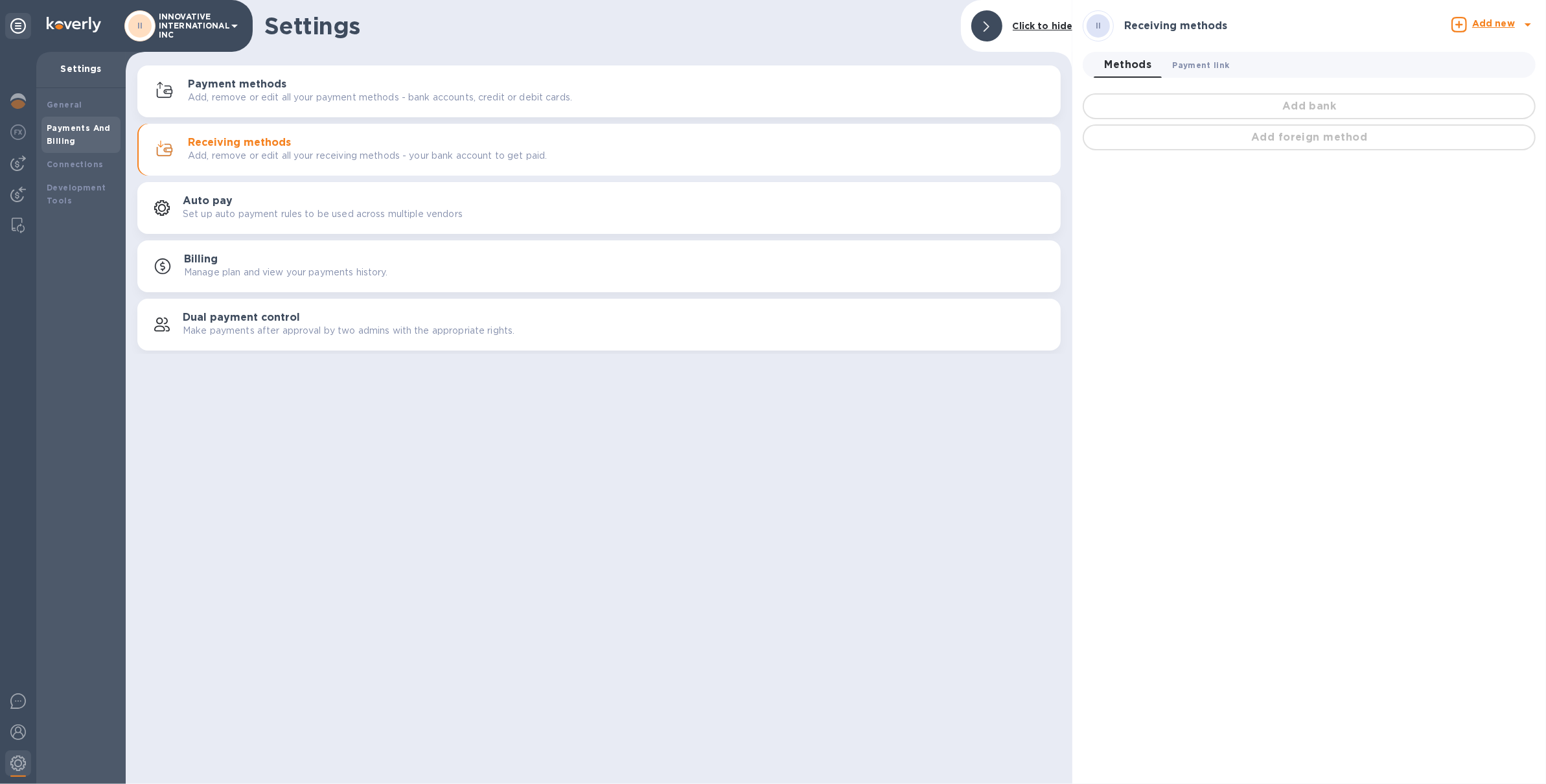
click at [1211, 62] on span "Payment link 0" at bounding box center [1202, 65] width 57 height 14
click at [1294, 131] on span "Create Payment Link" at bounding box center [1310, 139] width 118 height 16
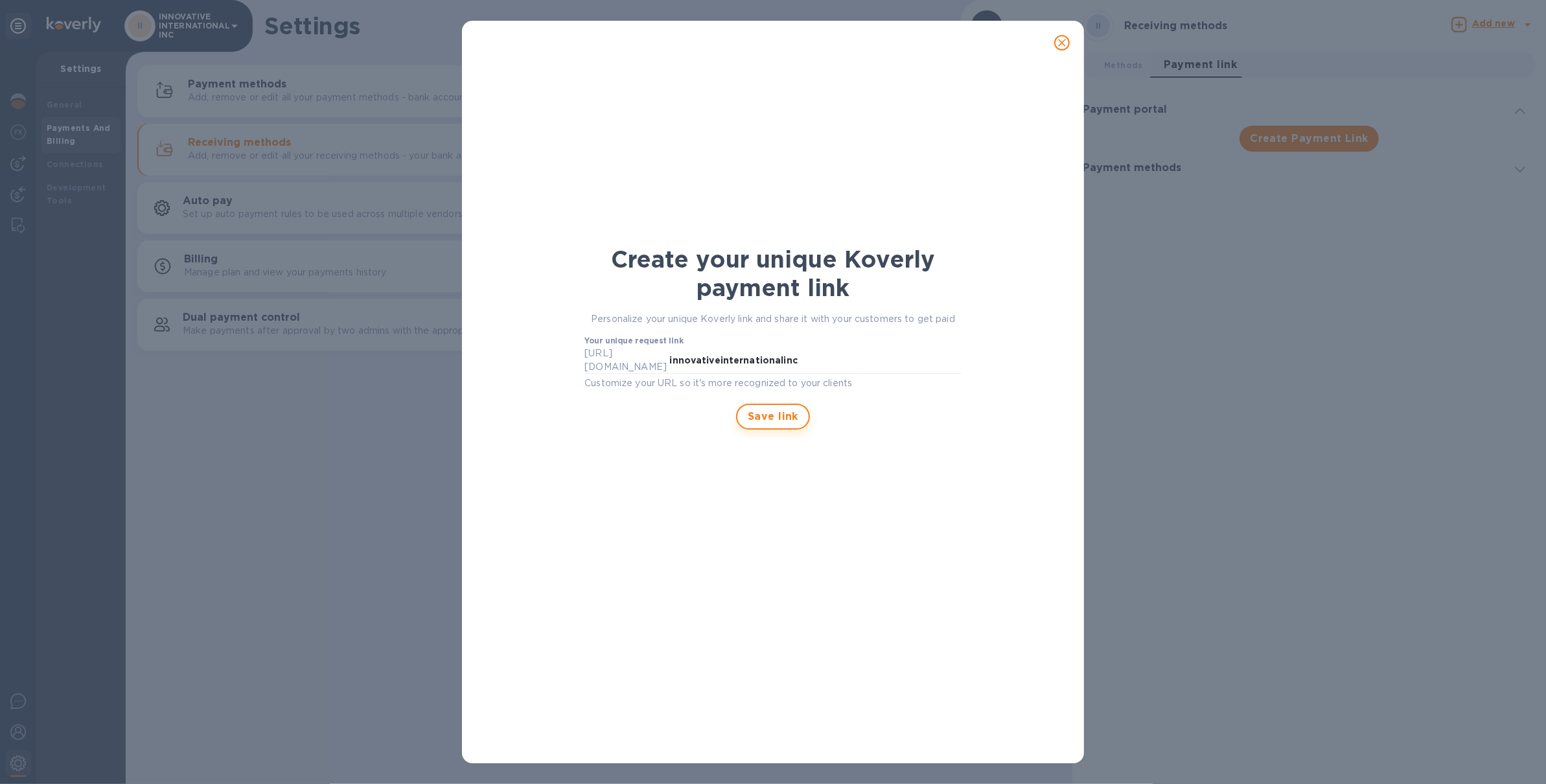
click at [807, 406] on button "Save link" at bounding box center [773, 417] width 74 height 26
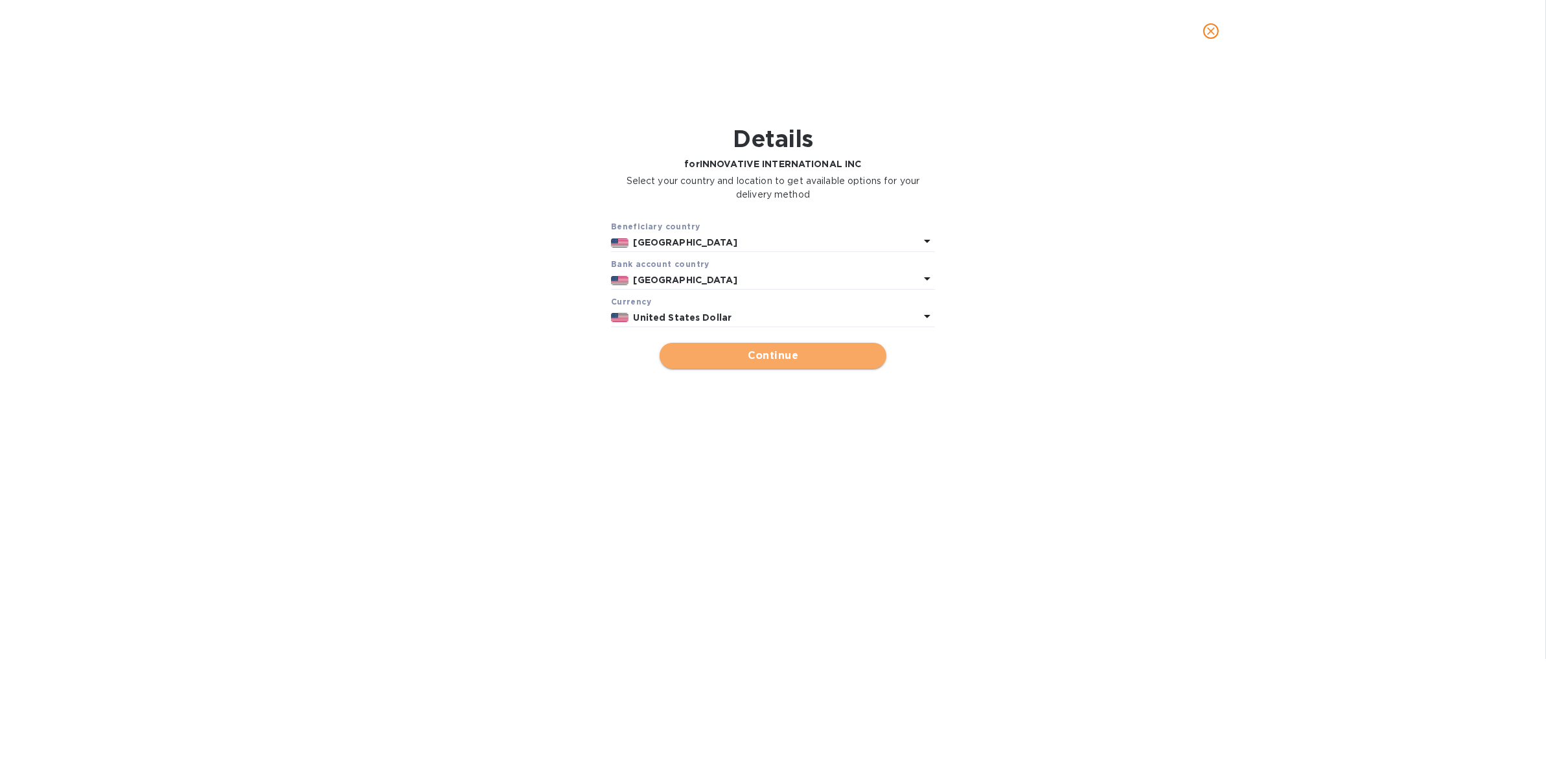
click at [844, 360] on span "Continue" at bounding box center [773, 356] width 206 height 16
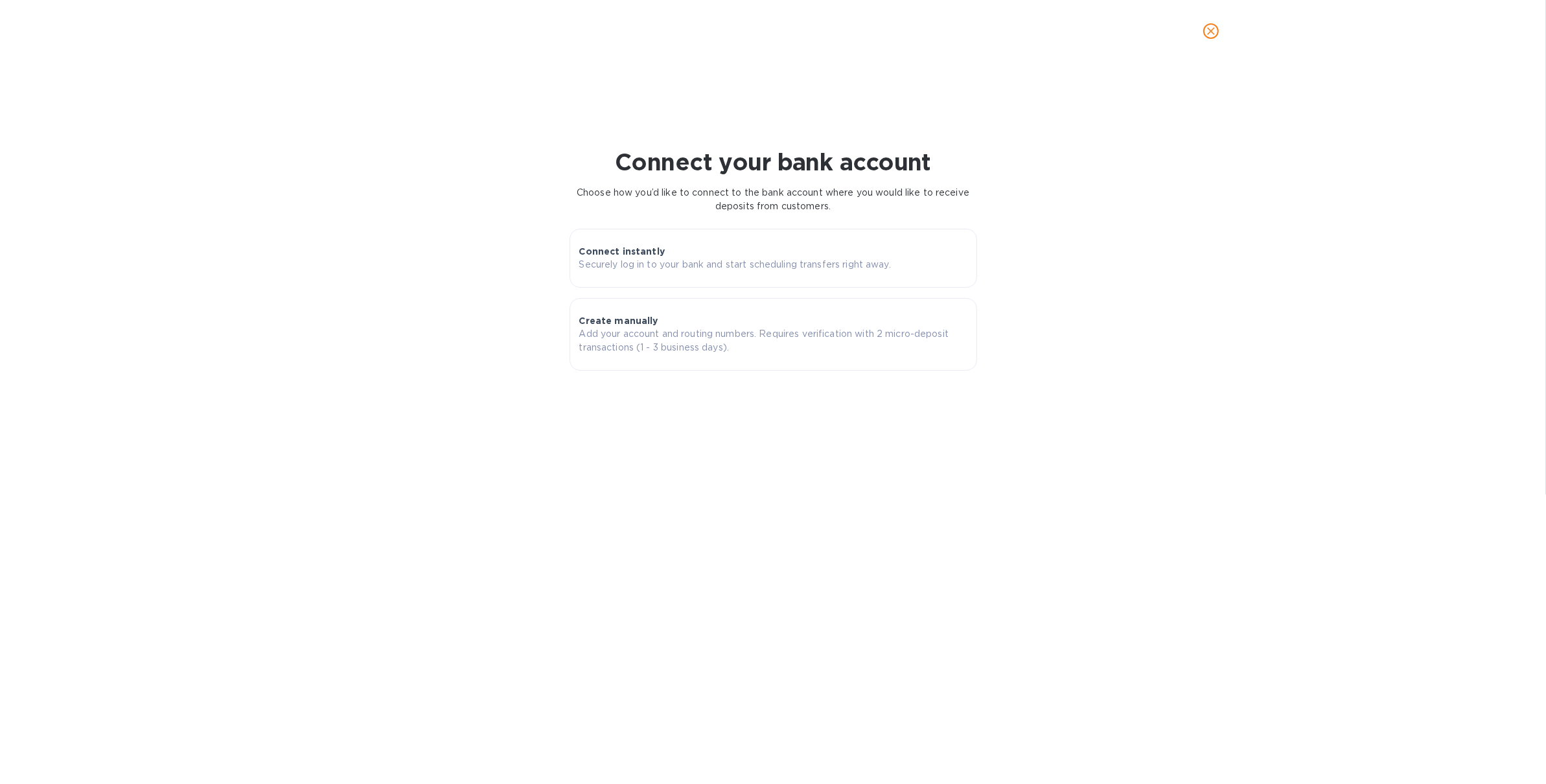
click at [1216, 30] on icon "close" at bounding box center [1211, 31] width 13 height 13
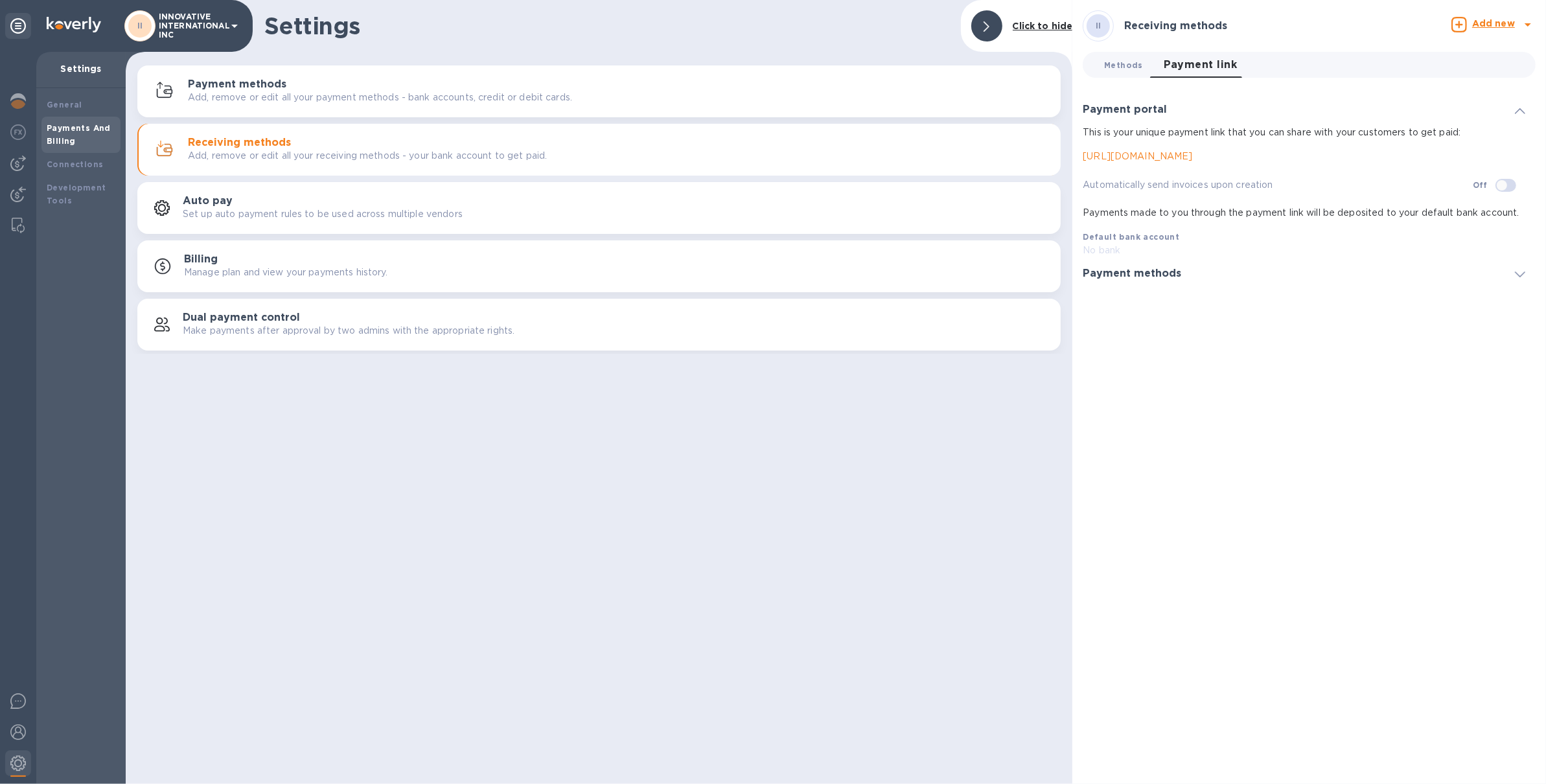
click at [1114, 66] on span "Methods 0" at bounding box center [1123, 65] width 38 height 14
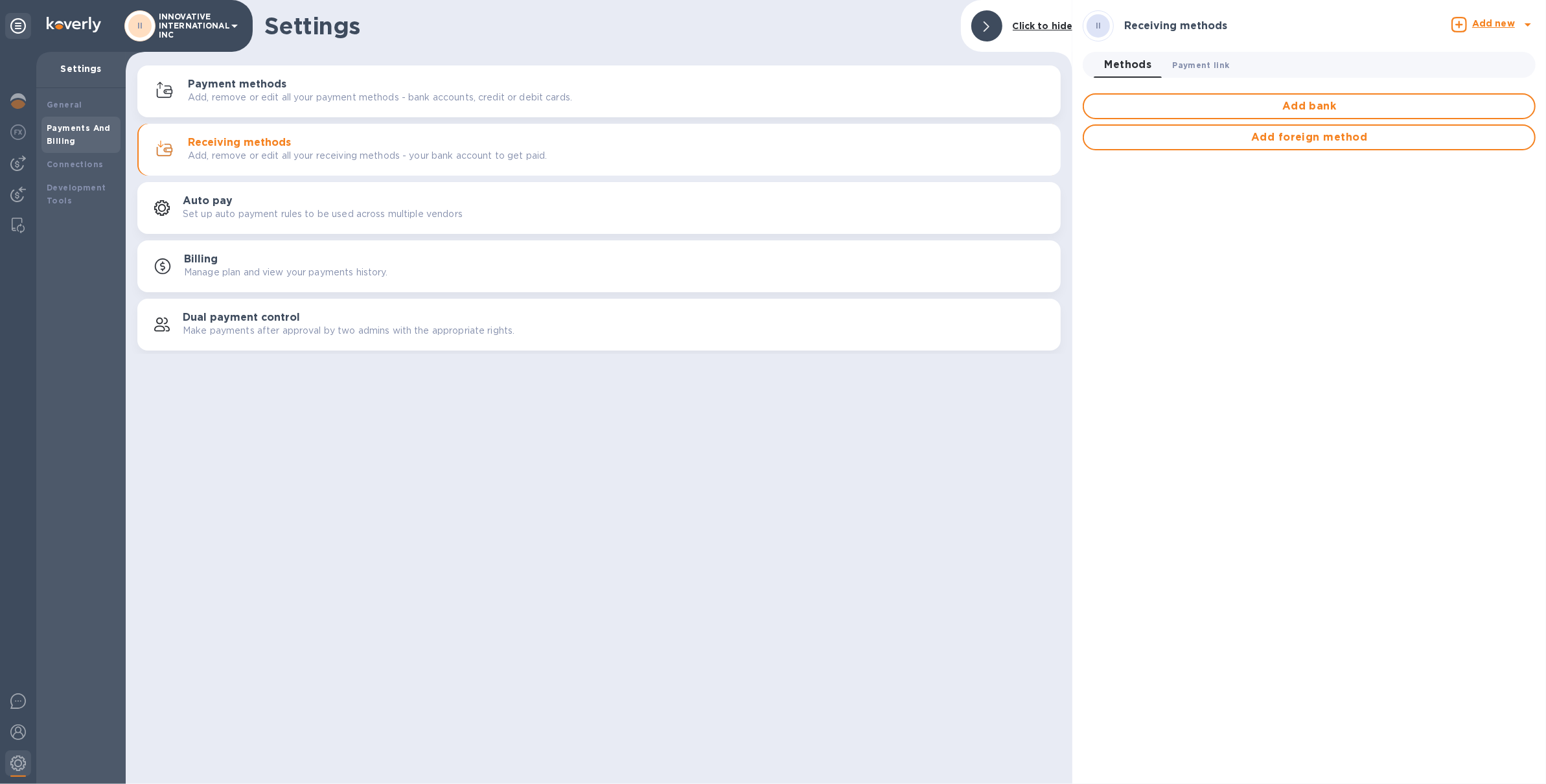
click at [1203, 61] on span "Payment link 0" at bounding box center [1202, 65] width 57 height 14
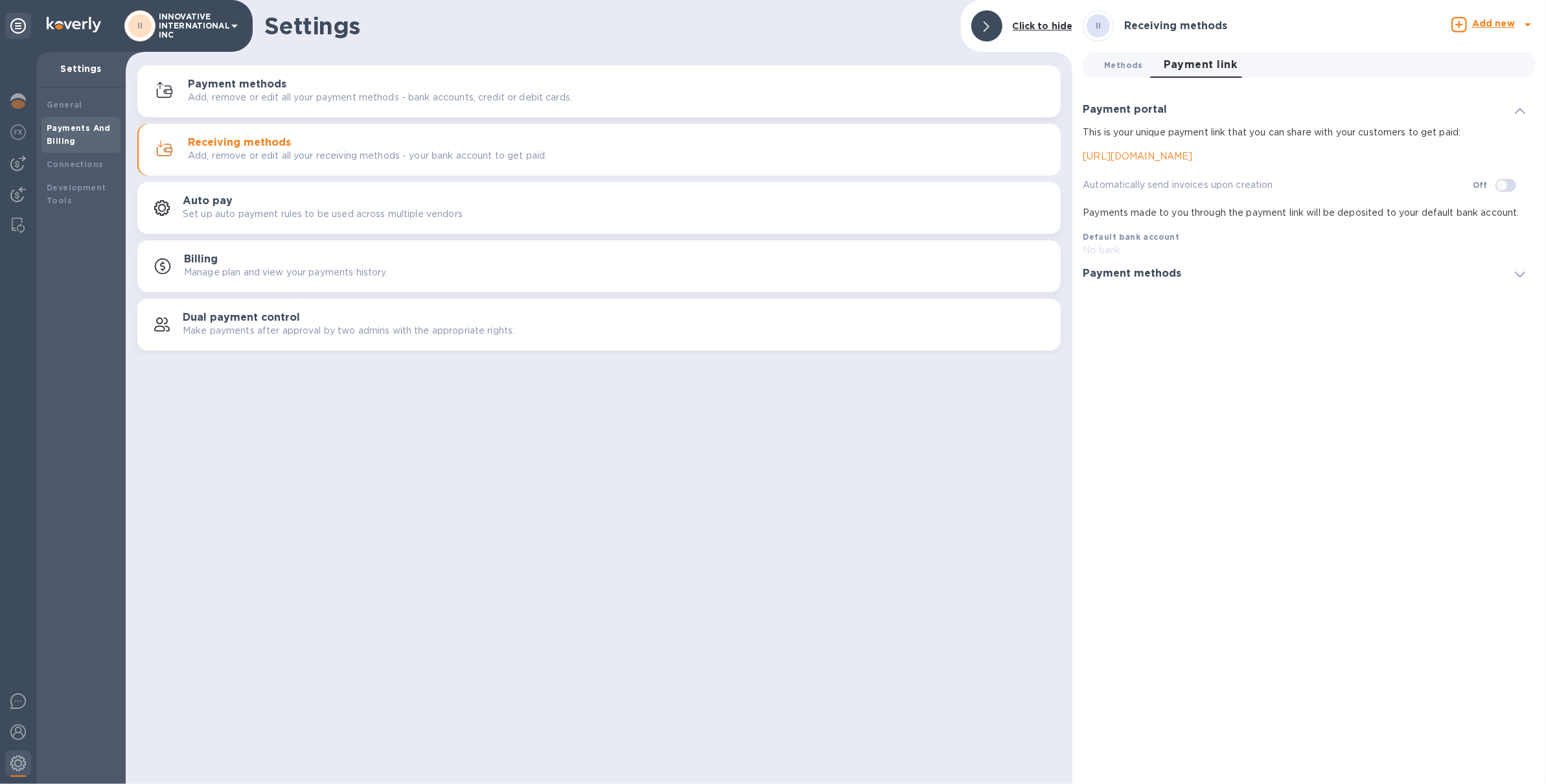
click at [1129, 66] on span "Methods 0" at bounding box center [1123, 65] width 38 height 14
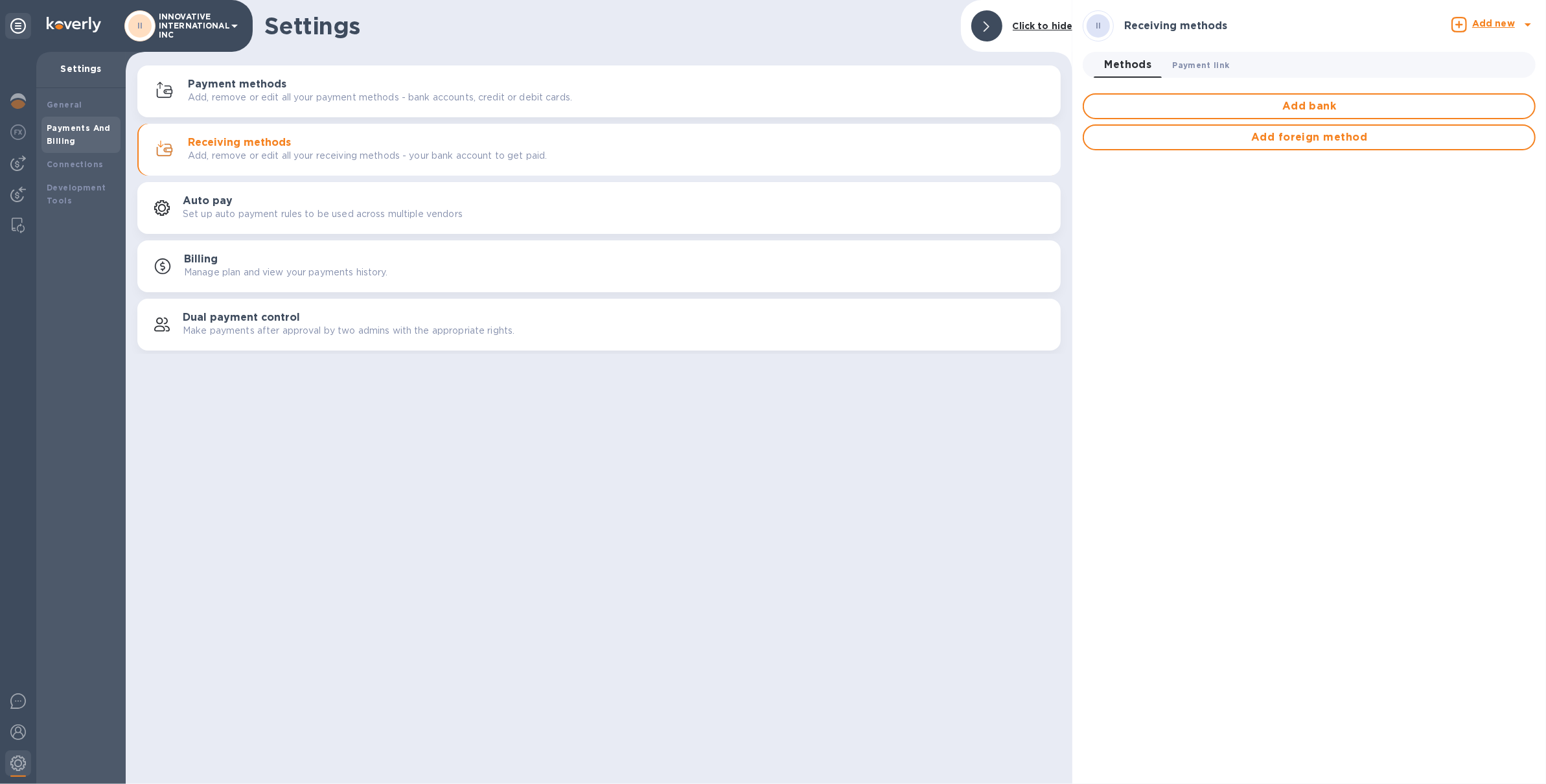
click at [1194, 65] on span "Payment link 0" at bounding box center [1202, 65] width 57 height 14
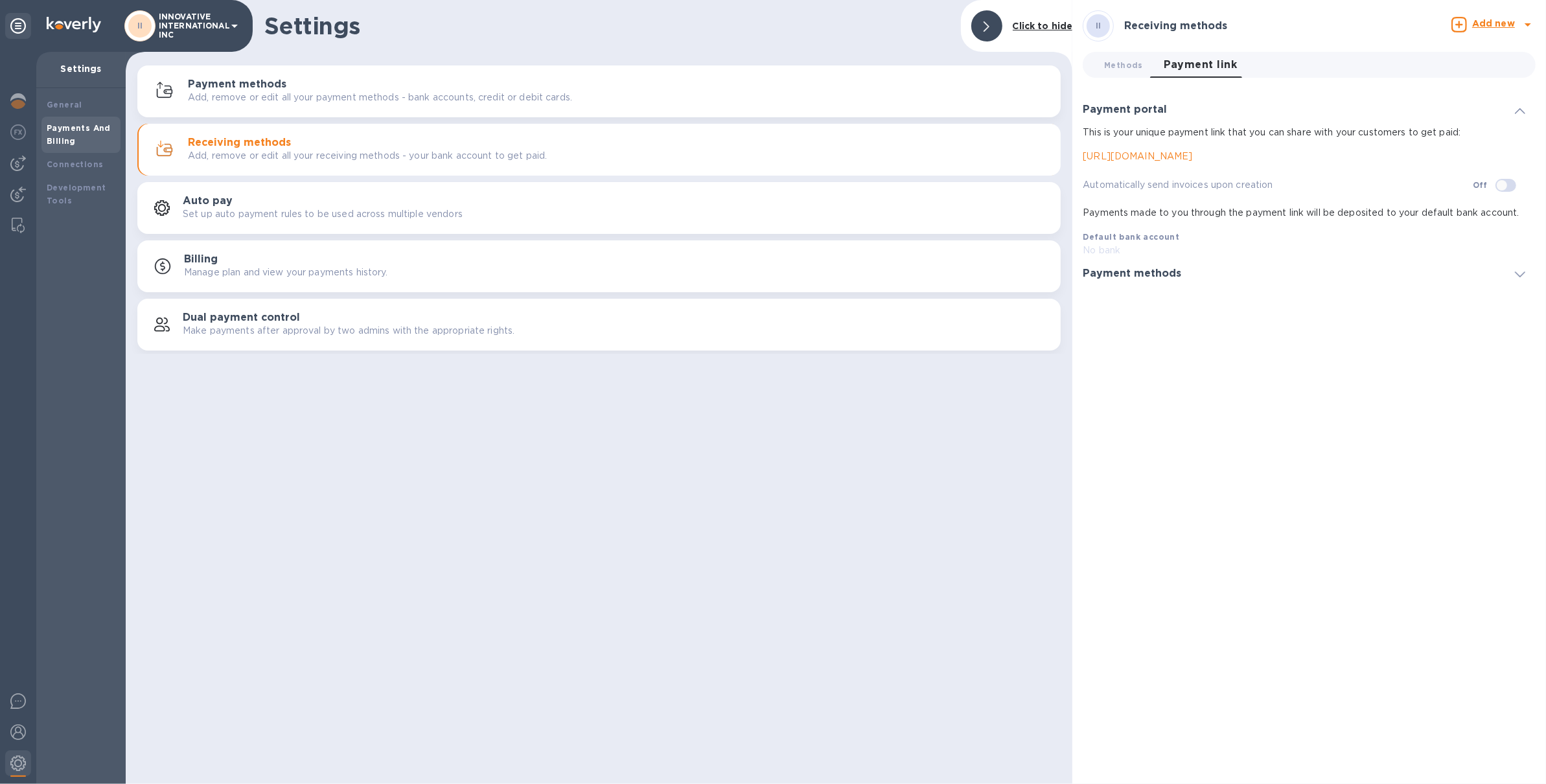
click at [739, 124] on button "Receiving methods Add, remove or edit all your receiving methods - your bank ac…" at bounding box center [598, 150] width 923 height 52
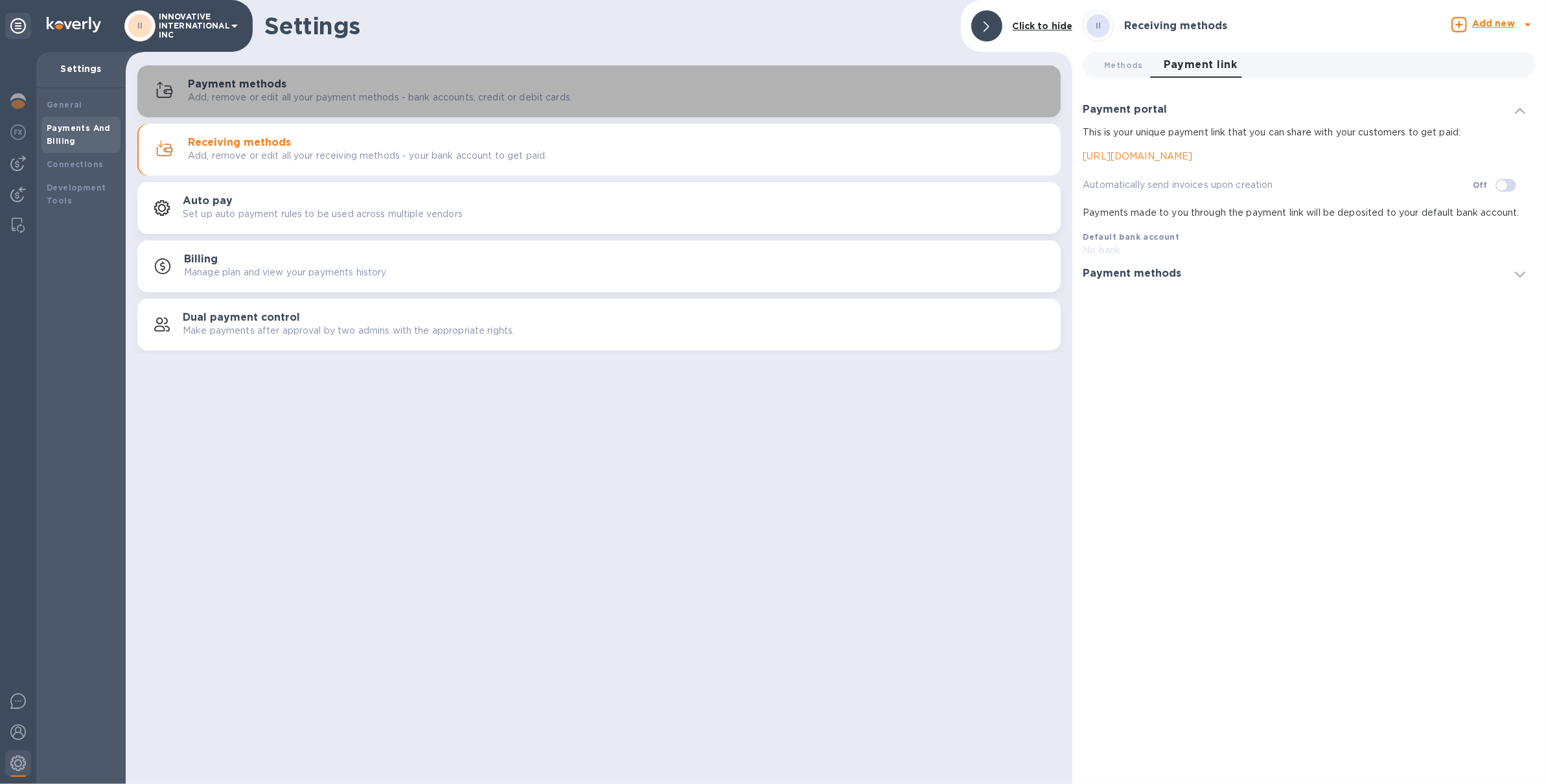
click at [737, 105] on div "Payment methods Add, remove or edit all your payment methods - bank accounts, c…" at bounding box center [598, 92] width 907 height 32
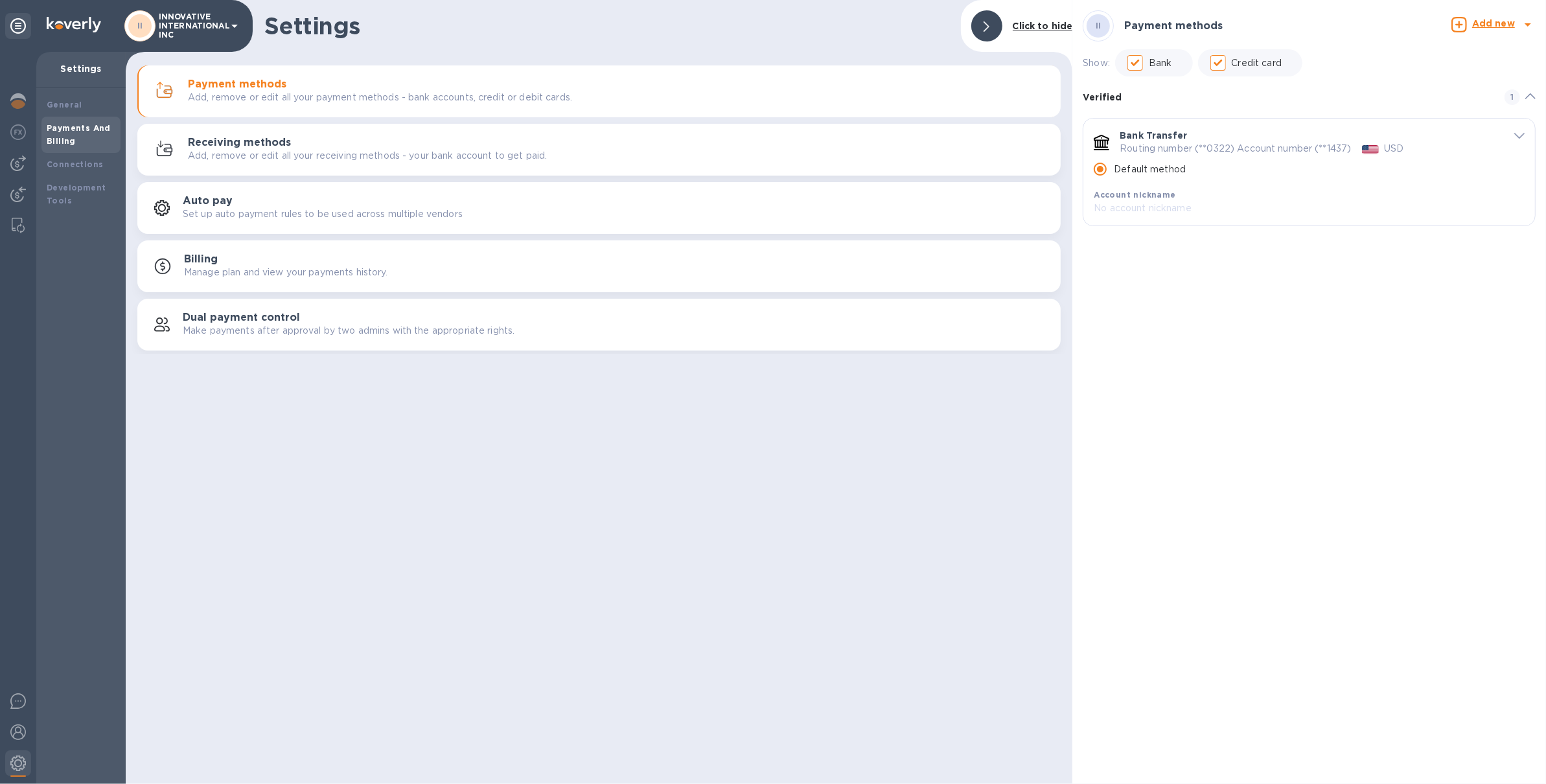
click at [734, 146] on div "Receiving methods Add, remove or edit all your receiving methods - your bank ac…" at bounding box center [619, 150] width 862 height 26
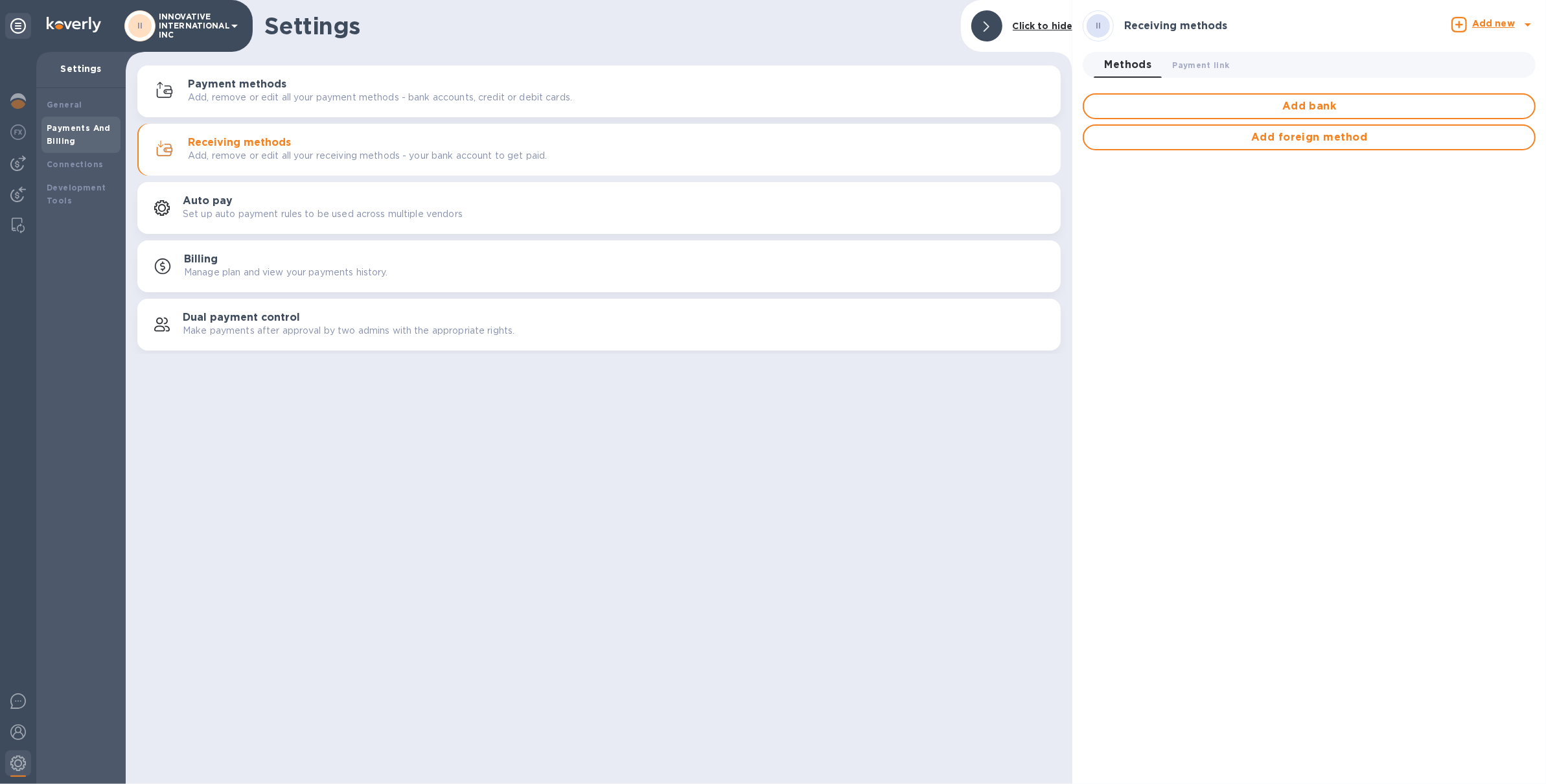
click at [208, 26] on p "INNOVATIVE INTERNATIONAL INC" at bounding box center [191, 26] width 65 height 28
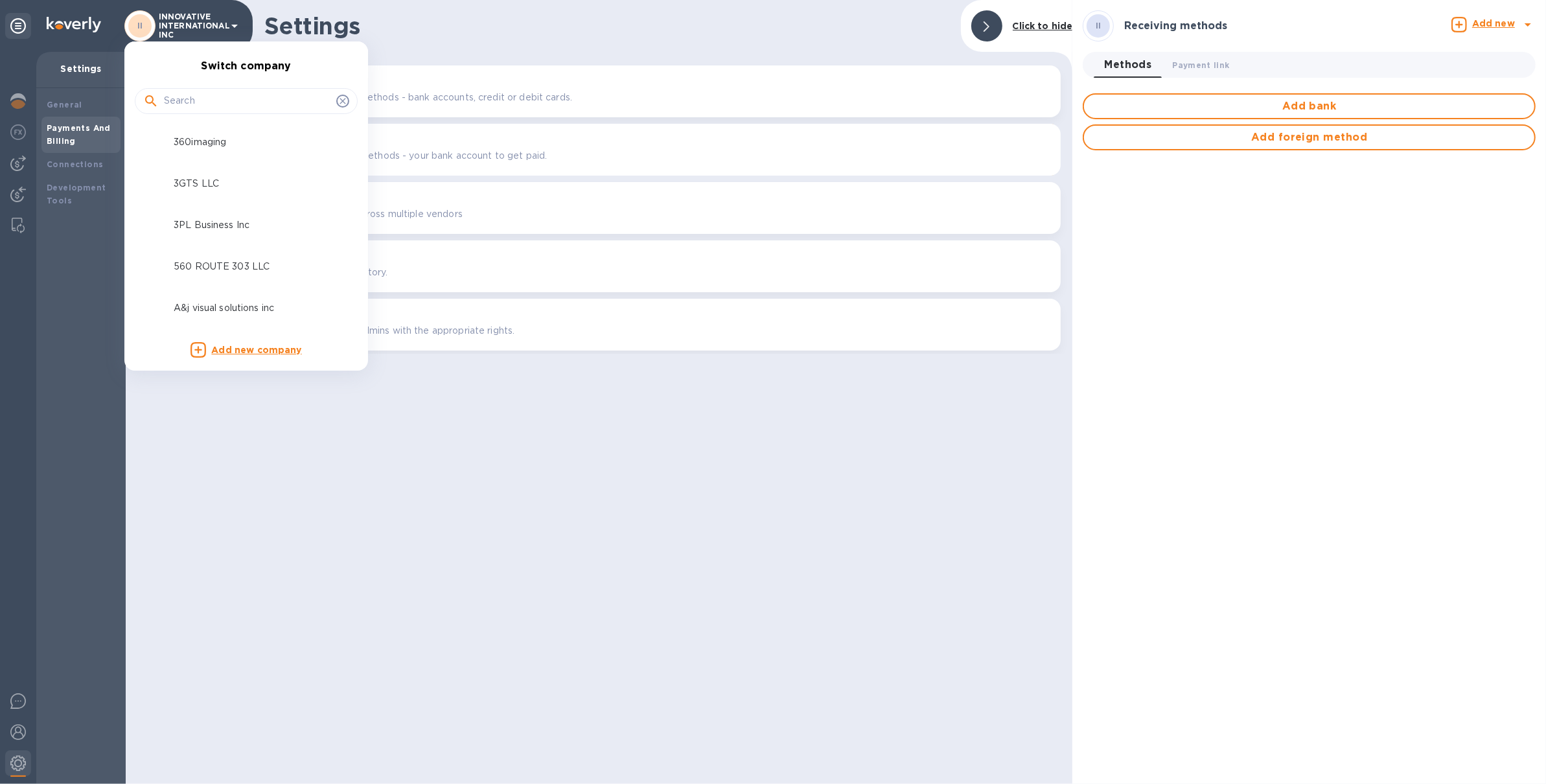
click at [208, 102] on input "text" at bounding box center [247, 101] width 168 height 20
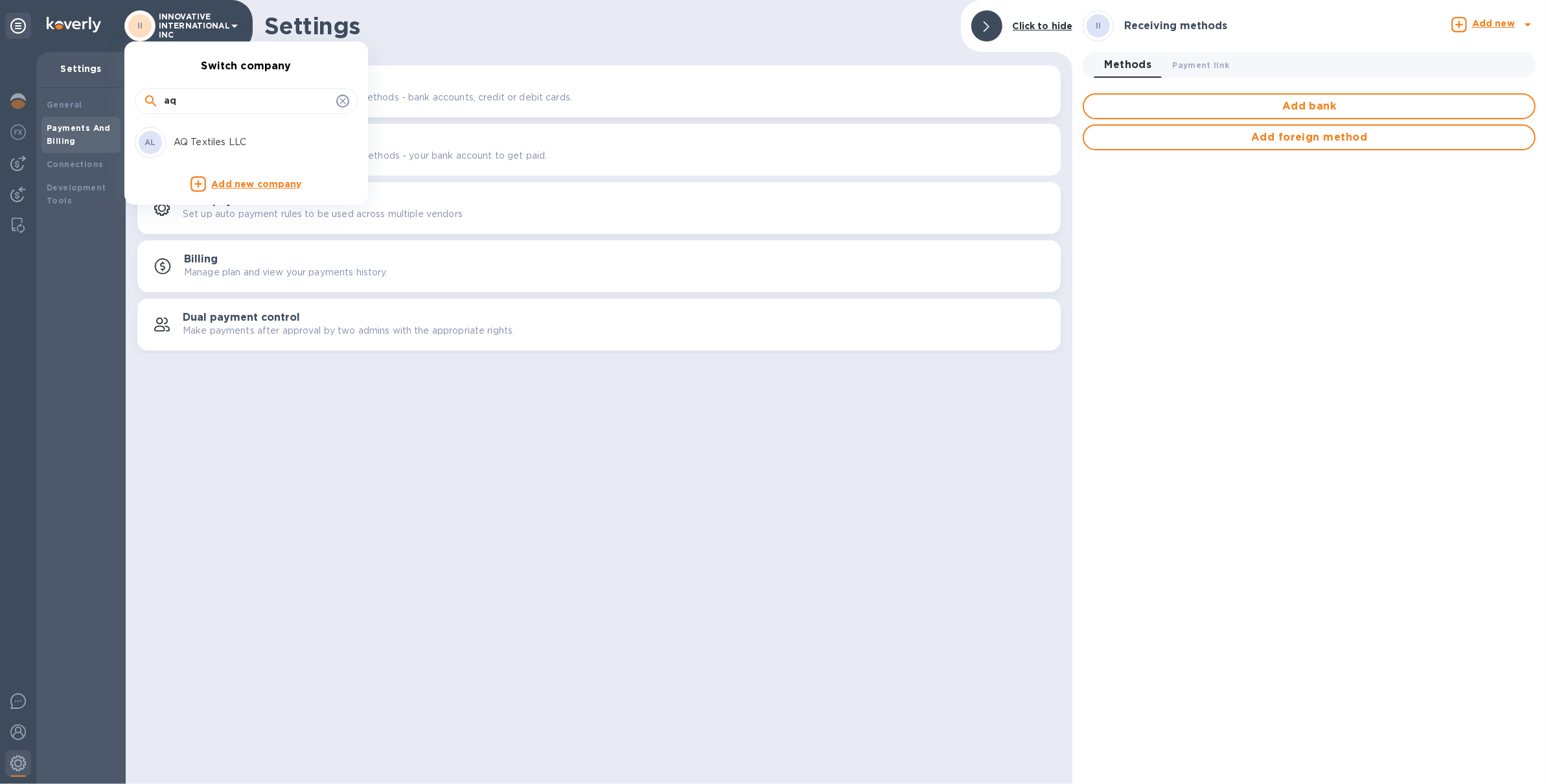
type input "aq"
click at [192, 132] on div "AL AQ Textiles LLC" at bounding box center [235, 143] width 202 height 32
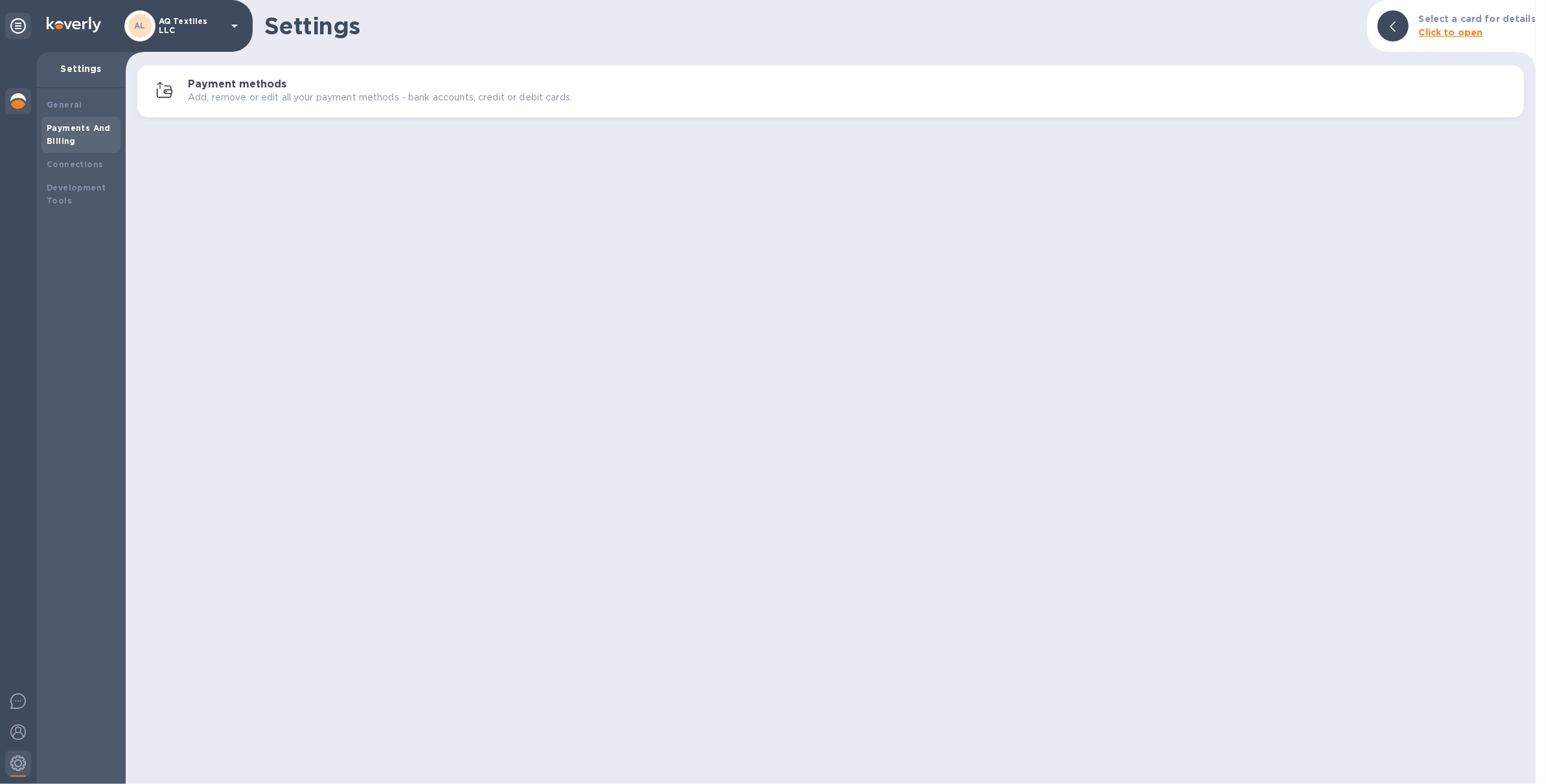
click at [23, 96] on img at bounding box center [19, 101] width 16 height 16
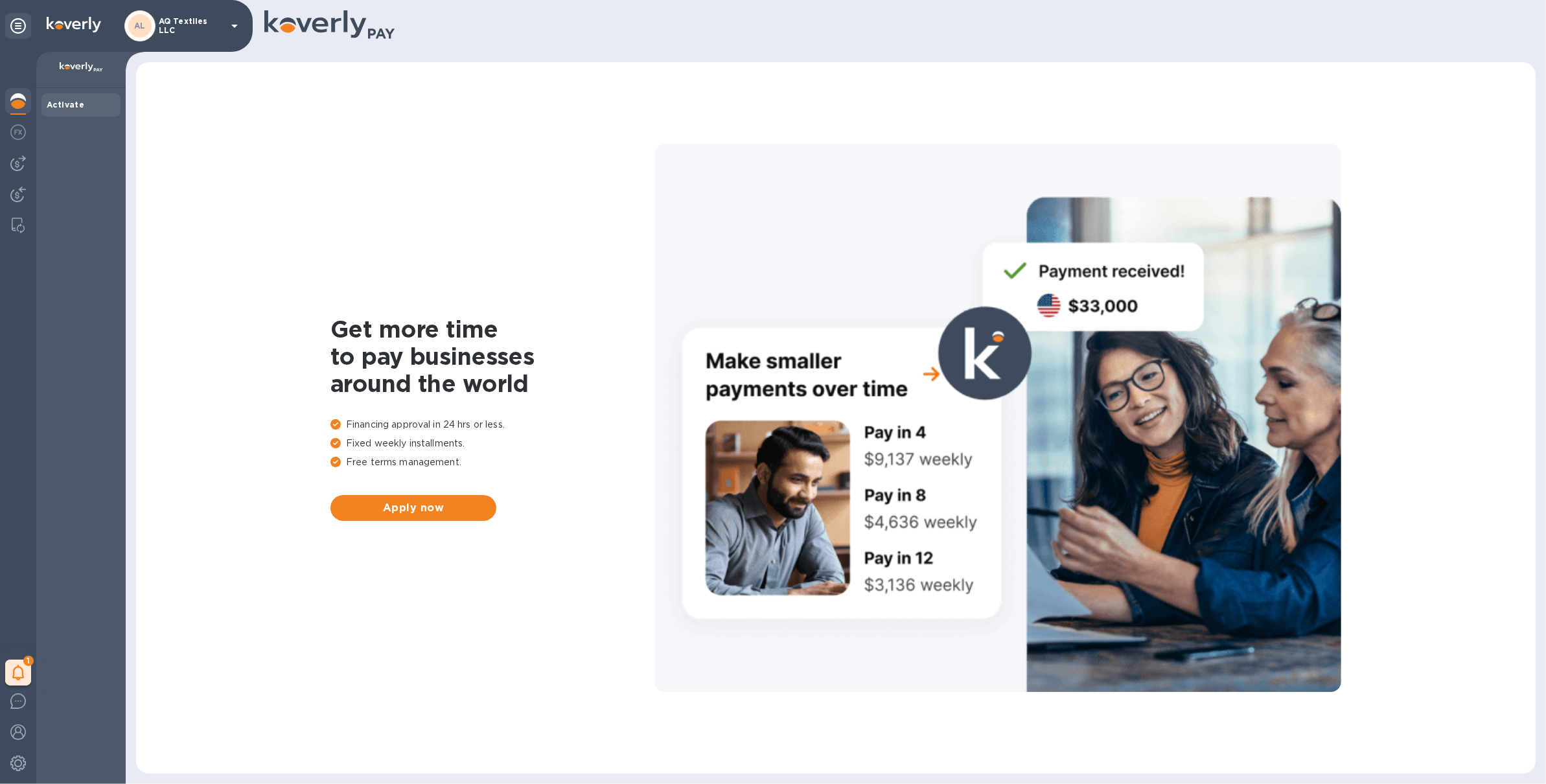
click at [410, 525] on div "Get more time to pay businesses around the world Financing approval in 24 hrs o…" at bounding box center [836, 418] width 1374 height 686
click at [417, 506] on span "Apply now" at bounding box center [413, 508] width 145 height 16
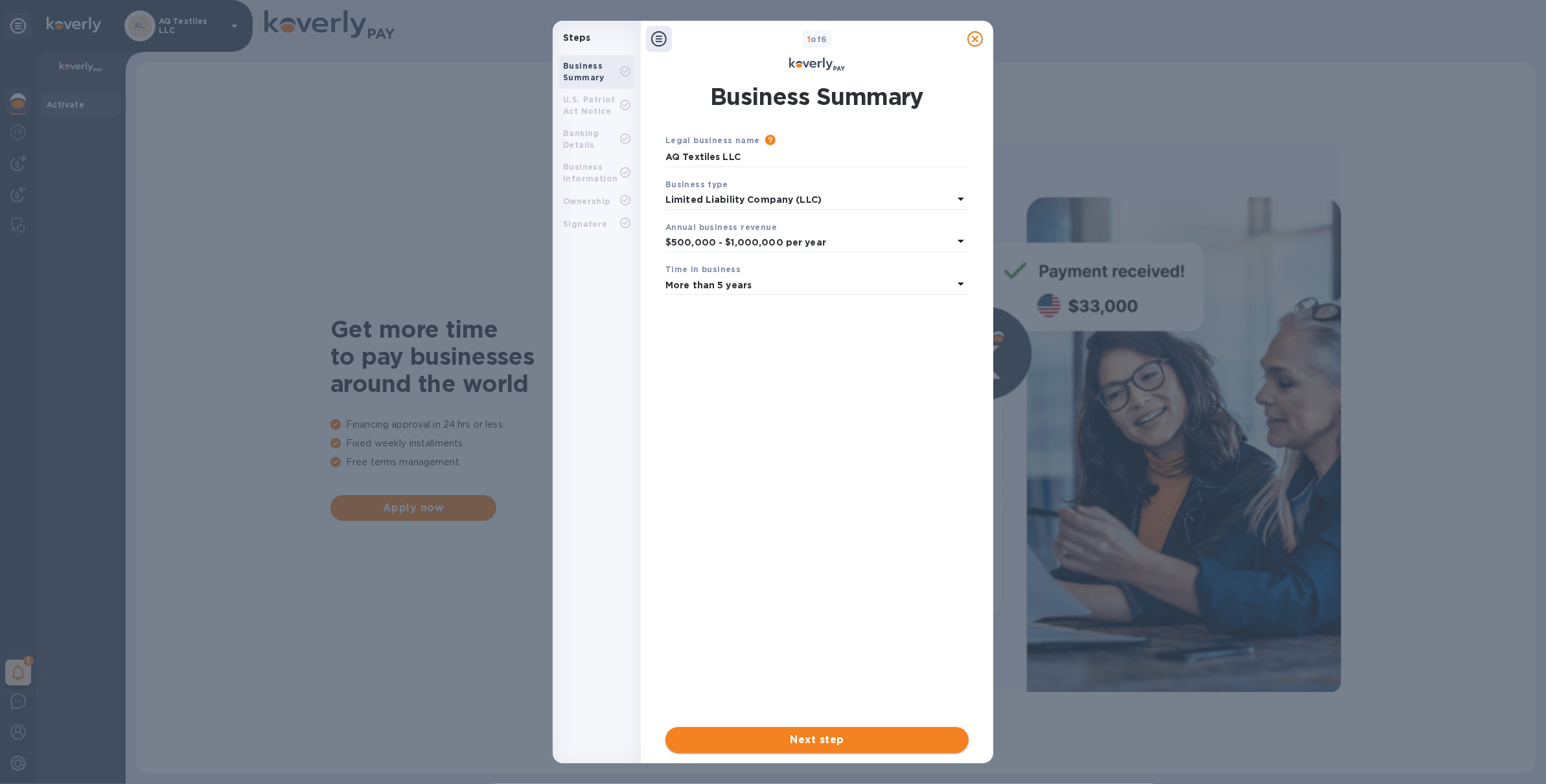
click at [826, 738] on span "Next step" at bounding box center [817, 740] width 283 height 16
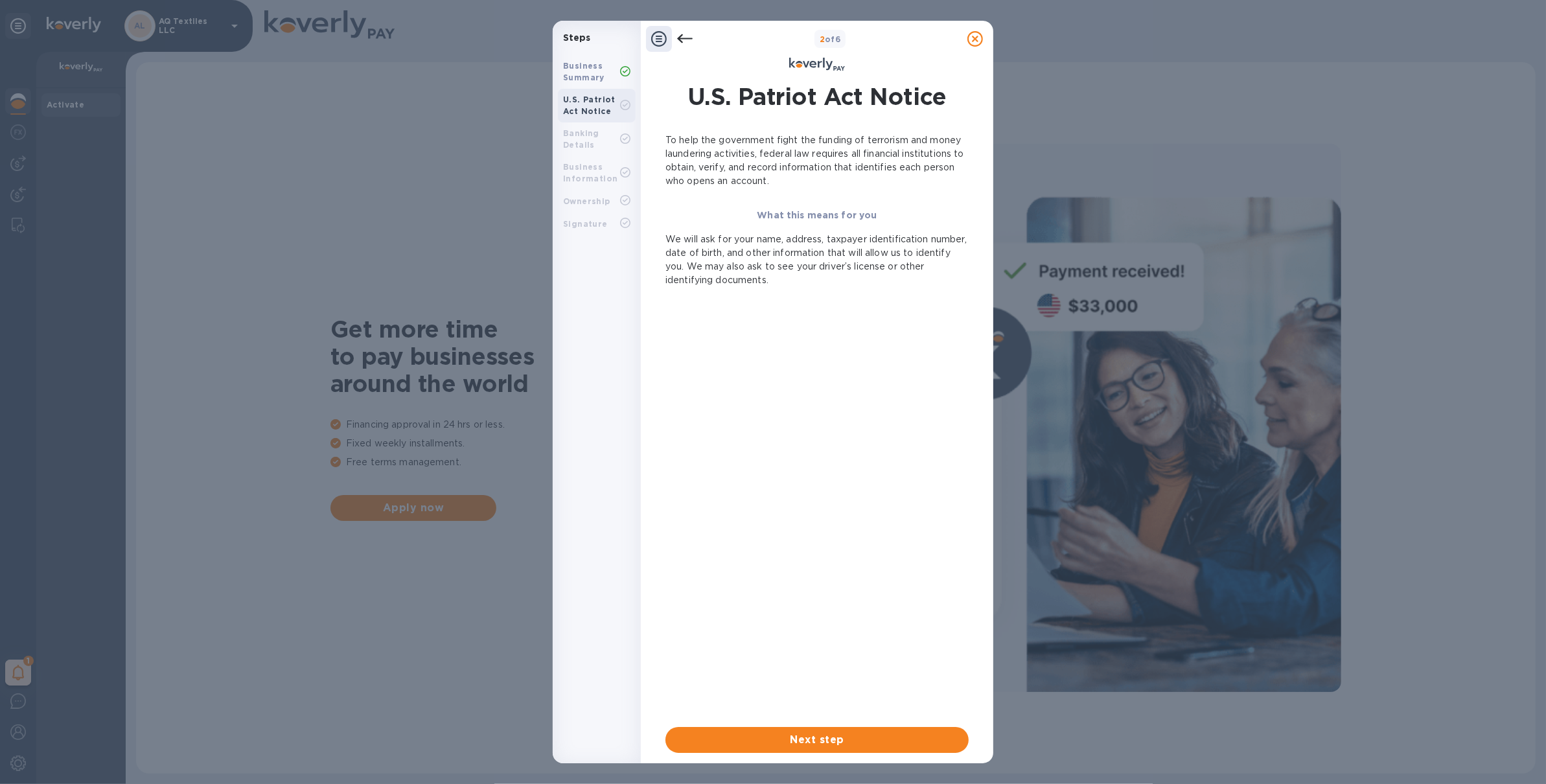
click at [613, 143] on div "Banking Details" at bounding box center [592, 140] width 57 height 24
